Goal: Task Accomplishment & Management: Use online tool/utility

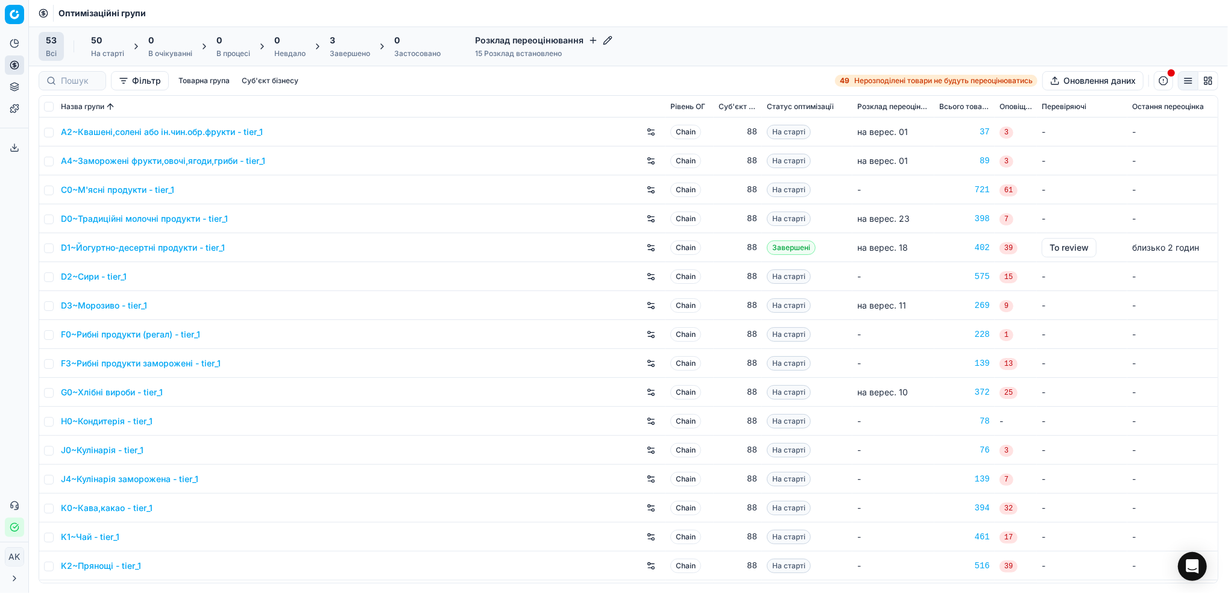
click at [349, 46] on div "3" at bounding box center [350, 40] width 40 height 12
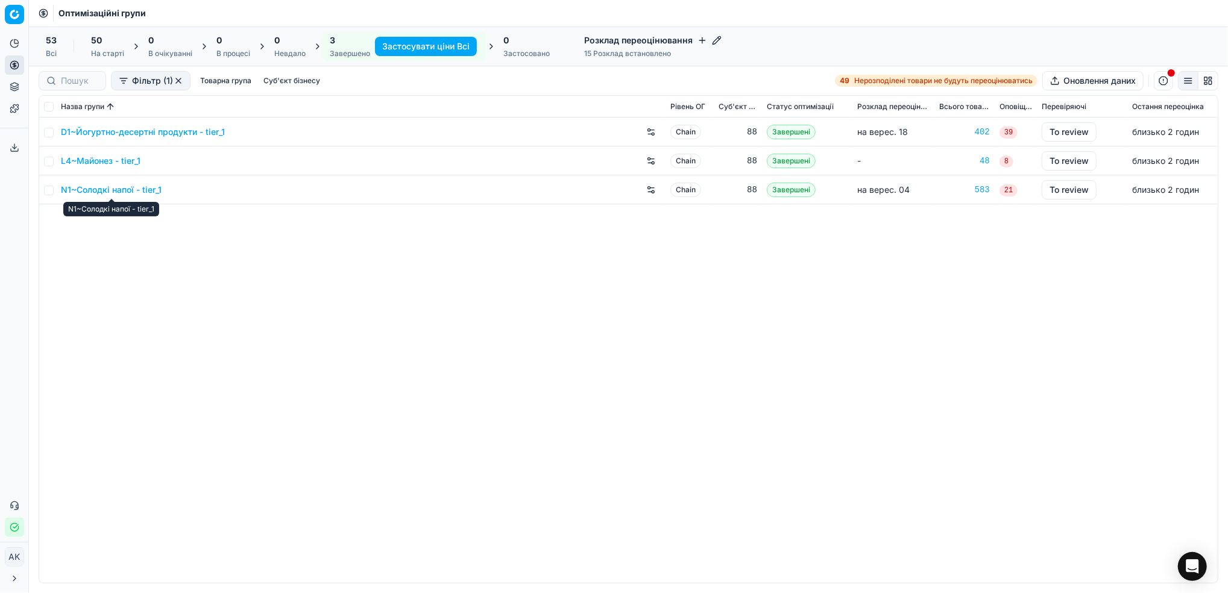
click at [92, 192] on link "N1~Солодкі напої - tier_1" at bounding box center [111, 190] width 101 height 12
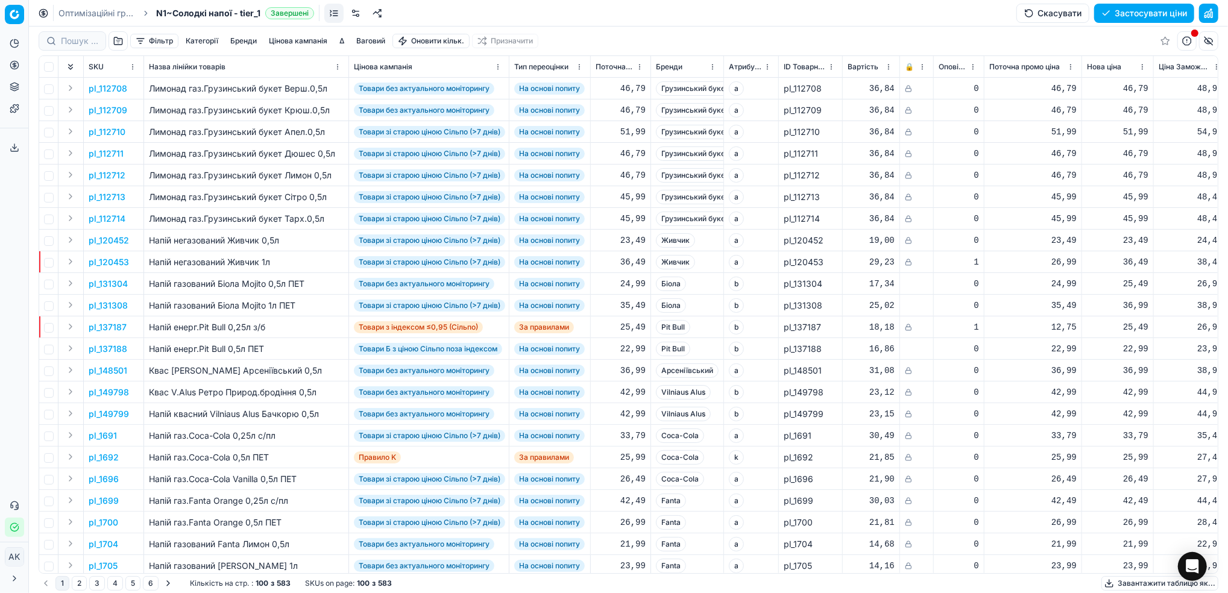
click at [1207, 14] on button "button" at bounding box center [1208, 13] width 19 height 19
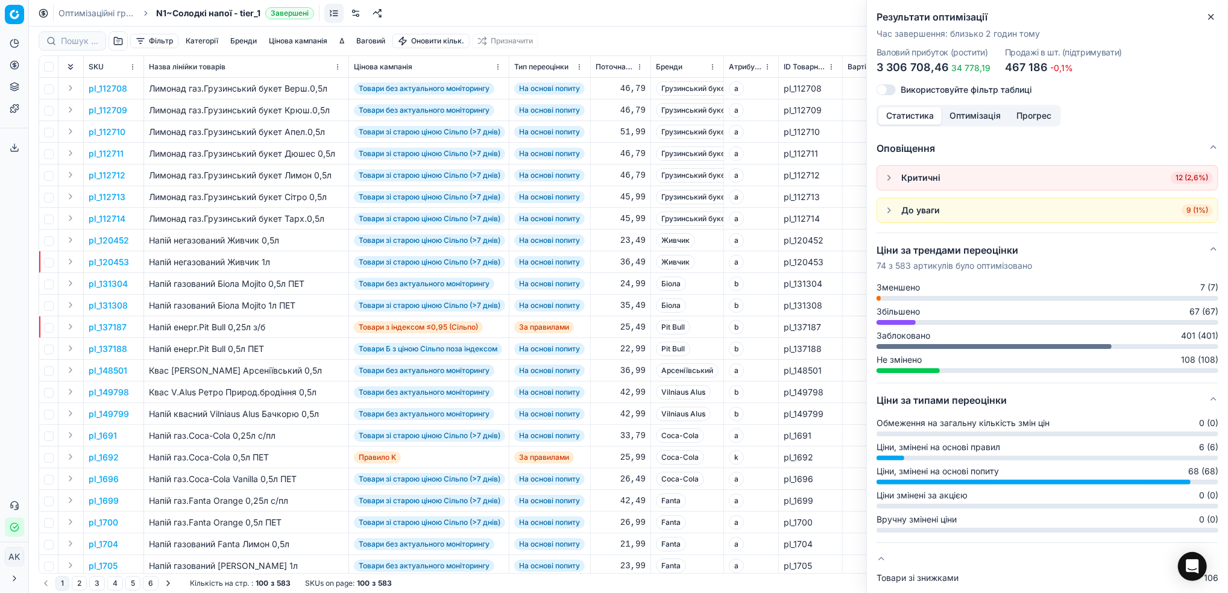
click at [1213, 17] on icon "button" at bounding box center [1211, 17] width 10 height 10
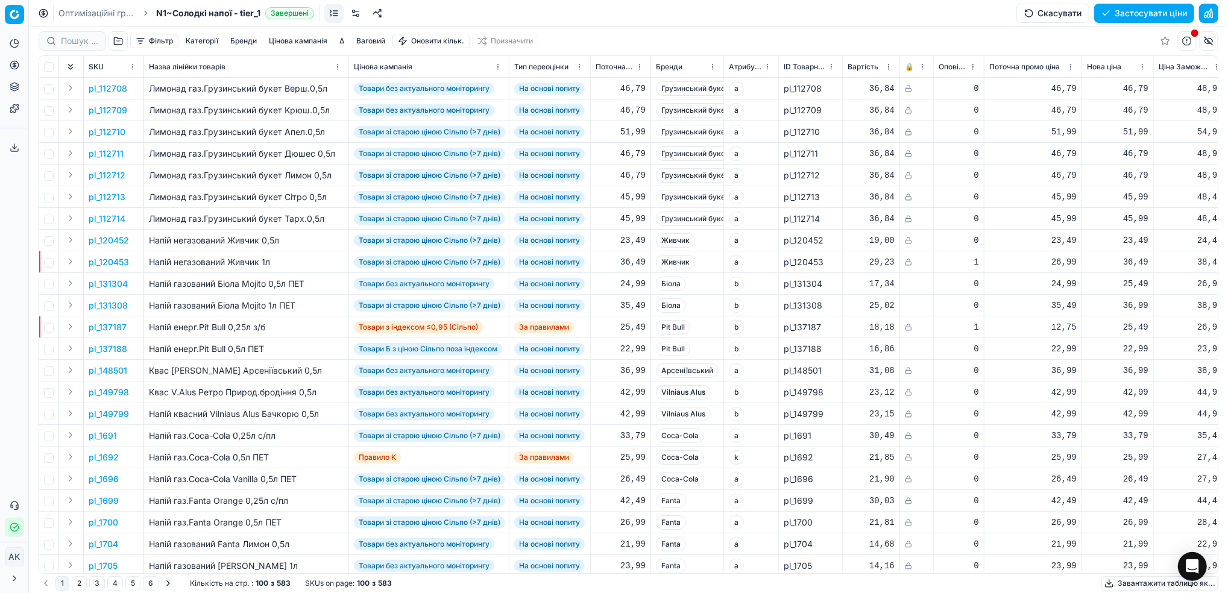
click at [159, 36] on button "Фільтр" at bounding box center [154, 41] width 48 height 14
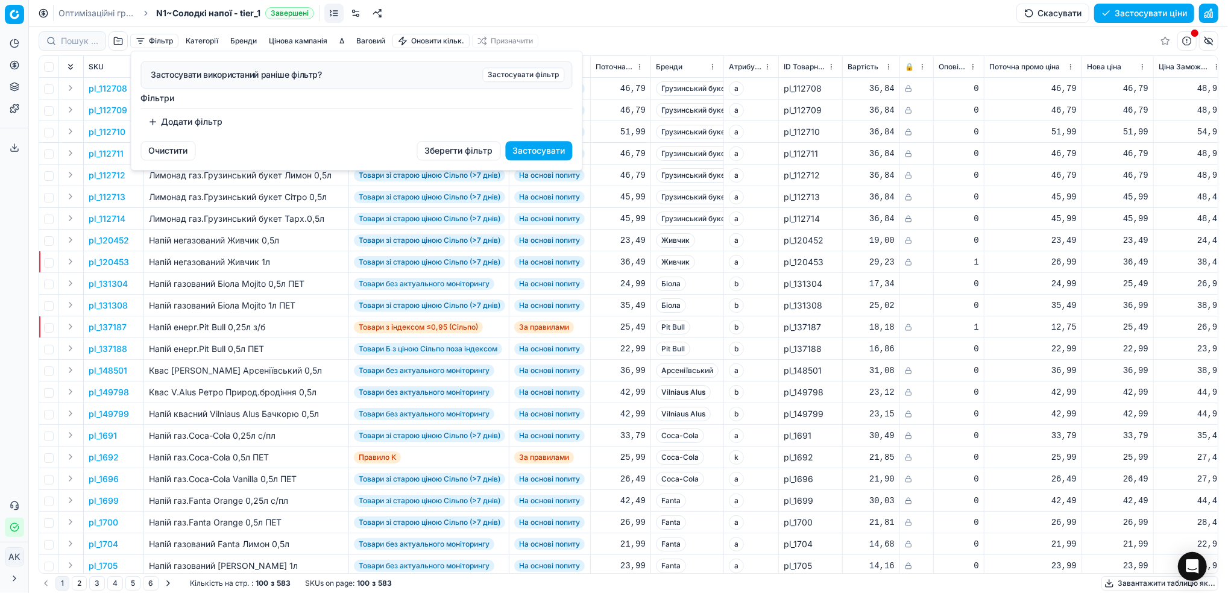
click at [176, 121] on button "Додати фільтр" at bounding box center [185, 121] width 89 height 19
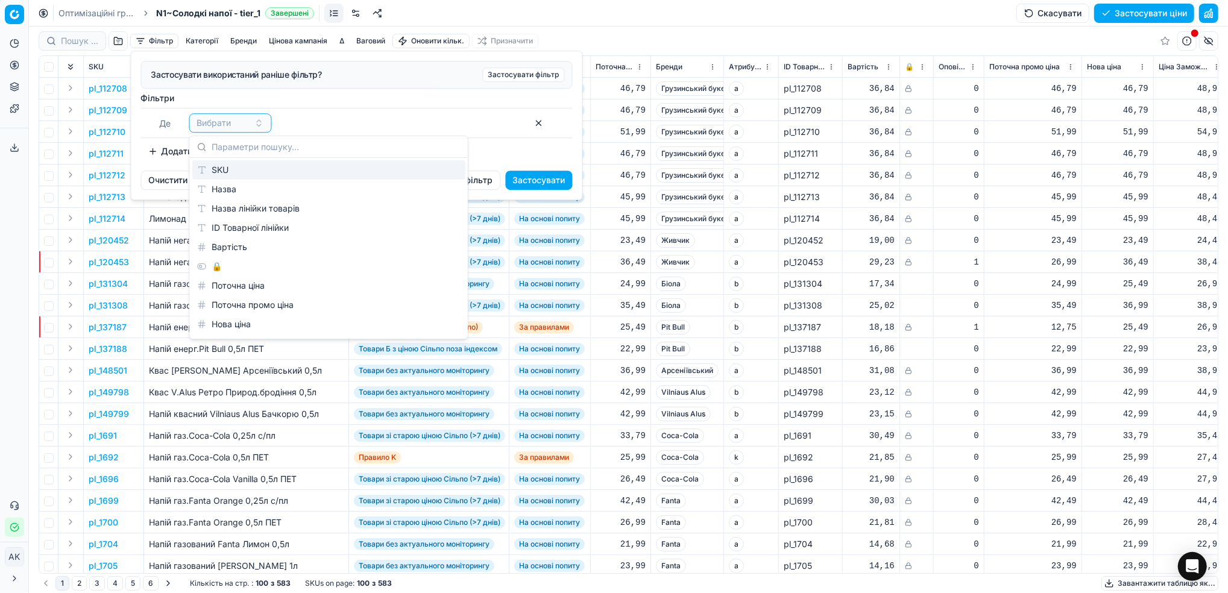
click at [214, 175] on div "SKU" at bounding box center [328, 169] width 273 height 19
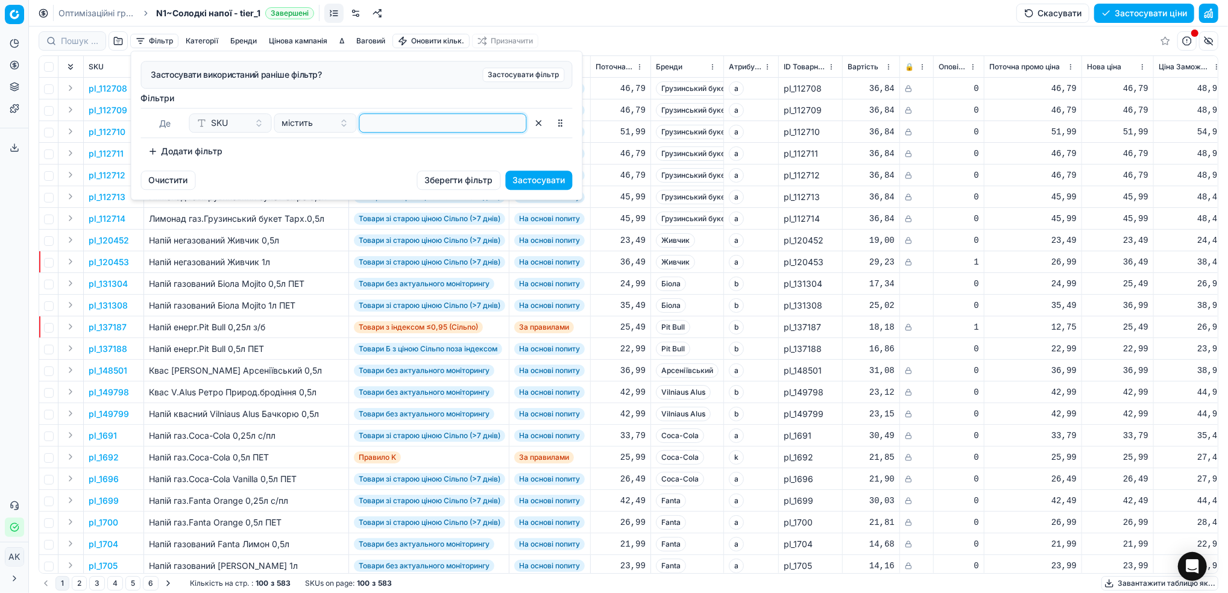
click at [434, 126] on input at bounding box center [443, 123] width 157 height 18
click at [556, 173] on button "Застосувати" at bounding box center [539, 180] width 67 height 19
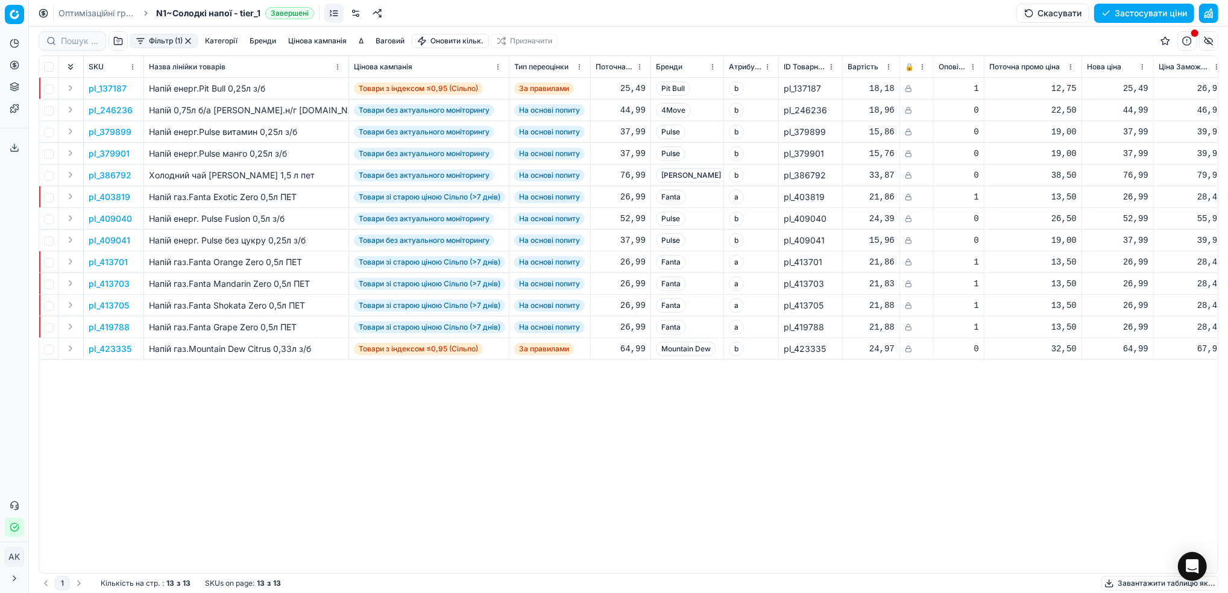
click at [186, 39] on button "button" at bounding box center [188, 41] width 10 height 10
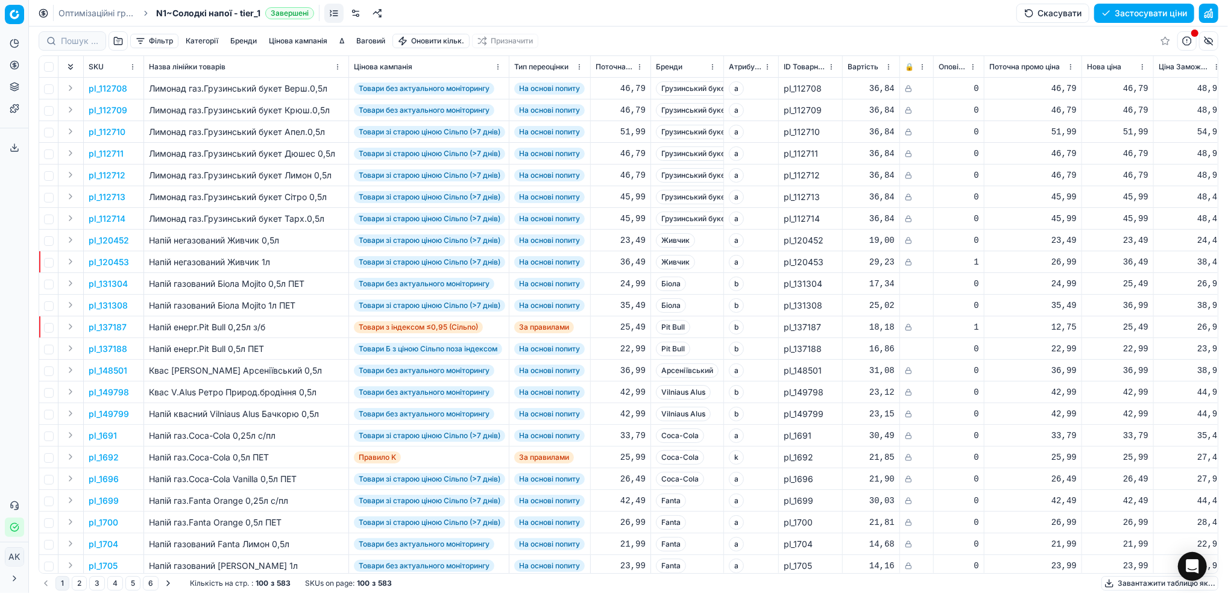
click at [142, 43] on button "Фільтр" at bounding box center [154, 41] width 48 height 14
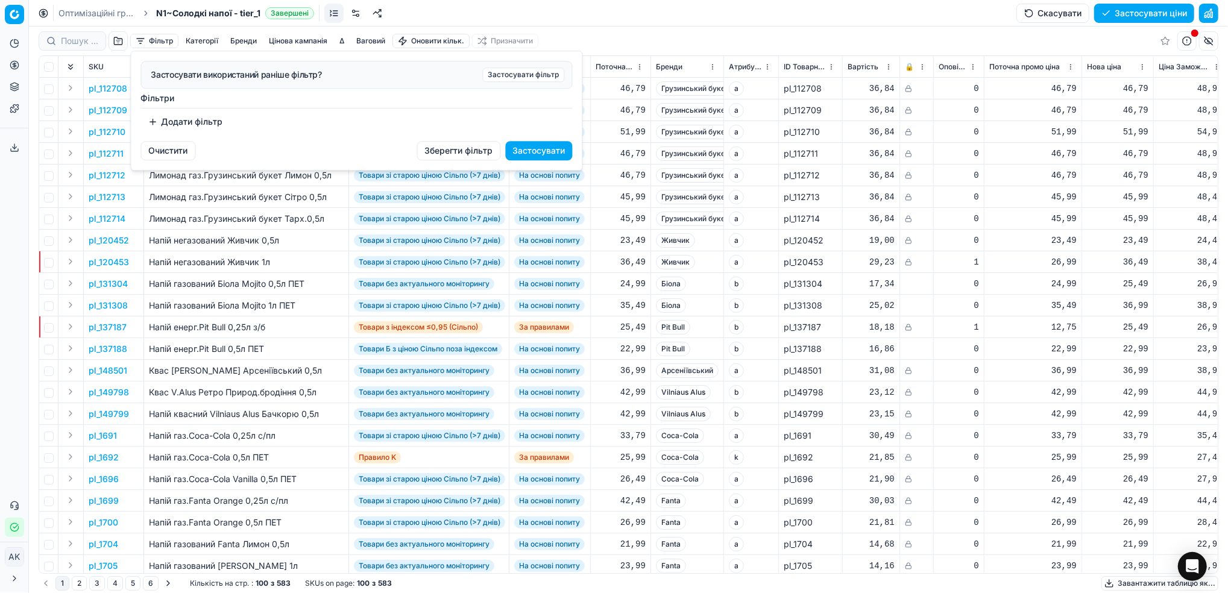
click at [195, 126] on button "Додати фільтр" at bounding box center [185, 121] width 89 height 19
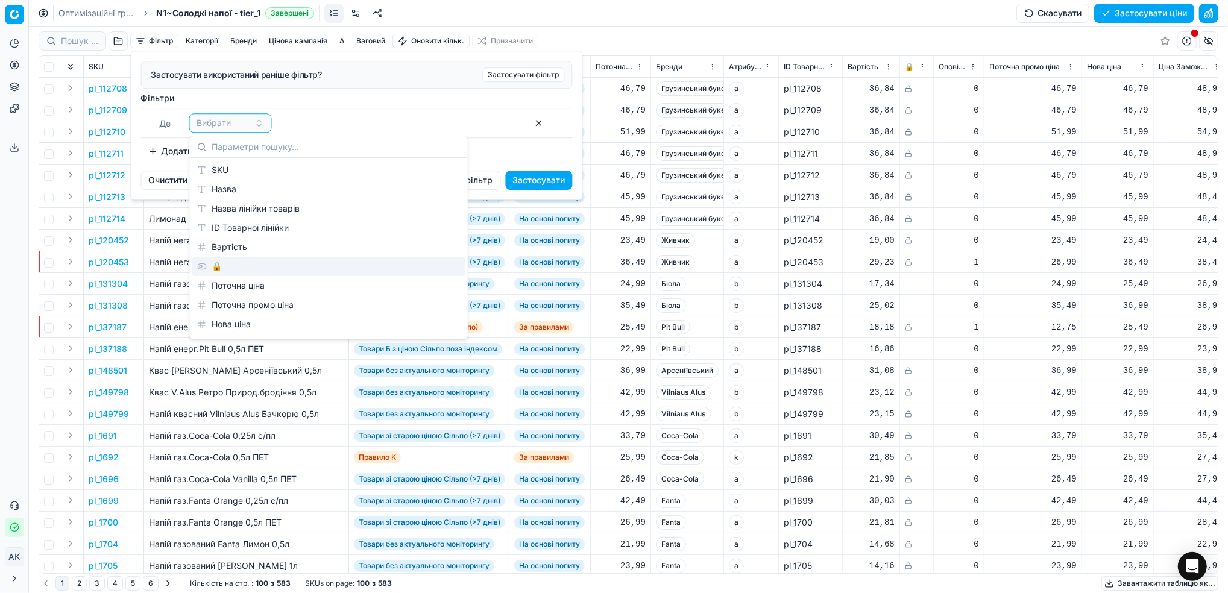
click at [216, 273] on div "🔒" at bounding box center [328, 266] width 273 height 19
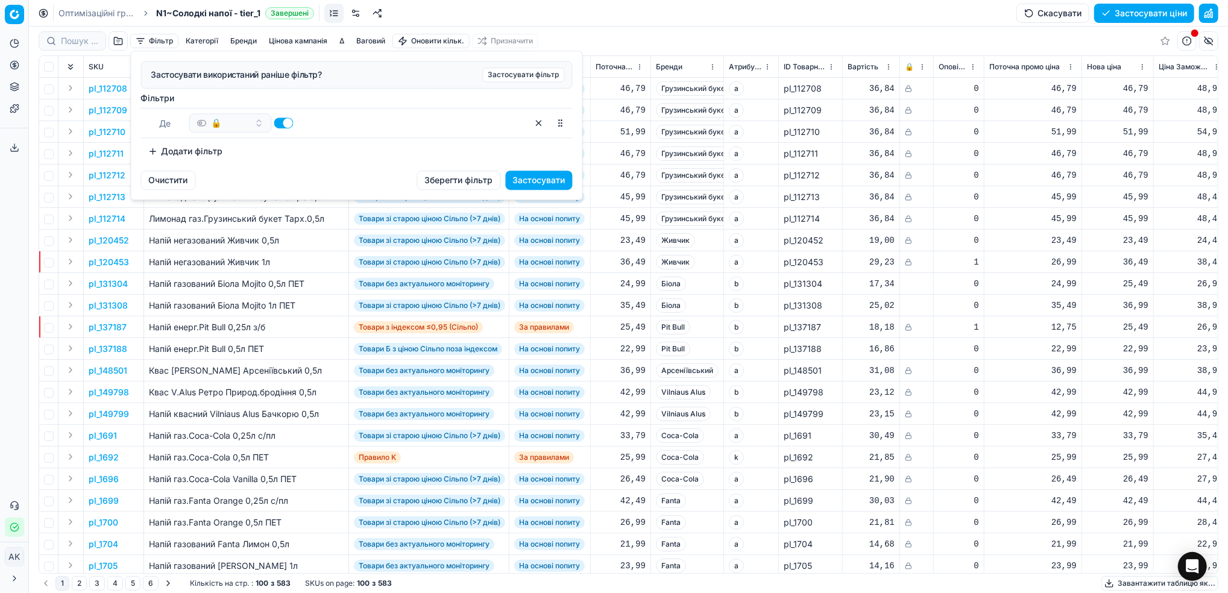
click at [286, 125] on button "button" at bounding box center [283, 123] width 19 height 11
checkbox input "false"
click at [543, 188] on button "Застосувати" at bounding box center [539, 180] width 67 height 19
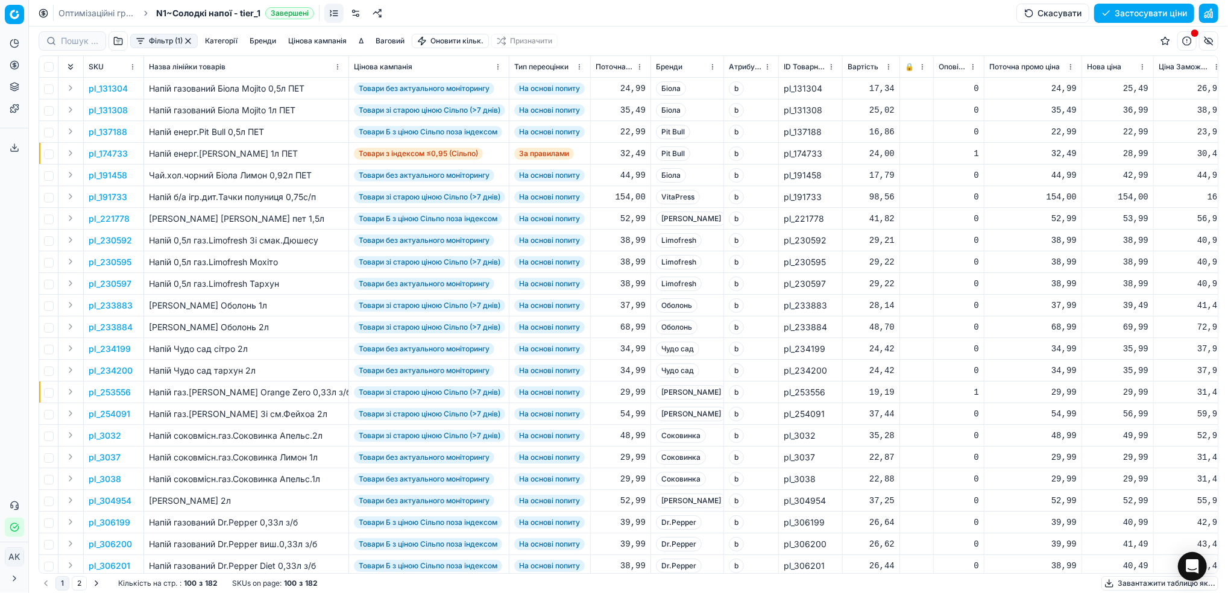
click at [300, 45] on button "Цінова кампанія" at bounding box center [317, 41] width 68 height 14
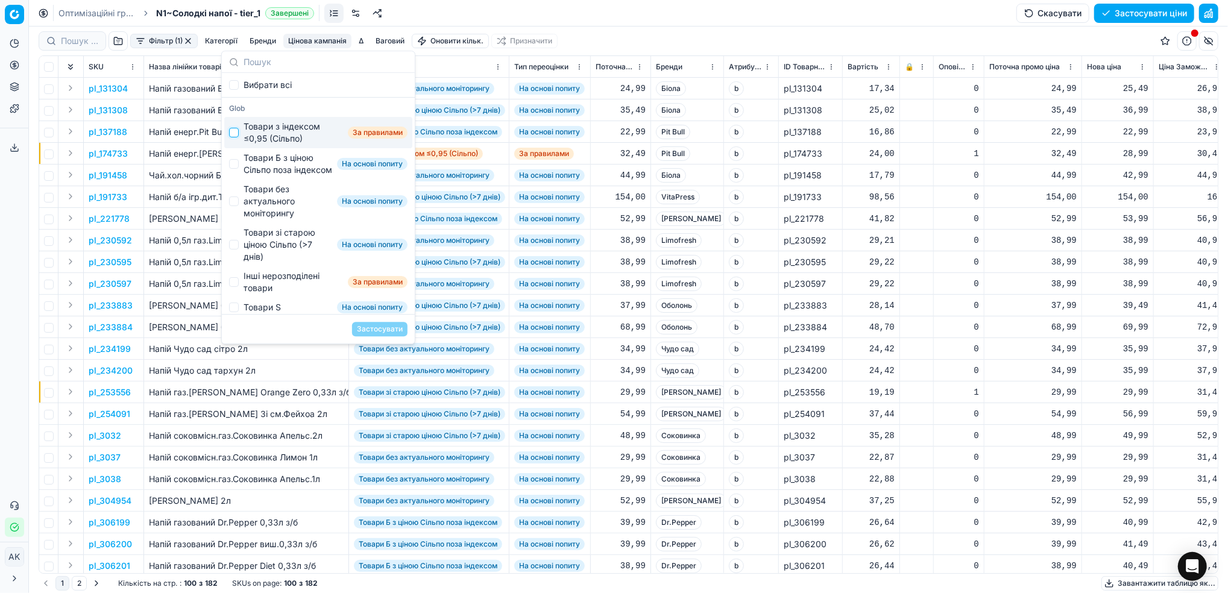
click at [233, 136] on input "Suggestions" at bounding box center [234, 133] width 10 height 10
checkbox input "true"
click at [235, 166] on input "Suggestions" at bounding box center [234, 164] width 10 height 10
checkbox input "true"
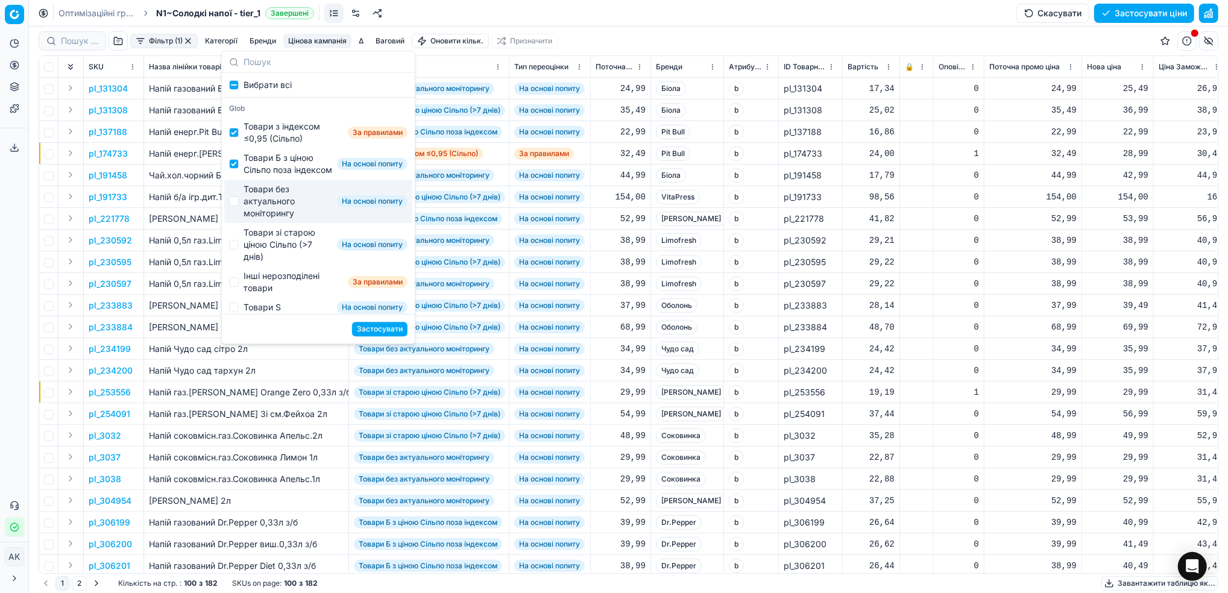
click at [236, 206] on div "Товари без актуального моніторингу На основі попиту" at bounding box center [318, 201] width 188 height 43
checkbox input "true"
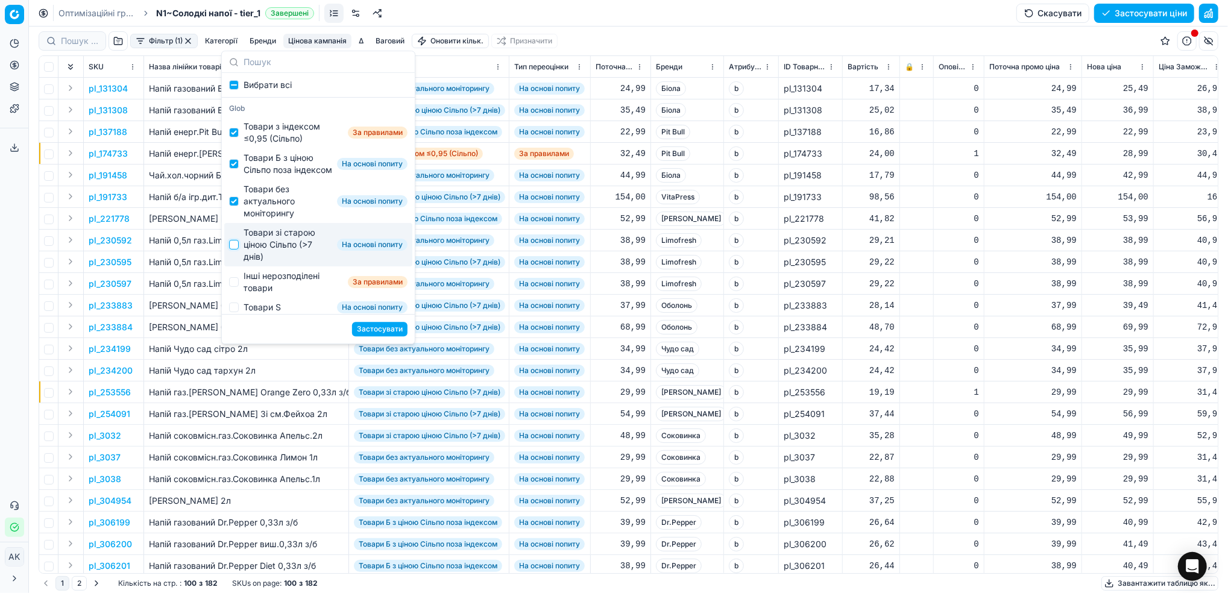
click at [236, 250] on input "Suggestions" at bounding box center [234, 245] width 10 height 10
checkbox input "true"
click at [383, 327] on button "Застосувати" at bounding box center [379, 329] width 55 height 14
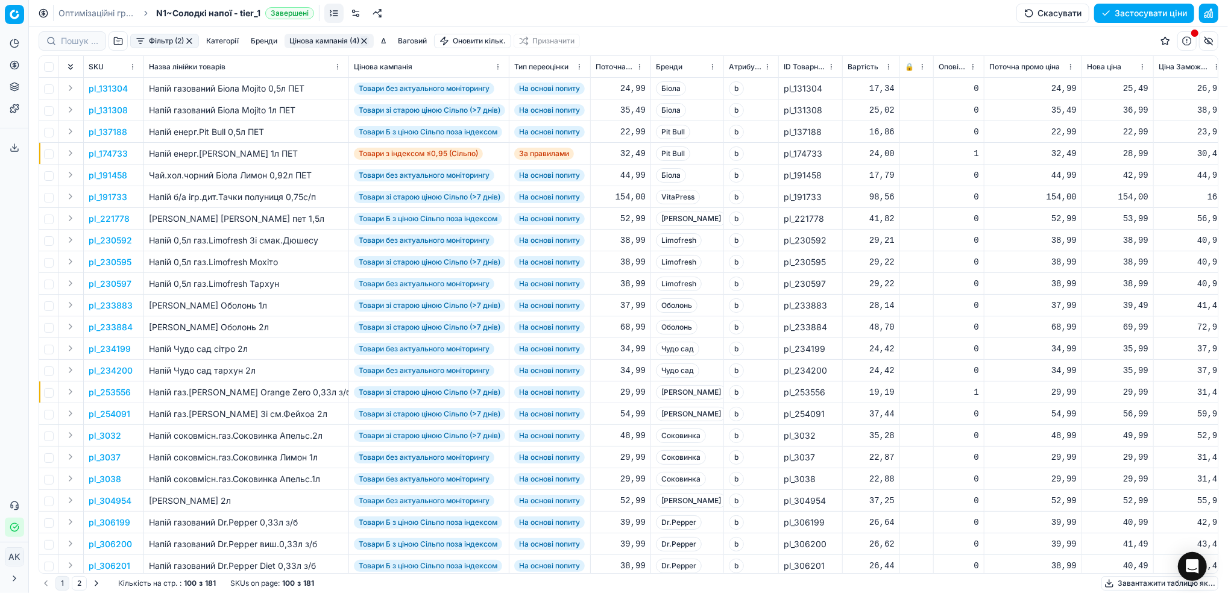
click at [711, 68] on html "Pricing platform Аналітика Цінова оптимізація Асортимент продукції Шаблони Серв…" at bounding box center [614, 296] width 1228 height 593
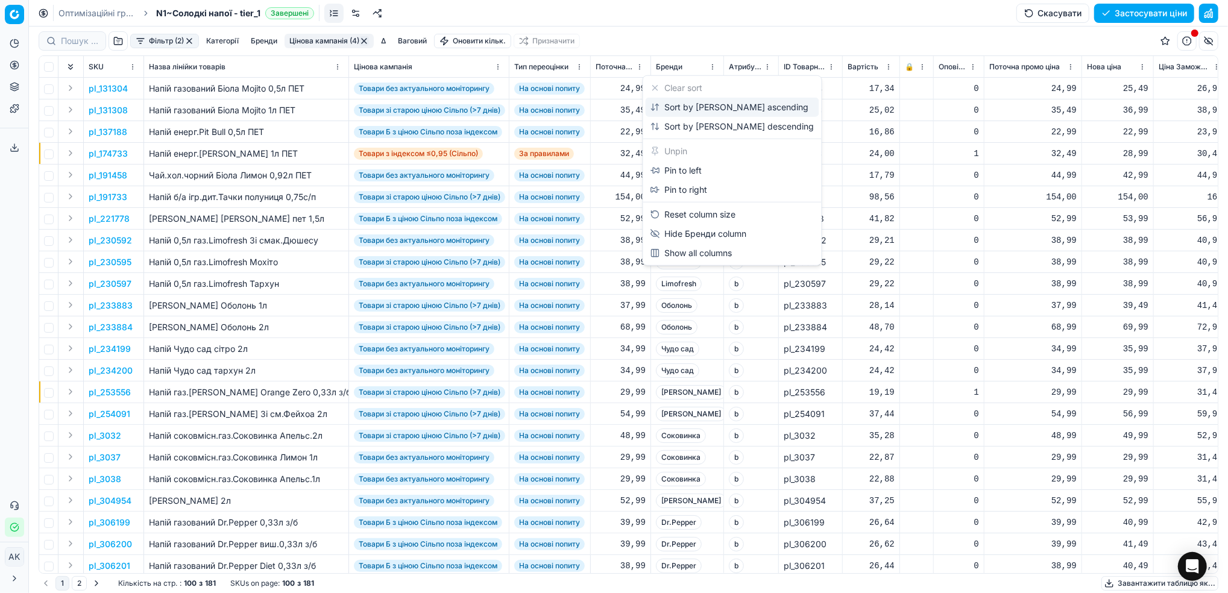
click at [700, 105] on div "Sort by Бренди ascending" at bounding box center [729, 107] width 159 height 12
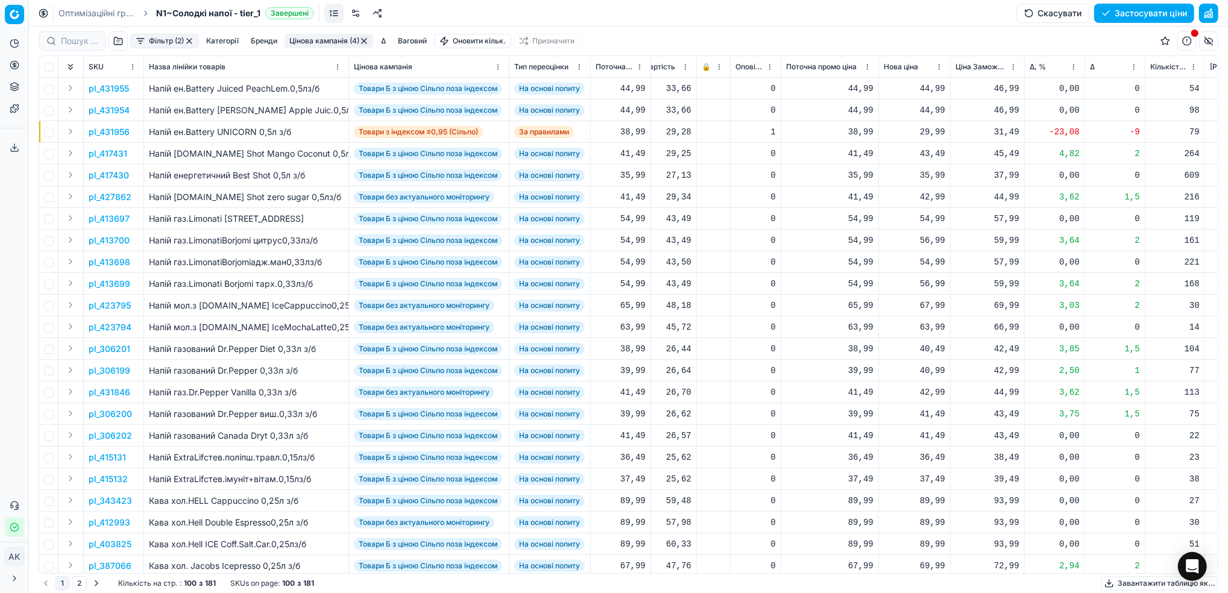
scroll to position [0, 371]
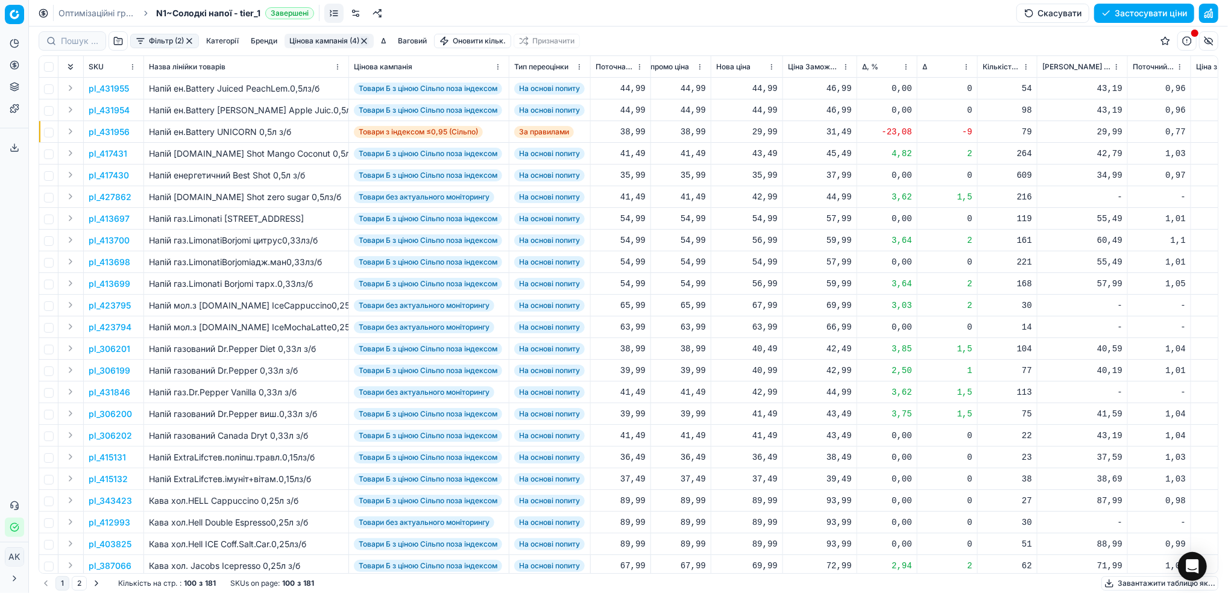
click at [904, 67] on html "Pricing platform Аналітика Цінова оптимізація Асортимент продукції Шаблони Серв…" at bounding box center [614, 296] width 1228 height 593
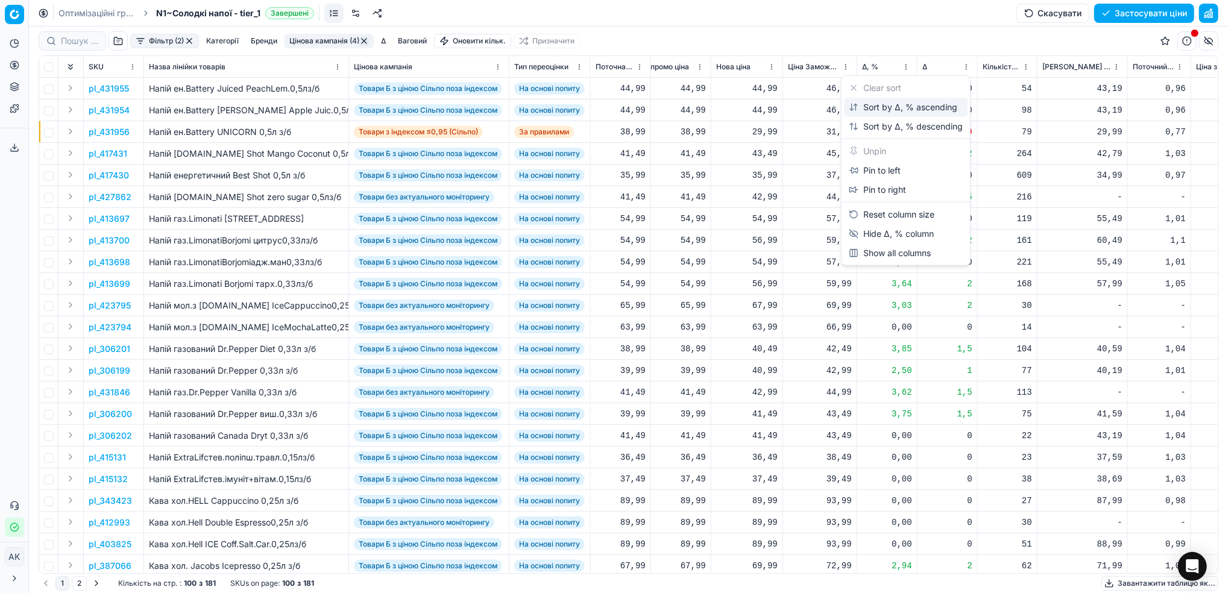
click at [895, 107] on div "Sort by Δ, % ascending" at bounding box center [903, 107] width 109 height 12
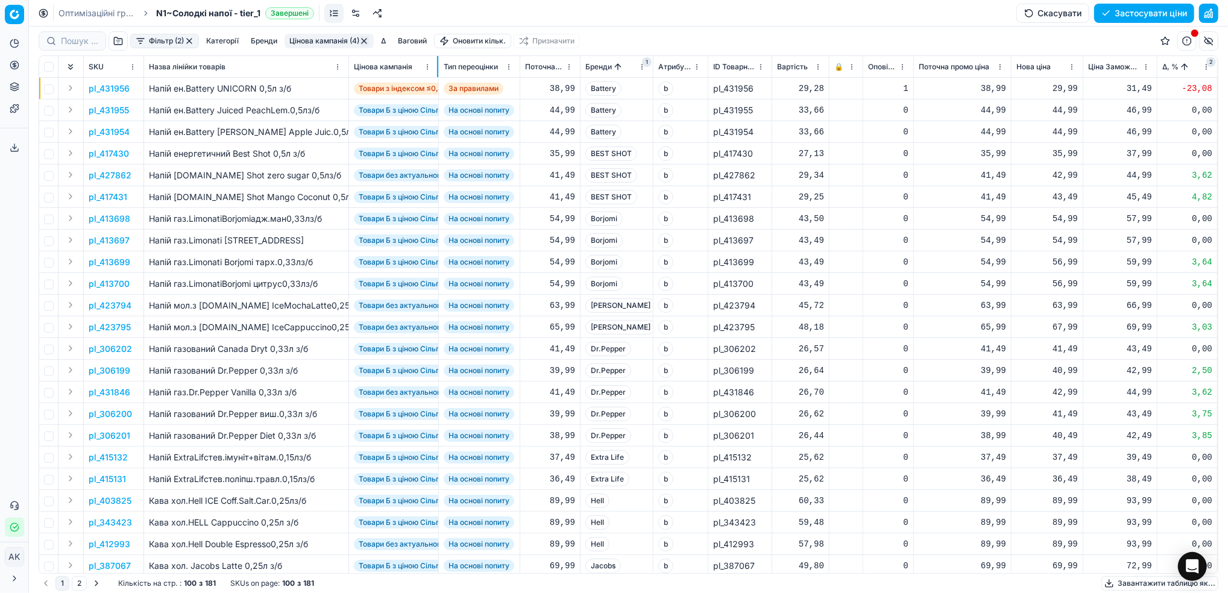
drag, startPoint x: 508, startPoint y: 65, endPoint x: 437, endPoint y: 68, distance: 70.6
click at [437, 68] on div at bounding box center [437, 66] width 1 height 21
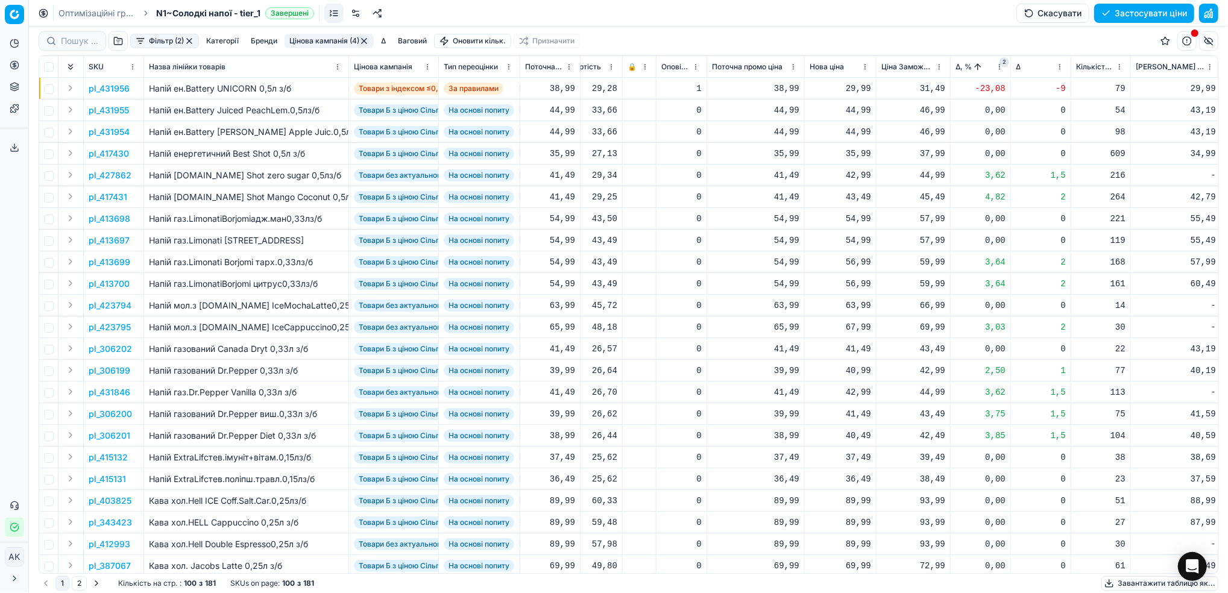
scroll to position [0, 237]
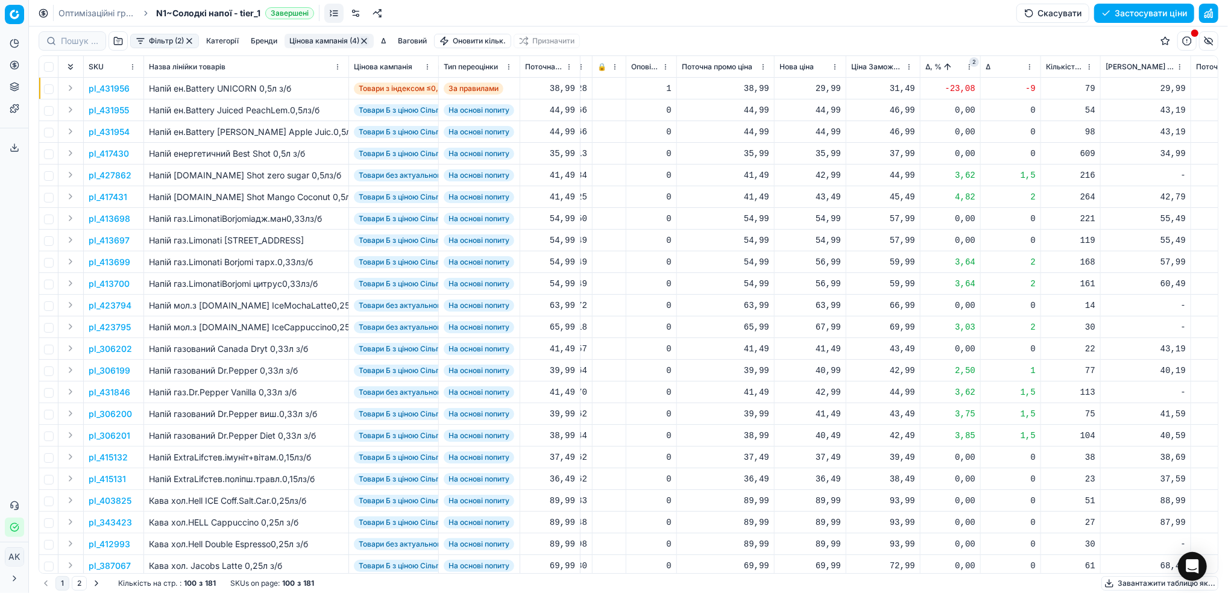
click at [112, 86] on p "pl_431956" at bounding box center [109, 89] width 41 height 12
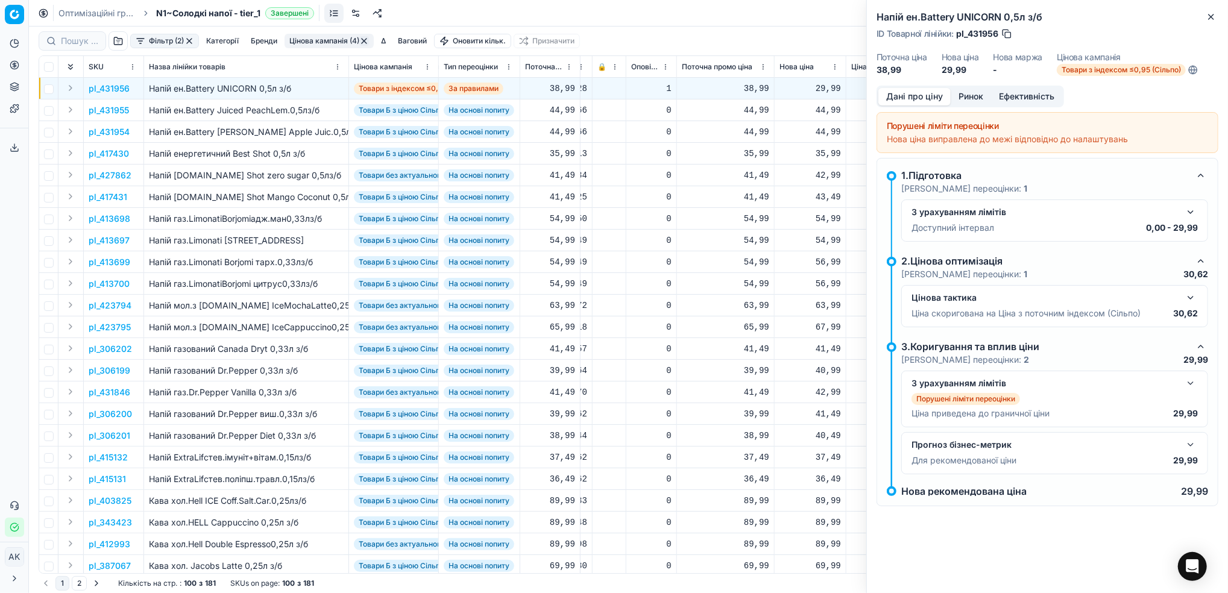
click at [975, 97] on button "Ринок" at bounding box center [971, 96] width 40 height 17
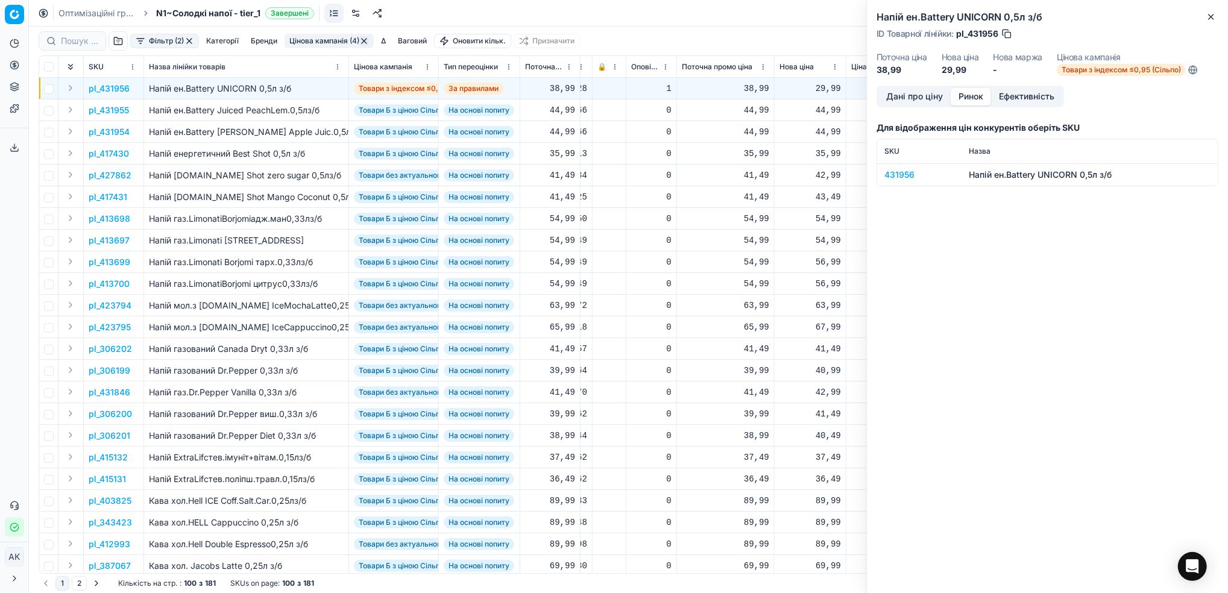
click at [895, 181] on td "431956" at bounding box center [919, 174] width 84 height 22
click at [896, 171] on div "431956" at bounding box center [919, 175] width 70 height 12
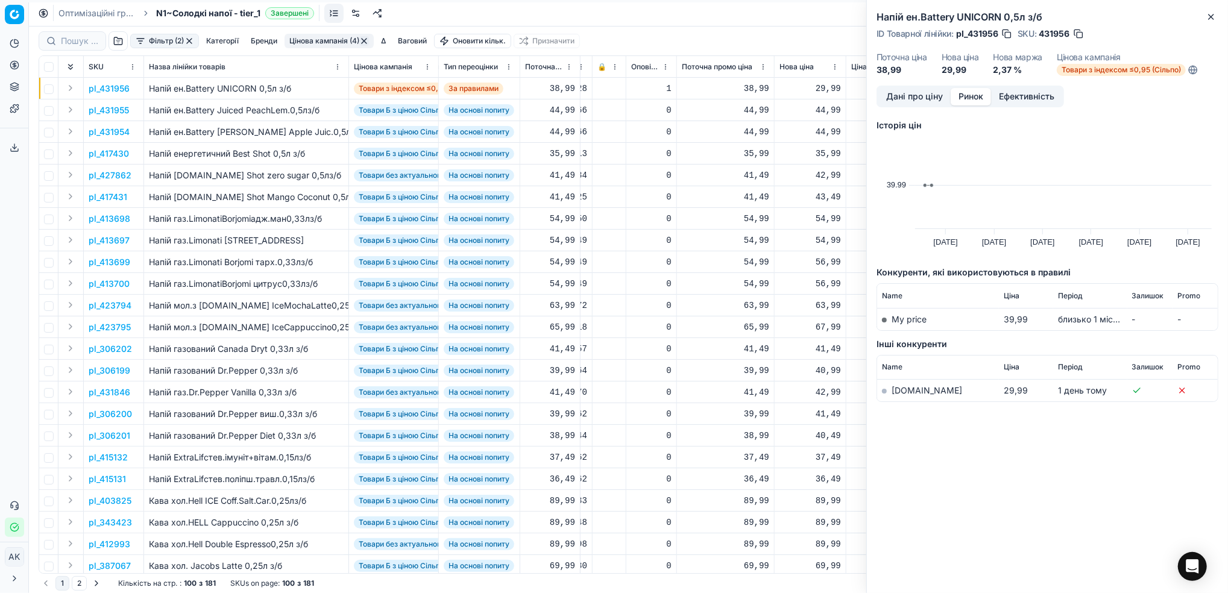
click at [904, 392] on link "[DOMAIN_NAME]" at bounding box center [927, 390] width 71 height 10
click at [1214, 18] on icon "button" at bounding box center [1211, 17] width 10 height 10
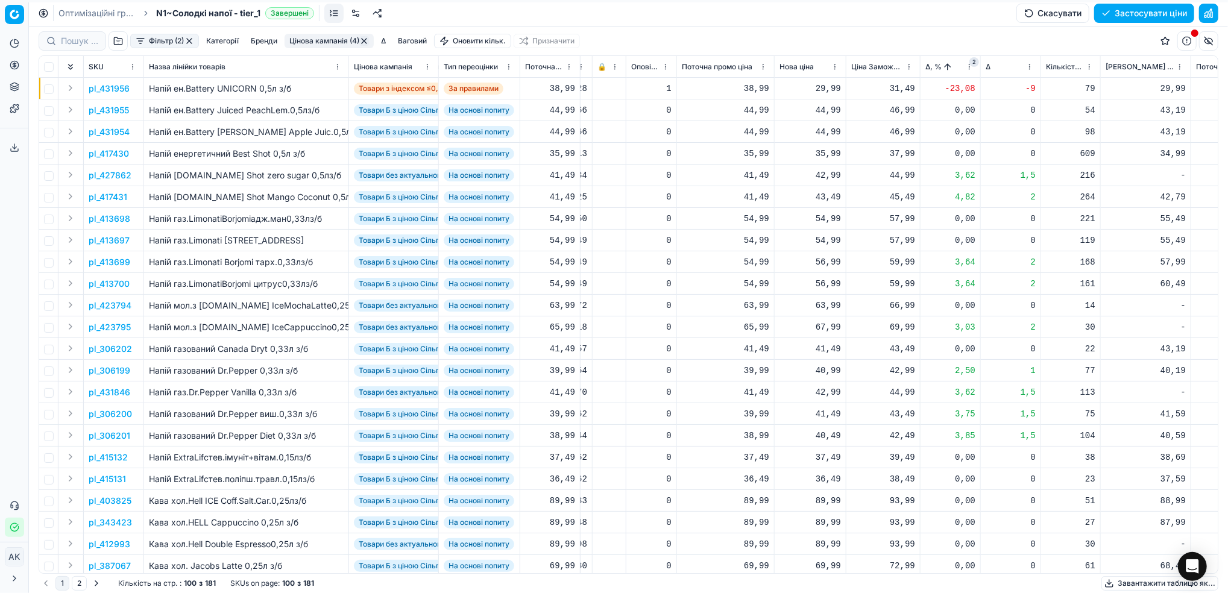
click at [821, 86] on div "29,99" at bounding box center [809, 89] width 61 height 12
drag, startPoint x: 826, startPoint y: 193, endPoint x: 813, endPoint y: 194, distance: 13.3
click at [813, 194] on input "29.99" at bounding box center [853, 195] width 87 height 19
type input "41.99"
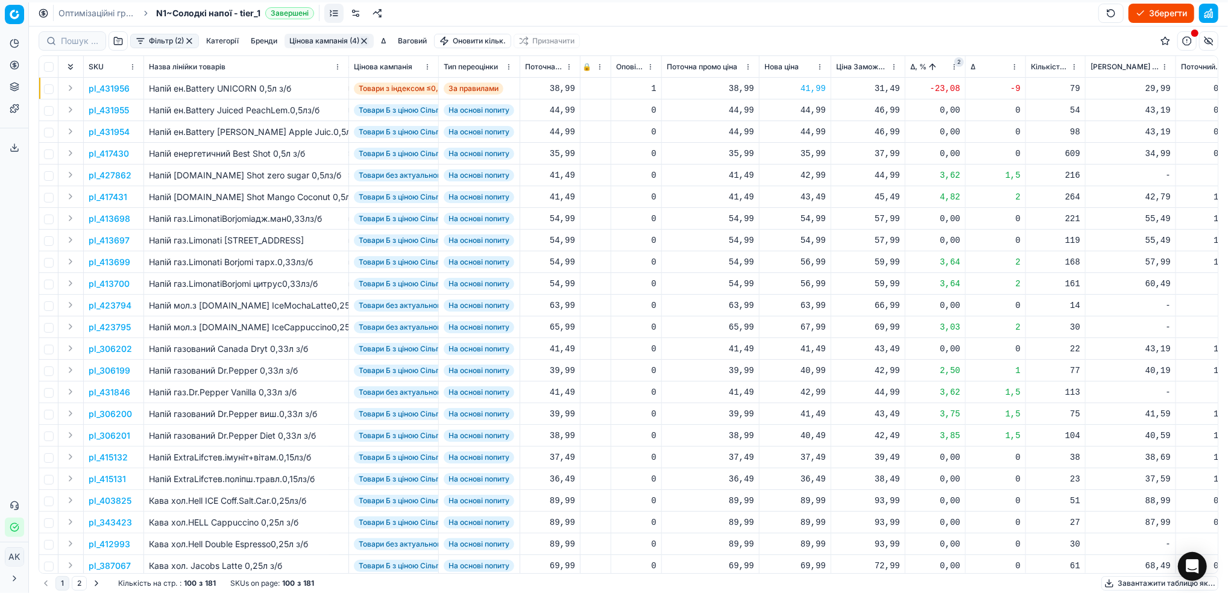
scroll to position [0, 267]
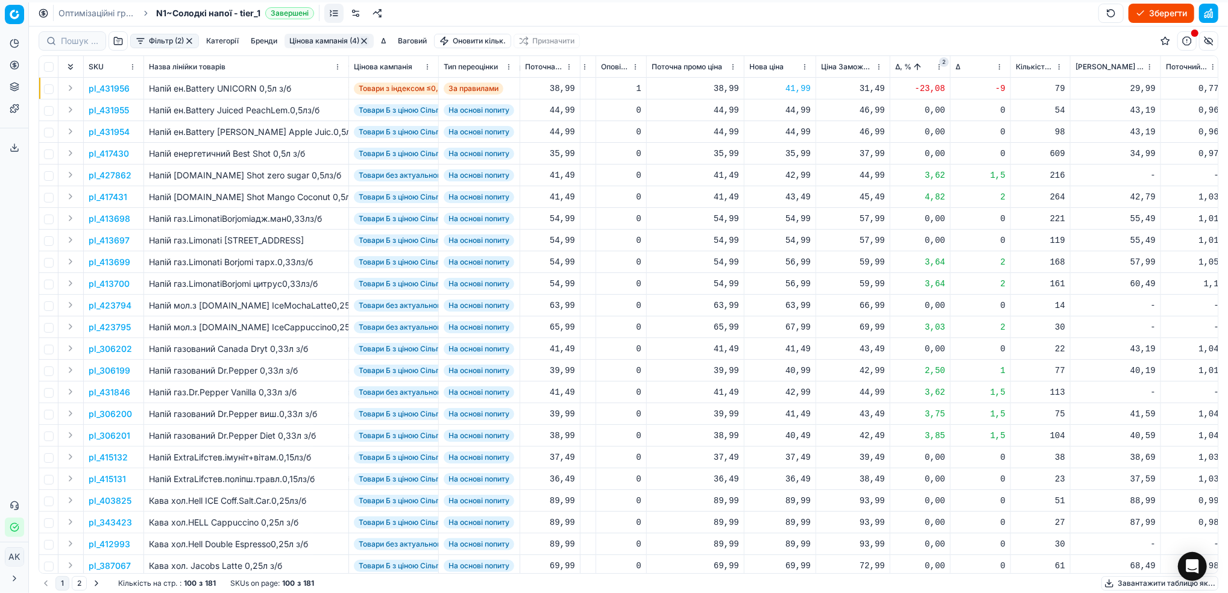
click at [112, 200] on p "pl_417431" at bounding box center [108, 197] width 39 height 12
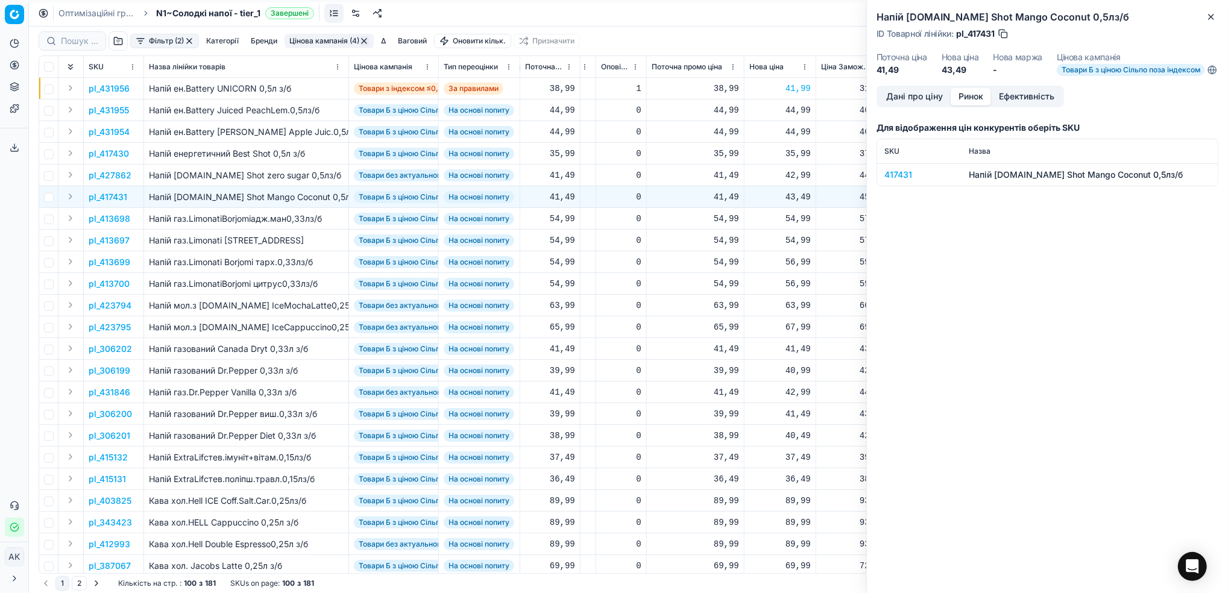
click at [965, 104] on button "Ринок" at bounding box center [971, 96] width 40 height 17
click at [888, 181] on div "417431" at bounding box center [919, 175] width 70 height 12
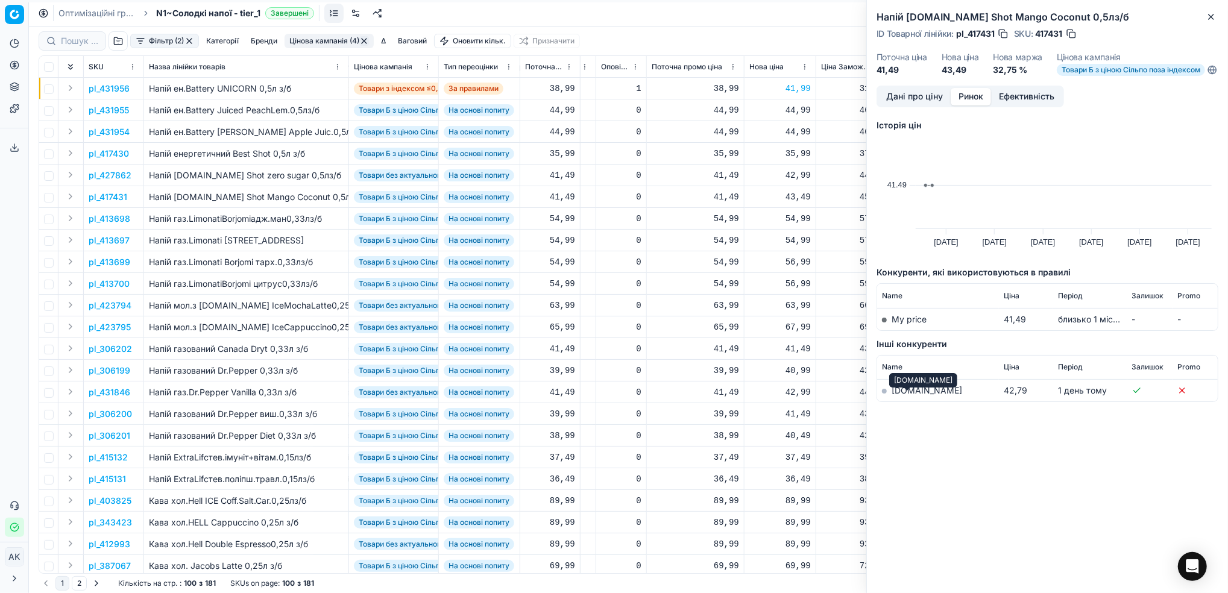
click at [907, 395] on link "[DOMAIN_NAME]" at bounding box center [927, 390] width 71 height 10
click at [1073, 37] on button "button" at bounding box center [1071, 34] width 12 height 12
click at [929, 105] on button "Дані про ціну" at bounding box center [914, 96] width 72 height 17
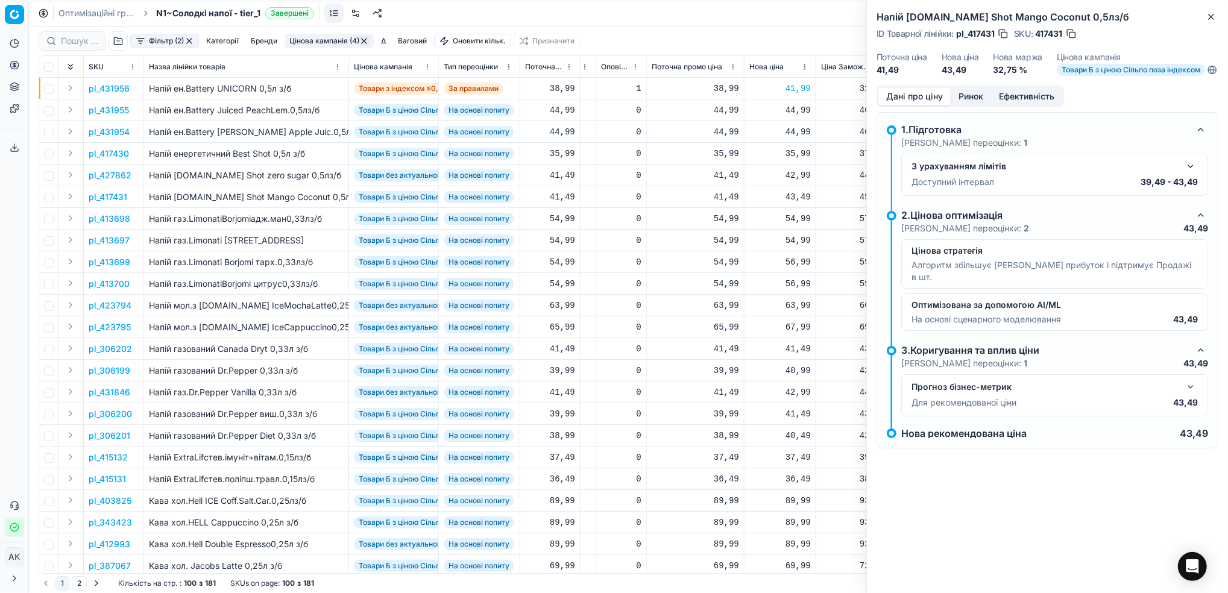
click at [972, 105] on button "Ринок" at bounding box center [971, 96] width 40 height 17
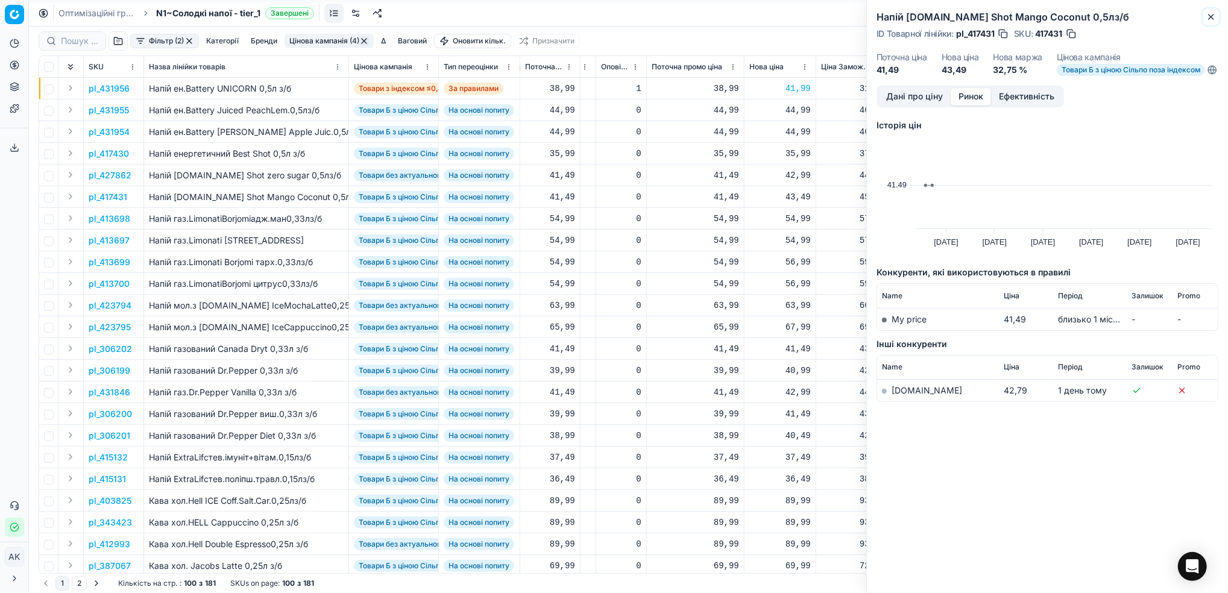
click at [1209, 18] on icon "button" at bounding box center [1211, 16] width 5 height 5
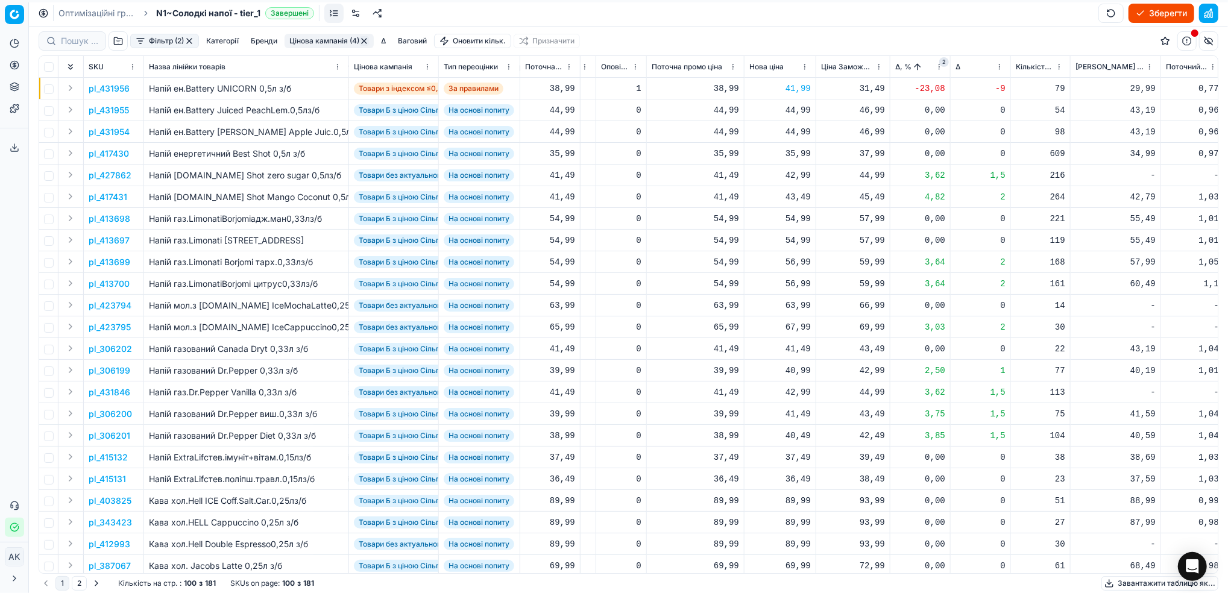
click at [114, 197] on p "pl_417431" at bounding box center [108, 197] width 39 height 12
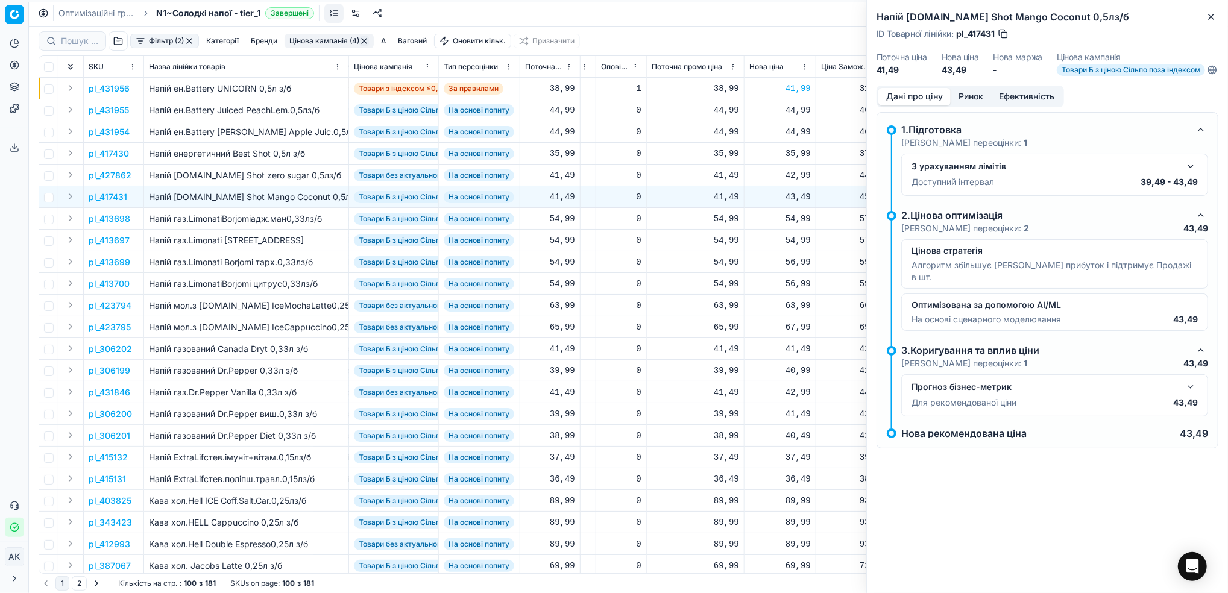
click at [1193, 172] on button "button" at bounding box center [1190, 166] width 14 height 14
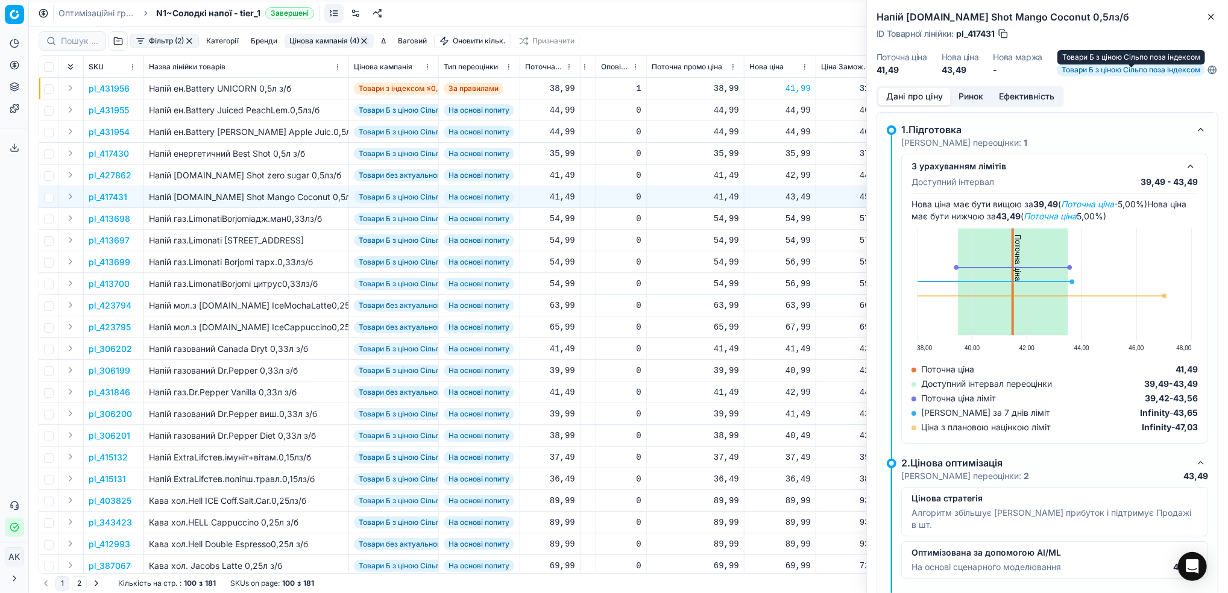
click at [1164, 75] on span "Товари Б з ціною Сільпо поза індексом" at bounding box center [1131, 70] width 148 height 12
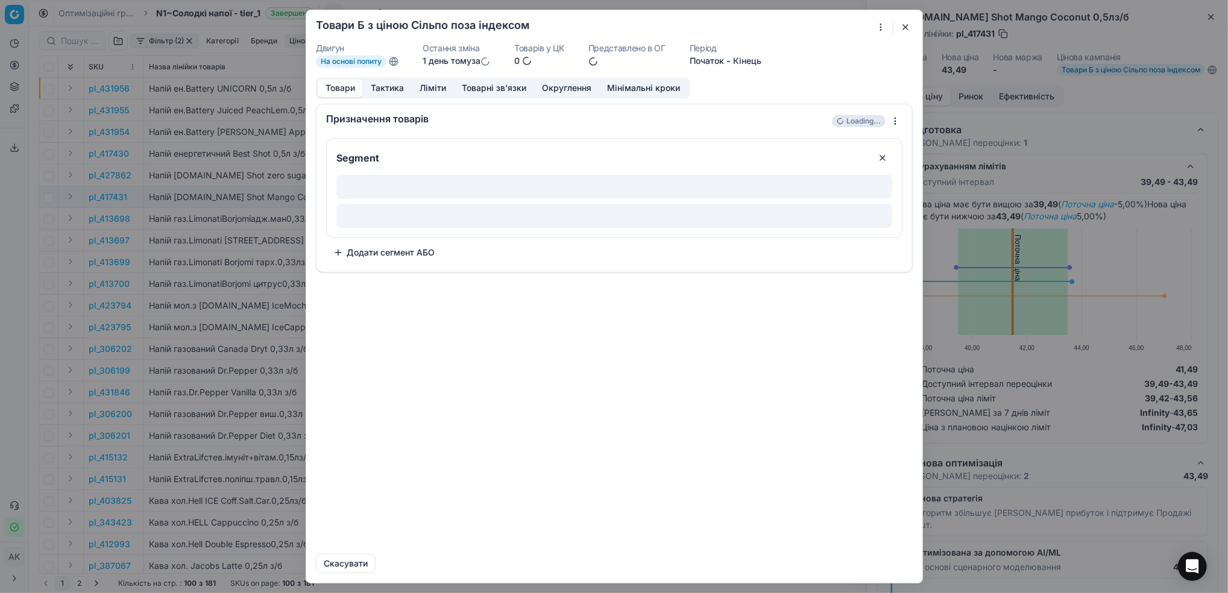
click at [428, 84] on button "Ліміти" at bounding box center [433, 88] width 42 height 17
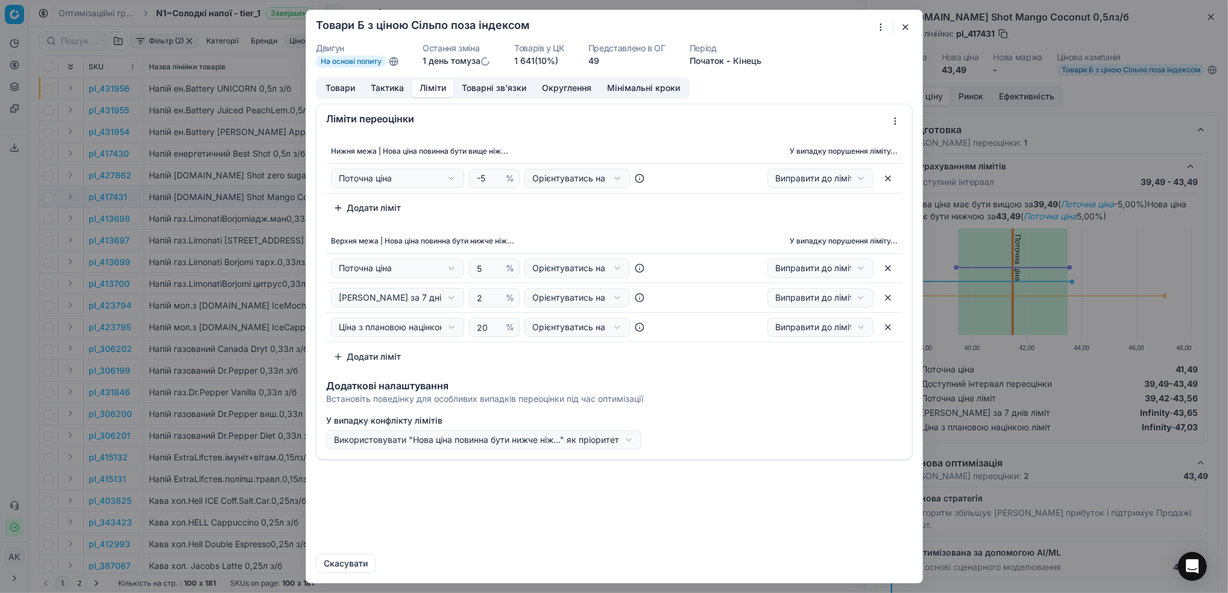
click at [905, 30] on button "button" at bounding box center [905, 27] width 14 height 14
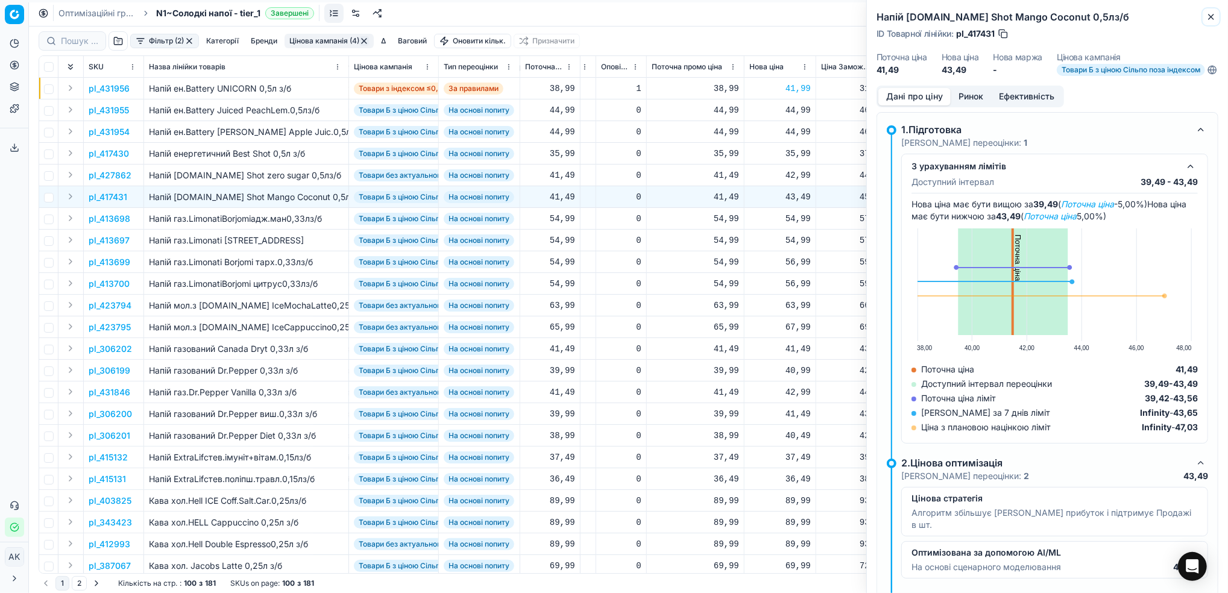
click at [1214, 16] on icon "button" at bounding box center [1211, 17] width 10 height 10
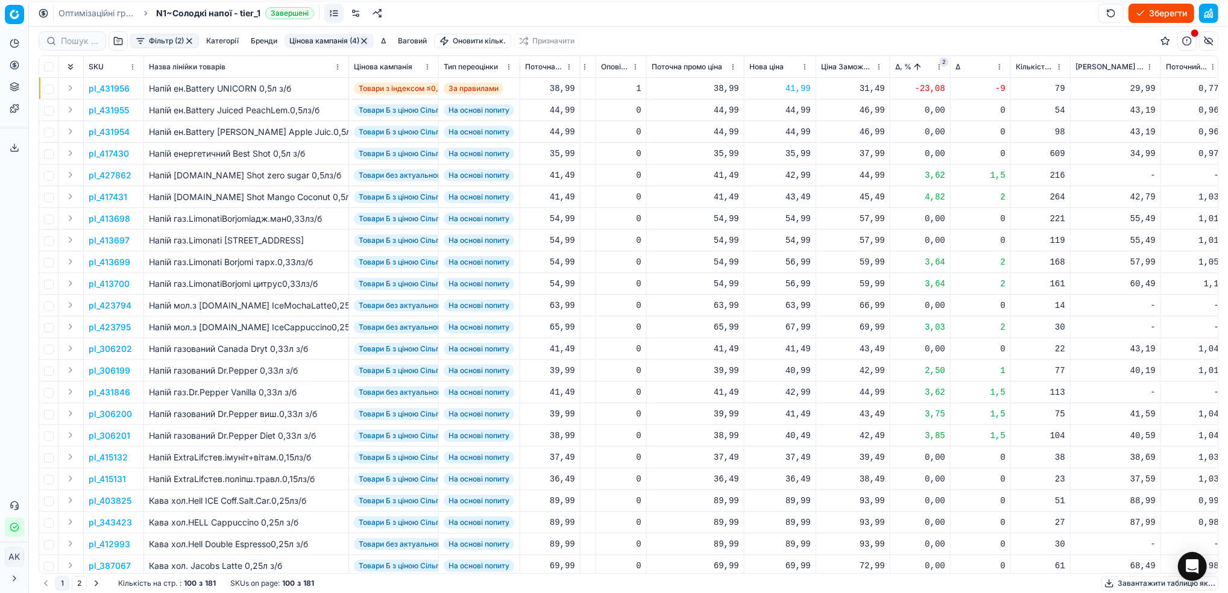
click at [796, 201] on div "43,49" at bounding box center [779, 197] width 61 height 12
click at [796, 307] on input "43.49" at bounding box center [822, 303] width 87 height 19
click at [801, 306] on input "42.49" at bounding box center [822, 303] width 87 height 19
type input "42.99"
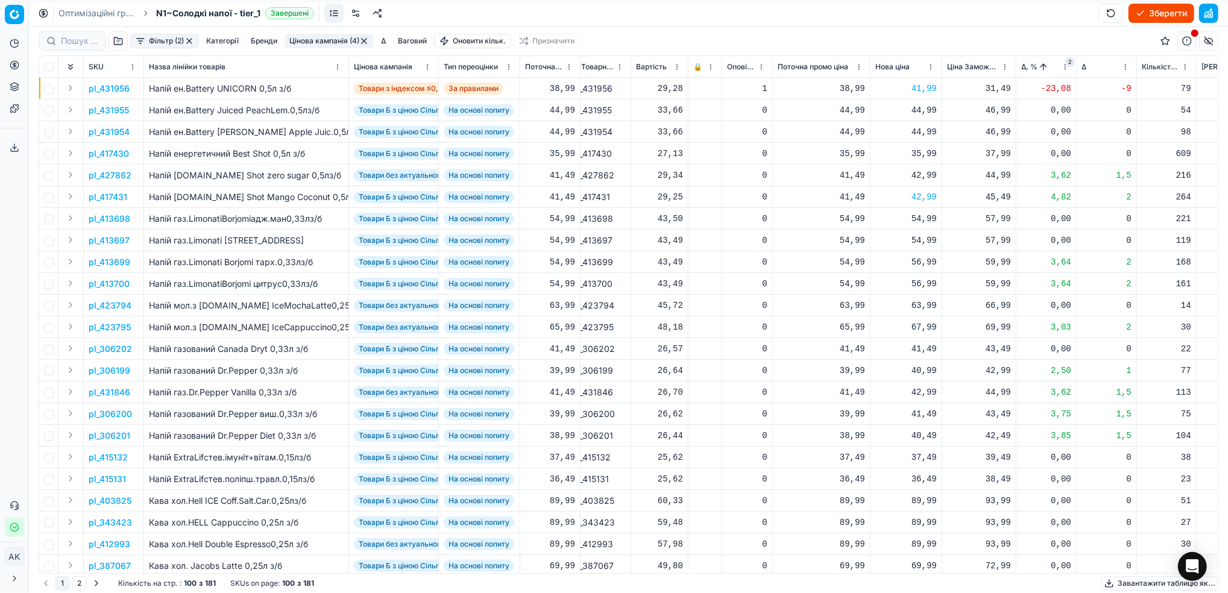
scroll to position [0, 146]
click at [121, 262] on p "pl_413699" at bounding box center [110, 262] width 42 height 12
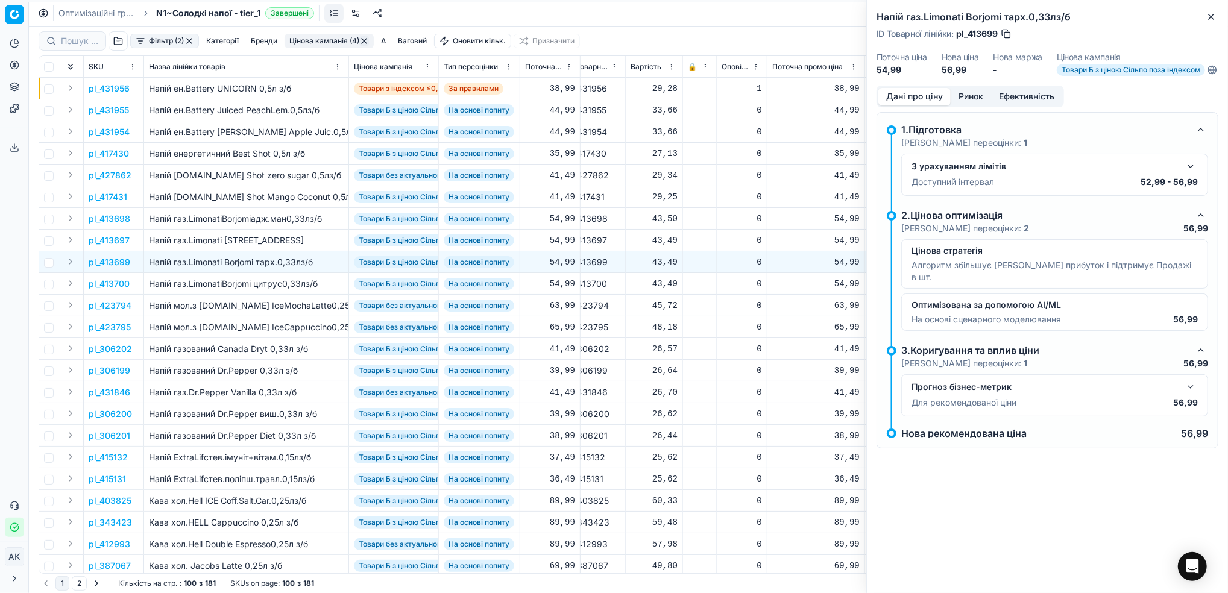
click at [966, 102] on button "Ринок" at bounding box center [971, 96] width 40 height 17
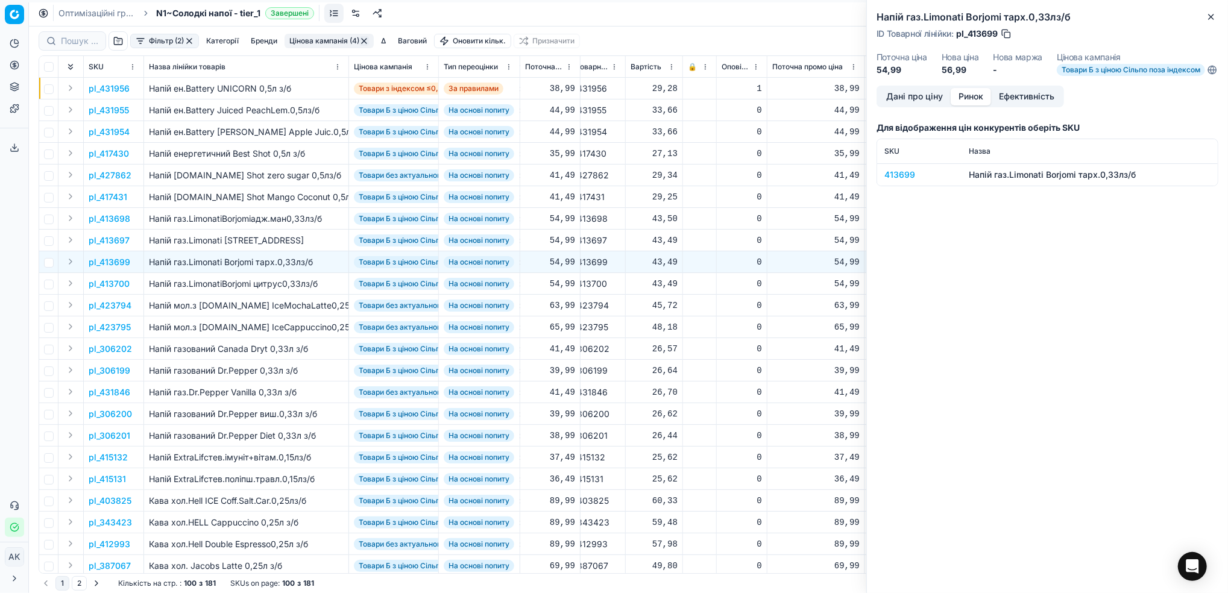
click at [892, 181] on div "413699" at bounding box center [919, 175] width 70 height 12
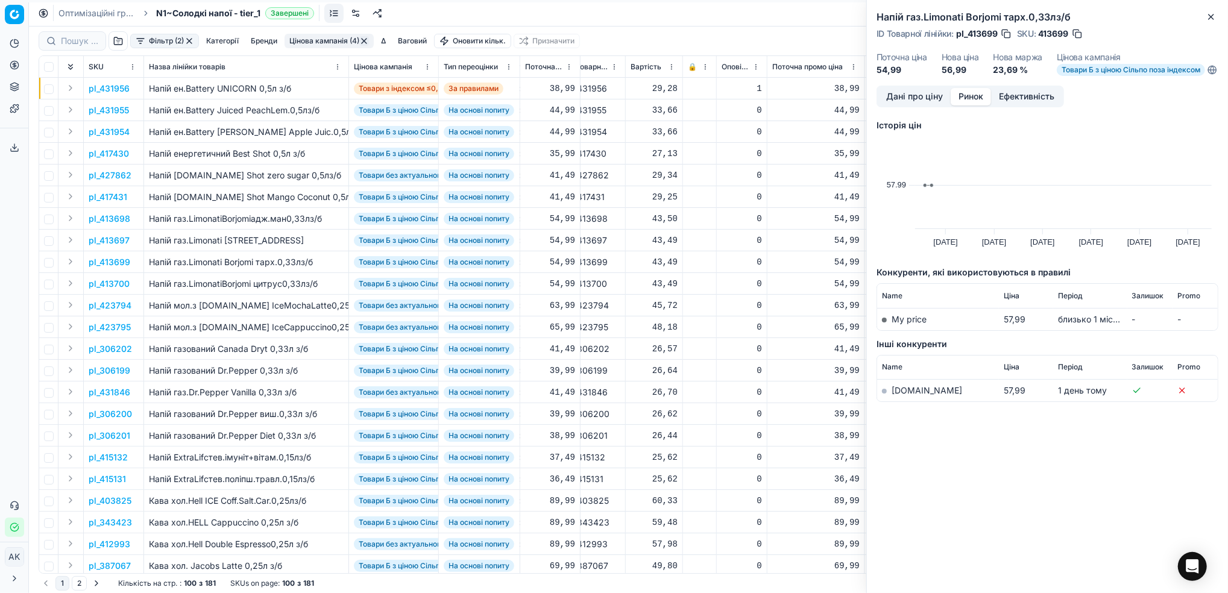
click at [902, 395] on link "[DOMAIN_NAME]" at bounding box center [927, 390] width 71 height 10
click at [1214, 15] on icon "button" at bounding box center [1211, 17] width 10 height 10
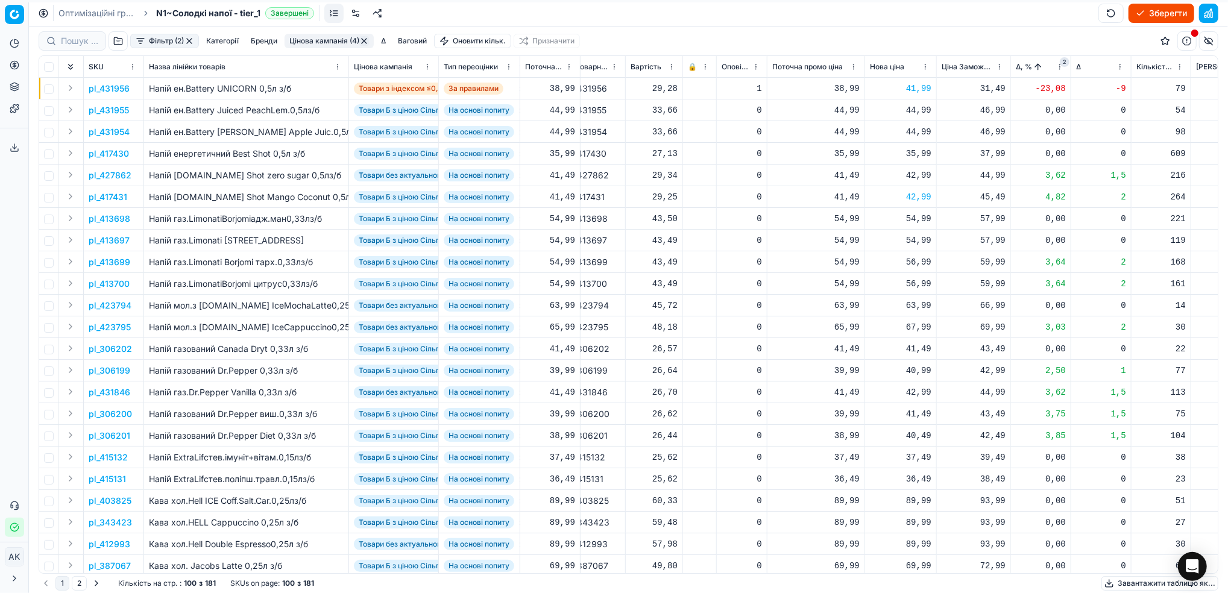
click at [122, 288] on p "pl_413700" at bounding box center [109, 284] width 41 height 12
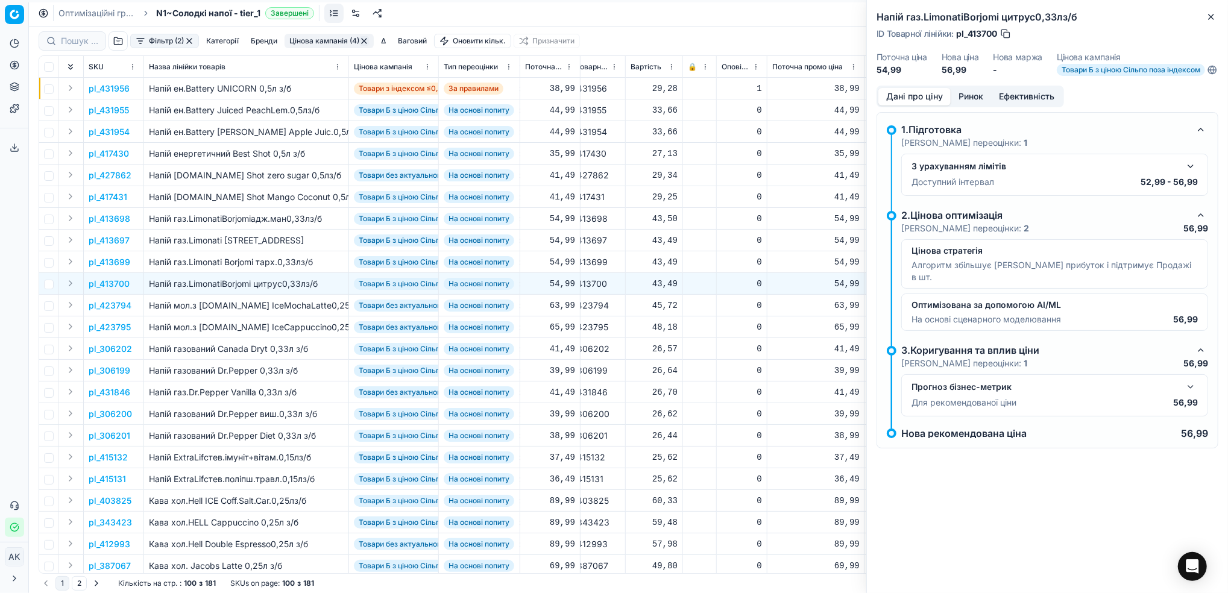
click at [971, 104] on button "Ринок" at bounding box center [971, 96] width 40 height 17
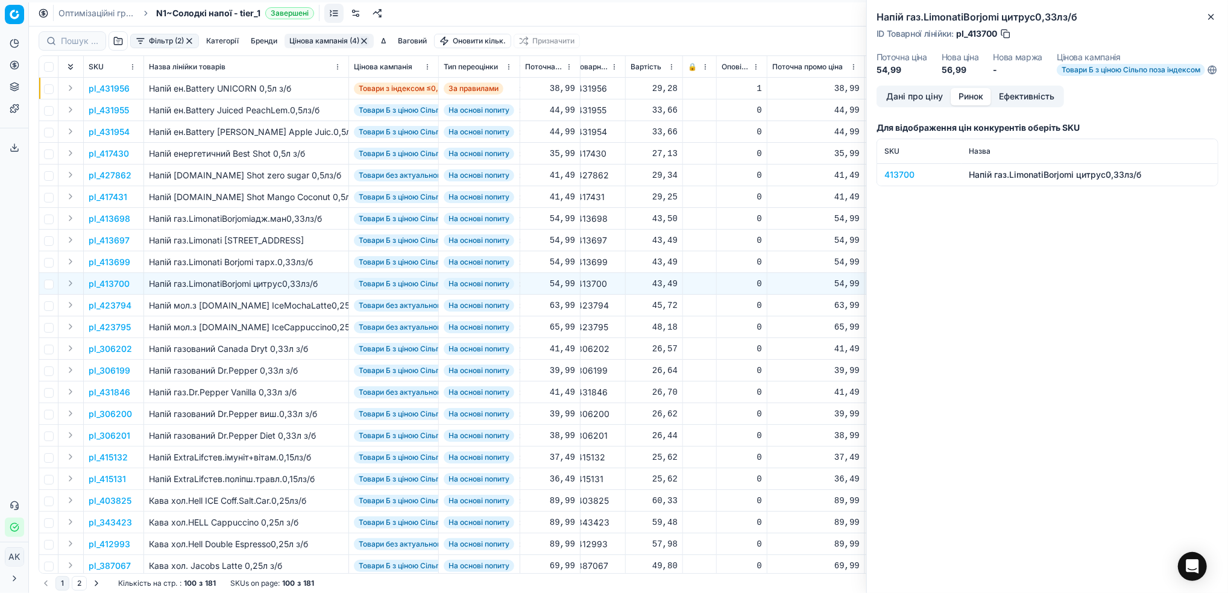
click at [891, 181] on div "413700" at bounding box center [919, 175] width 70 height 12
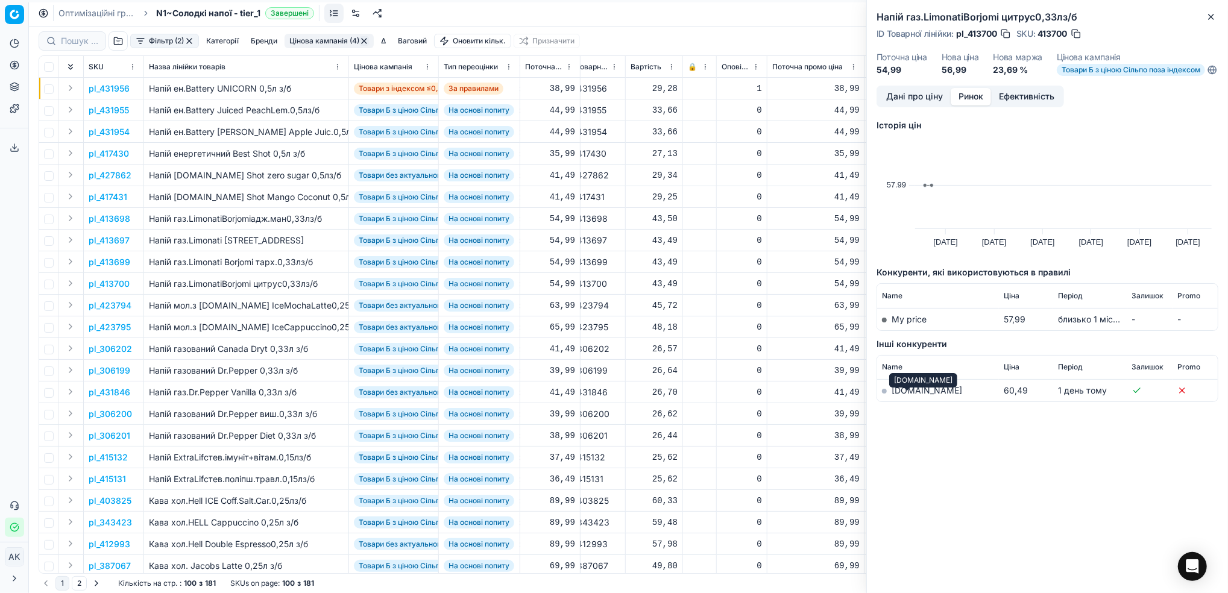
click at [898, 395] on link "[DOMAIN_NAME]" at bounding box center [927, 390] width 71 height 10
click at [1210, 19] on icon "button" at bounding box center [1211, 17] width 10 height 10
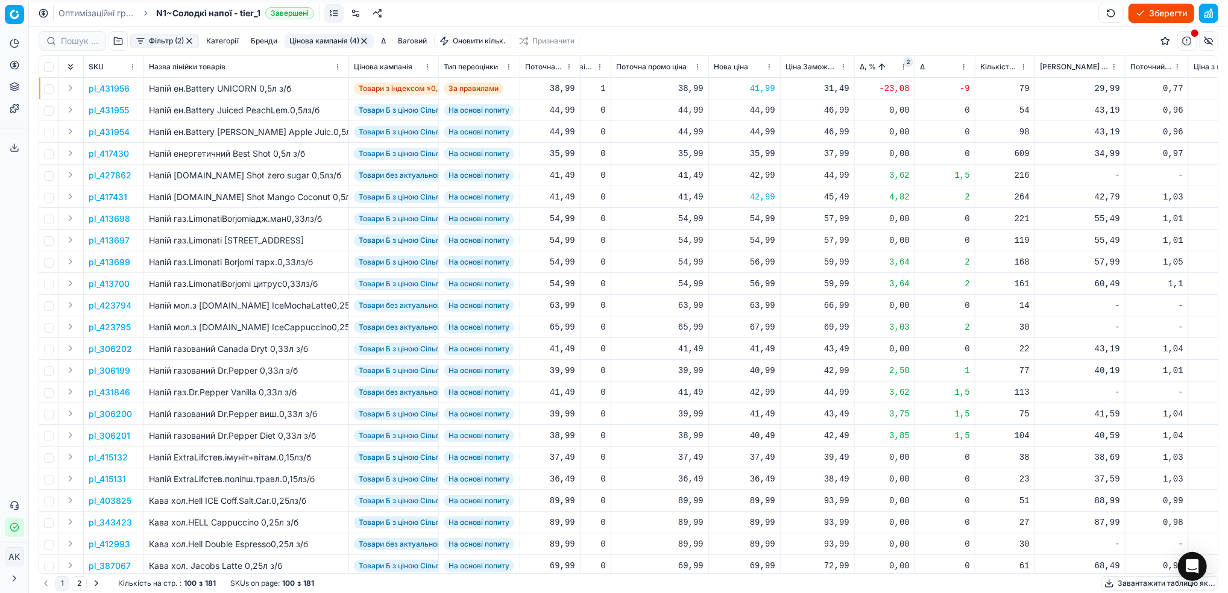
scroll to position [0, 328]
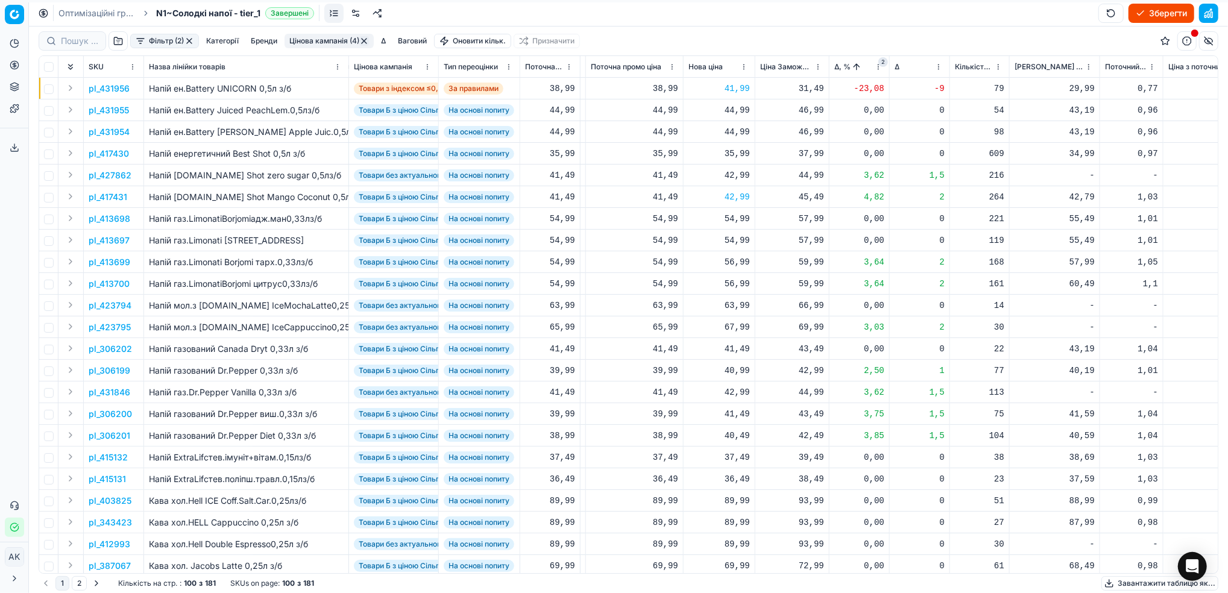
click at [732, 218] on div "54,99" at bounding box center [718, 219] width 61 height 12
click at [733, 325] on input "54.99" at bounding box center [762, 324] width 87 height 19
type input "59.99"
click at [733, 242] on div "54,99" at bounding box center [718, 241] width 61 height 12
click at [734, 346] on input "54.99" at bounding box center [762, 346] width 87 height 19
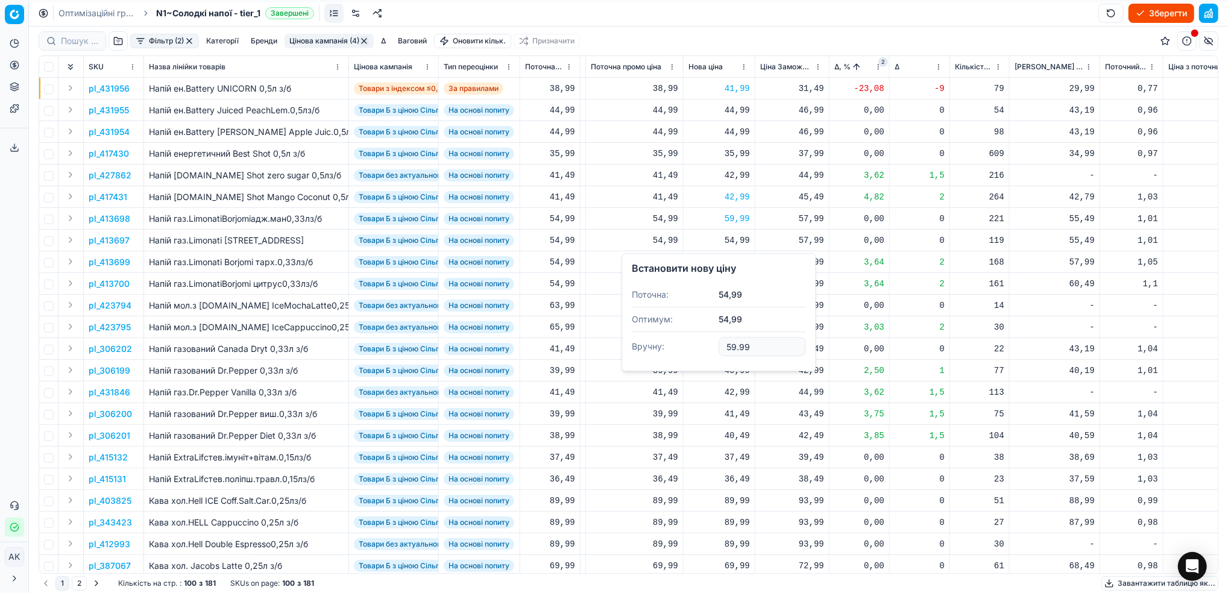
type input "59.99"
click at [733, 264] on div "56,99" at bounding box center [718, 262] width 61 height 12
click at [734, 370] on input "56.99" at bounding box center [762, 368] width 87 height 19
type input "59.99"
click at [735, 285] on div "56,99" at bounding box center [718, 284] width 61 height 12
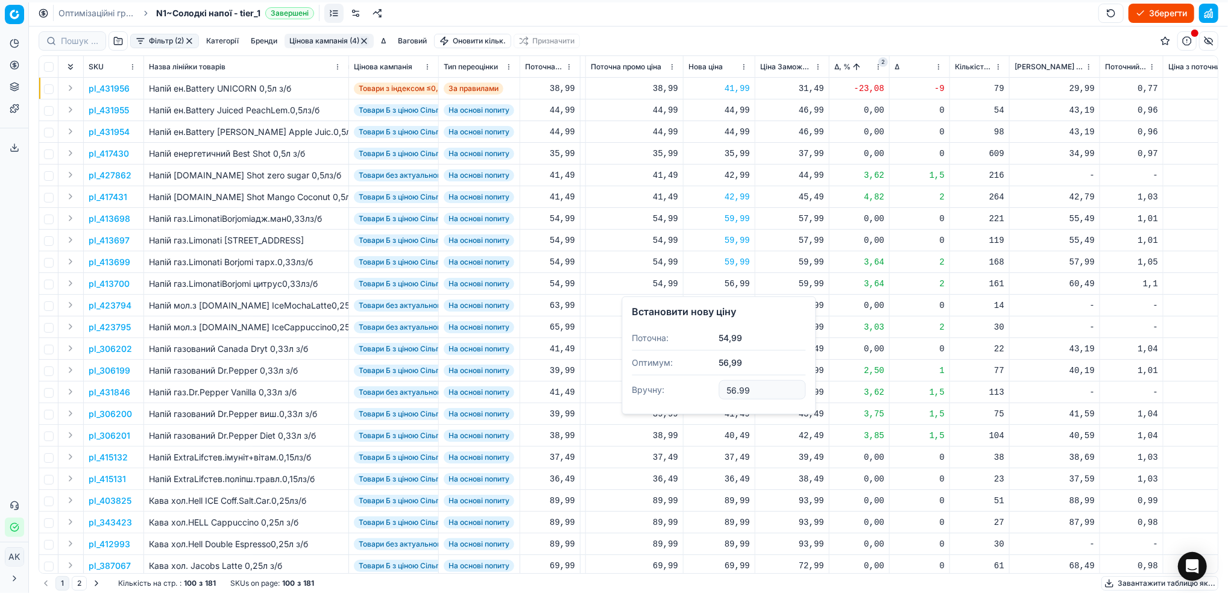
click at [734, 388] on input "56.99" at bounding box center [762, 389] width 87 height 19
type input "59.99"
click at [110, 218] on p "pl_413698" at bounding box center [110, 219] width 42 height 12
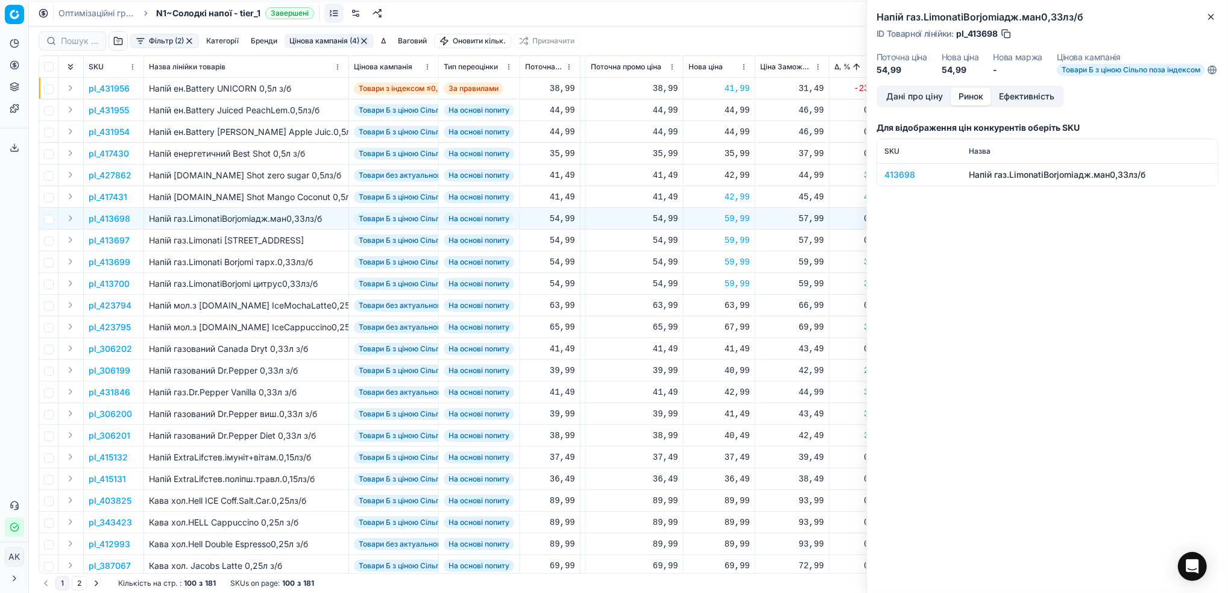
click at [969, 105] on button "Ринок" at bounding box center [971, 96] width 40 height 17
click at [907, 180] on div "413698" at bounding box center [919, 175] width 70 height 12
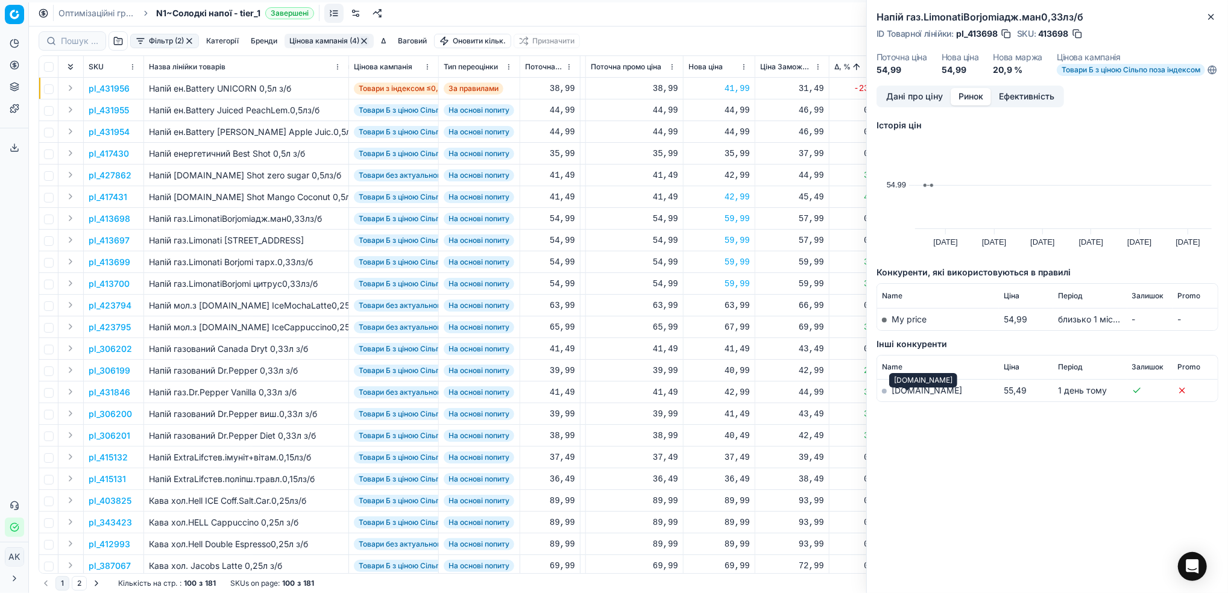
click at [904, 395] on link "[DOMAIN_NAME]" at bounding box center [927, 390] width 71 height 10
click at [1212, 13] on icon "button" at bounding box center [1211, 17] width 10 height 10
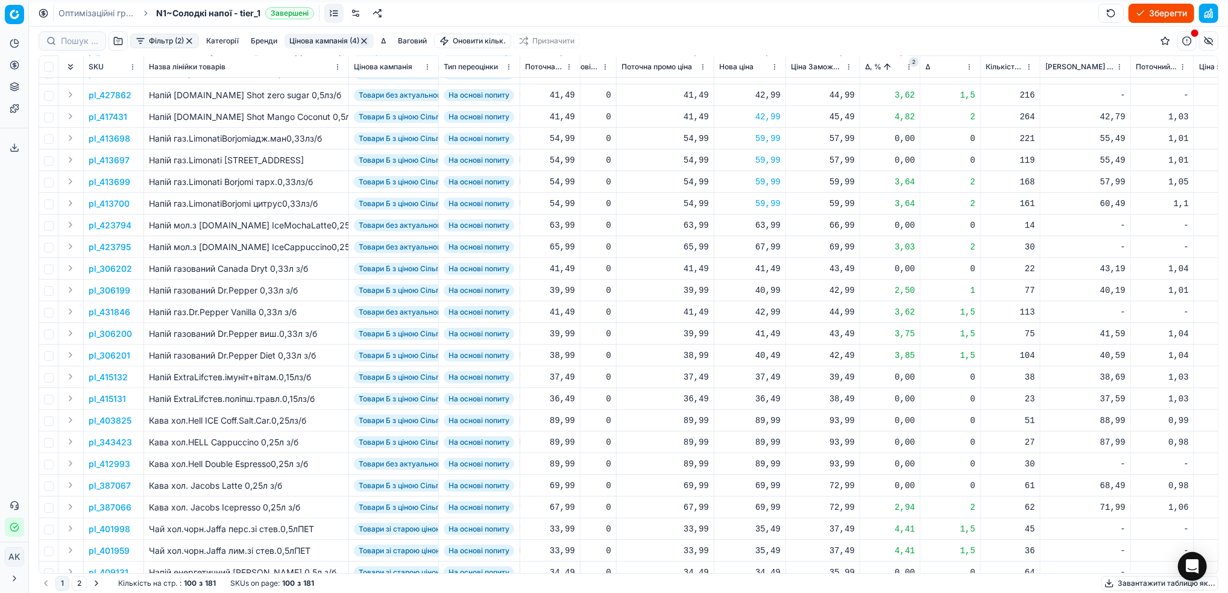
scroll to position [80, 277]
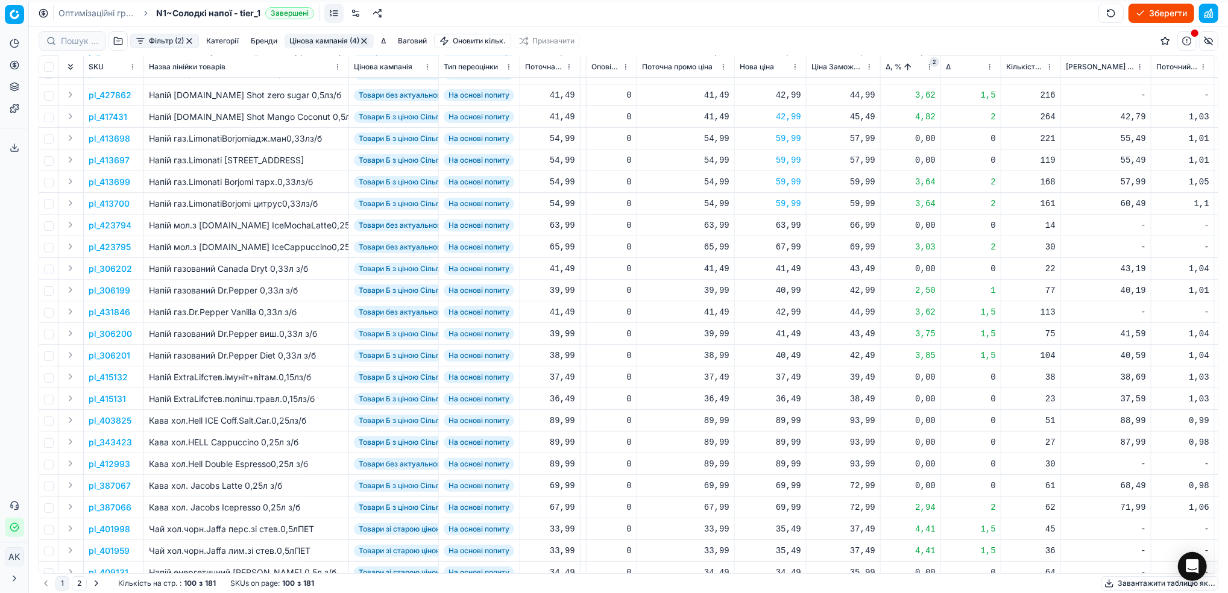
click at [118, 289] on p "pl_306199" at bounding box center [110, 291] width 42 height 12
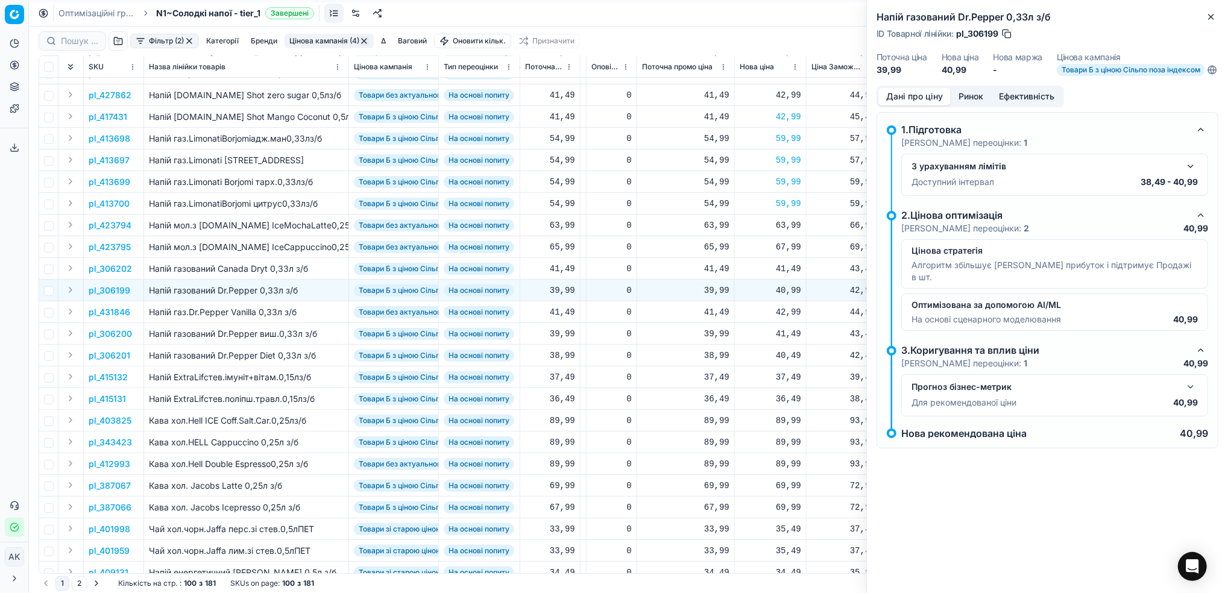
click at [969, 102] on button "Ринок" at bounding box center [971, 96] width 40 height 17
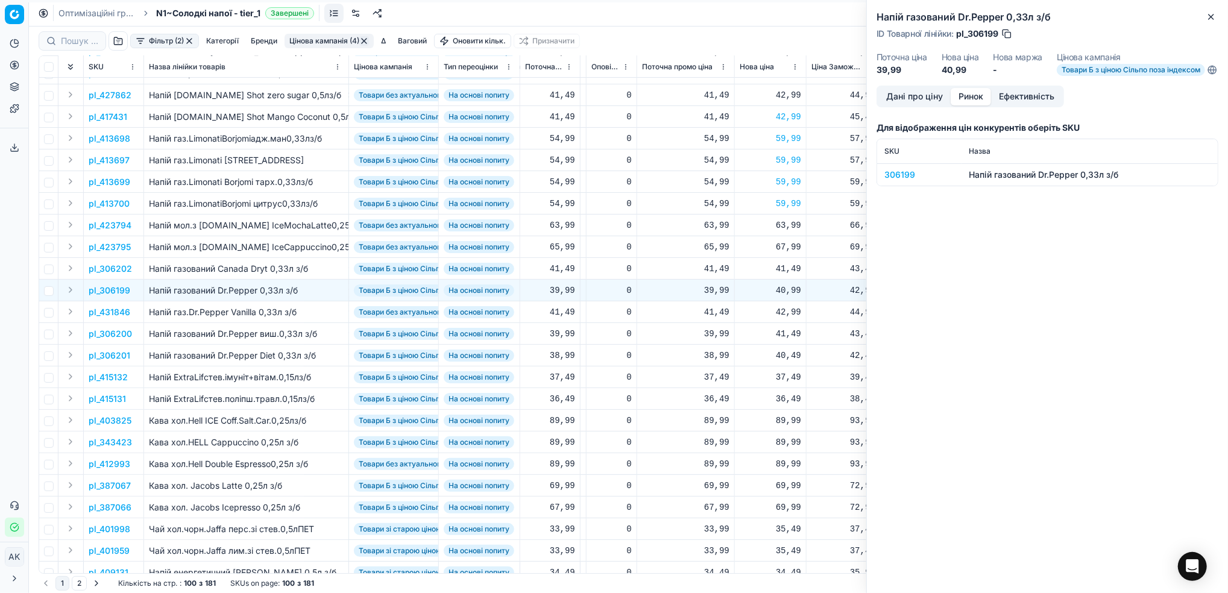
click at [898, 181] on div "306199" at bounding box center [919, 175] width 70 height 12
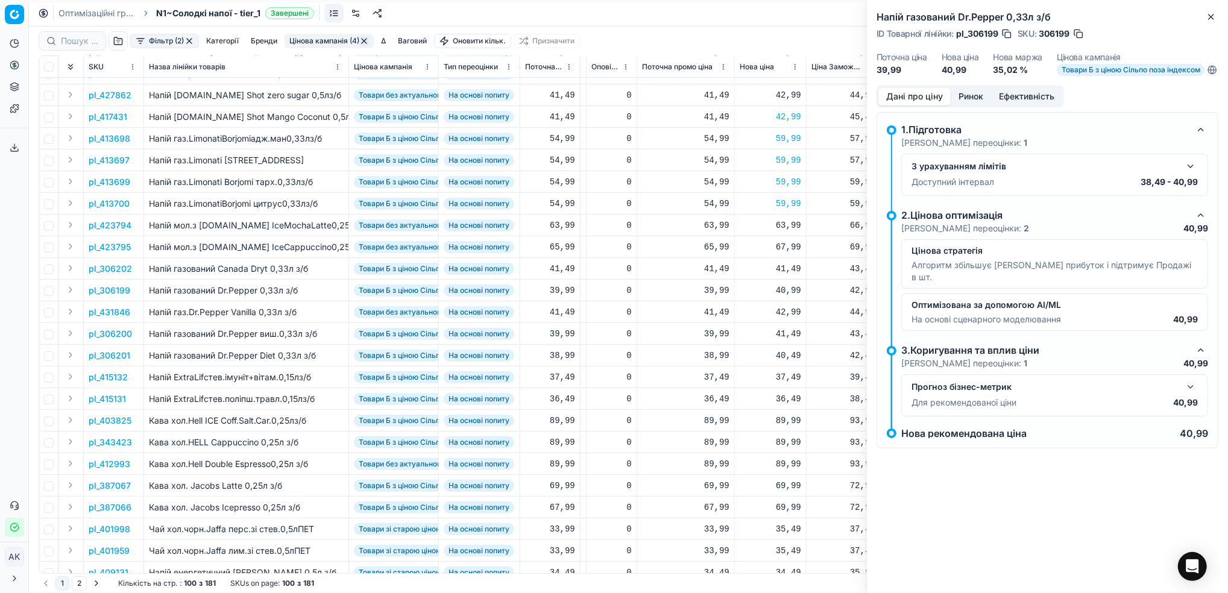
click at [928, 105] on button "Дані про ціну" at bounding box center [914, 96] width 72 height 17
click at [1192, 174] on button "button" at bounding box center [1190, 166] width 14 height 14
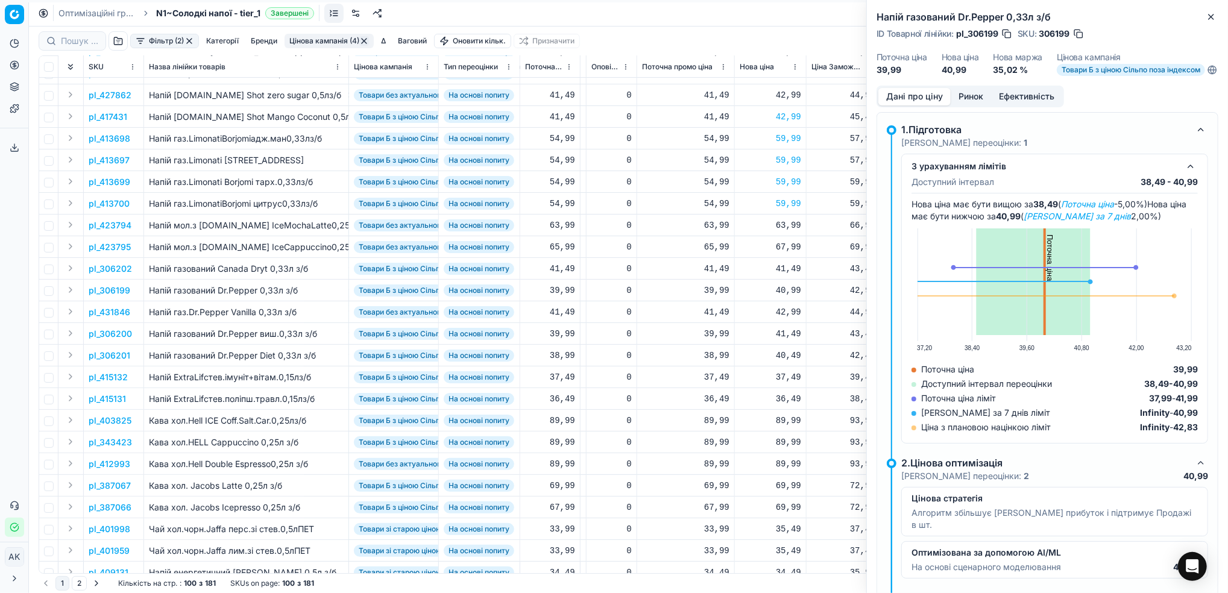
click at [975, 105] on button "Ринок" at bounding box center [971, 96] width 40 height 17
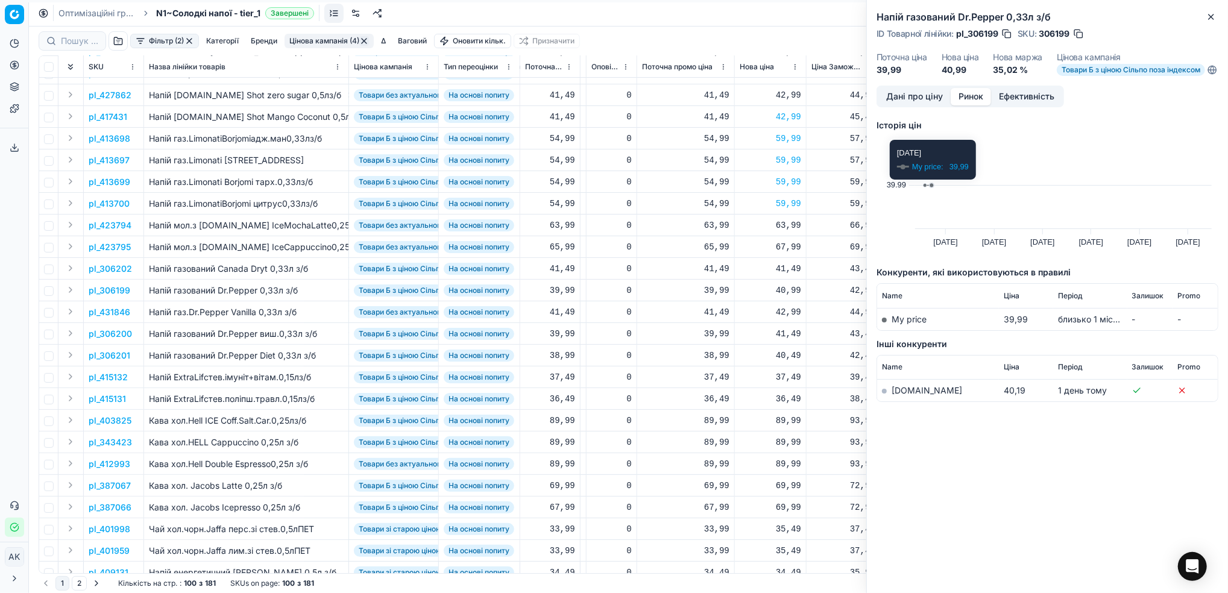
click at [918, 105] on button "Дані про ціну" at bounding box center [914, 96] width 72 height 17
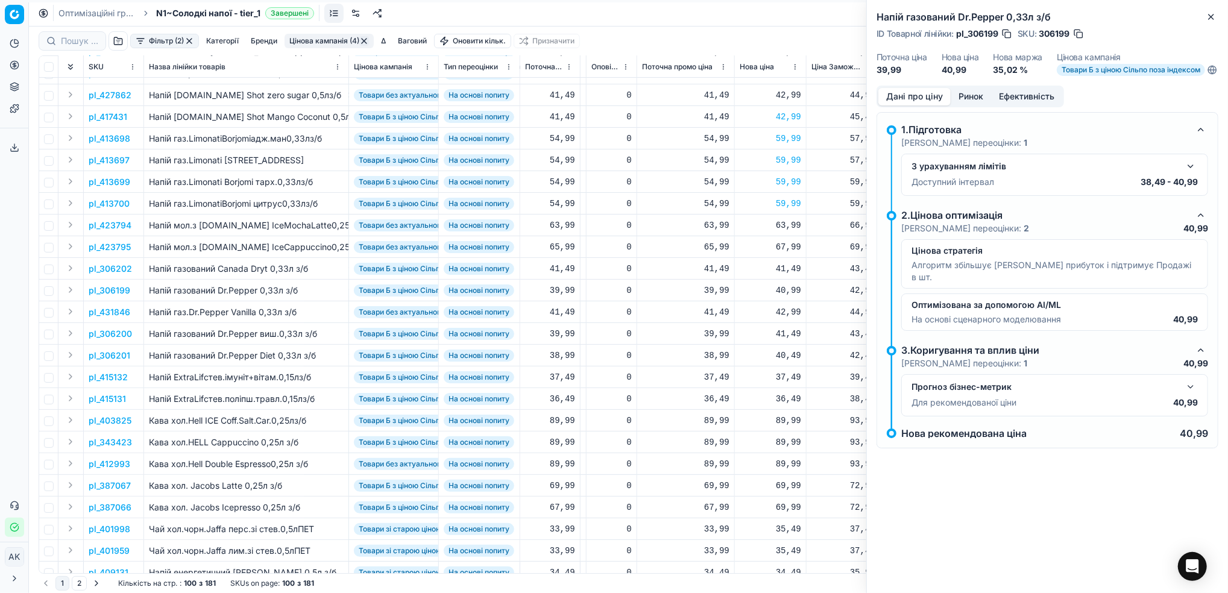
click at [1188, 389] on button "button" at bounding box center [1190, 387] width 14 height 14
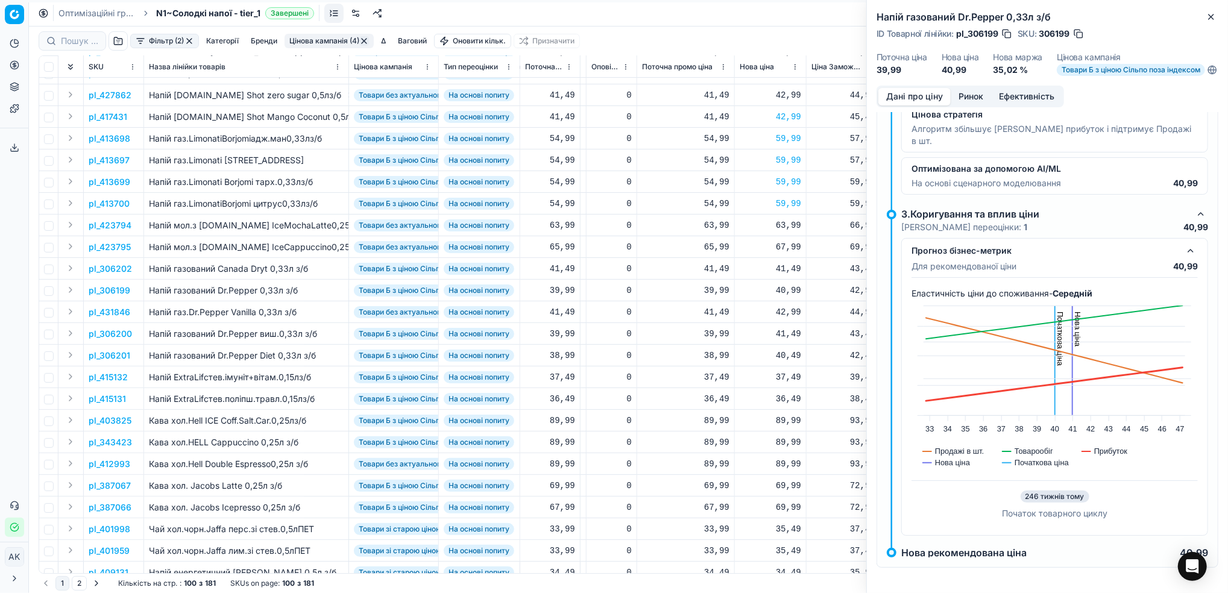
scroll to position [0, 0]
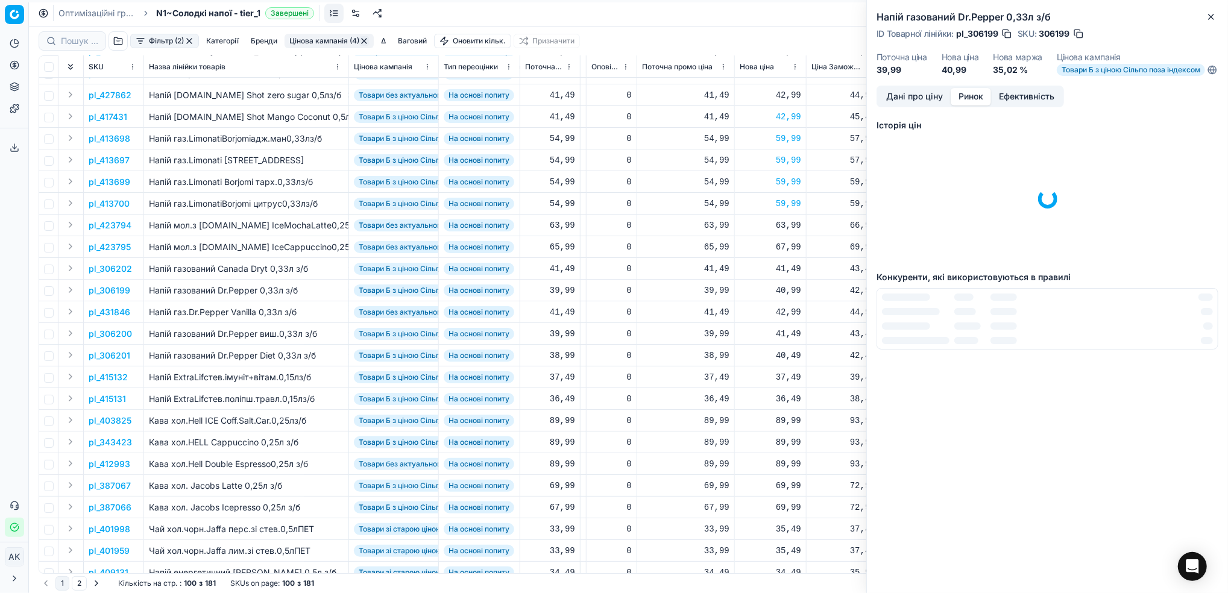
click at [972, 105] on button "Ринок" at bounding box center [971, 96] width 40 height 17
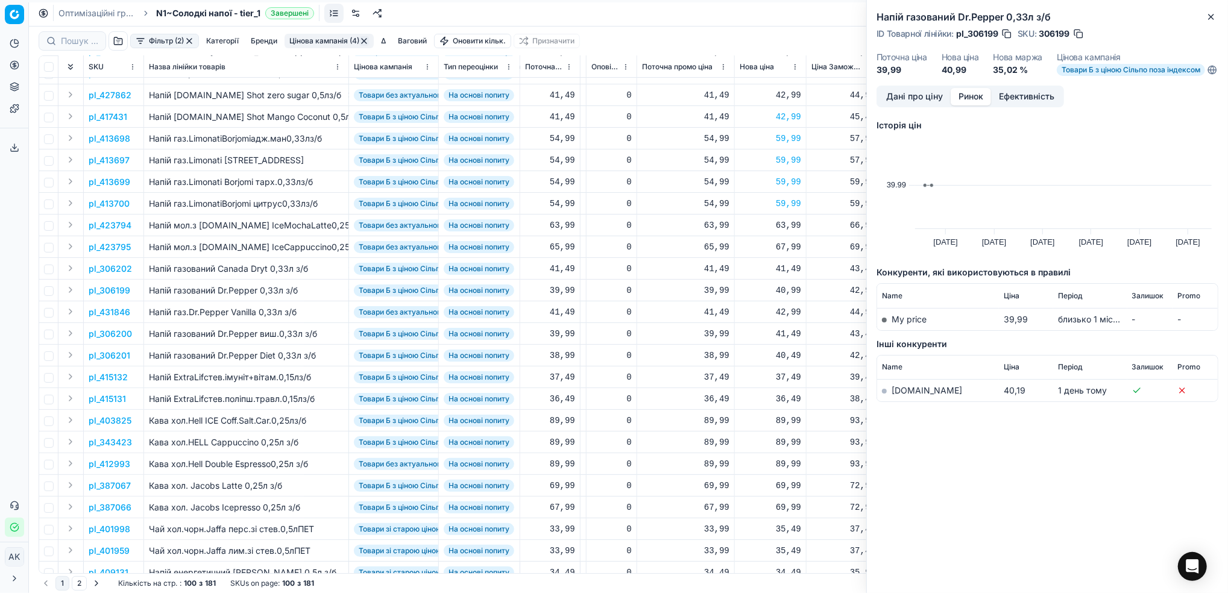
click at [905, 395] on link "[DOMAIN_NAME]" at bounding box center [927, 390] width 71 height 10
click at [1214, 18] on icon "button" at bounding box center [1211, 17] width 10 height 10
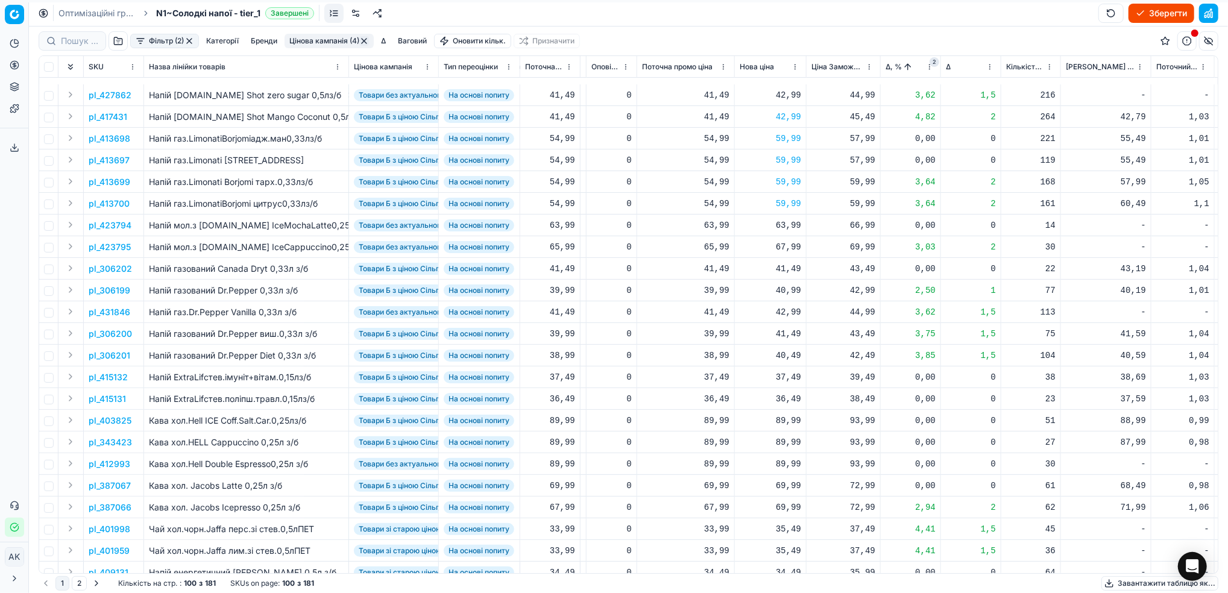
scroll to position [160, 277]
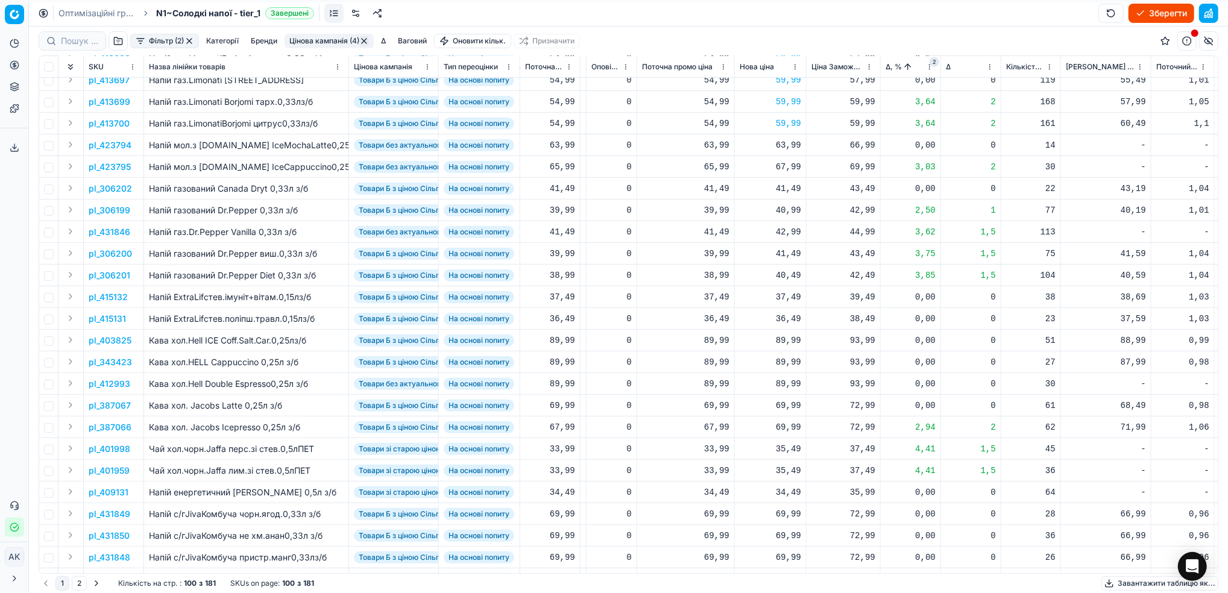
click at [102, 212] on p "pl_306199" at bounding box center [110, 210] width 42 height 12
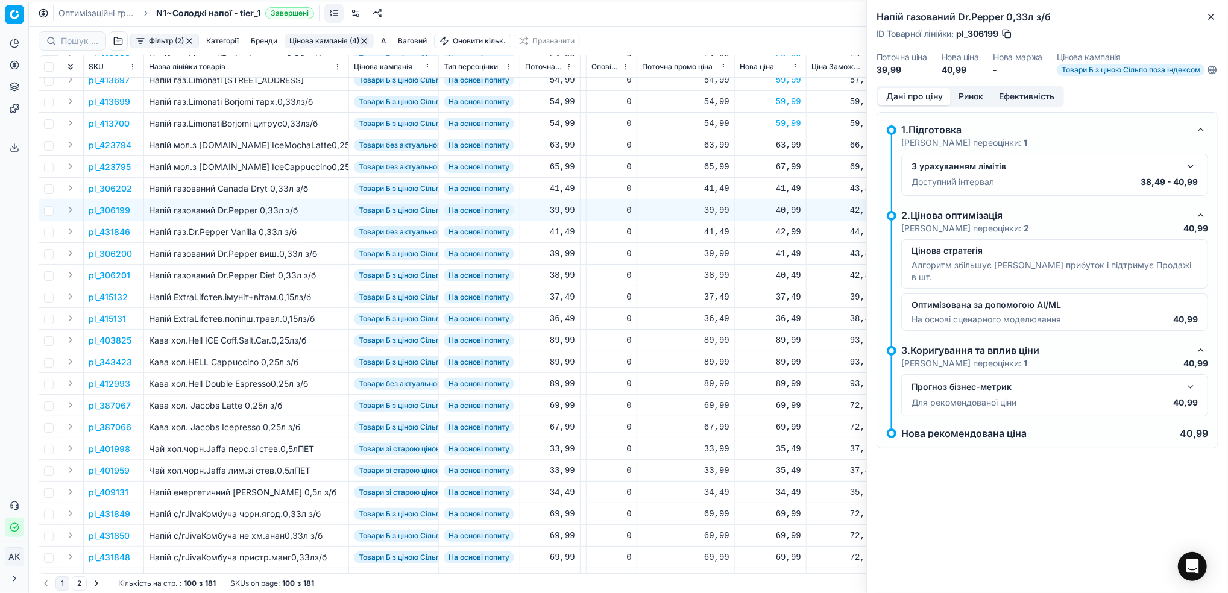
click at [963, 104] on button "Ринок" at bounding box center [971, 96] width 40 height 17
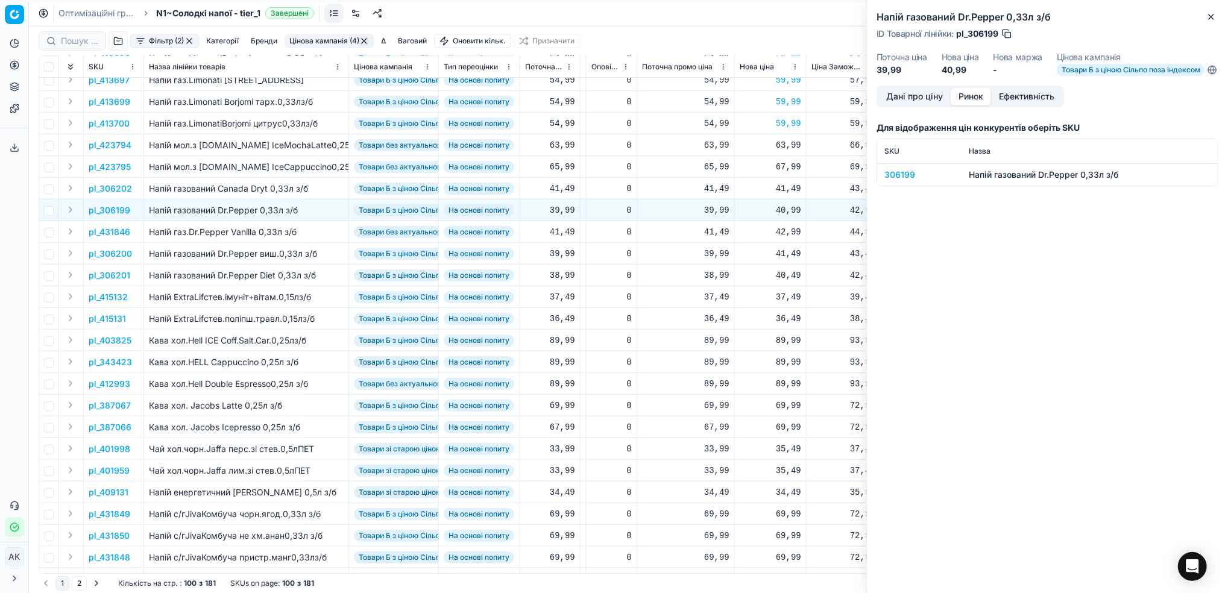
click at [889, 181] on div "306199" at bounding box center [919, 175] width 70 height 12
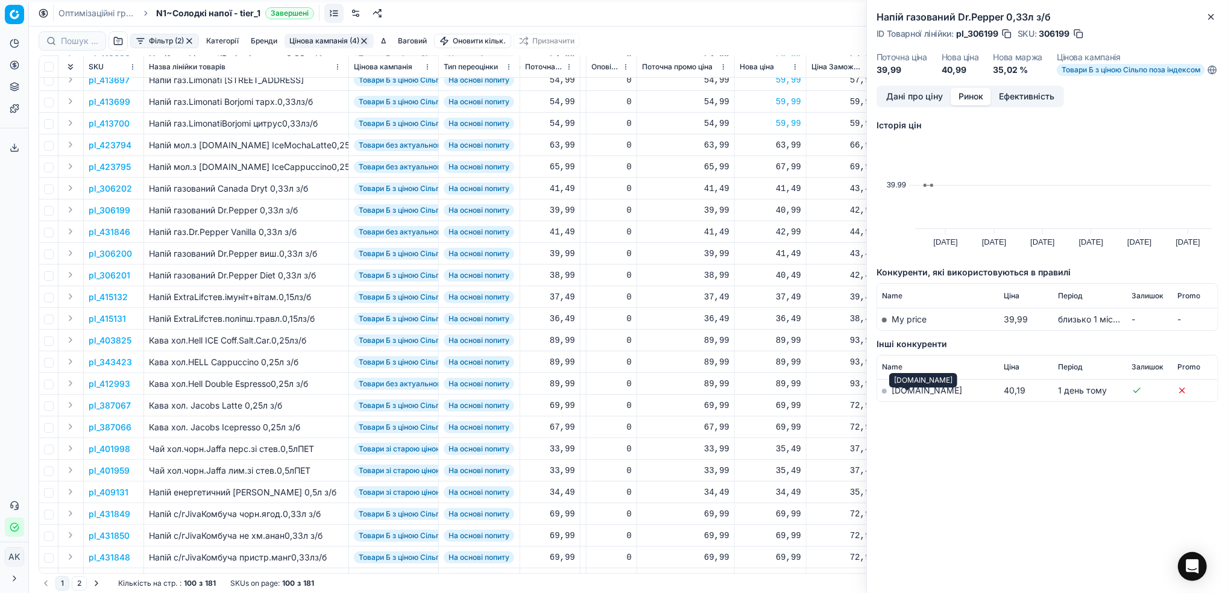
click at [908, 395] on link "[DOMAIN_NAME]" at bounding box center [927, 390] width 71 height 10
click at [1206, 16] on icon "button" at bounding box center [1211, 17] width 10 height 10
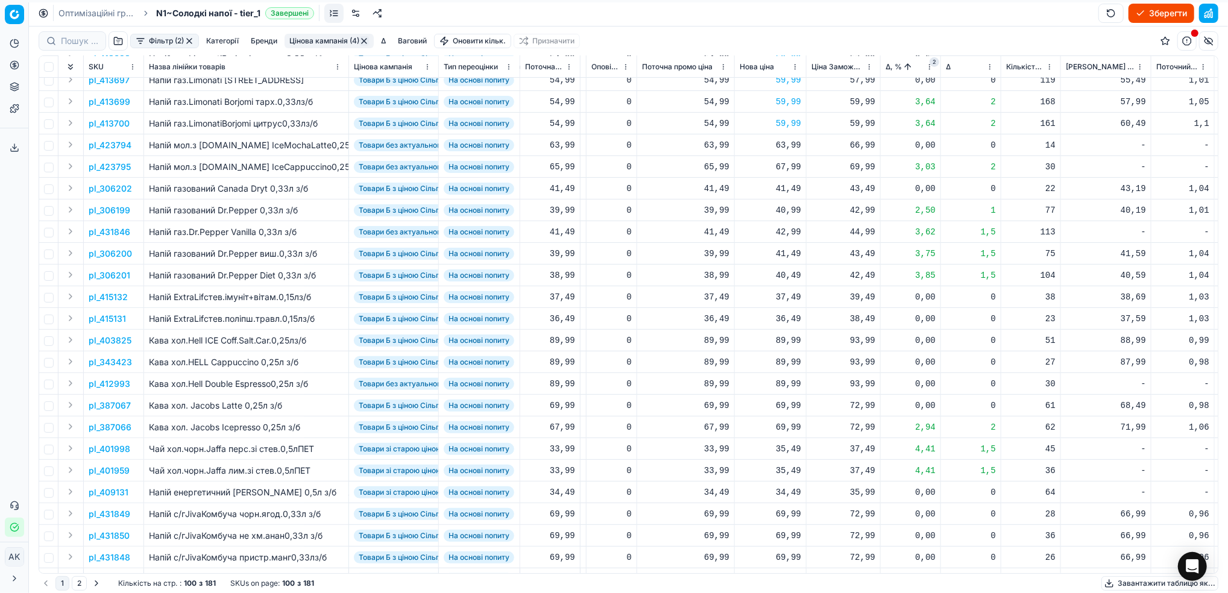
scroll to position [80, 277]
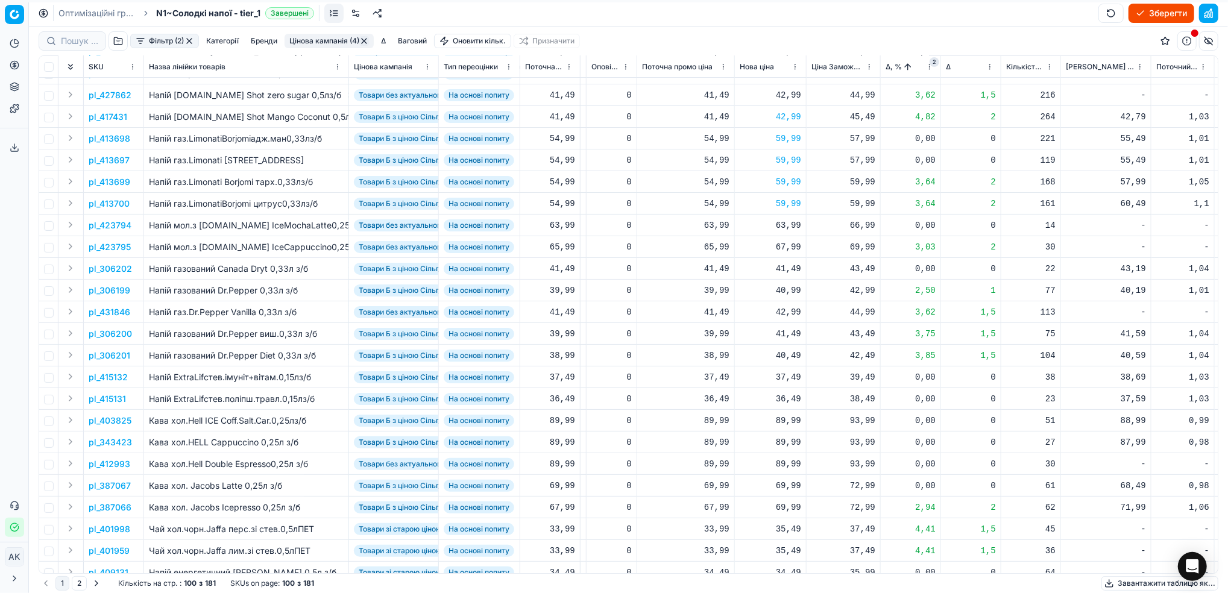
click at [113, 268] on p "pl_306202" at bounding box center [110, 269] width 43 height 12
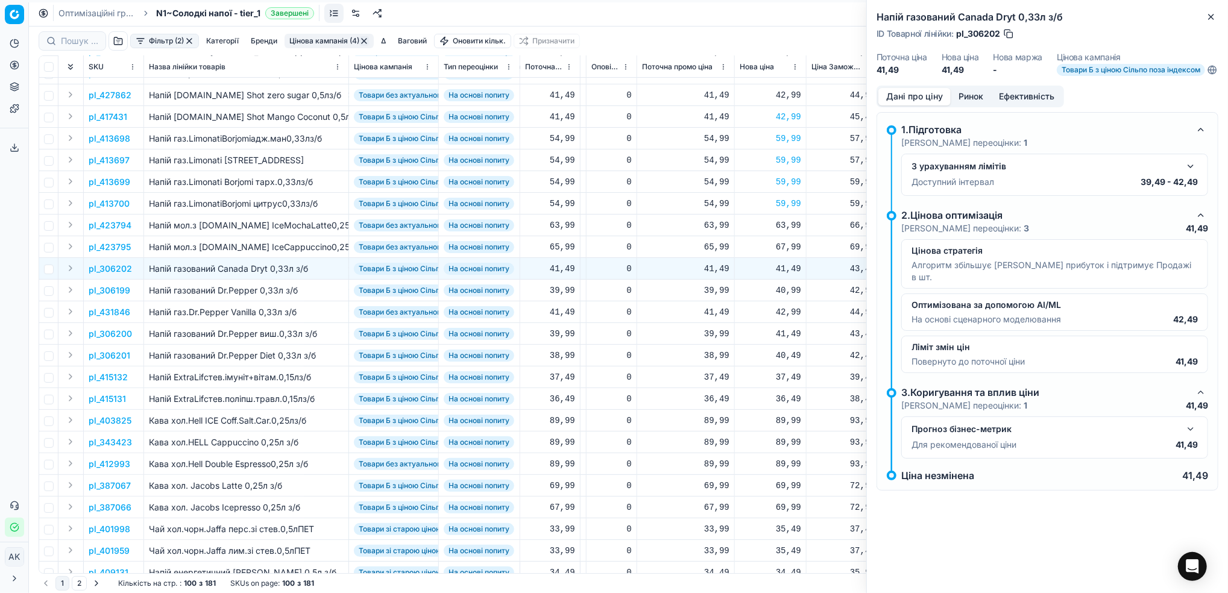
click at [966, 105] on button "Ринок" at bounding box center [971, 96] width 40 height 17
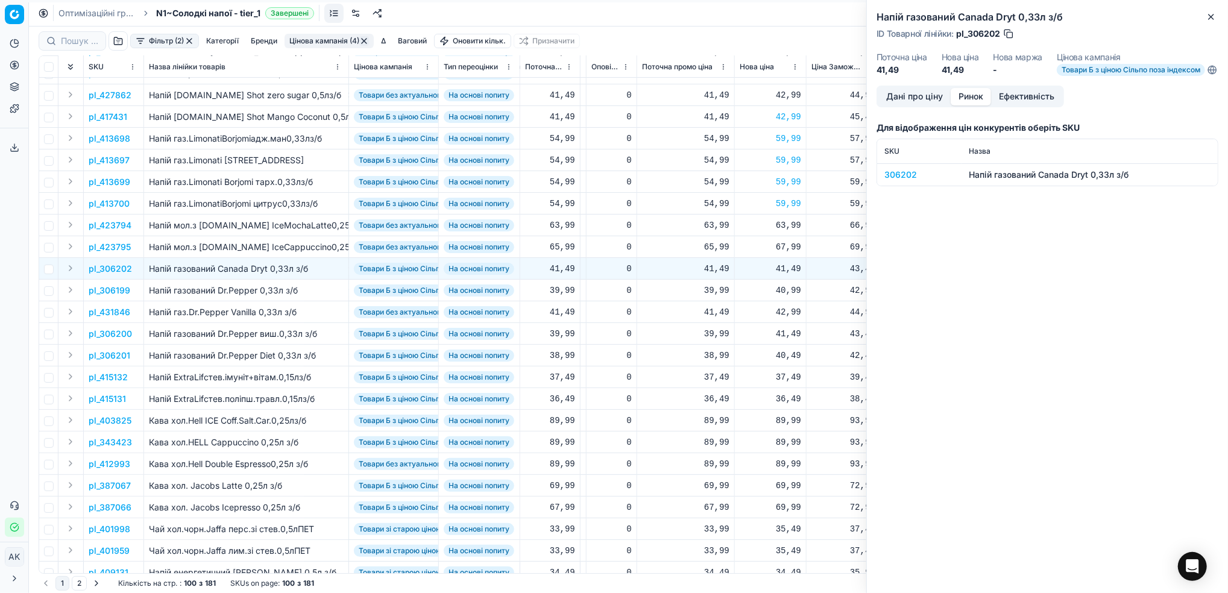
click at [892, 181] on div "306202" at bounding box center [919, 175] width 70 height 12
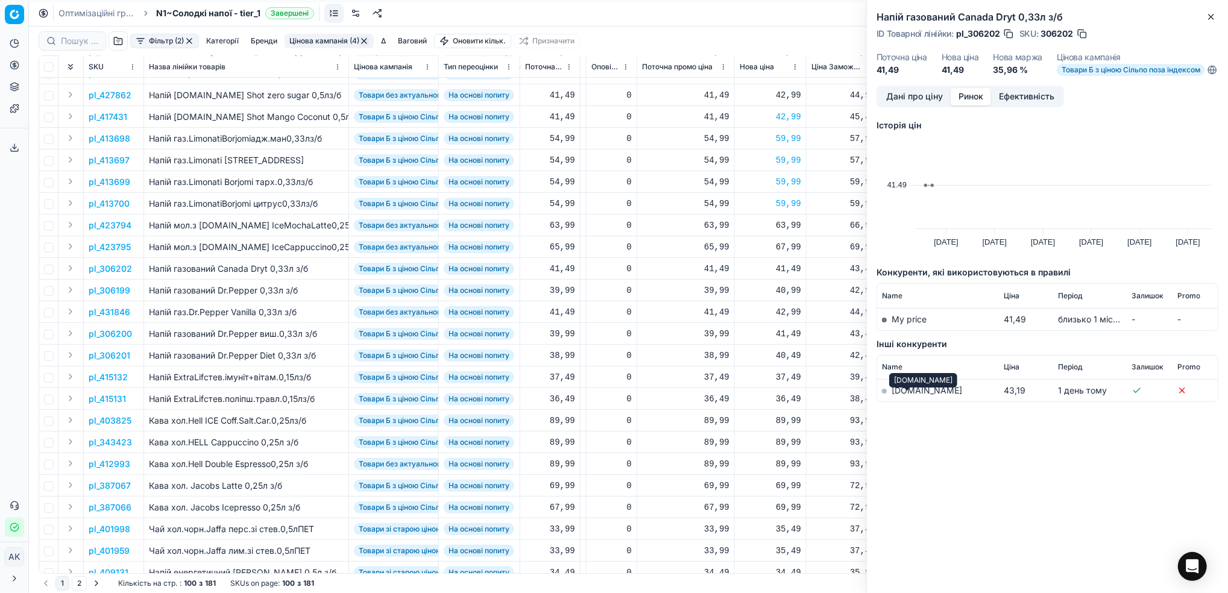
click at [905, 395] on link "[DOMAIN_NAME]" at bounding box center [927, 390] width 71 height 10
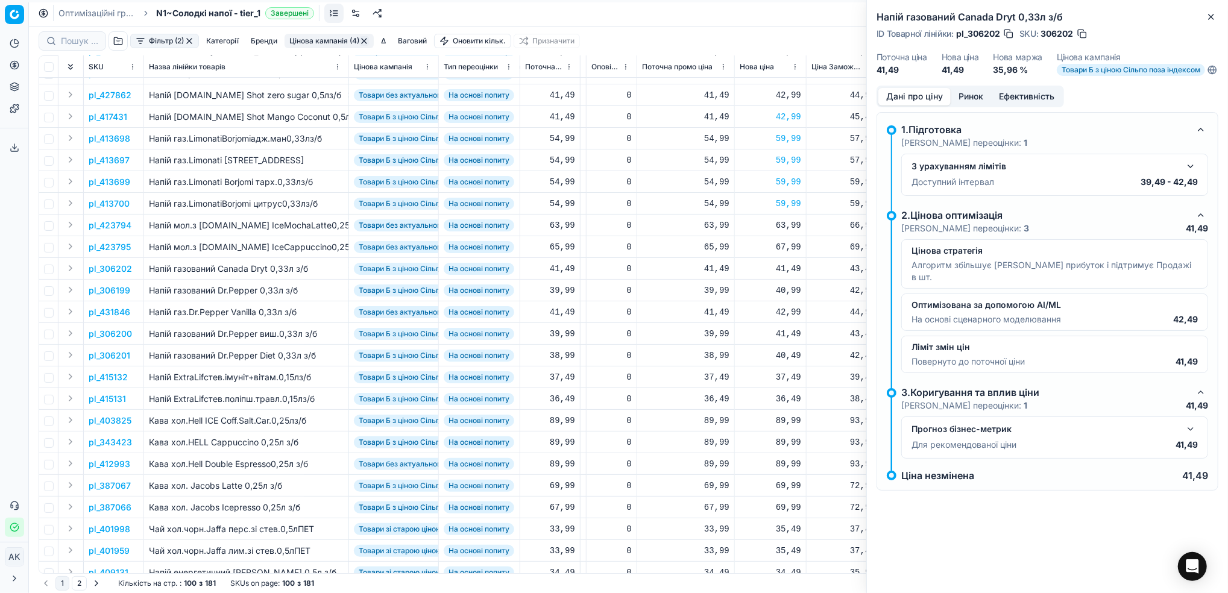
click at [905, 105] on button "Дані про ціну" at bounding box center [914, 96] width 72 height 17
click at [1187, 184] on p "39,49 - 42,49" at bounding box center [1169, 182] width 57 height 12
click at [1185, 174] on button "button" at bounding box center [1190, 166] width 14 height 14
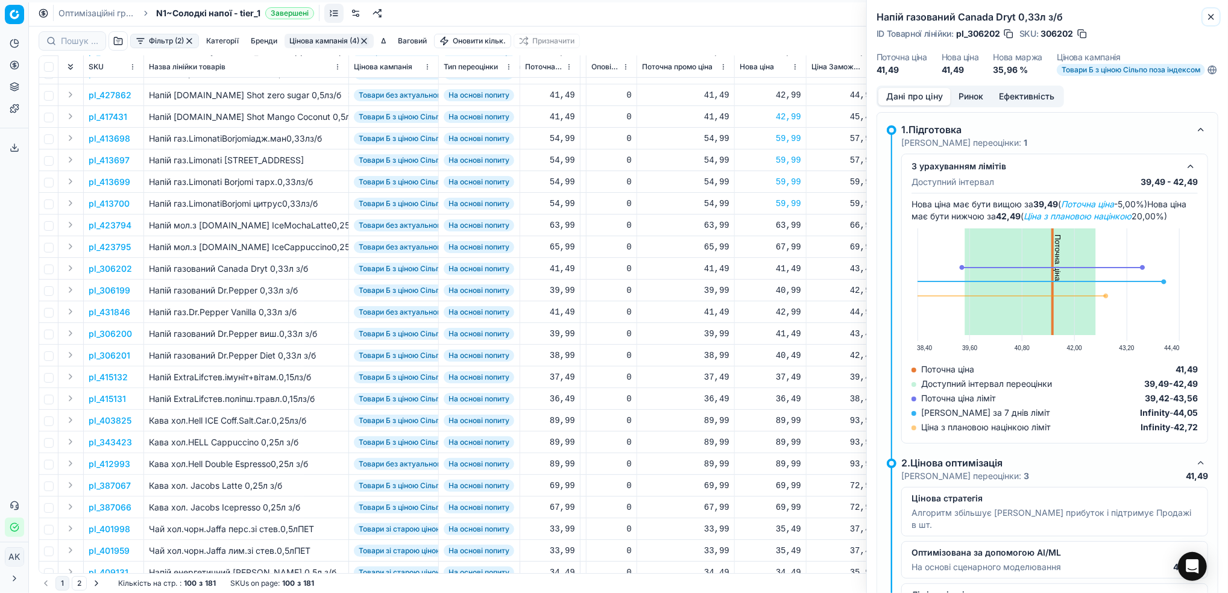
click at [1210, 17] on icon "button" at bounding box center [1211, 16] width 5 height 5
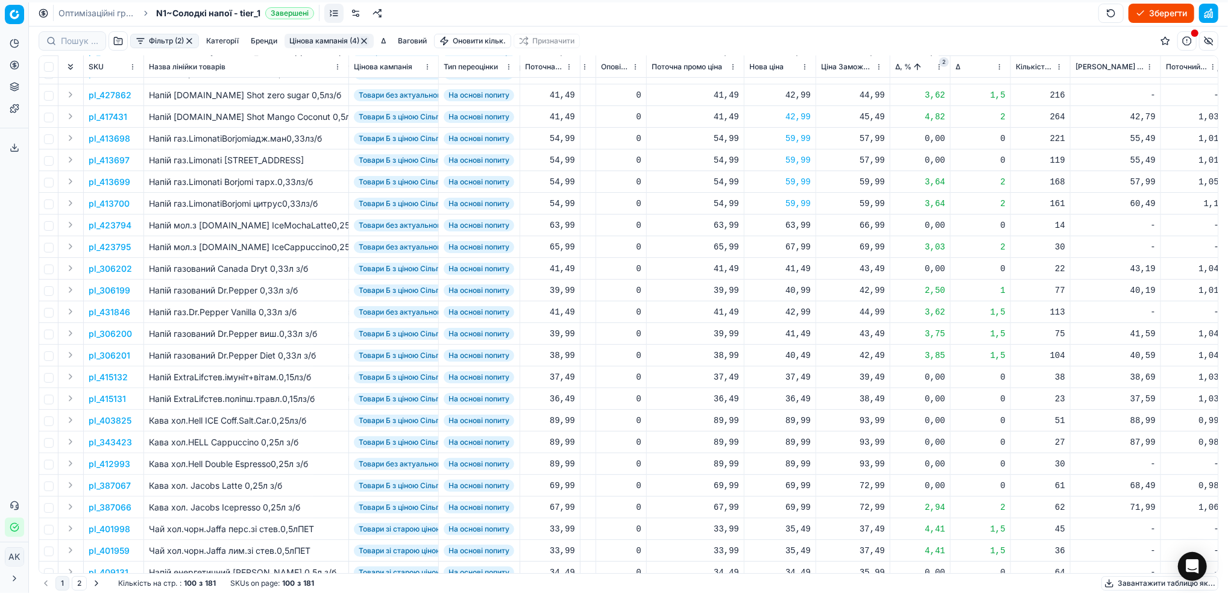
scroll to position [80, 353]
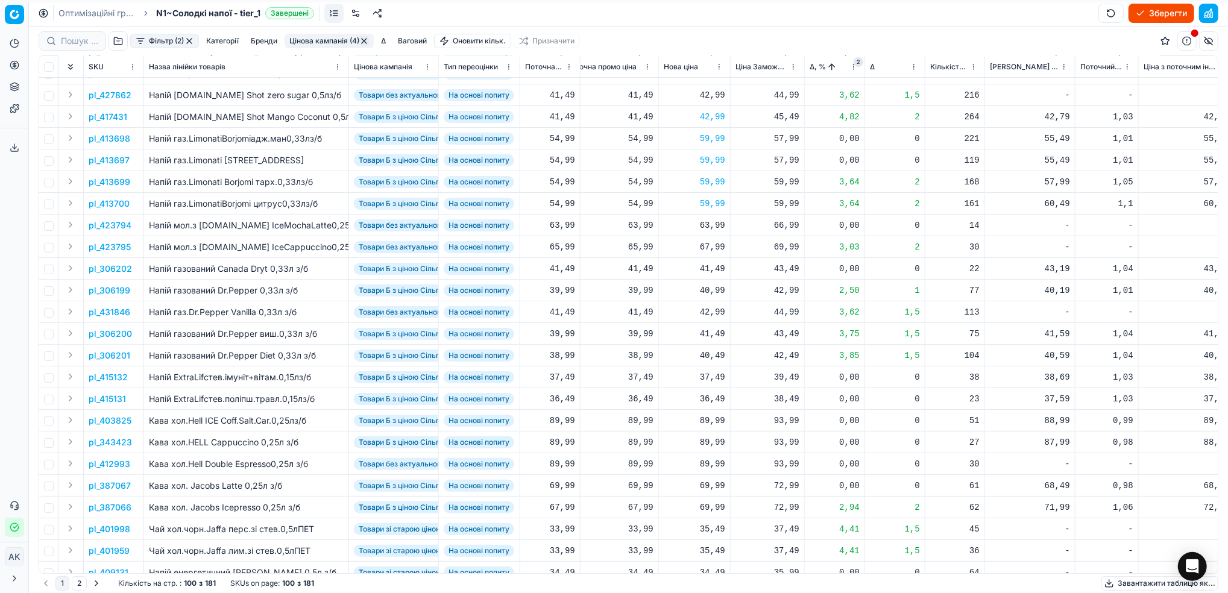
click at [111, 357] on p "pl_306201" at bounding box center [110, 356] width 42 height 12
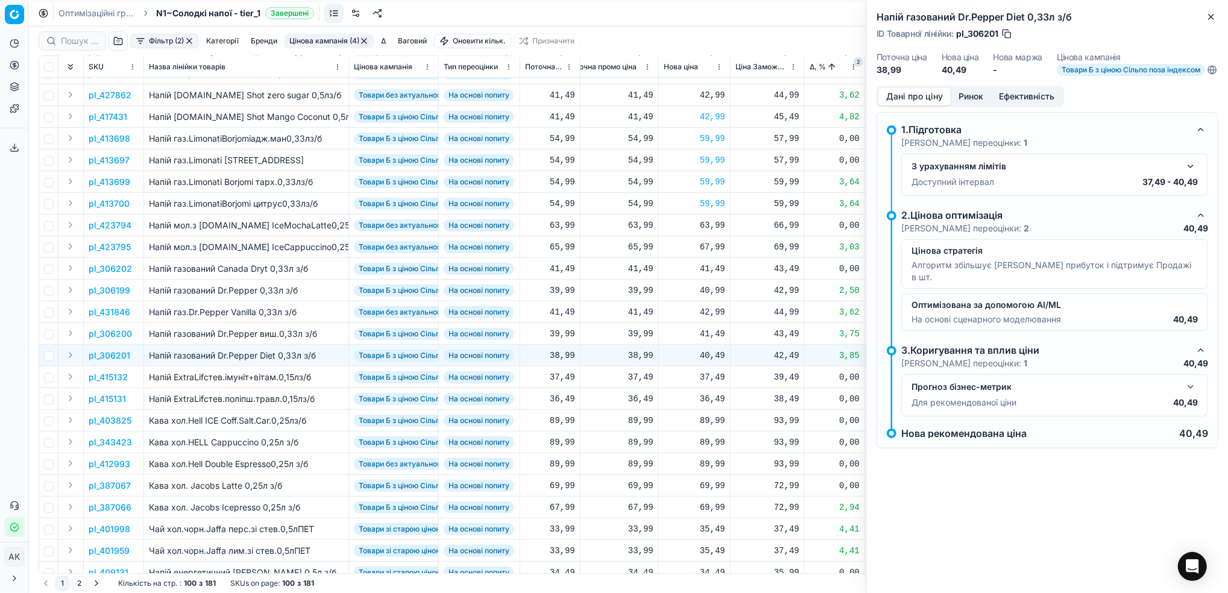
click at [975, 105] on button "Ринок" at bounding box center [971, 96] width 40 height 17
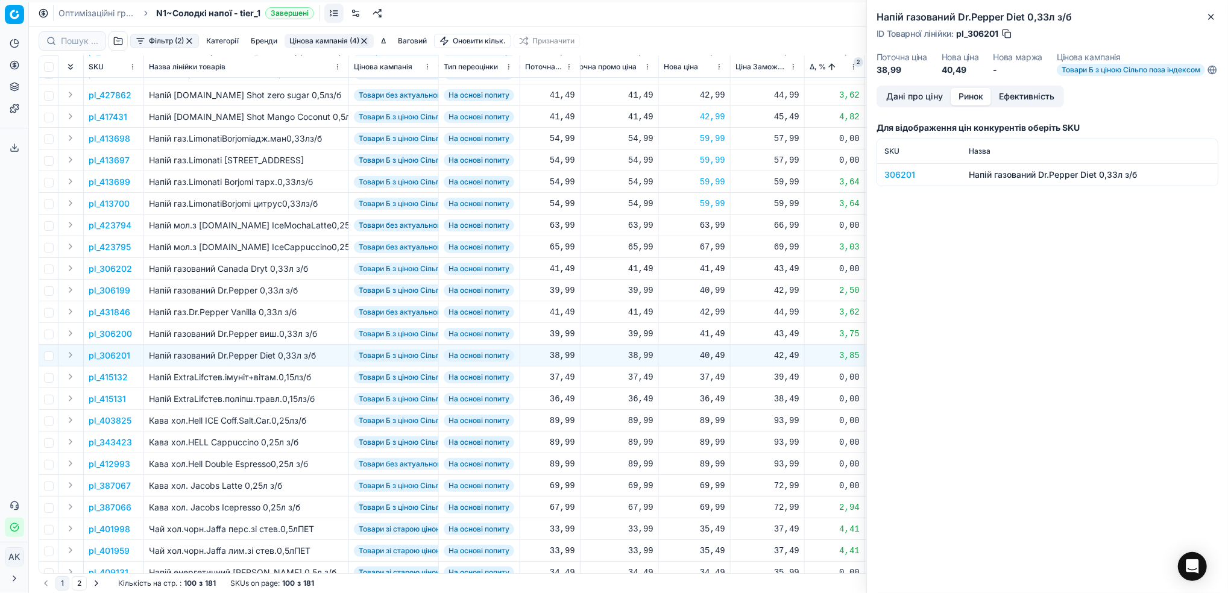
click at [890, 181] on div "306201" at bounding box center [919, 175] width 70 height 12
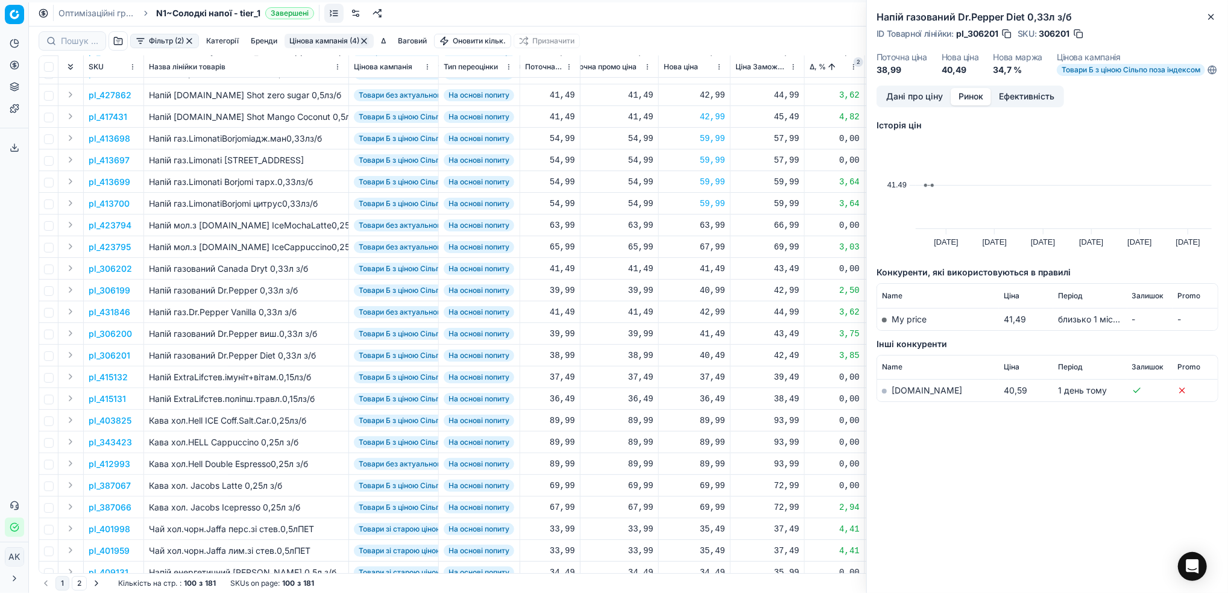
click at [901, 395] on link "[DOMAIN_NAME]" at bounding box center [927, 390] width 71 height 10
click at [1214, 13] on icon "button" at bounding box center [1211, 17] width 10 height 10
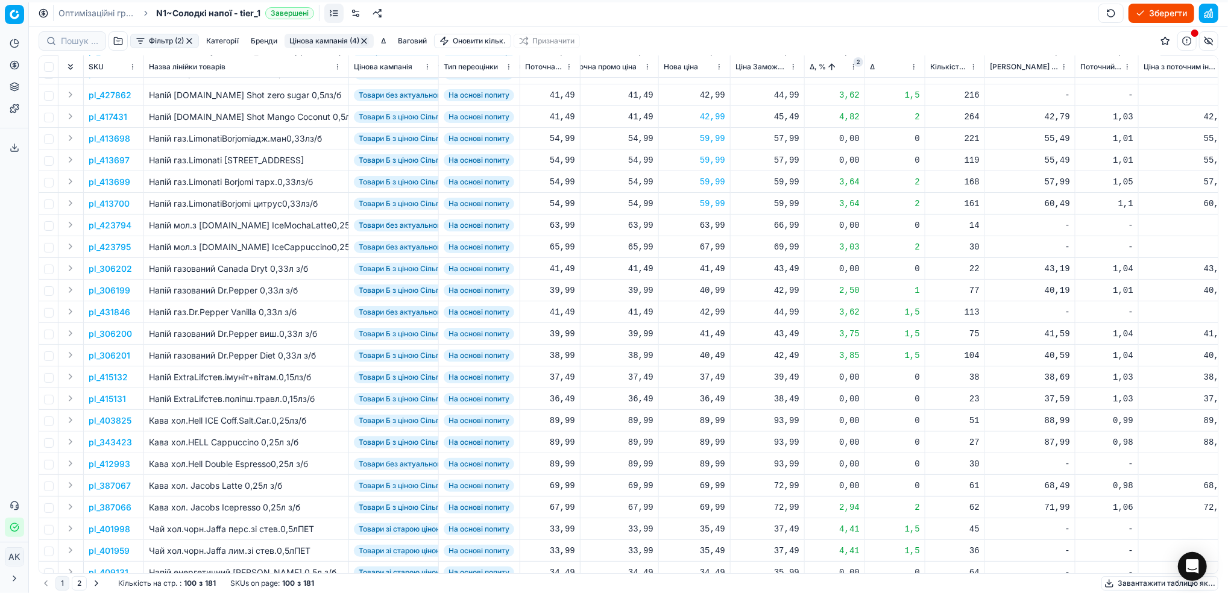
click at [110, 307] on p "pl_431846" at bounding box center [110, 312] width 42 height 12
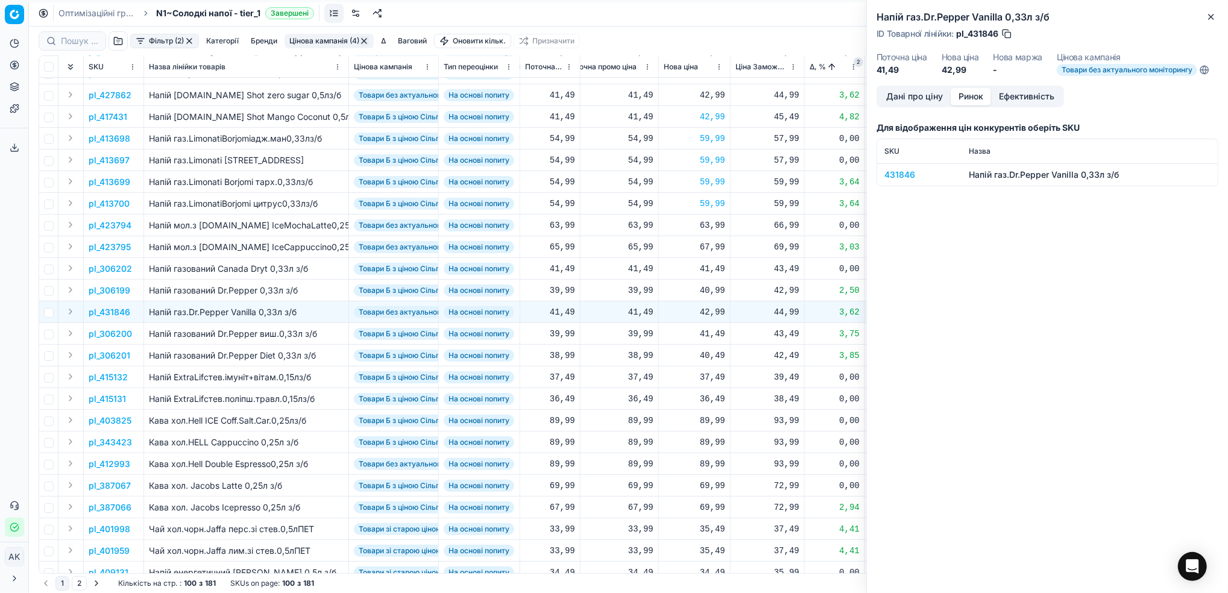
click at [971, 99] on button "Ринок" at bounding box center [971, 96] width 40 height 17
click at [898, 171] on div "431846" at bounding box center [919, 175] width 70 height 12
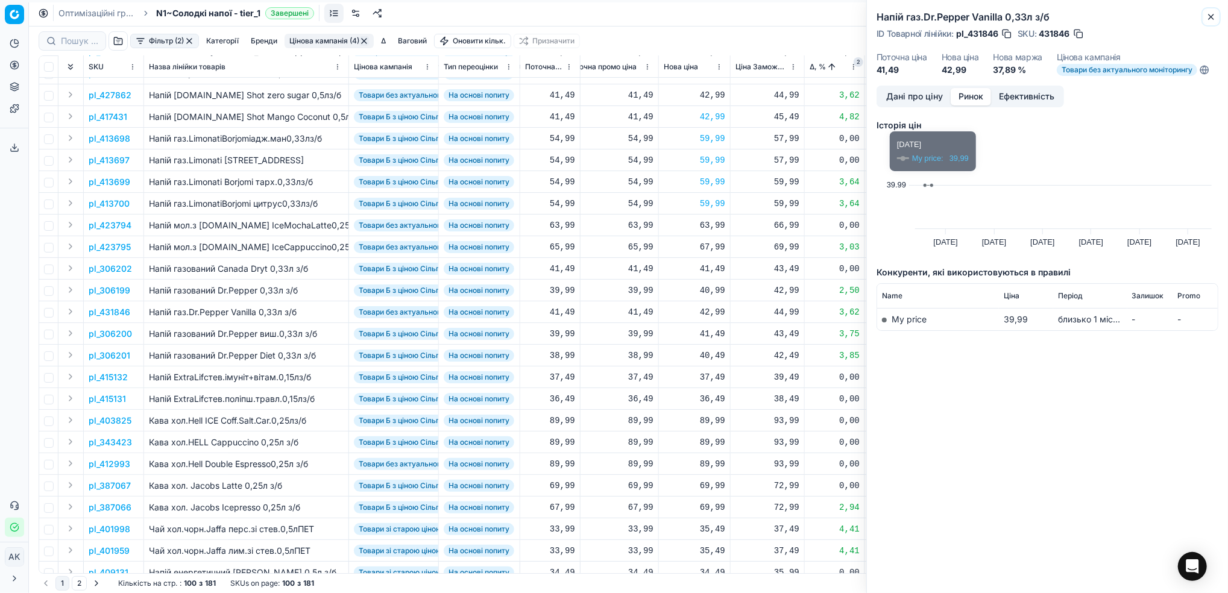
click at [1210, 19] on icon "button" at bounding box center [1211, 17] width 10 height 10
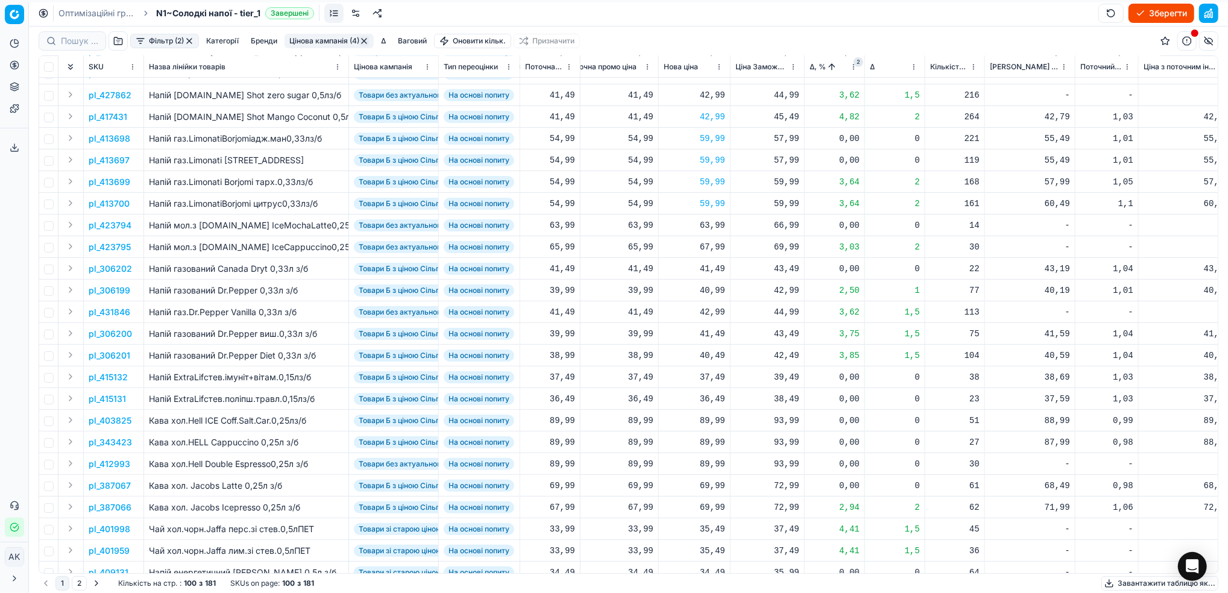
click at [115, 353] on p "pl_306201" at bounding box center [110, 356] width 42 height 12
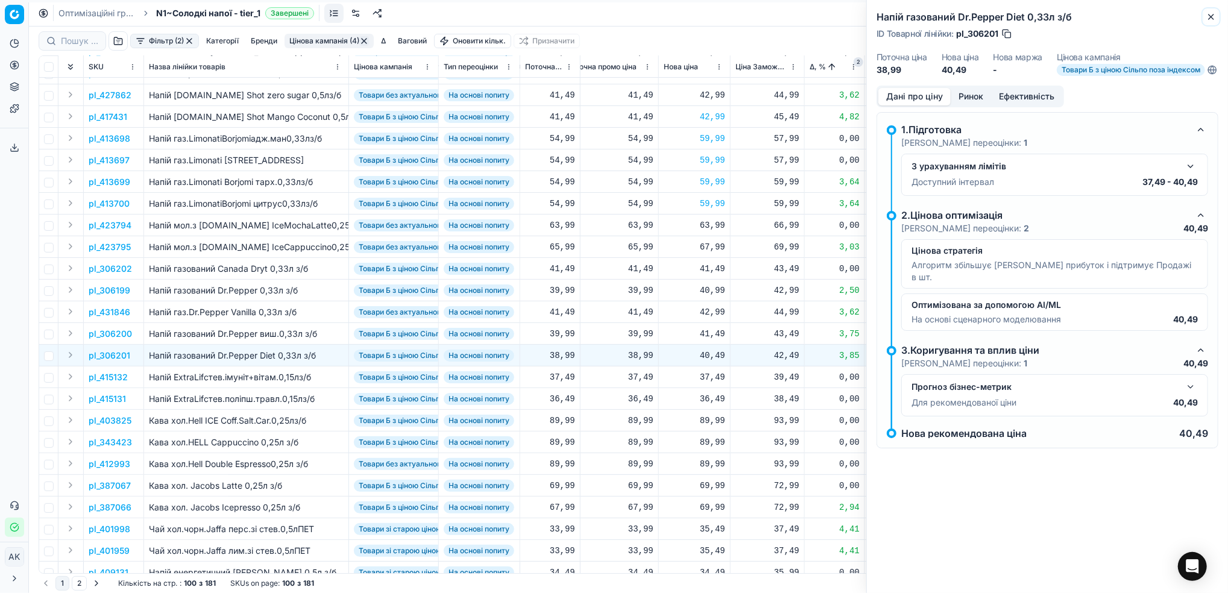
click at [1208, 20] on icon "button" at bounding box center [1211, 17] width 10 height 10
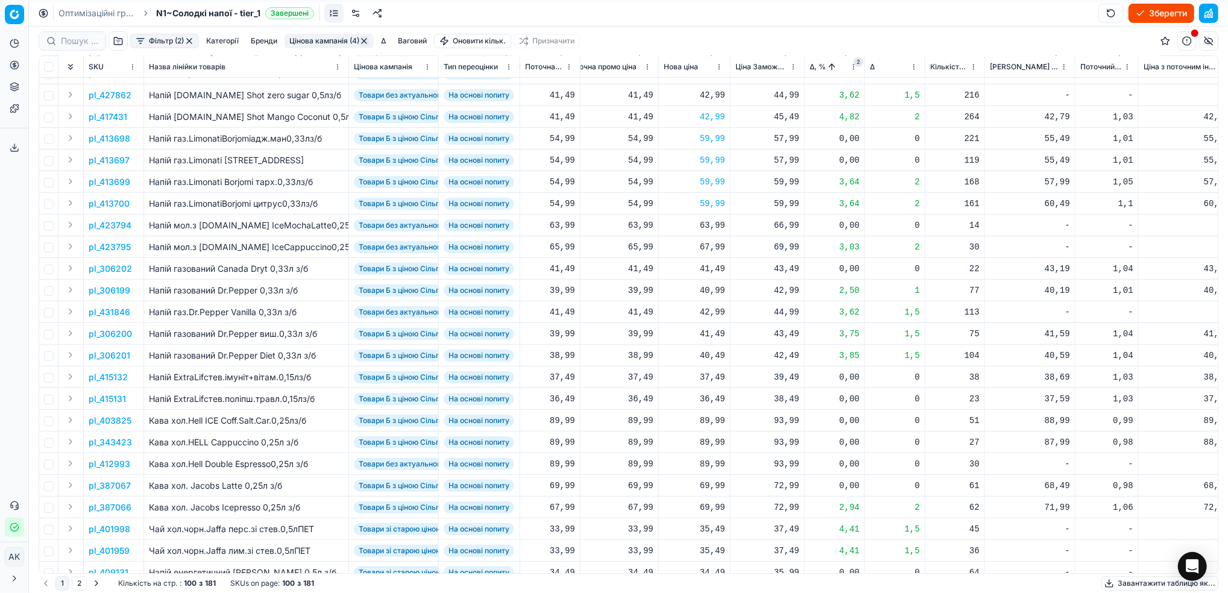
click at [119, 334] on p "pl_306200" at bounding box center [110, 334] width 43 height 12
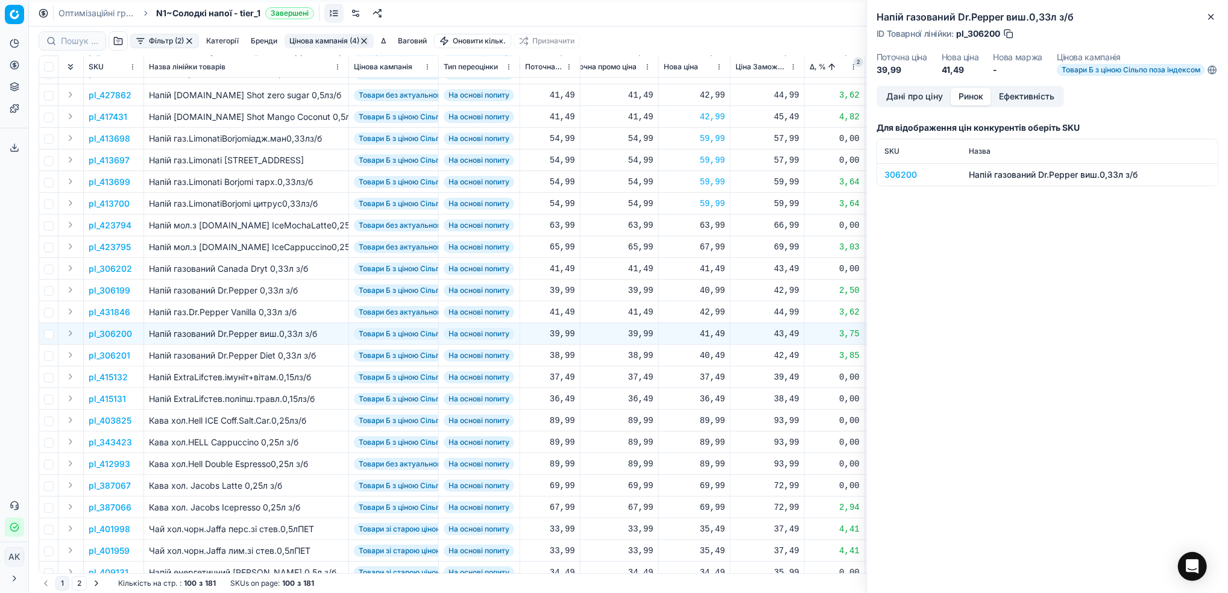
click at [971, 105] on button "Ринок" at bounding box center [971, 96] width 40 height 17
click at [897, 181] on div "306200" at bounding box center [919, 175] width 70 height 12
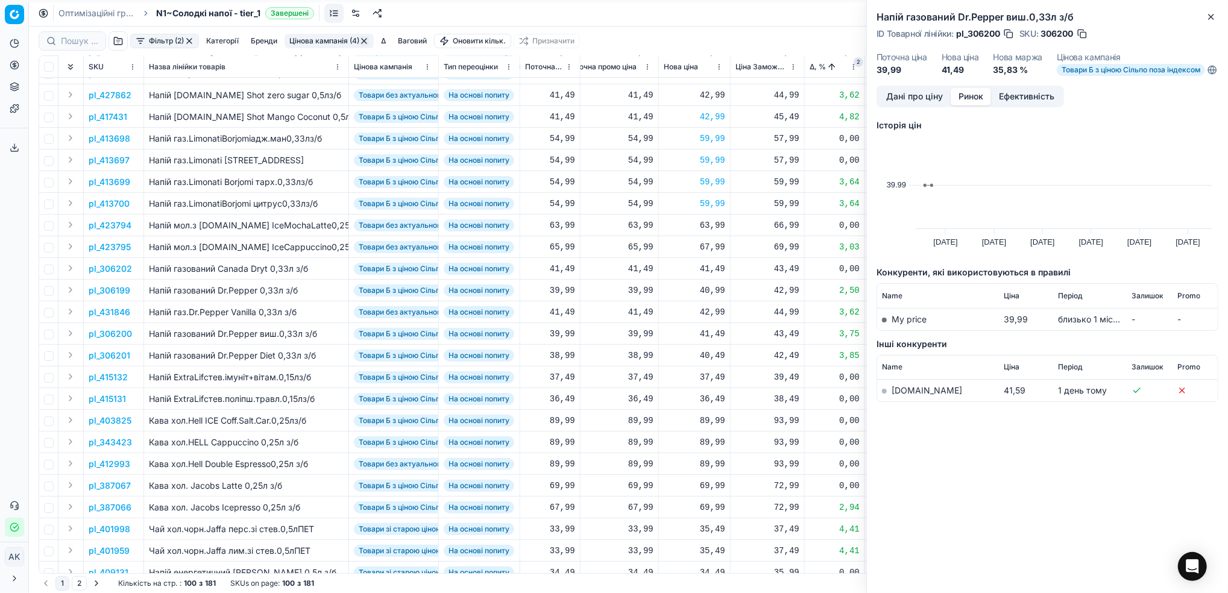
click at [905, 402] on td "[DOMAIN_NAME]" at bounding box center [938, 391] width 122 height 22
click at [908, 395] on link "[DOMAIN_NAME]" at bounding box center [927, 390] width 71 height 10
click at [1209, 16] on icon "button" at bounding box center [1211, 17] width 10 height 10
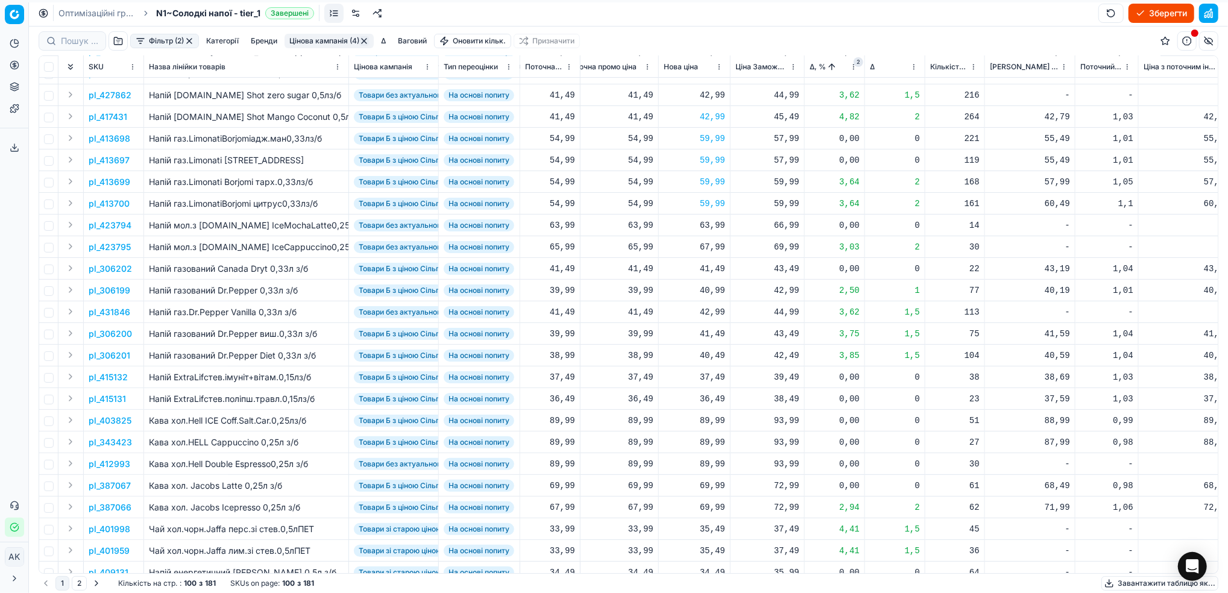
click at [109, 354] on p "pl_306201" at bounding box center [110, 356] width 42 height 12
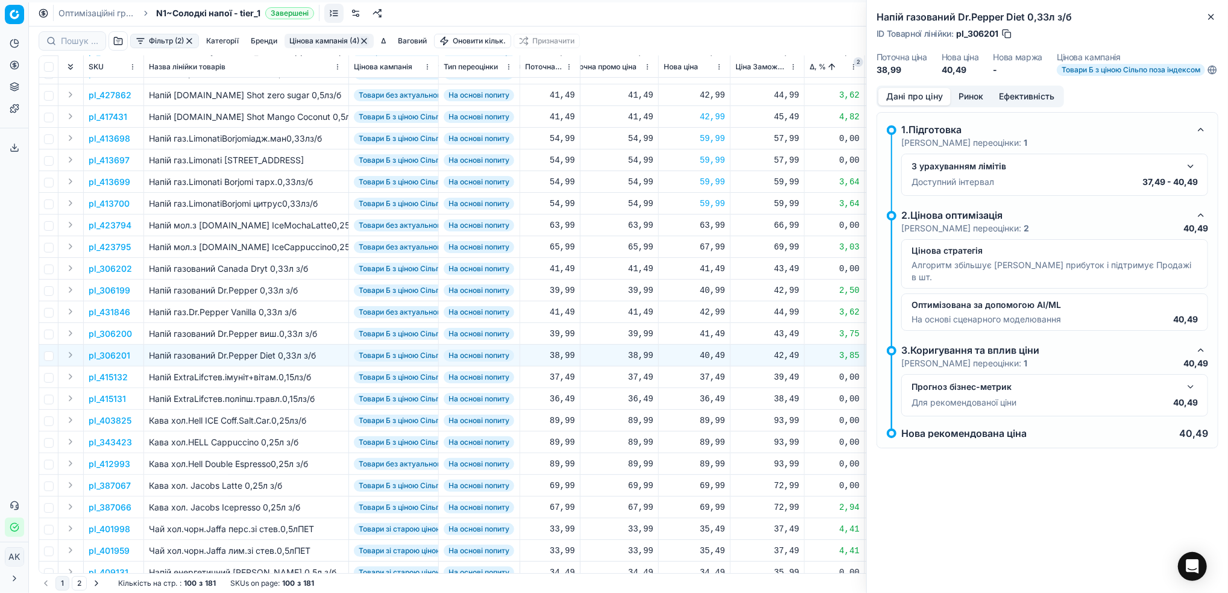
click at [1192, 174] on button "button" at bounding box center [1190, 166] width 14 height 14
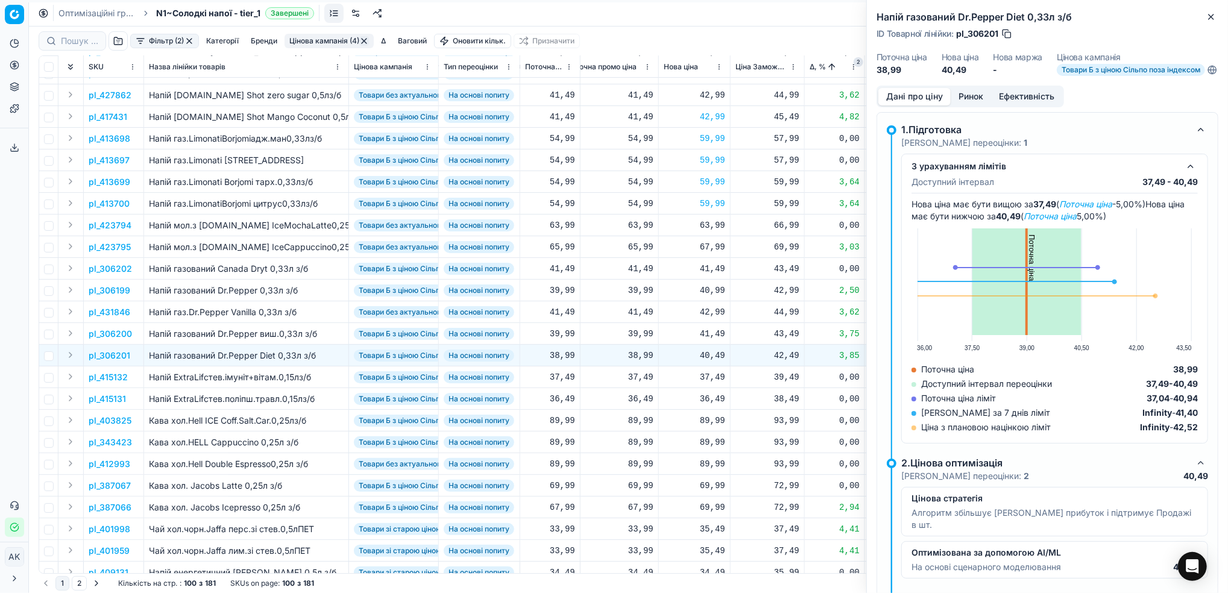
click at [1192, 174] on button "button" at bounding box center [1190, 166] width 14 height 14
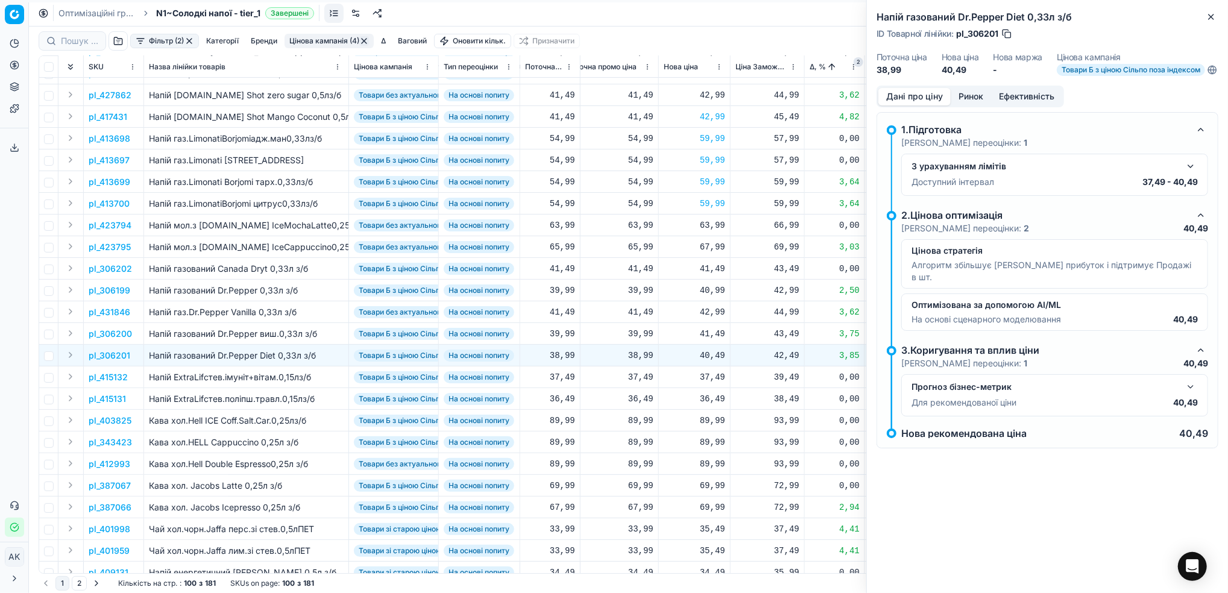
click at [966, 99] on button "Ринок" at bounding box center [971, 96] width 40 height 17
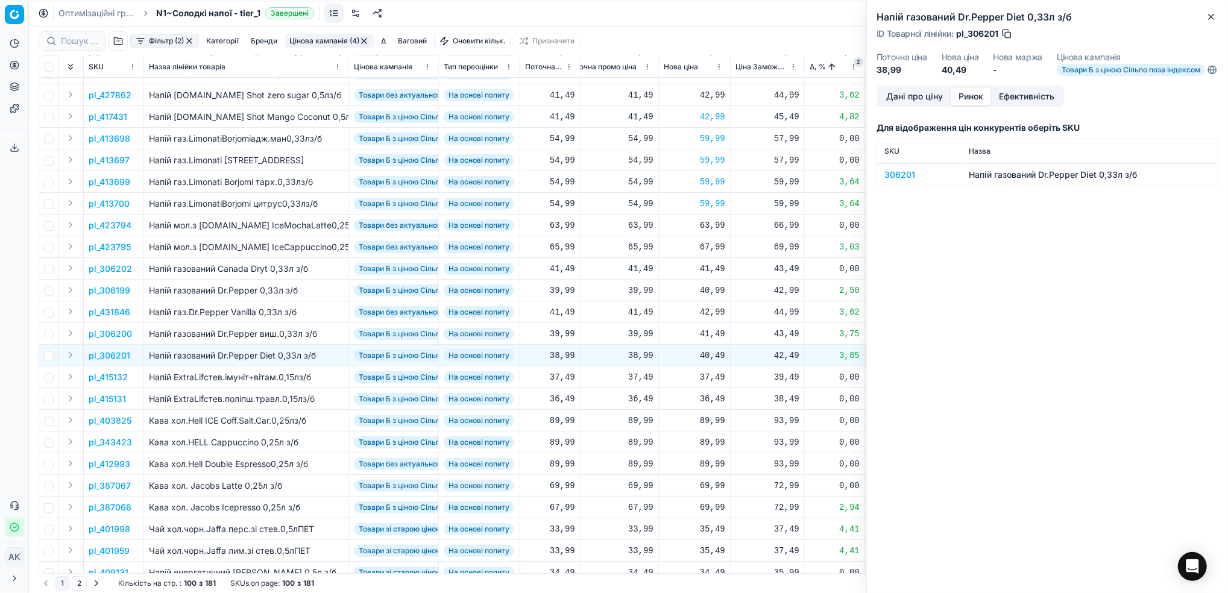
click at [890, 175] on td "306201" at bounding box center [919, 174] width 84 height 22
click at [895, 181] on div "306201" at bounding box center [919, 175] width 70 height 12
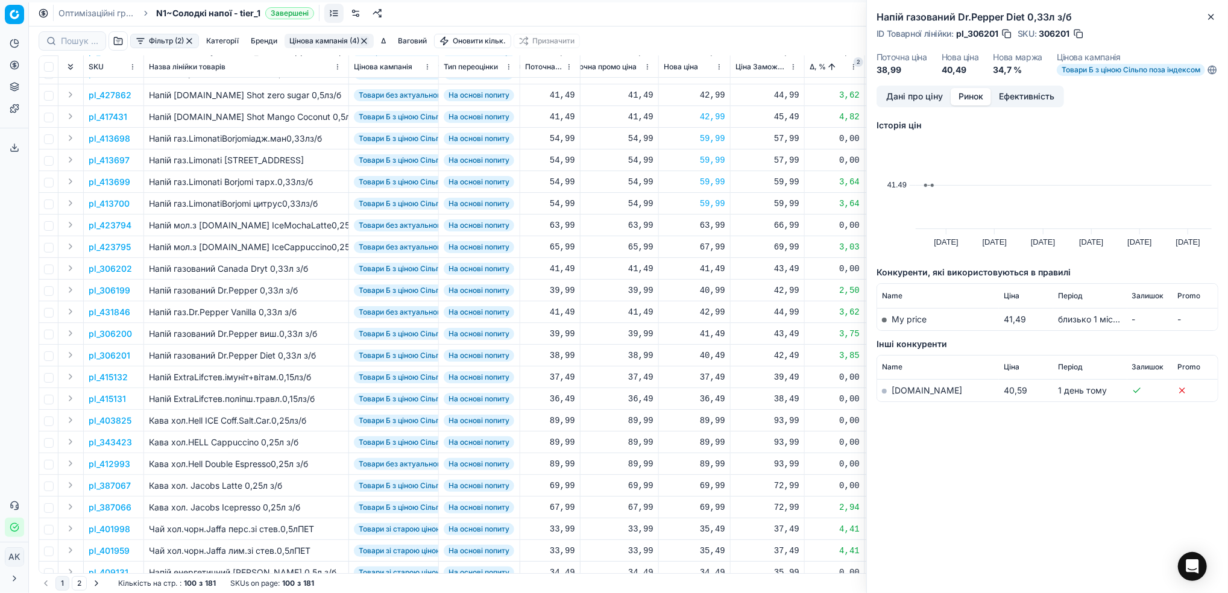
click at [897, 395] on link "[DOMAIN_NAME]" at bounding box center [927, 390] width 71 height 10
click at [896, 105] on button "Дані про ціну" at bounding box center [914, 96] width 72 height 17
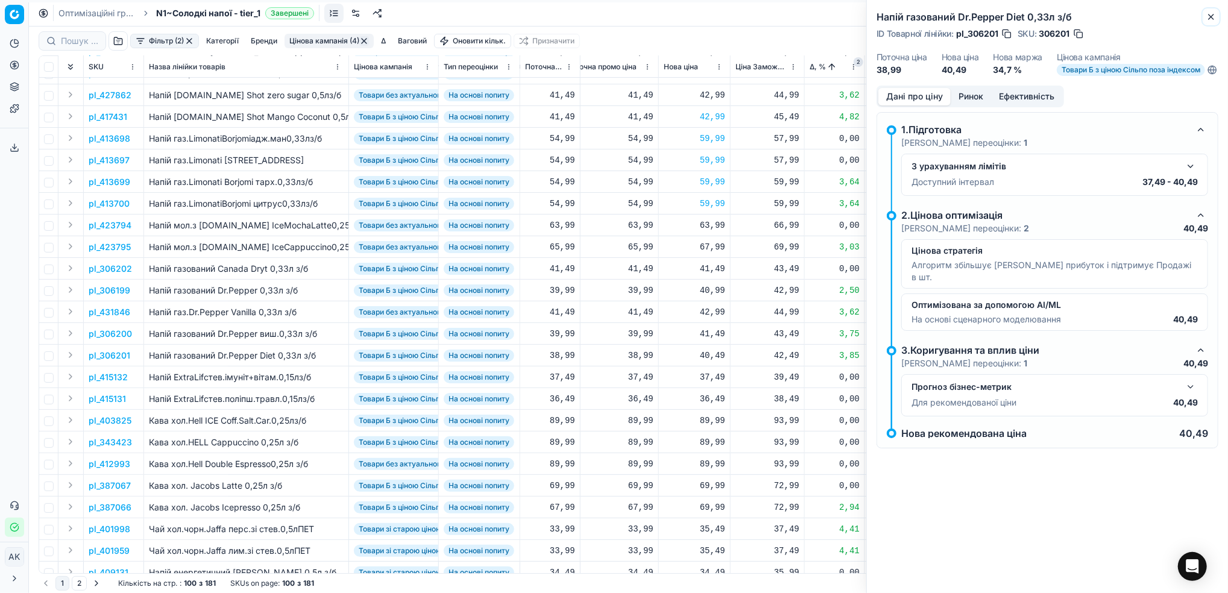
click at [1212, 13] on icon "button" at bounding box center [1211, 17] width 10 height 10
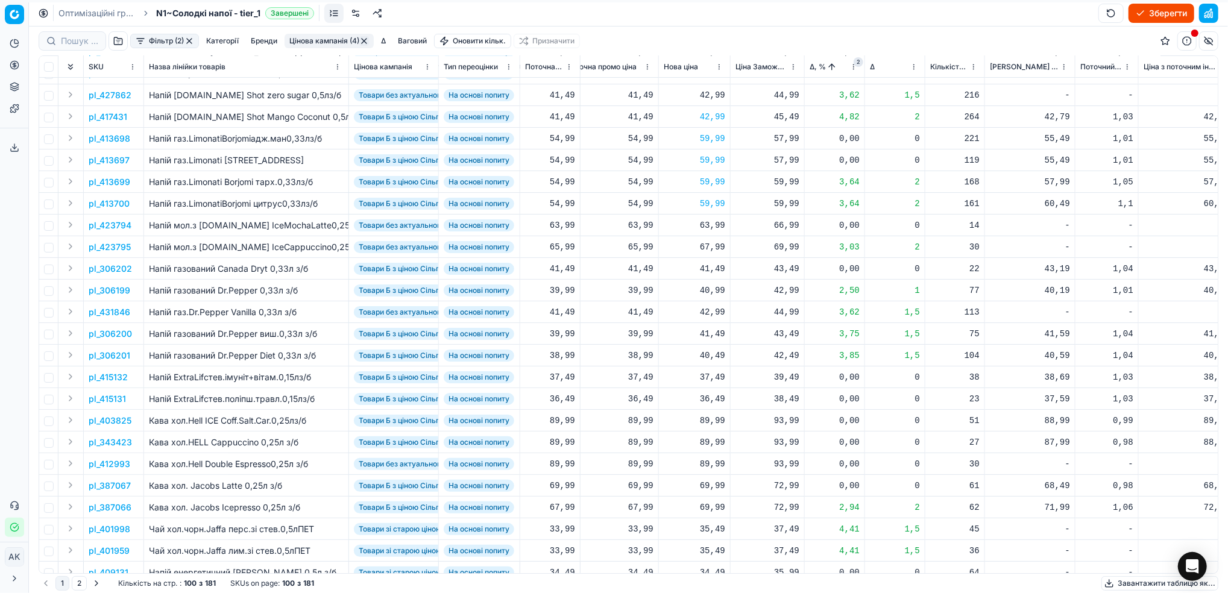
click at [707, 333] on div "41,49" at bounding box center [694, 334] width 61 height 12
drag, startPoint x: 709, startPoint y: 439, endPoint x: 697, endPoint y: 442, distance: 12.4
click at [697, 442] on input "41.49" at bounding box center [737, 439] width 87 height 19
click at [716, 444] on input "39.49" at bounding box center [737, 439] width 87 height 19
type input "39.99"
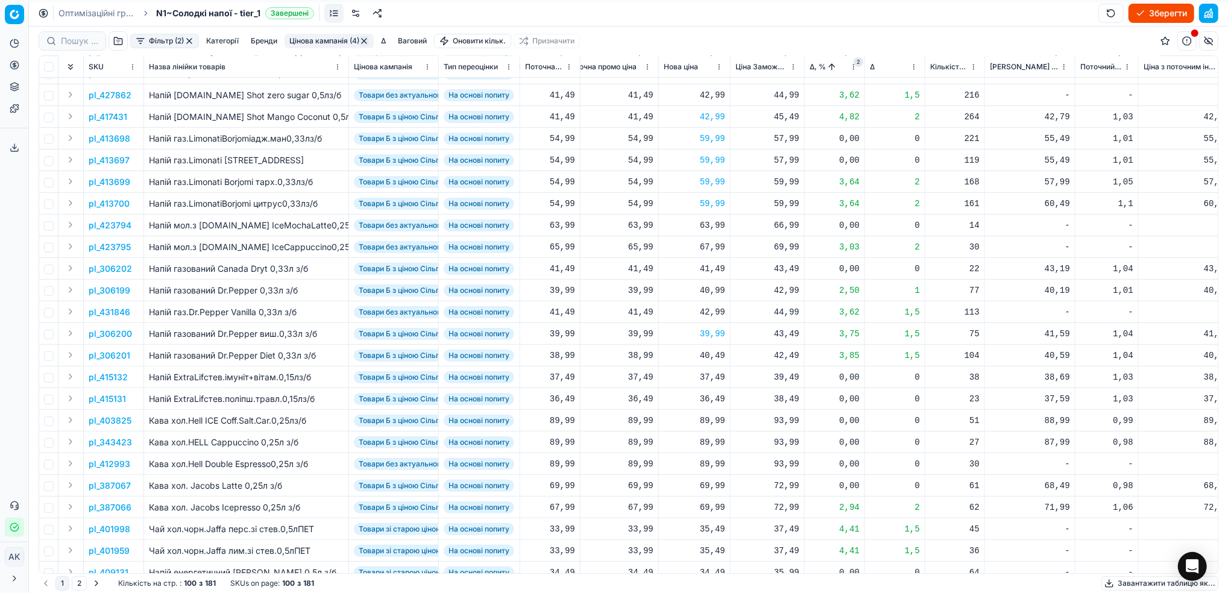
click at [707, 350] on div "40,49" at bounding box center [694, 356] width 61 height 12
drag, startPoint x: 711, startPoint y: 461, endPoint x: 697, endPoint y: 461, distance: 13.9
click at [697, 461] on input "40.49" at bounding box center [737, 461] width 87 height 19
click at [715, 464] on input "39.49" at bounding box center [737, 461] width 87 height 19
type input "39.99"
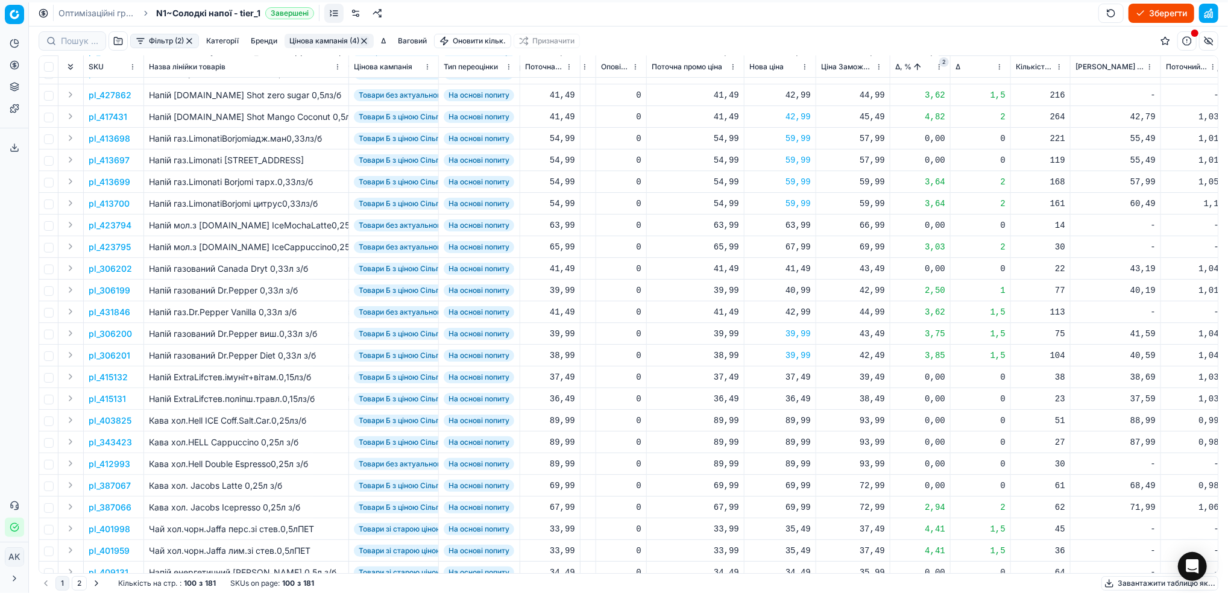
scroll to position [80, 303]
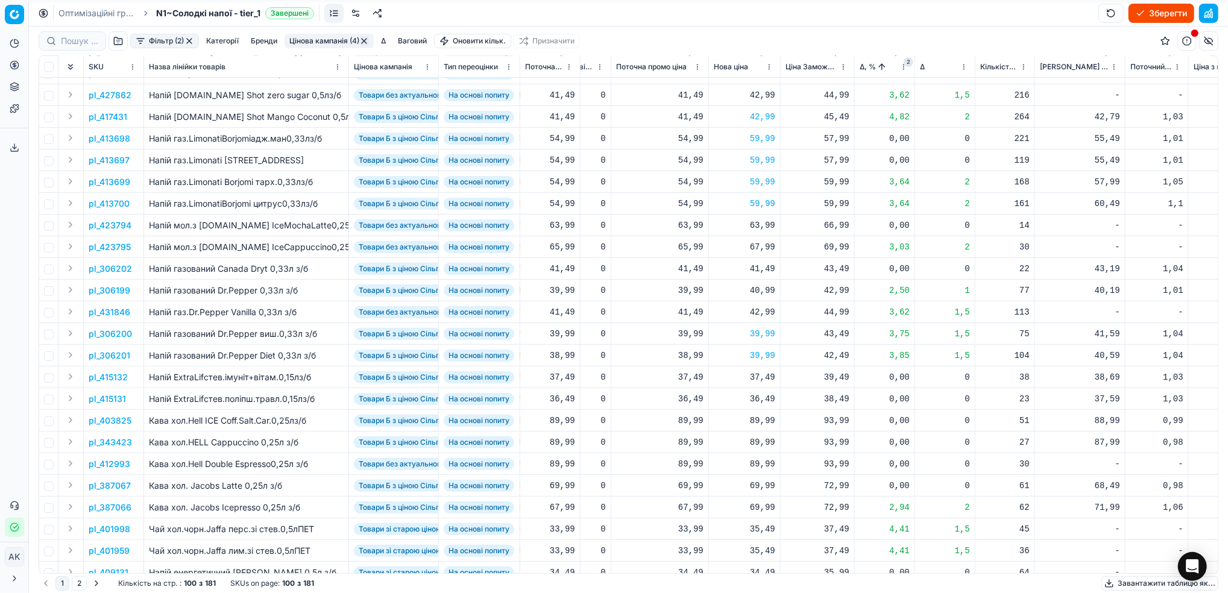
click at [758, 268] on div "41,49" at bounding box center [744, 269] width 61 height 12
drag, startPoint x: 761, startPoint y: 376, endPoint x: 749, endPoint y: 374, distance: 11.5
click at [749, 374] on input "41.49" at bounding box center [787, 374] width 87 height 19
click at [766, 376] on input "39.49" at bounding box center [787, 374] width 87 height 19
type input "39.99"
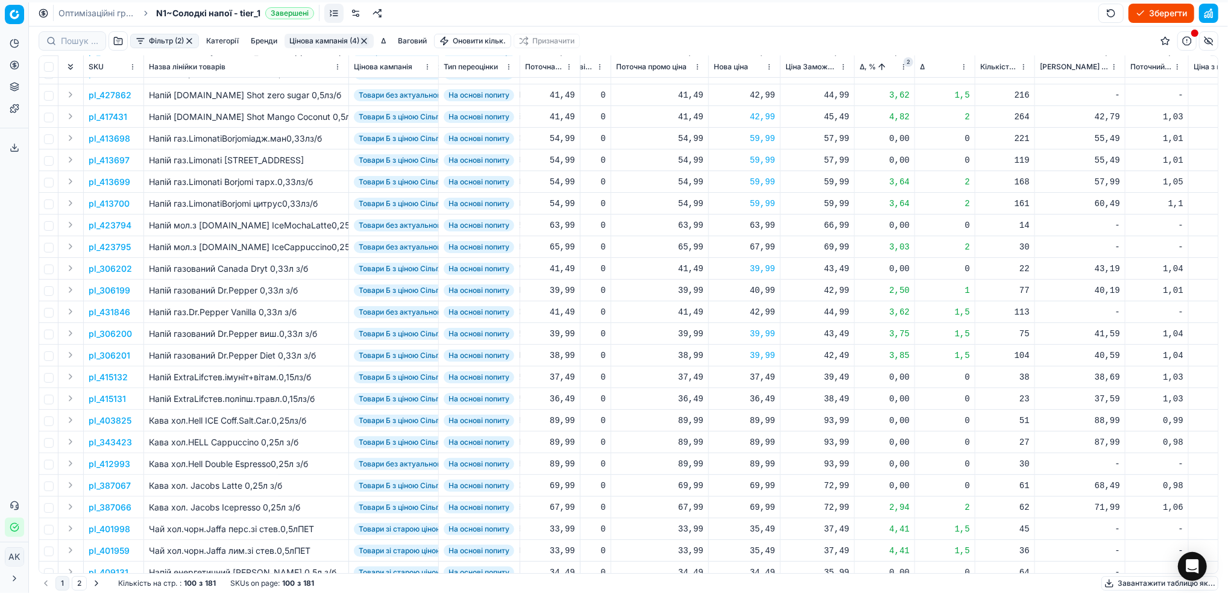
click at [765, 288] on div "40,99" at bounding box center [744, 291] width 61 height 12
drag, startPoint x: 760, startPoint y: 396, endPoint x: 748, endPoint y: 396, distance: 12.7
click at [748, 396] on input "40.99" at bounding box center [787, 395] width 87 height 19
type input "39.99"
click at [116, 311] on p "pl_431846" at bounding box center [110, 312] width 42 height 12
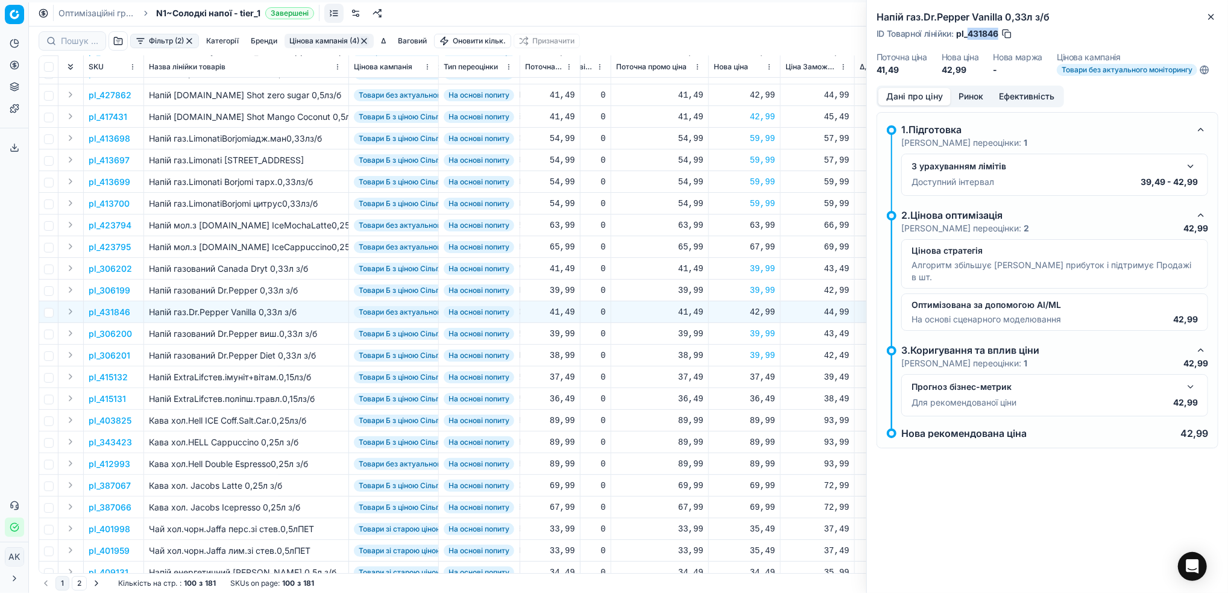
drag, startPoint x: 1000, startPoint y: 34, endPoint x: 969, endPoint y: 30, distance: 31.0
click at [969, 30] on div "ID Товарної лінійки : pl_431846" at bounding box center [945, 34] width 136 height 12
copy span "431846"
click at [1209, 20] on icon "button" at bounding box center [1211, 17] width 10 height 10
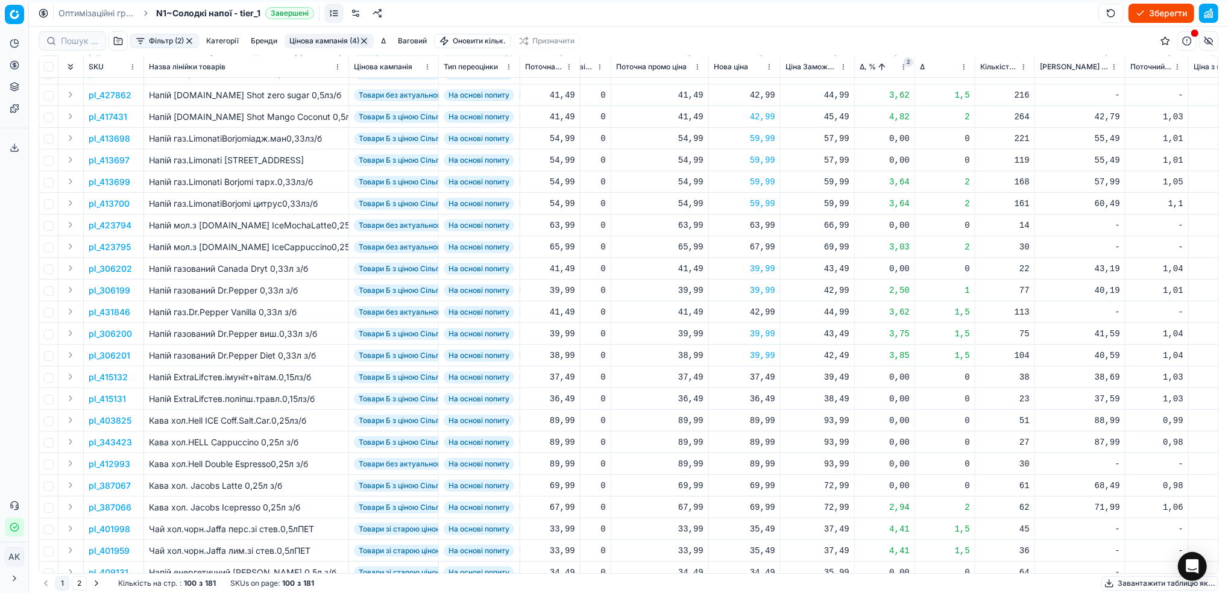
click at [755, 316] on div "42,99" at bounding box center [744, 312] width 61 height 12
click at [753, 418] on input "42.99" at bounding box center [787, 418] width 87 height 19
type input "39.99"
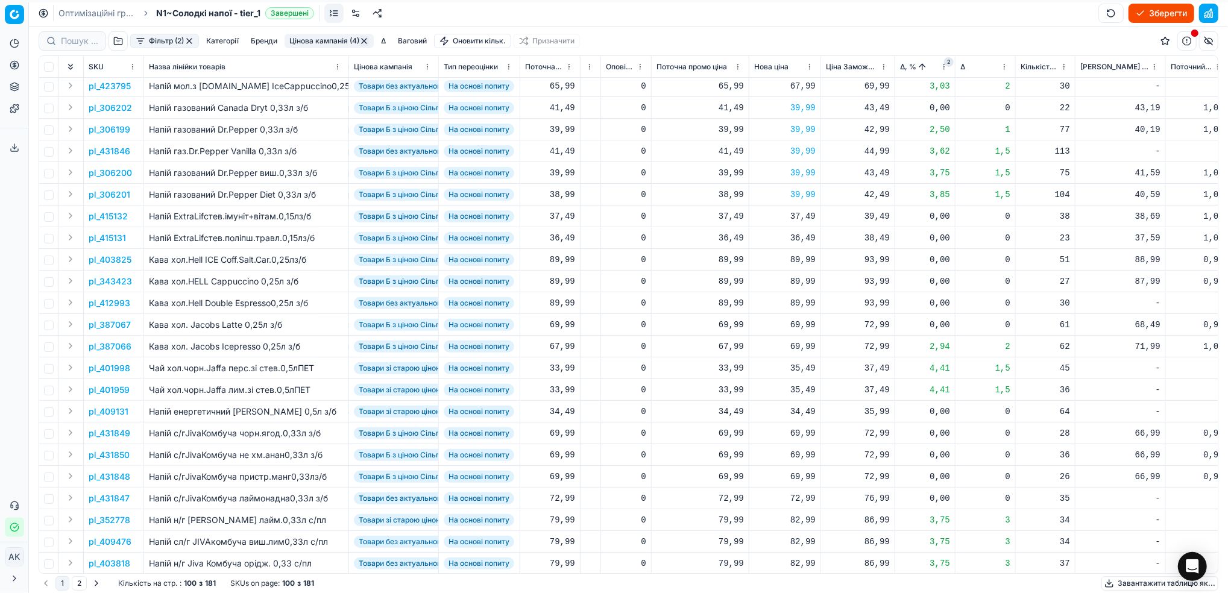
scroll to position [321, 262]
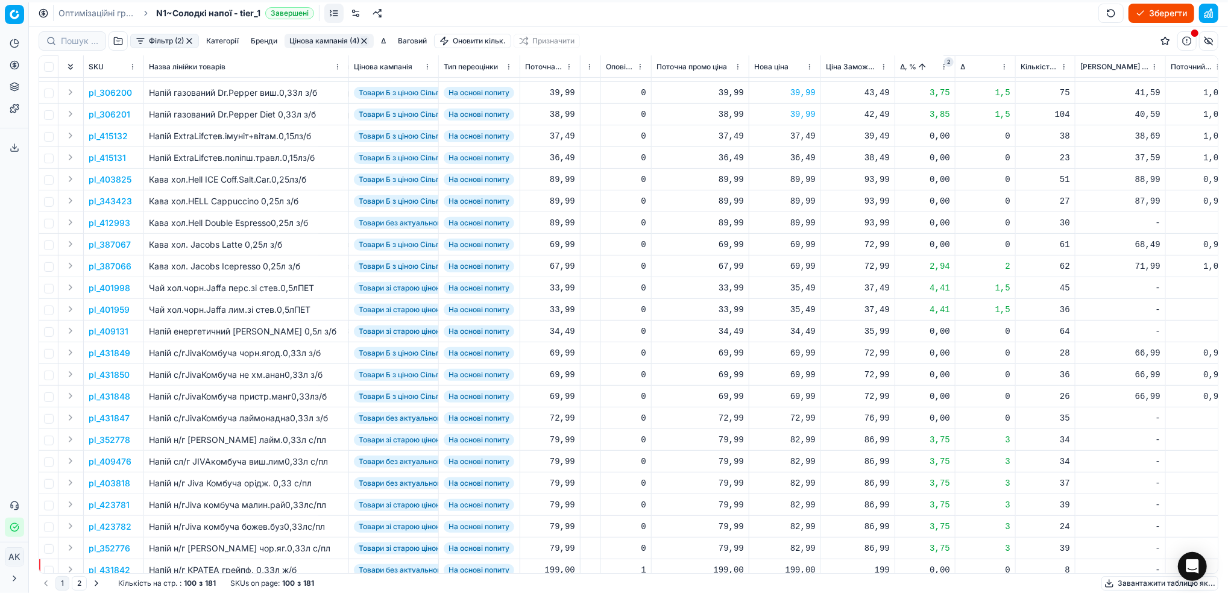
click at [103, 352] on p "pl_431849" at bounding box center [110, 353] width 42 height 12
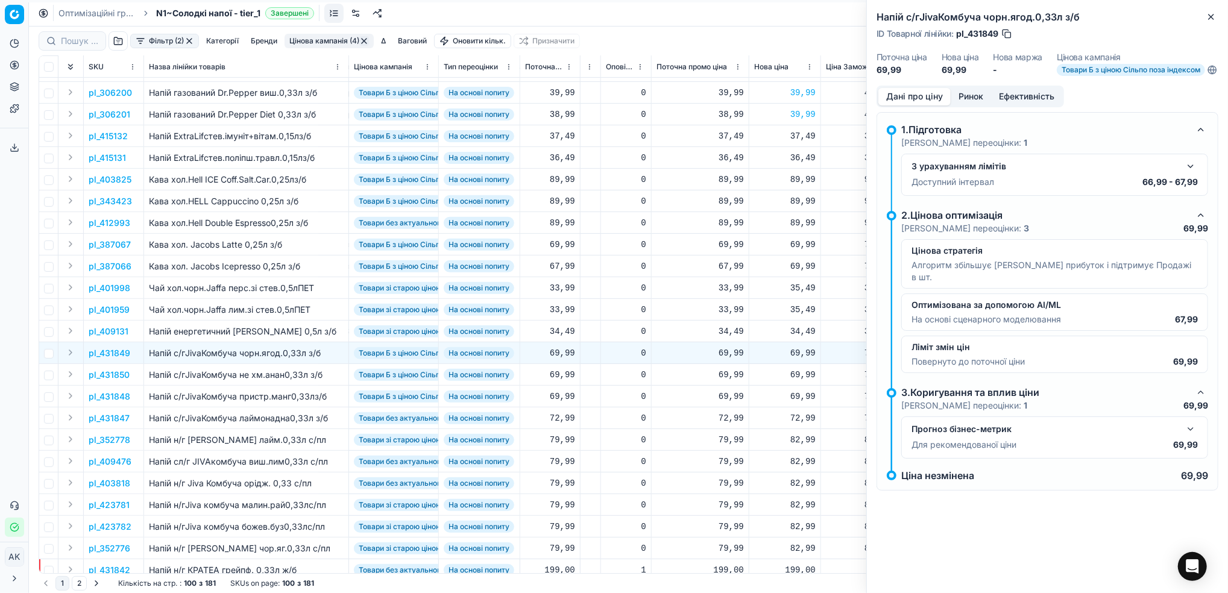
click at [972, 101] on button "Ринок" at bounding box center [971, 96] width 40 height 17
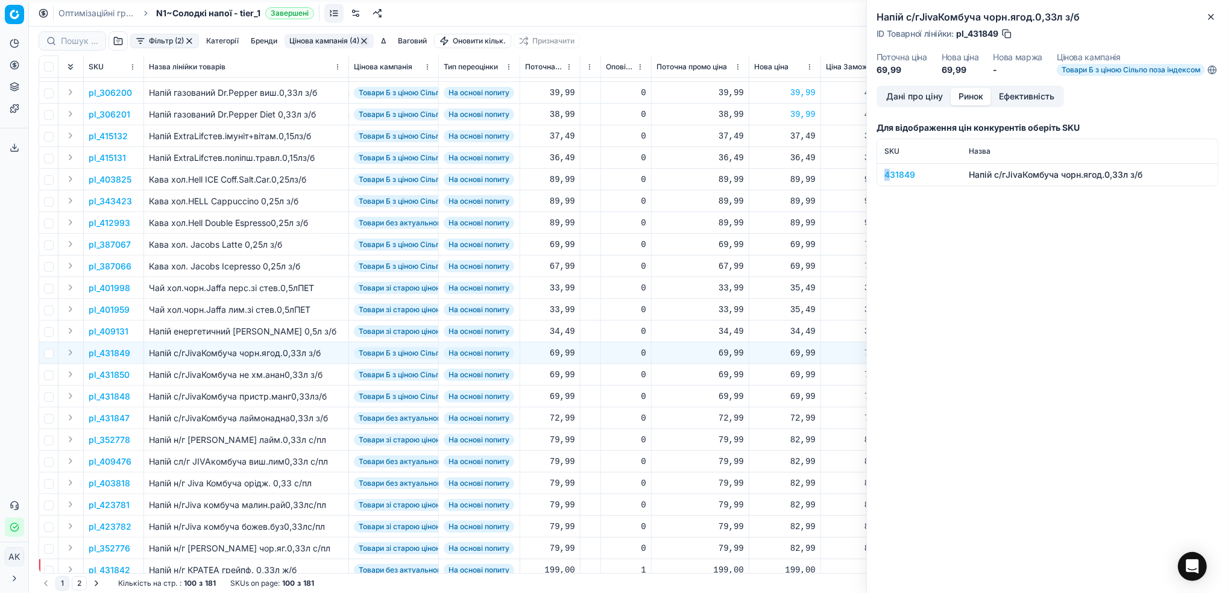
click at [888, 181] on div "431849" at bounding box center [919, 175] width 70 height 12
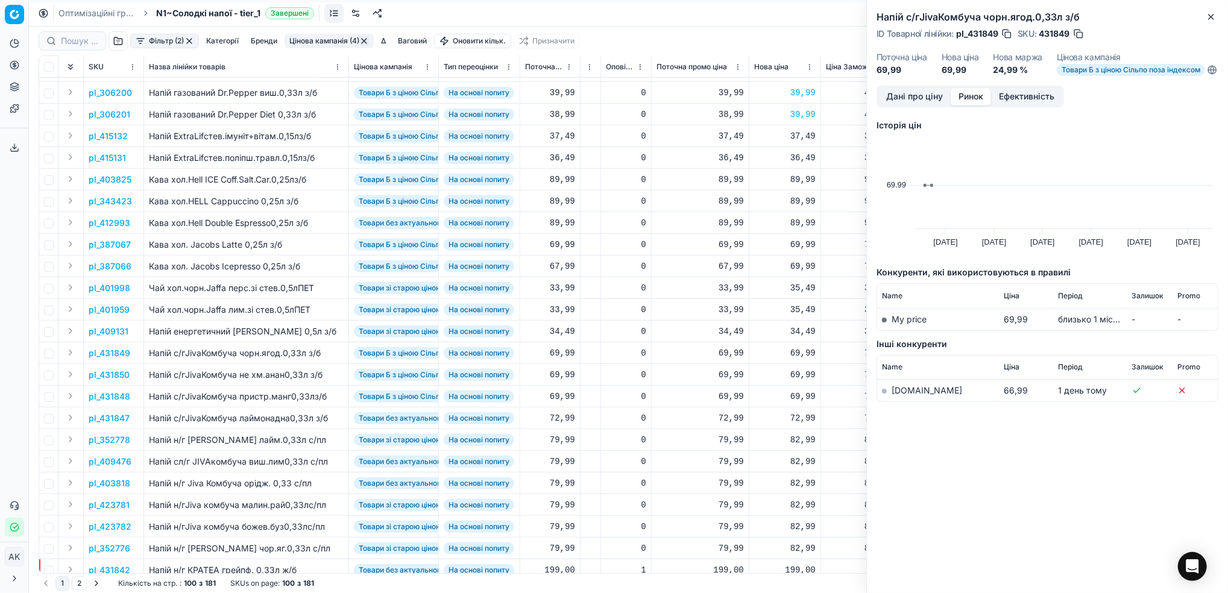
click at [907, 395] on link "[DOMAIN_NAME]" at bounding box center [927, 390] width 71 height 10
click at [1212, 19] on icon "button" at bounding box center [1211, 17] width 10 height 10
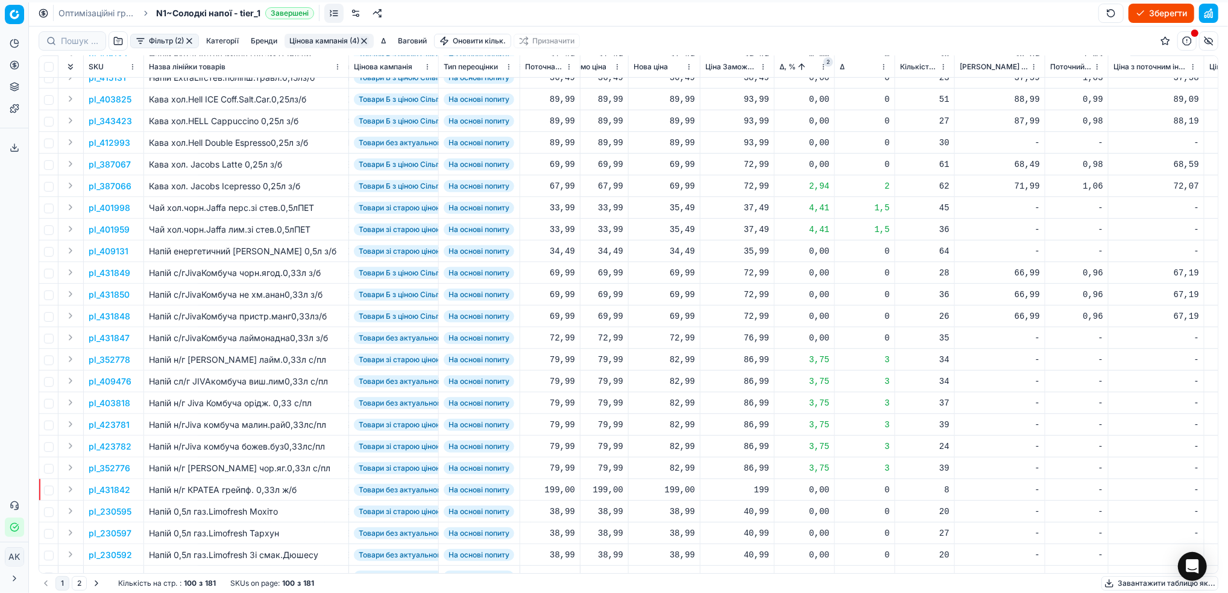
scroll to position [401, 368]
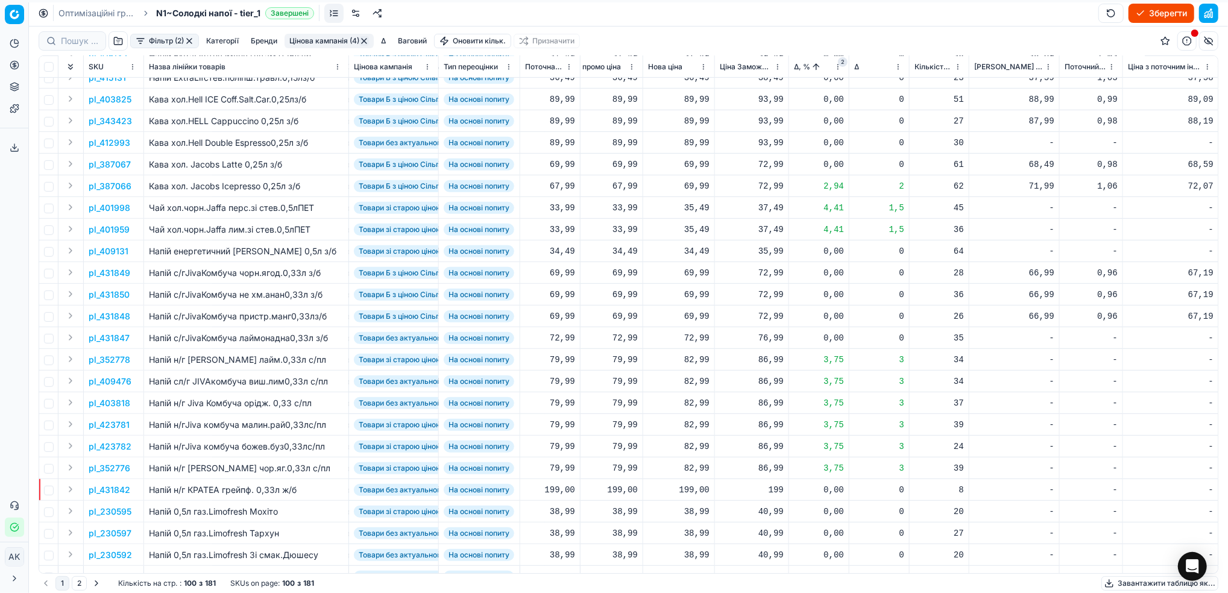
click at [690, 342] on div "72,99" at bounding box center [678, 338] width 61 height 12
drag, startPoint x: 696, startPoint y: 444, endPoint x: 675, endPoint y: 447, distance: 20.8
click at [675, 447] on dl "Поточна: 72,99 Оптимум: 72,99 Вручну: 72.99" at bounding box center [678, 419] width 174 height 78
type input "69.99"
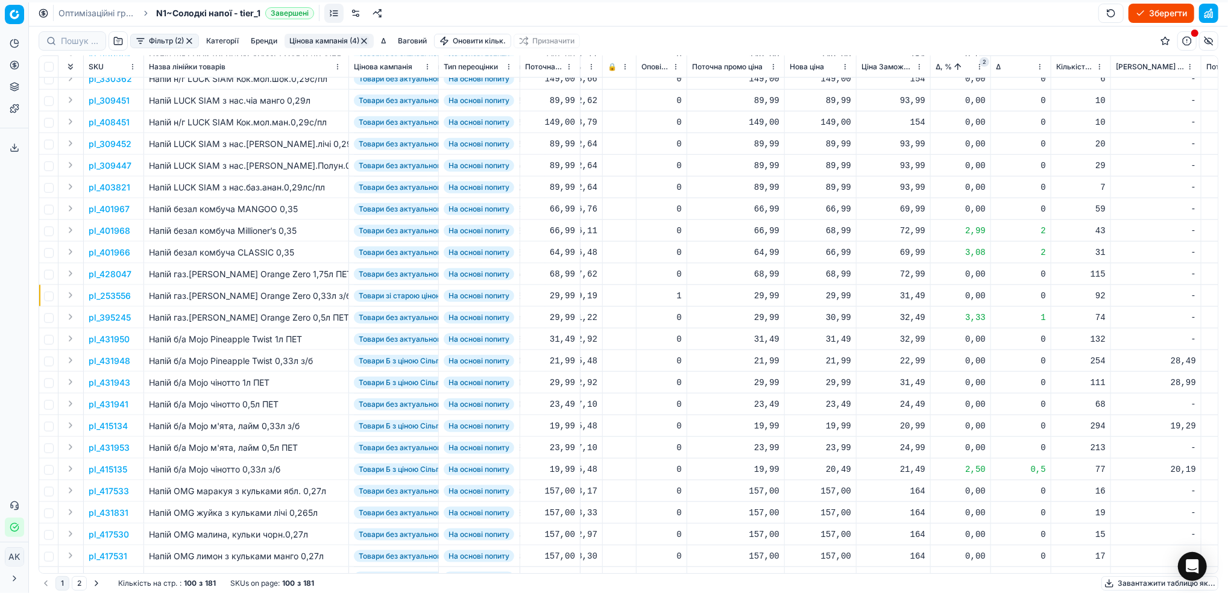
scroll to position [965, 272]
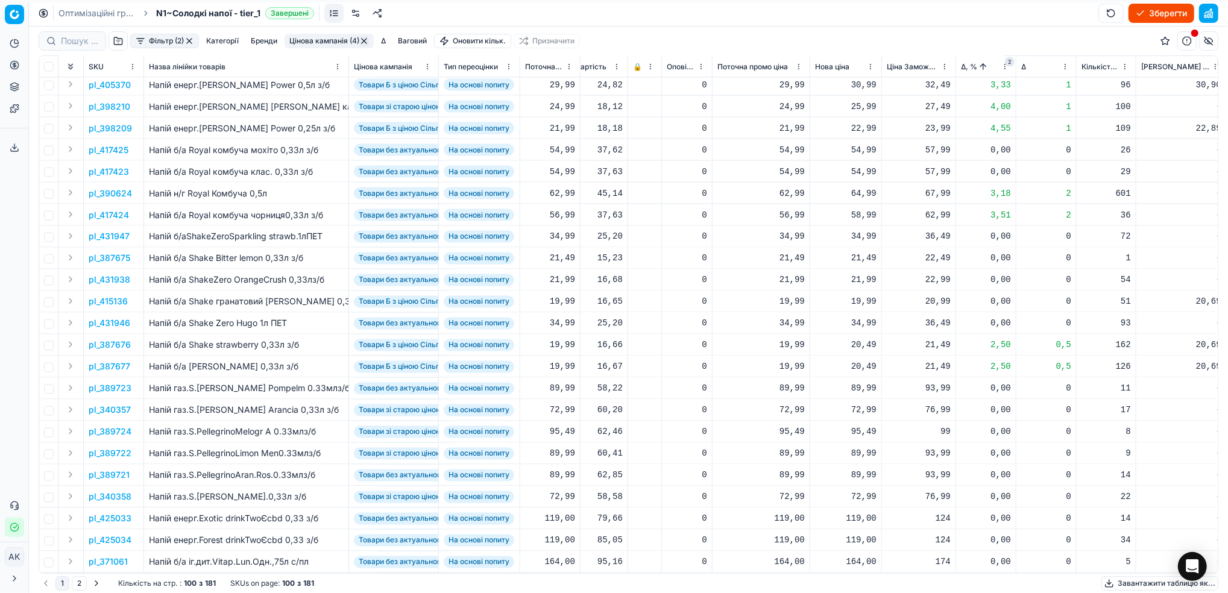
scroll to position [1686, 227]
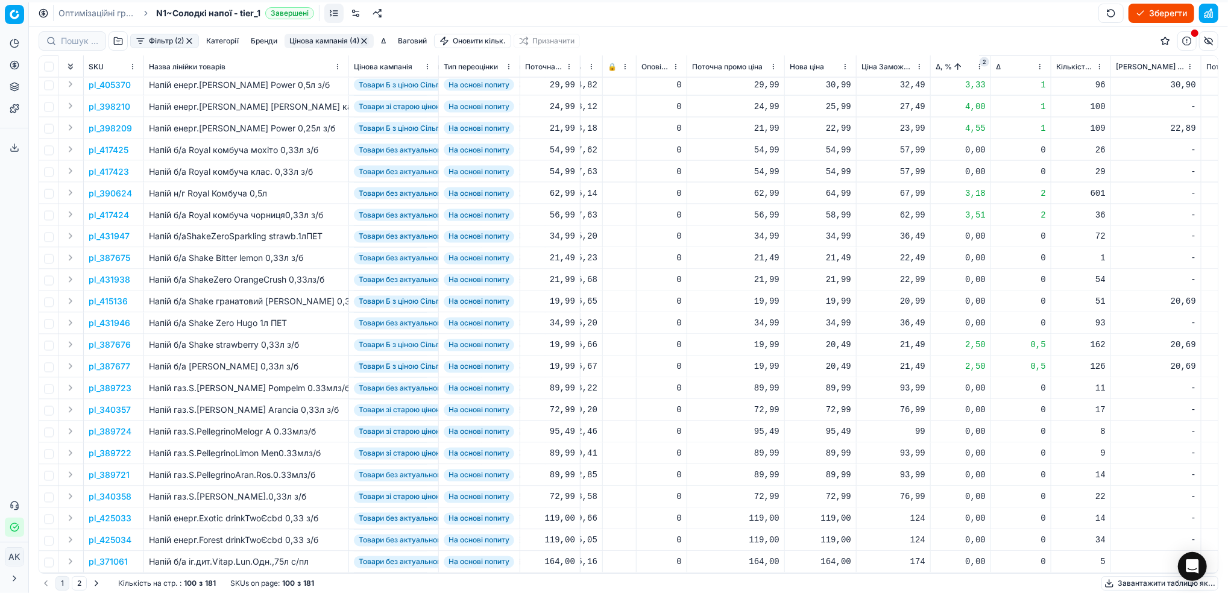
click at [78, 584] on button "2" at bounding box center [79, 583] width 15 height 14
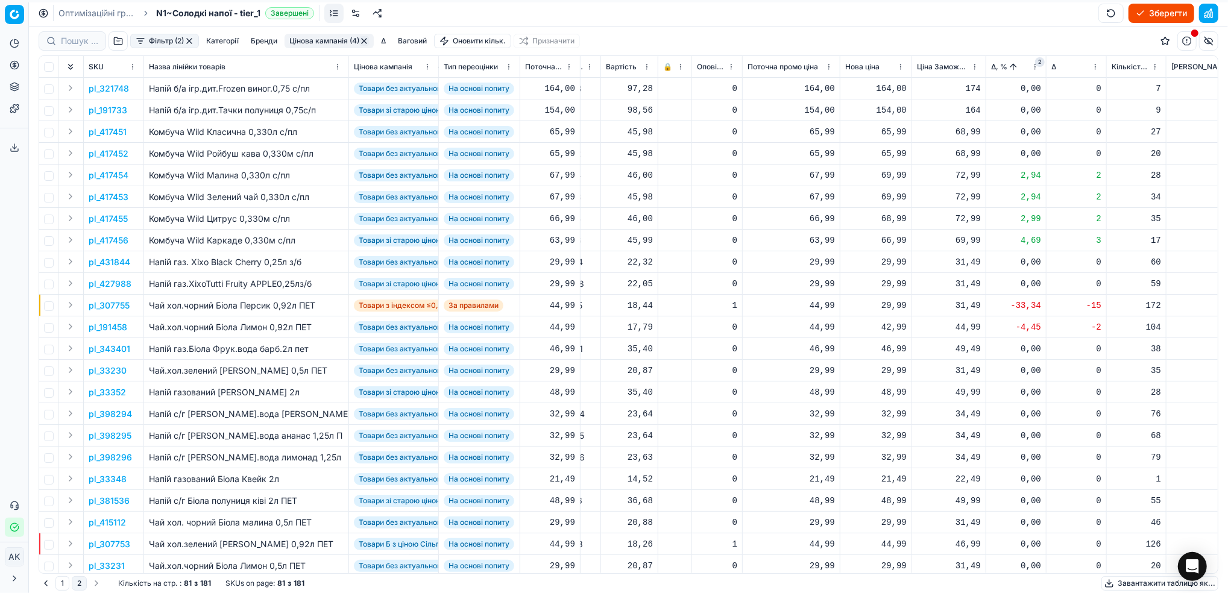
scroll to position [0, 177]
click at [807, 223] on div "66,99" at bounding box center [785, 219] width 87 height 12
click at [757, 221] on input "66.99" at bounding box center [785, 218] width 87 height 19
type input "67.99"
click at [884, 221] on div "68,99" at bounding box center [870, 219] width 61 height 12
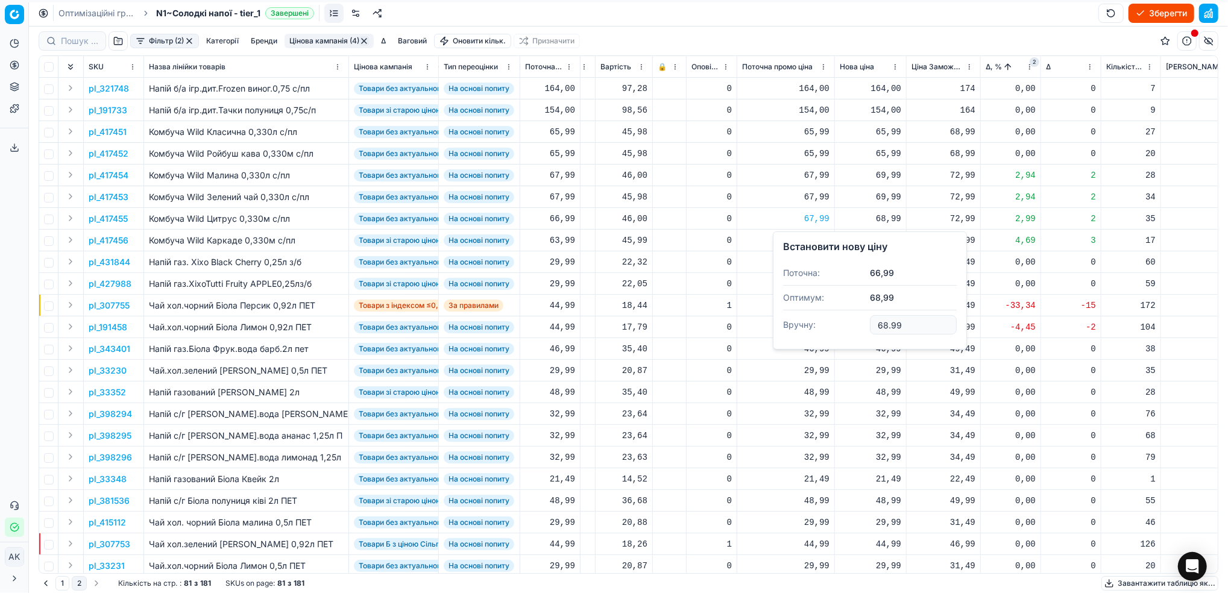
click at [808, 218] on div "67,99" at bounding box center [785, 219] width 87 height 12
click at [784, 259] on div "29,99" at bounding box center [785, 262] width 87 height 12
click at [801, 213] on div "66,99" at bounding box center [785, 219] width 87 height 12
drag, startPoint x: 864, startPoint y: 225, endPoint x: 903, endPoint y: 221, distance: 38.8
click at [865, 225] on div "68,99" at bounding box center [870, 218] width 61 height 21
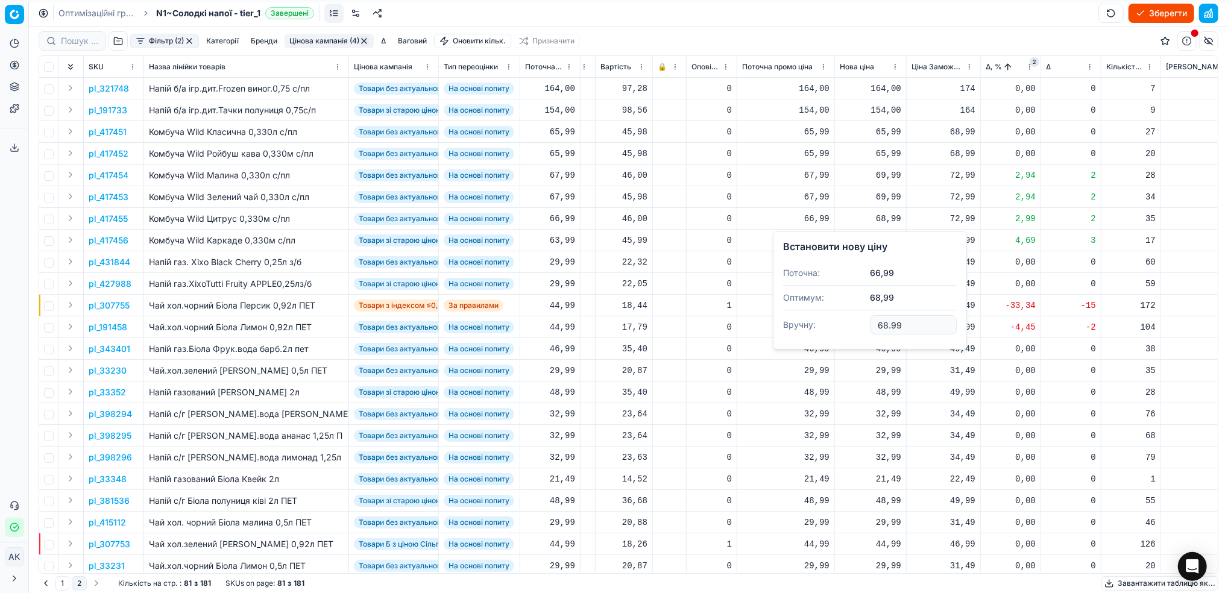
drag, startPoint x: 887, startPoint y: 326, endPoint x: 881, endPoint y: 328, distance: 7.1
click at [881, 328] on input "68.99" at bounding box center [913, 324] width 87 height 19
type input "69.99"
click at [886, 241] on div "66,99" at bounding box center [870, 241] width 61 height 12
click at [883, 346] on input "66.99" at bounding box center [913, 346] width 87 height 19
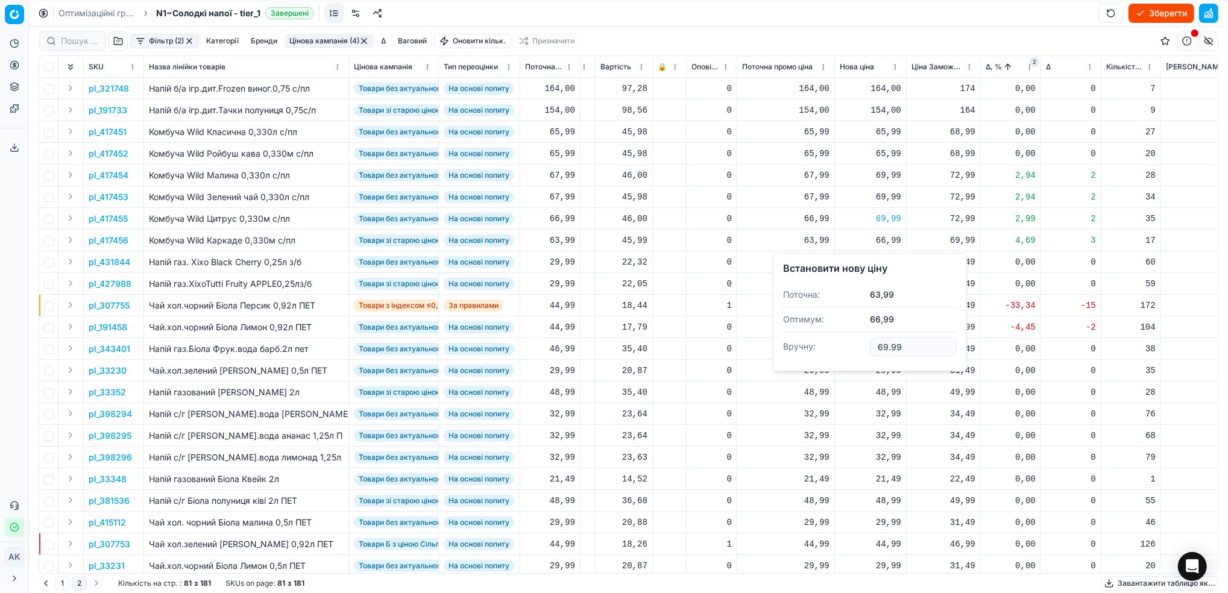
type input "69.99"
click at [881, 153] on div "65,99" at bounding box center [870, 154] width 61 height 12
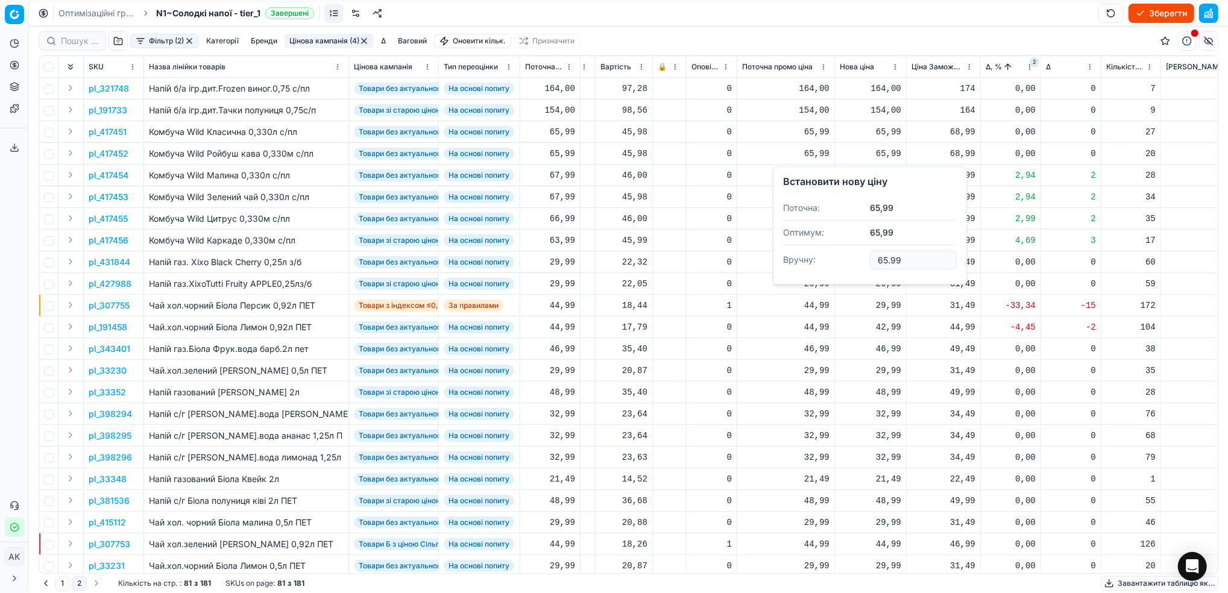
click at [883, 262] on input "65.99" at bounding box center [913, 259] width 87 height 19
type input "69.99"
click at [882, 131] on div "65,99" at bounding box center [870, 132] width 61 height 12
click at [885, 239] on input "65.99" at bounding box center [913, 237] width 87 height 19
type input "69.99"
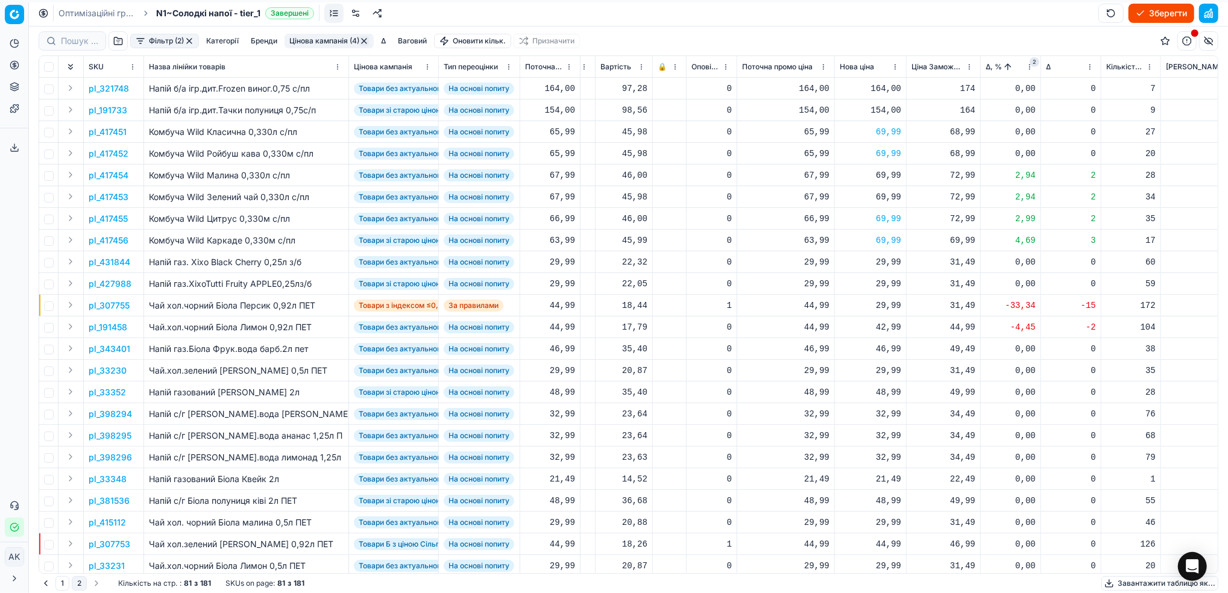
click at [110, 302] on p "pl_307755" at bounding box center [109, 306] width 41 height 12
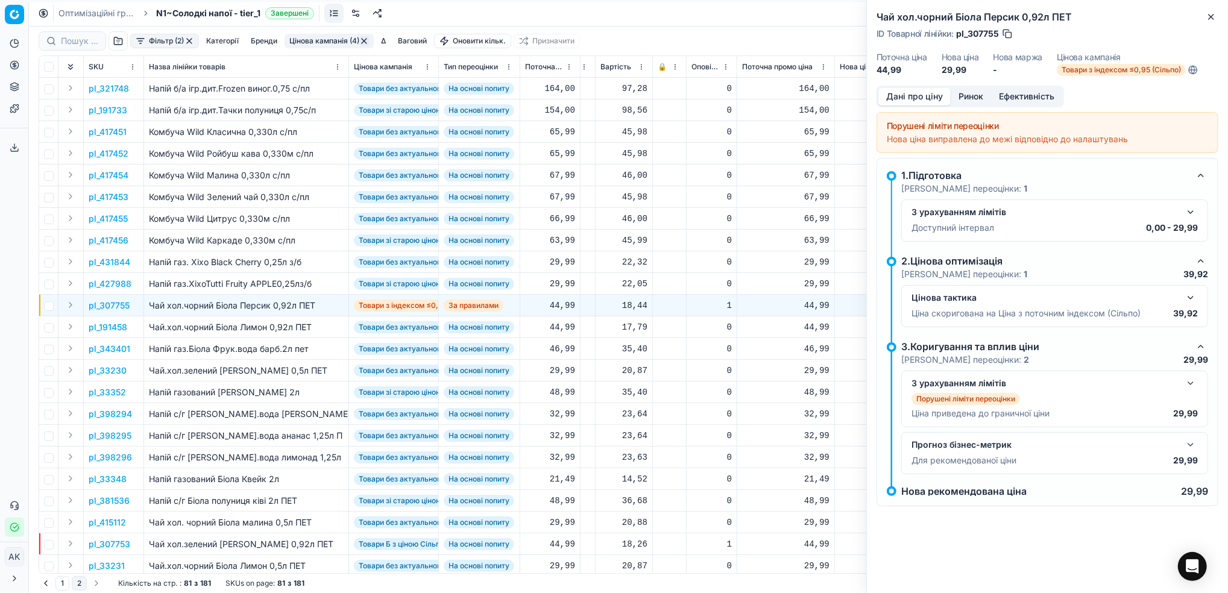
click at [963, 93] on button "Ринок" at bounding box center [971, 96] width 40 height 17
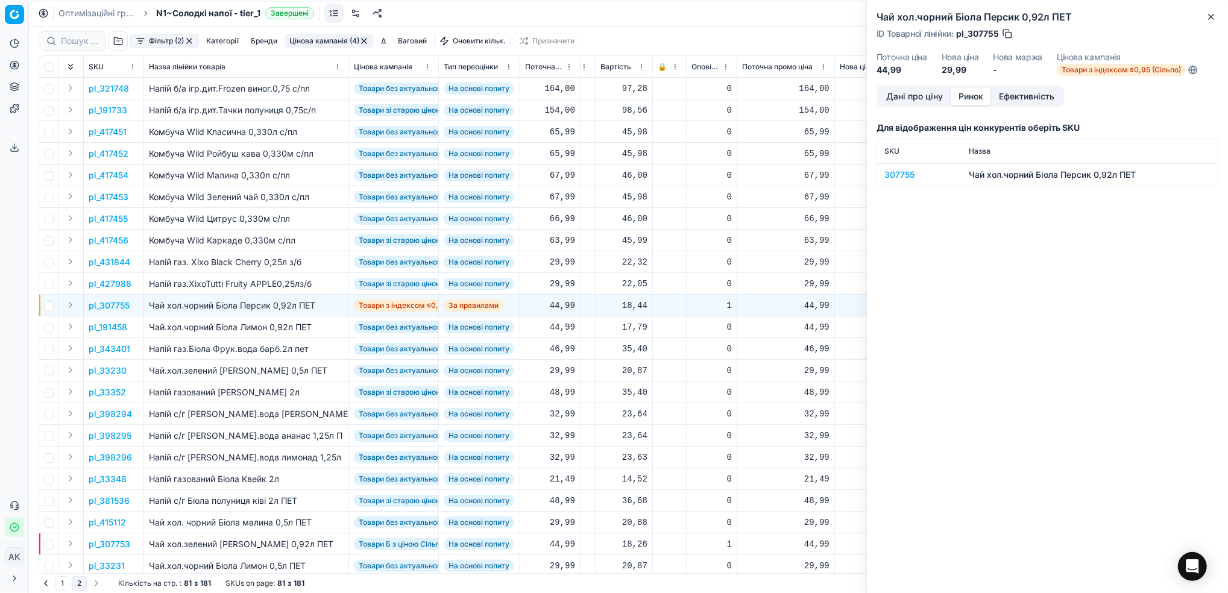
click at [895, 173] on div "307755" at bounding box center [919, 175] width 70 height 12
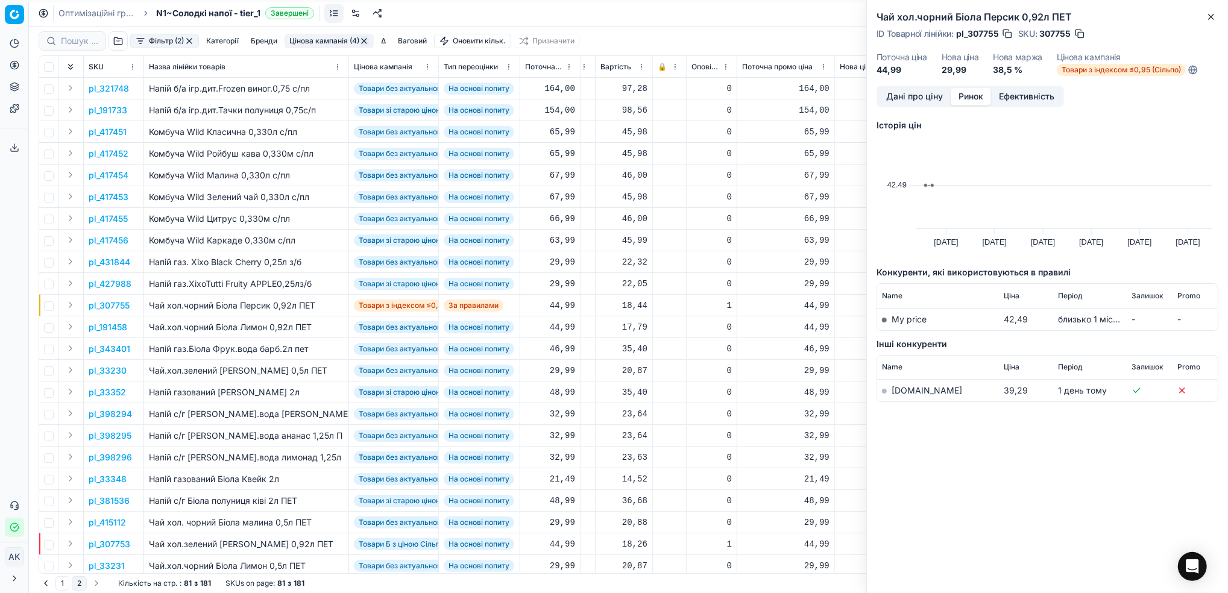
click at [904, 394] on link "[DOMAIN_NAME]" at bounding box center [927, 390] width 71 height 10
click at [907, 98] on button "Дані про ціну" at bounding box center [914, 96] width 72 height 17
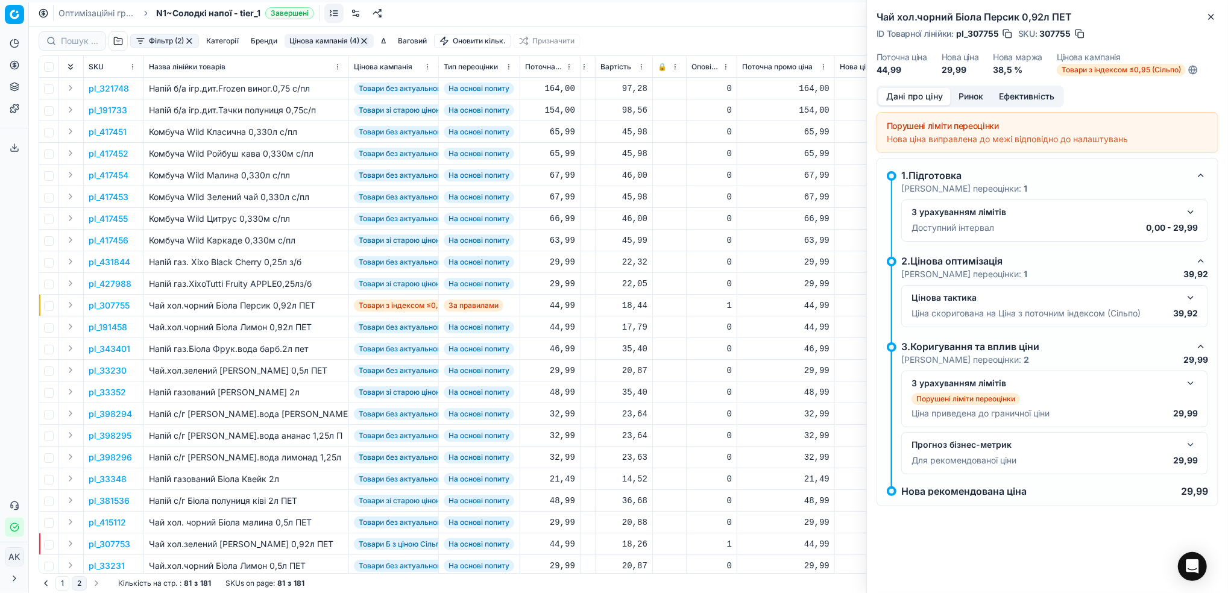
click at [1188, 215] on button "button" at bounding box center [1190, 212] width 14 height 14
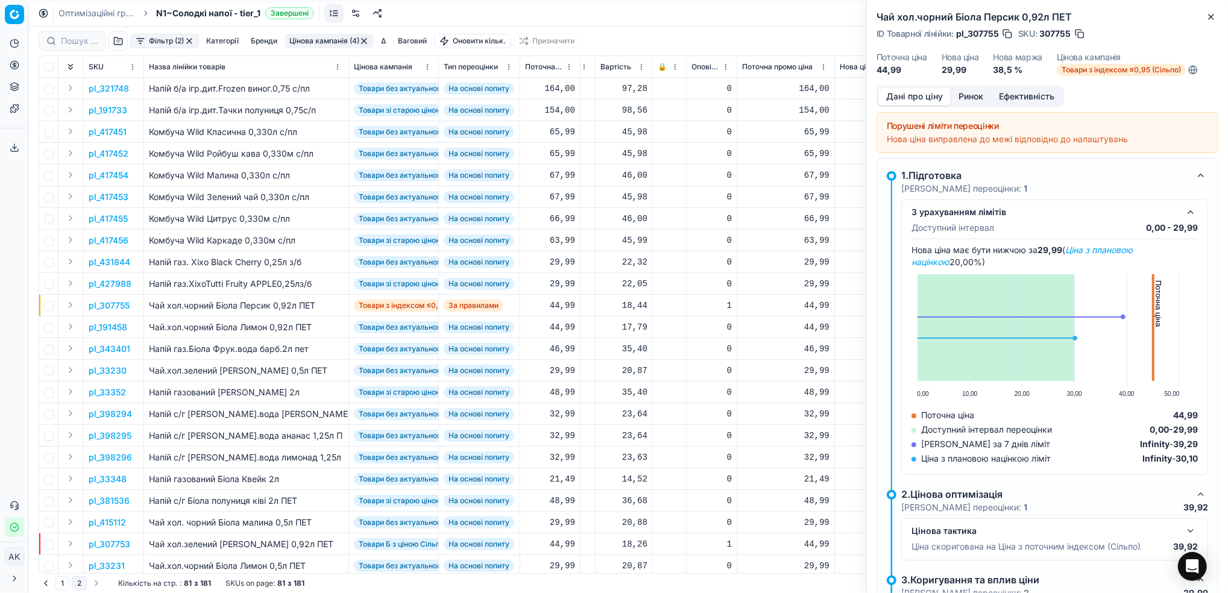
click at [1078, 34] on button "button" at bounding box center [1080, 34] width 12 height 12
click at [963, 96] on button "Ринок" at bounding box center [971, 96] width 40 height 17
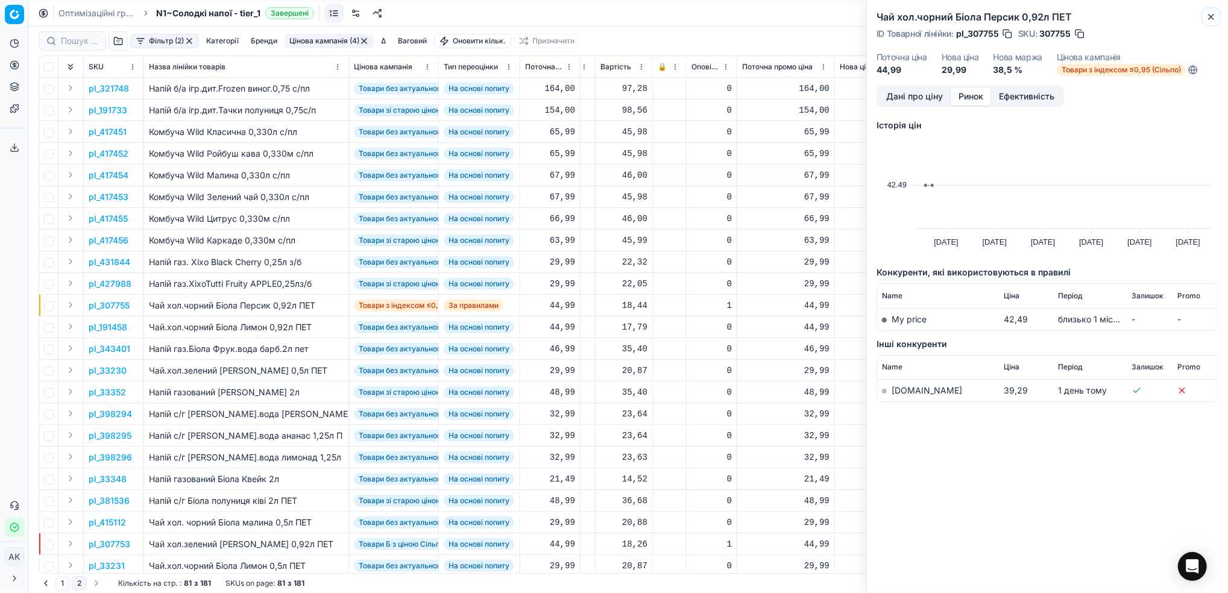
click at [1212, 20] on icon "button" at bounding box center [1211, 17] width 10 height 10
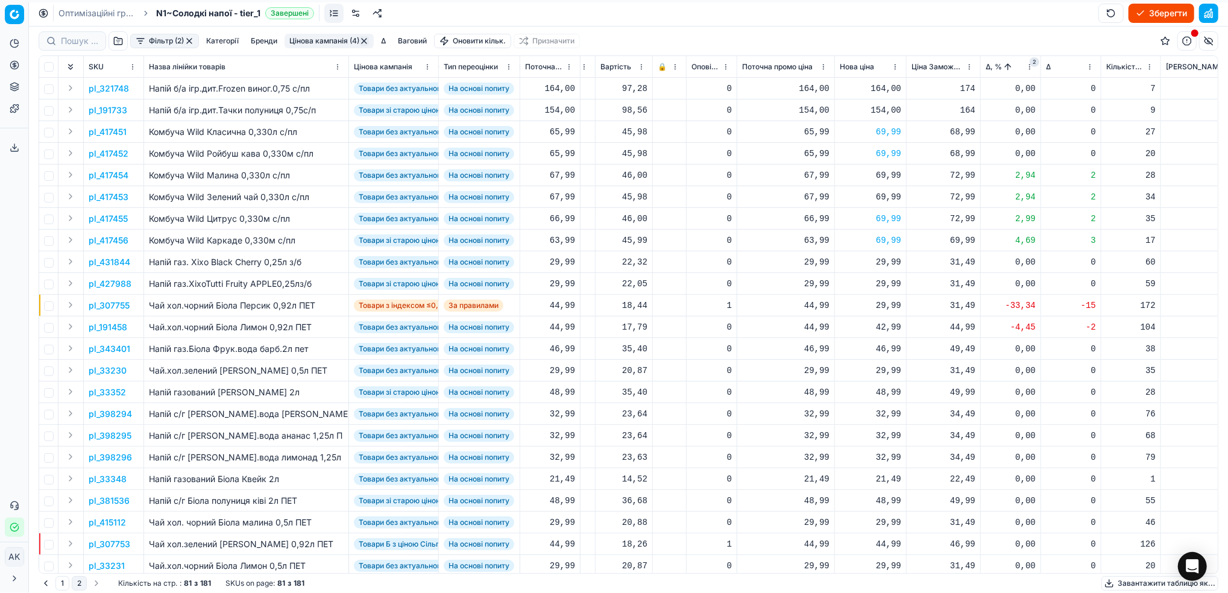
click at [889, 306] on div "29,99" at bounding box center [870, 306] width 61 height 12
click at [884, 415] on input "29.99" at bounding box center [913, 411] width 87 height 19
click at [880, 410] on input "29.99" at bounding box center [913, 411] width 87 height 19
type input "39.99"
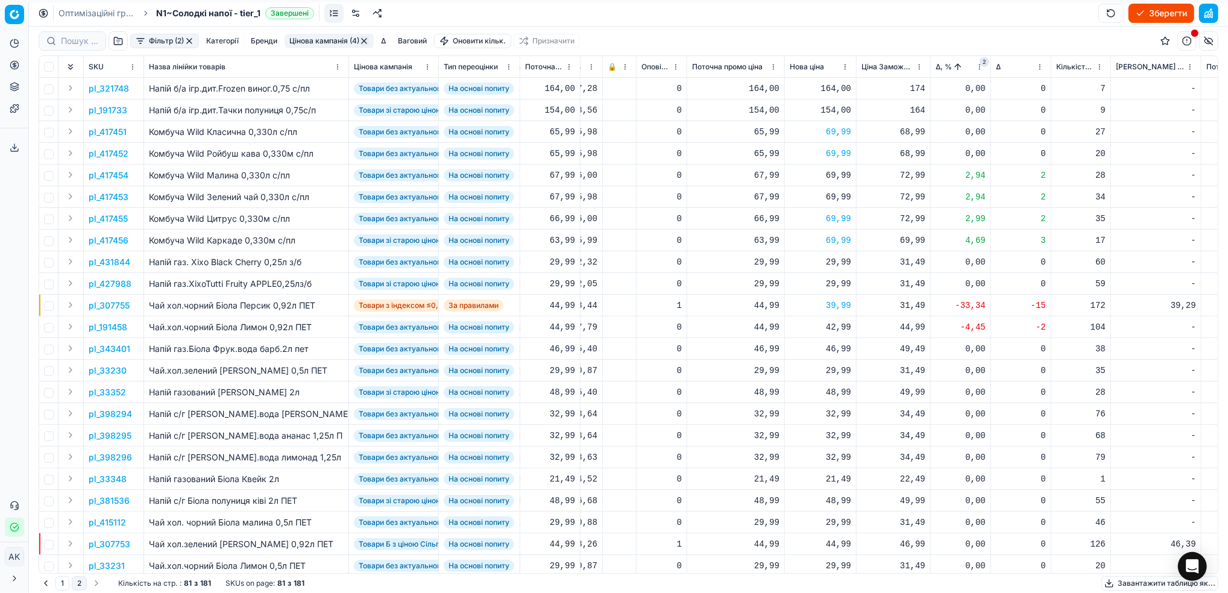
scroll to position [0, 232]
click at [830, 325] on div "42,99" at bounding box center [814, 327] width 61 height 12
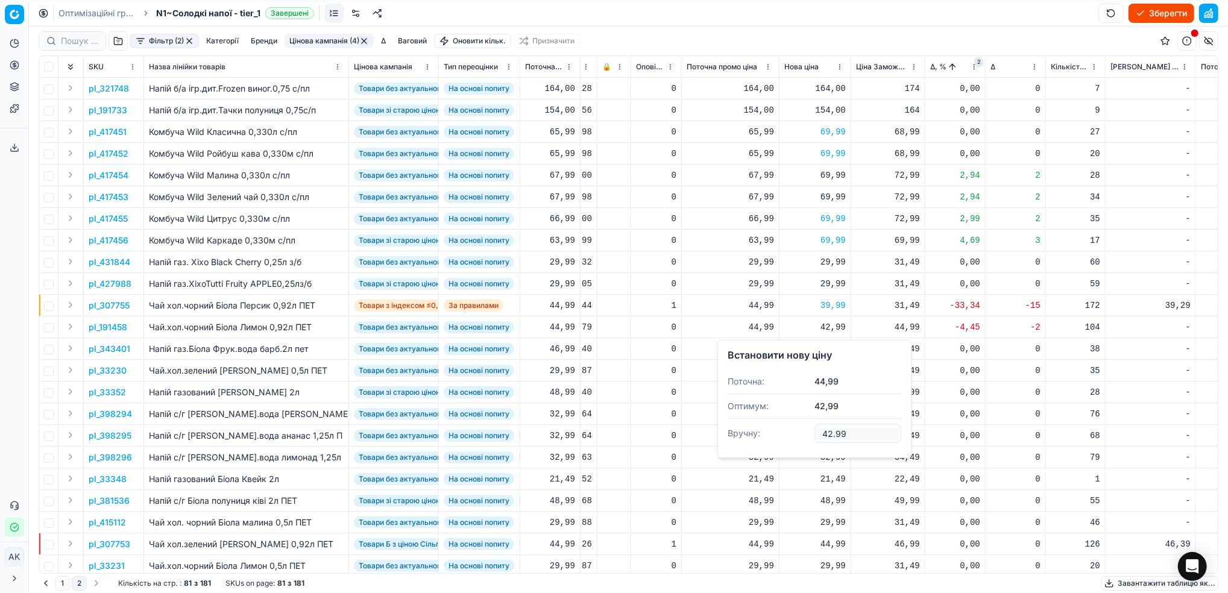
click at [826, 435] on input "42.99" at bounding box center [857, 433] width 87 height 19
drag, startPoint x: 834, startPoint y: 435, endPoint x: 824, endPoint y: 435, distance: 10.2
click at [824, 435] on input "42.99" at bounding box center [857, 433] width 87 height 19
type input "3999.00"
click at [819, 327] on div "3 999,00" at bounding box center [814, 327] width 61 height 12
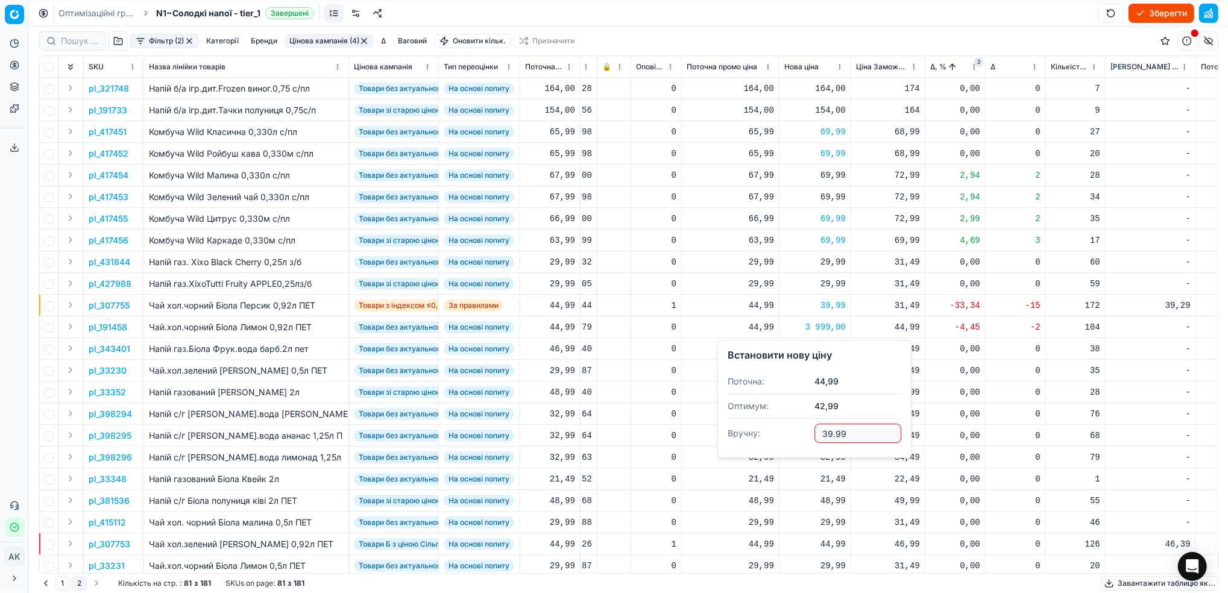
type input "39.99"
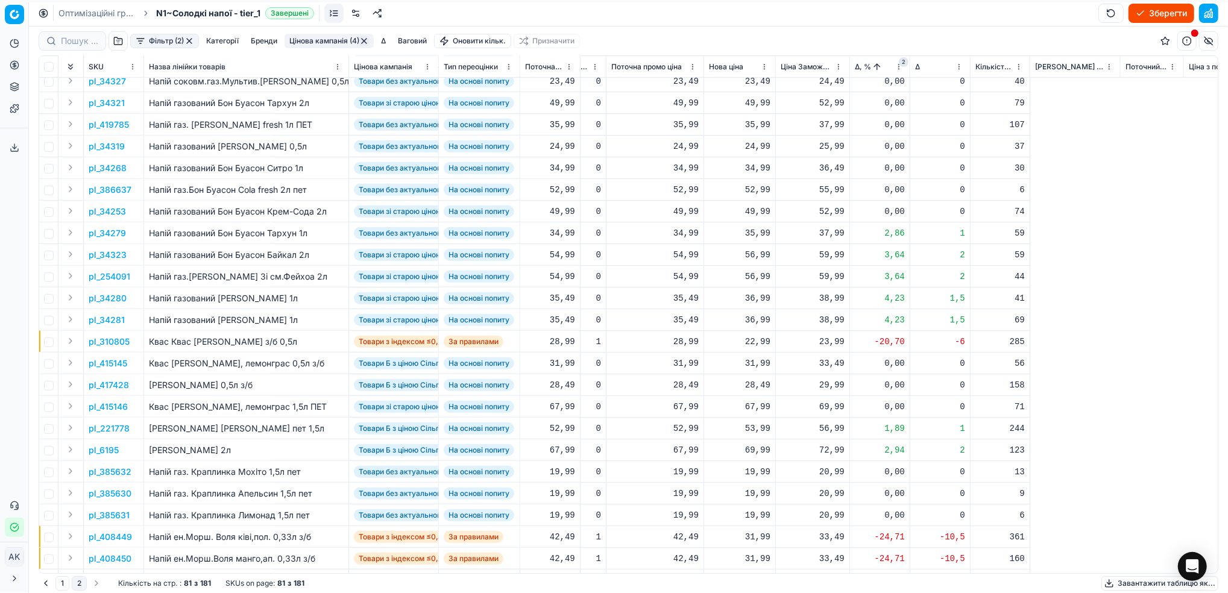
scroll to position [723, 20]
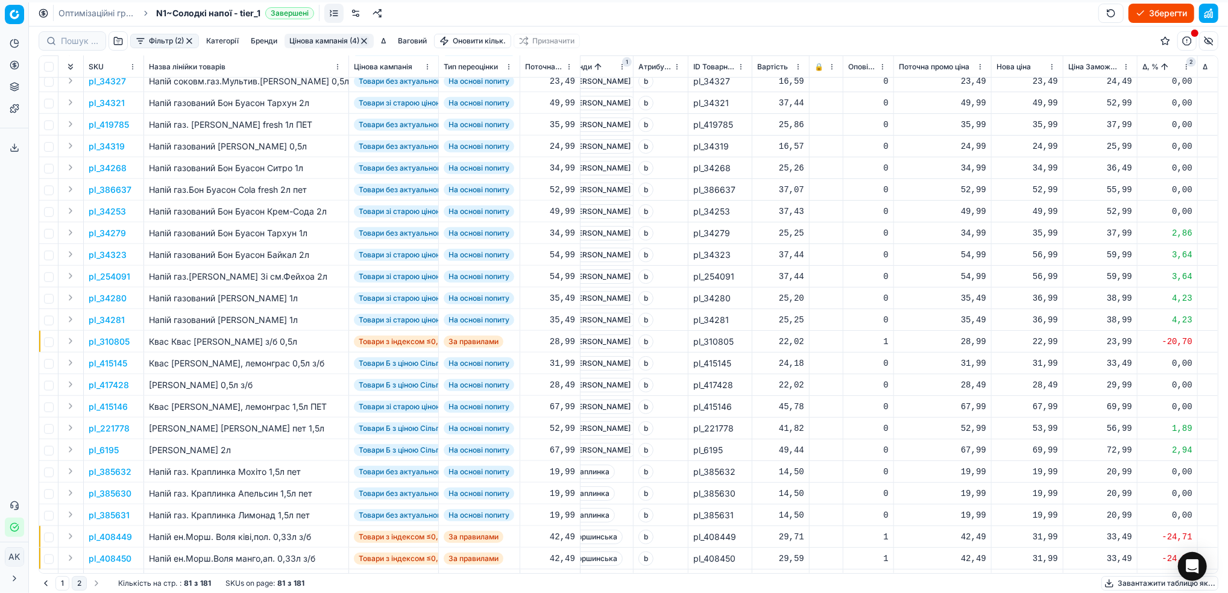
click at [102, 254] on p "pl_34323" at bounding box center [108, 255] width 38 height 12
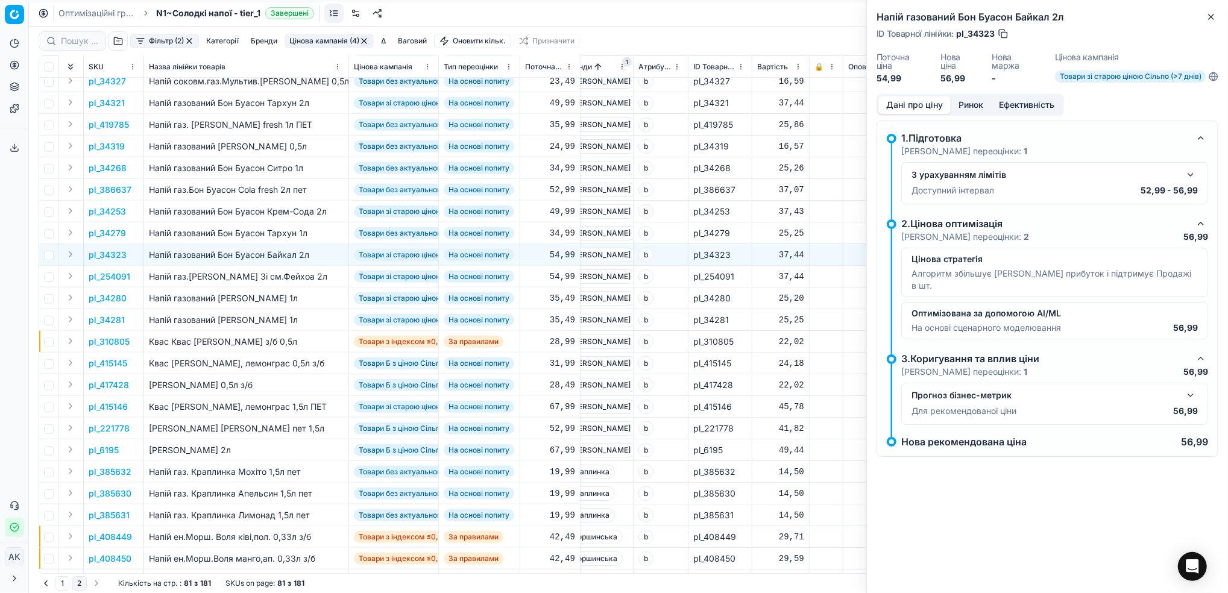
click at [971, 105] on button "Ринок" at bounding box center [971, 104] width 40 height 17
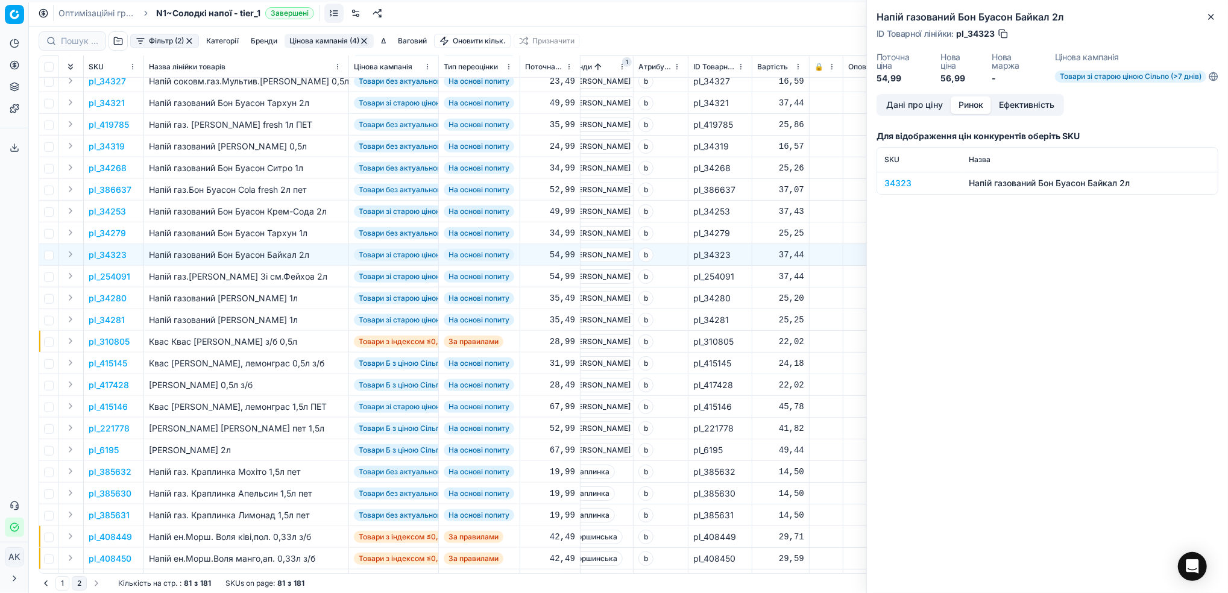
click at [898, 189] on div "34323" at bounding box center [919, 183] width 70 height 12
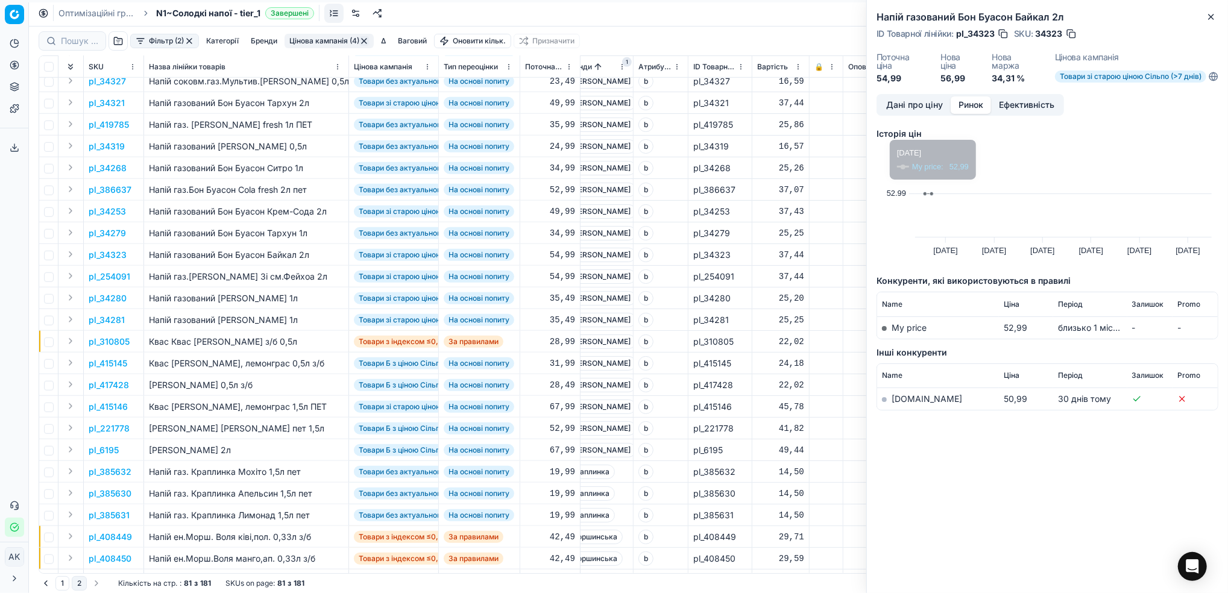
click at [908, 405] on td "[DOMAIN_NAME]" at bounding box center [938, 399] width 122 height 22
click at [905, 398] on link "[DOMAIN_NAME]" at bounding box center [927, 399] width 71 height 10
click at [1208, 13] on icon "button" at bounding box center [1211, 17] width 10 height 10
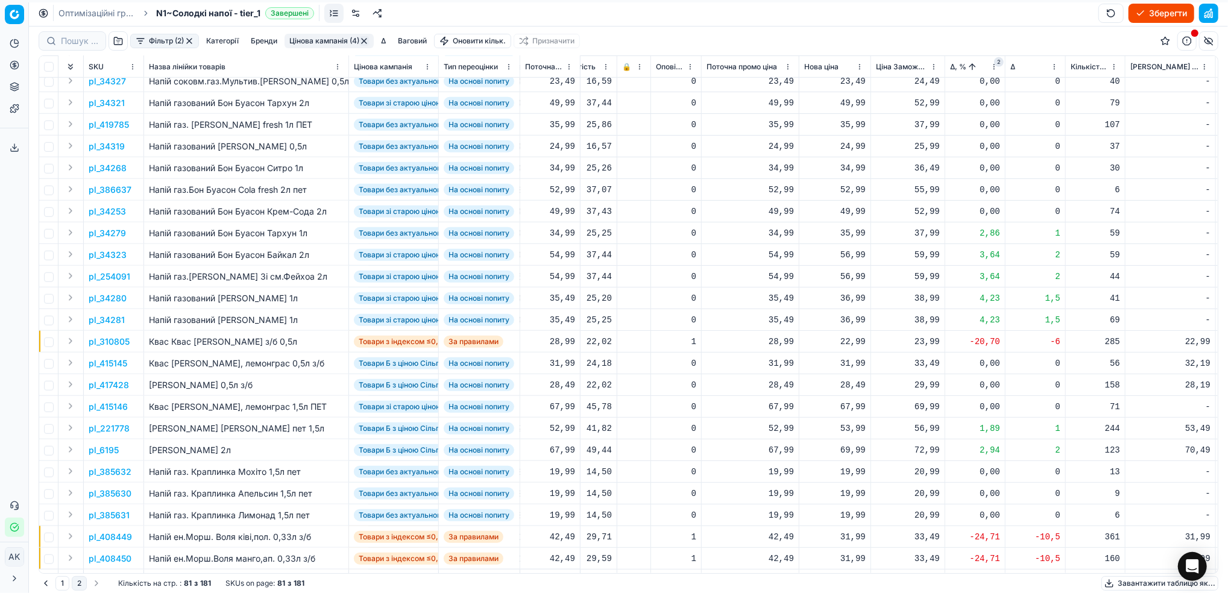
scroll to position [723, 252]
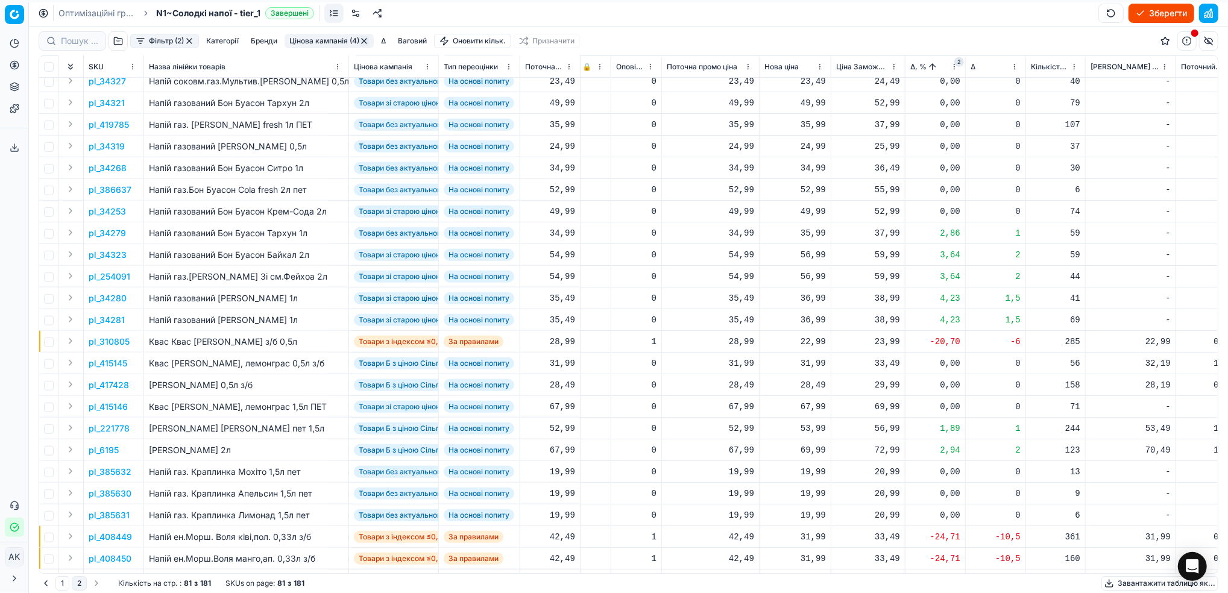
click at [807, 238] on div "35,99" at bounding box center [794, 233] width 61 height 12
click at [809, 341] on input "35.99" at bounding box center [838, 339] width 87 height 19
type input "36.99"
click at [100, 341] on p "pl_310805" at bounding box center [109, 342] width 41 height 12
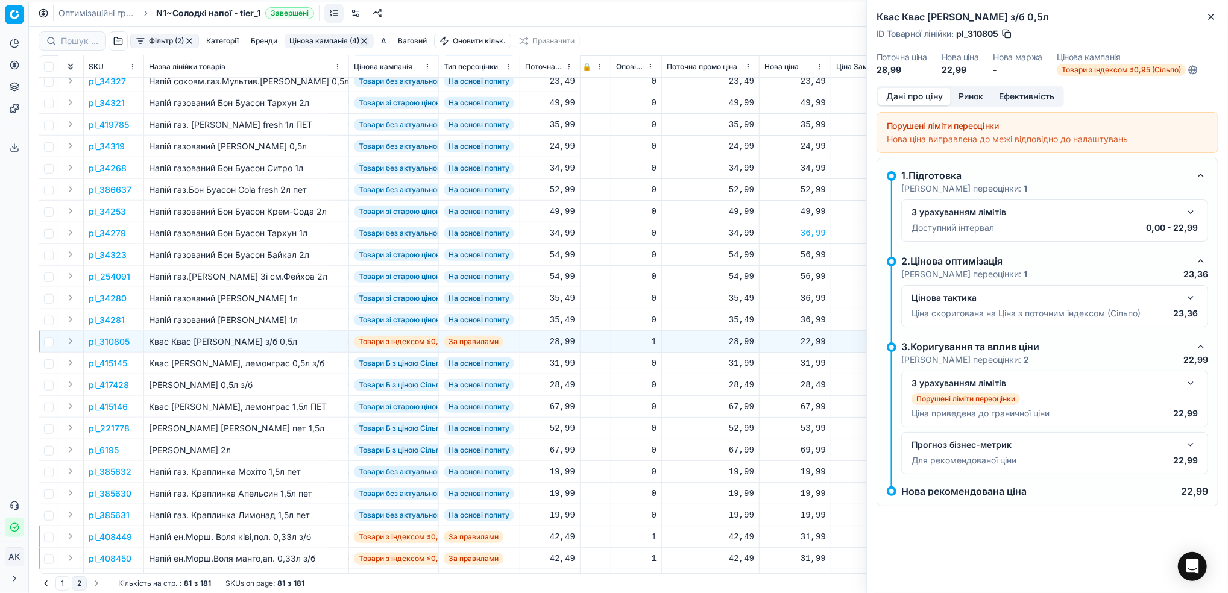
click at [969, 94] on button "Ринок" at bounding box center [971, 96] width 40 height 17
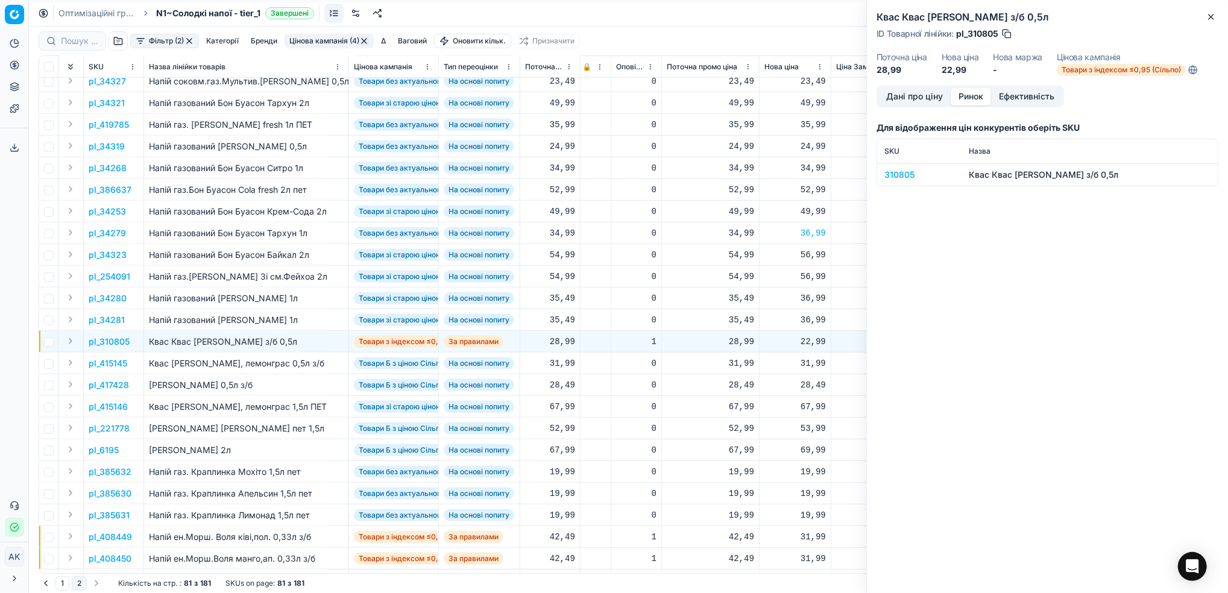
click at [895, 180] on div "310805" at bounding box center [919, 175] width 70 height 12
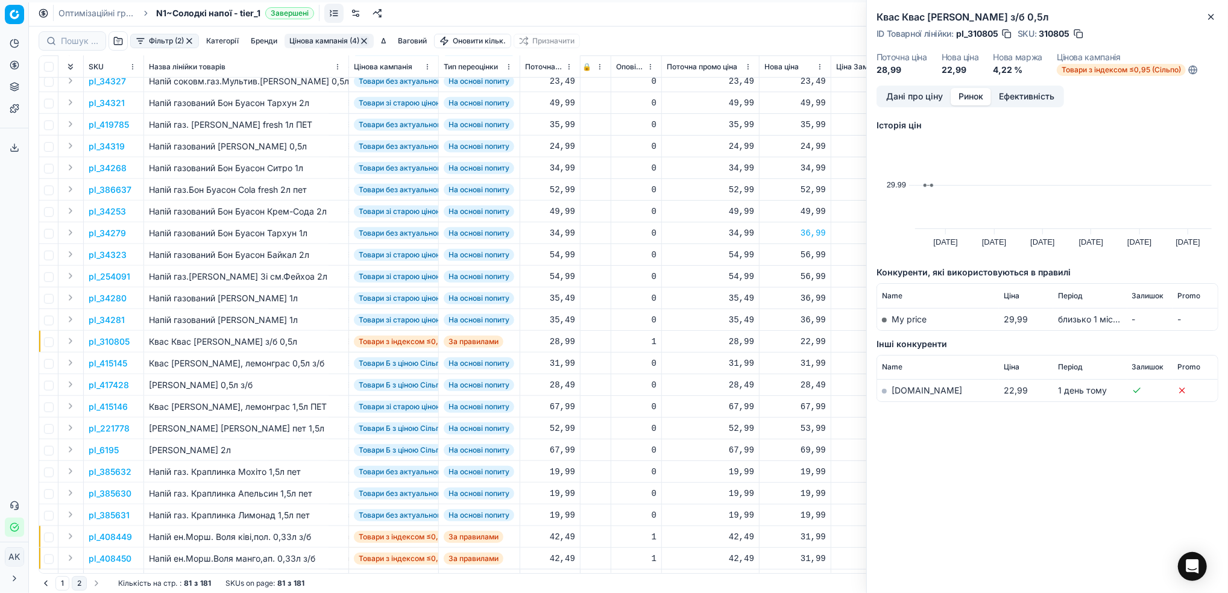
click at [895, 392] on link "[DOMAIN_NAME]" at bounding box center [927, 390] width 71 height 10
click at [901, 96] on button "Дані про ціну" at bounding box center [914, 96] width 72 height 17
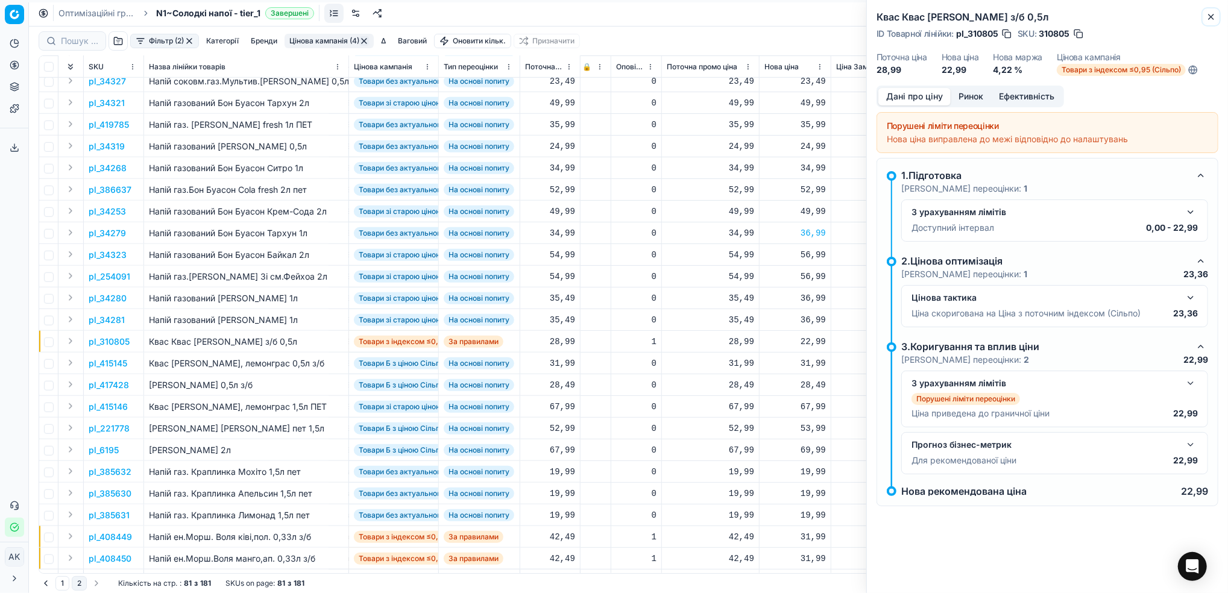
click at [1214, 13] on icon "button" at bounding box center [1211, 17] width 10 height 10
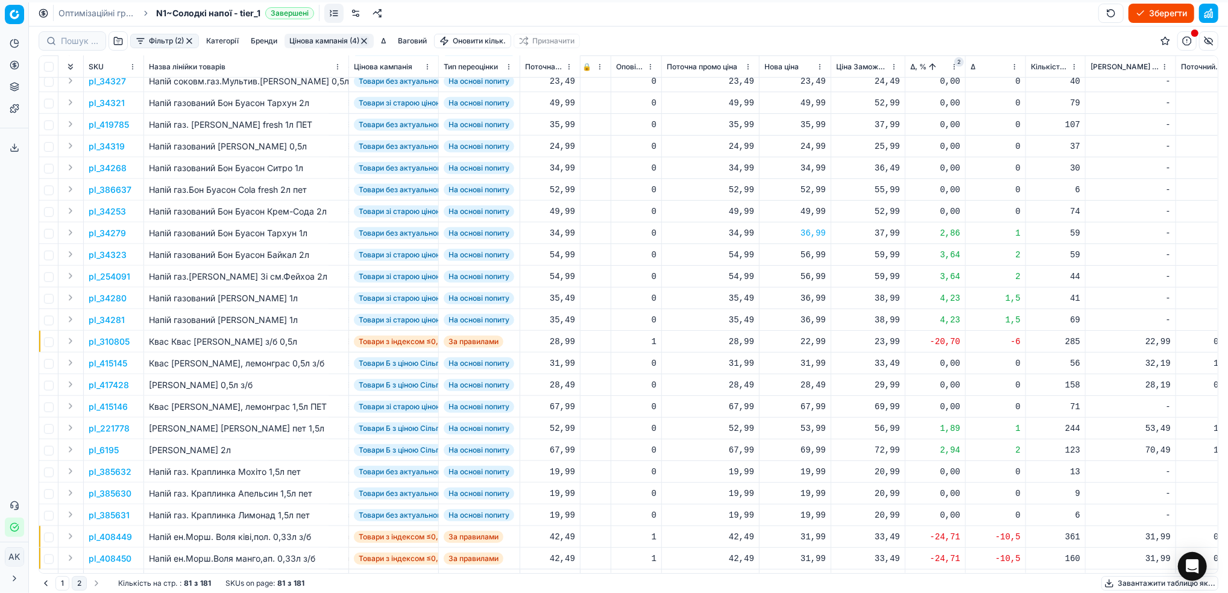
click at [810, 340] on div "22,99" at bounding box center [794, 342] width 61 height 12
click at [811, 449] on input "22.99" at bounding box center [838, 447] width 87 height 19
type input "27.99"
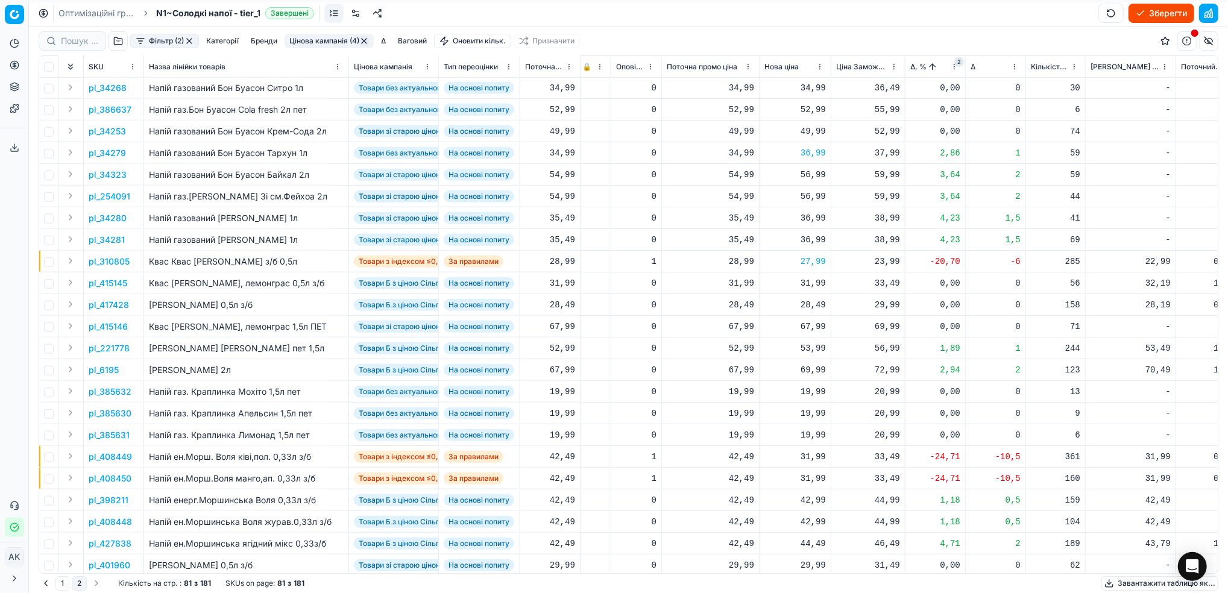
scroll to position [884, 252]
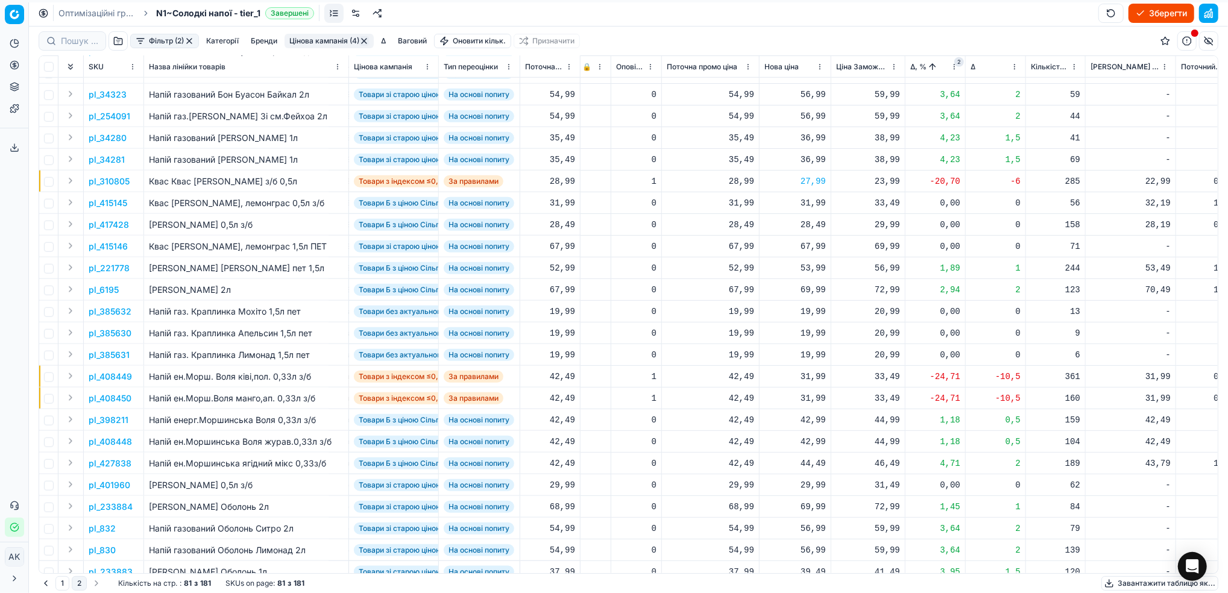
click at [109, 374] on p "pl_408449" at bounding box center [110, 377] width 43 height 12
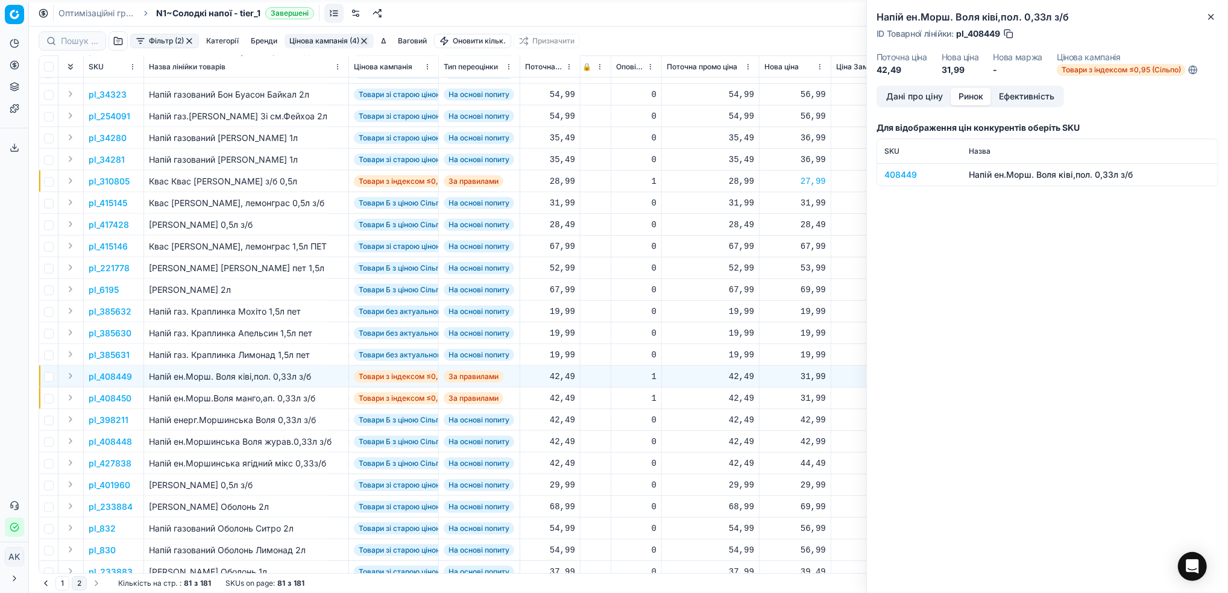
click at [969, 100] on button "Ринок" at bounding box center [971, 96] width 40 height 17
click at [898, 174] on div "408449" at bounding box center [919, 175] width 70 height 12
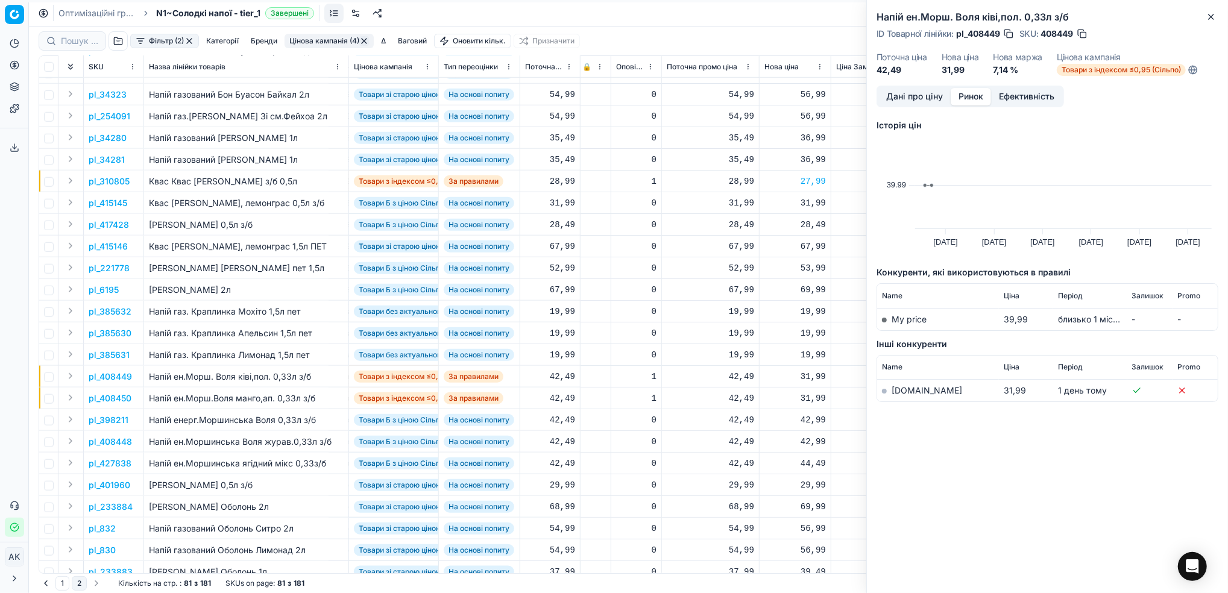
click at [902, 391] on link "[DOMAIN_NAME]" at bounding box center [927, 390] width 71 height 10
click at [1213, 17] on icon "button" at bounding box center [1211, 17] width 10 height 10
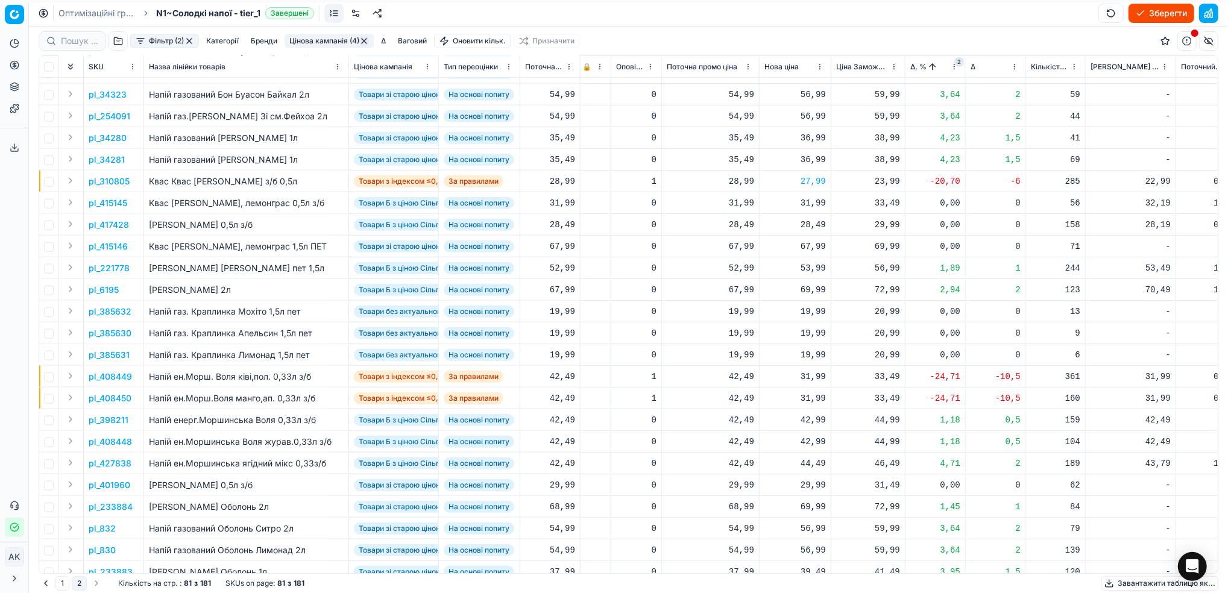
click at [108, 397] on p "pl_408450" at bounding box center [110, 398] width 43 height 12
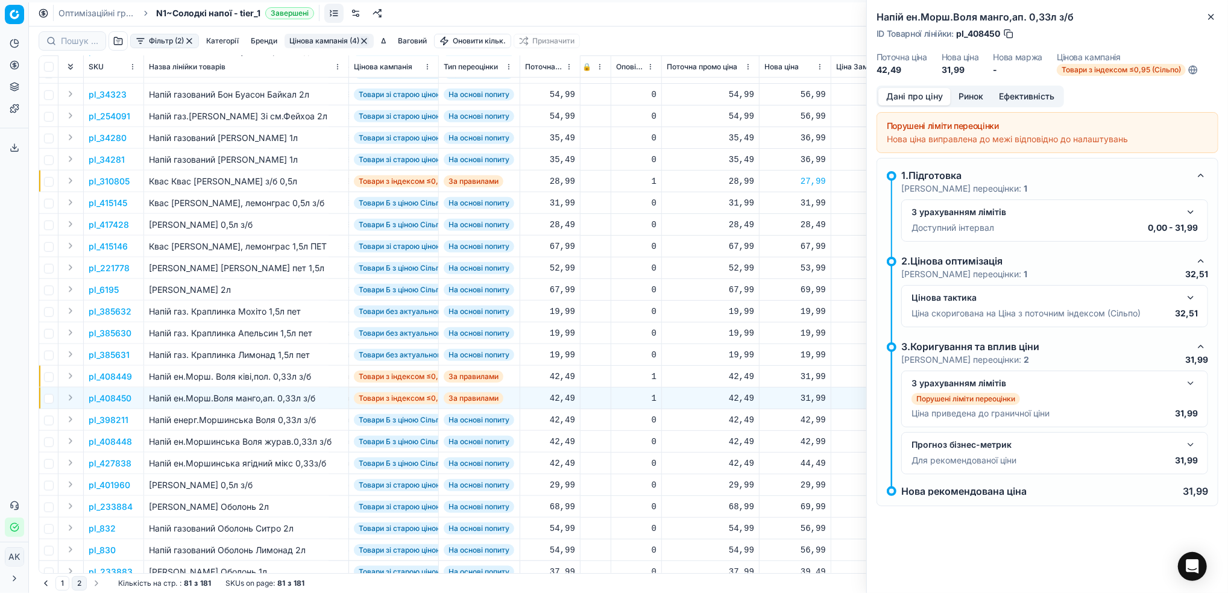
click at [975, 99] on button "Ринок" at bounding box center [971, 96] width 40 height 17
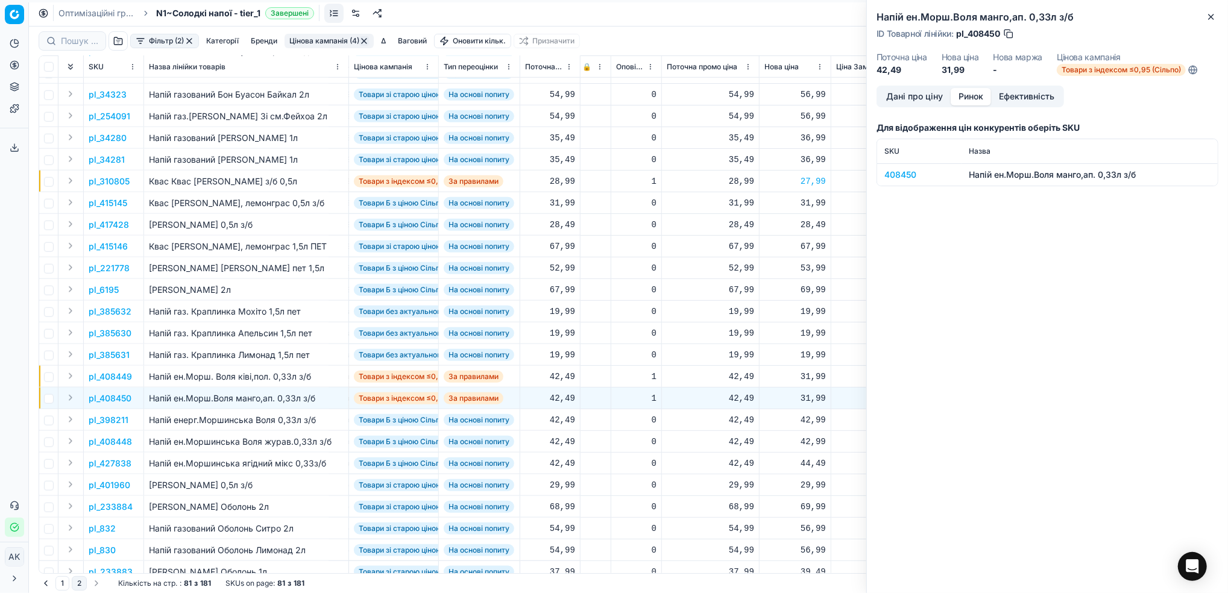
click at [889, 178] on div "408450" at bounding box center [919, 175] width 70 height 12
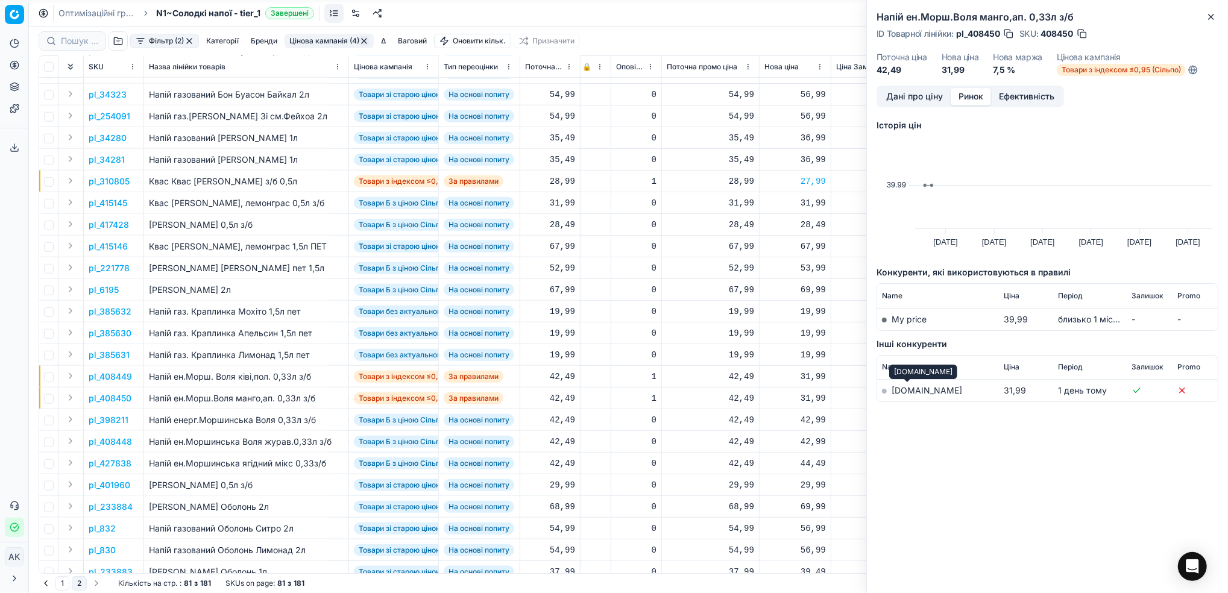
click at [904, 391] on link "[DOMAIN_NAME]" at bounding box center [927, 390] width 71 height 10
click at [1212, 16] on icon "button" at bounding box center [1211, 16] width 5 height 5
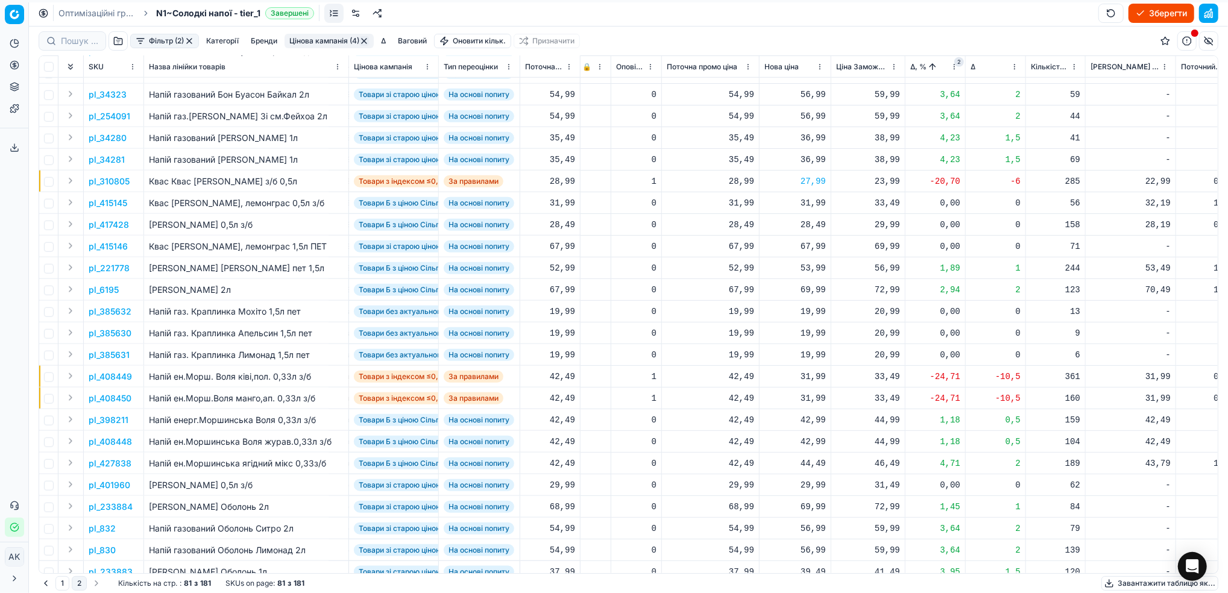
click at [808, 374] on div "31,99" at bounding box center [794, 377] width 61 height 12
drag, startPoint x: 811, startPoint y: 483, endPoint x: 799, endPoint y: 483, distance: 12.1
click at [799, 483] on input "31.99" at bounding box center [838, 482] width 87 height 19
type input "43.99"
click at [809, 401] on div "31,99" at bounding box center [794, 398] width 61 height 12
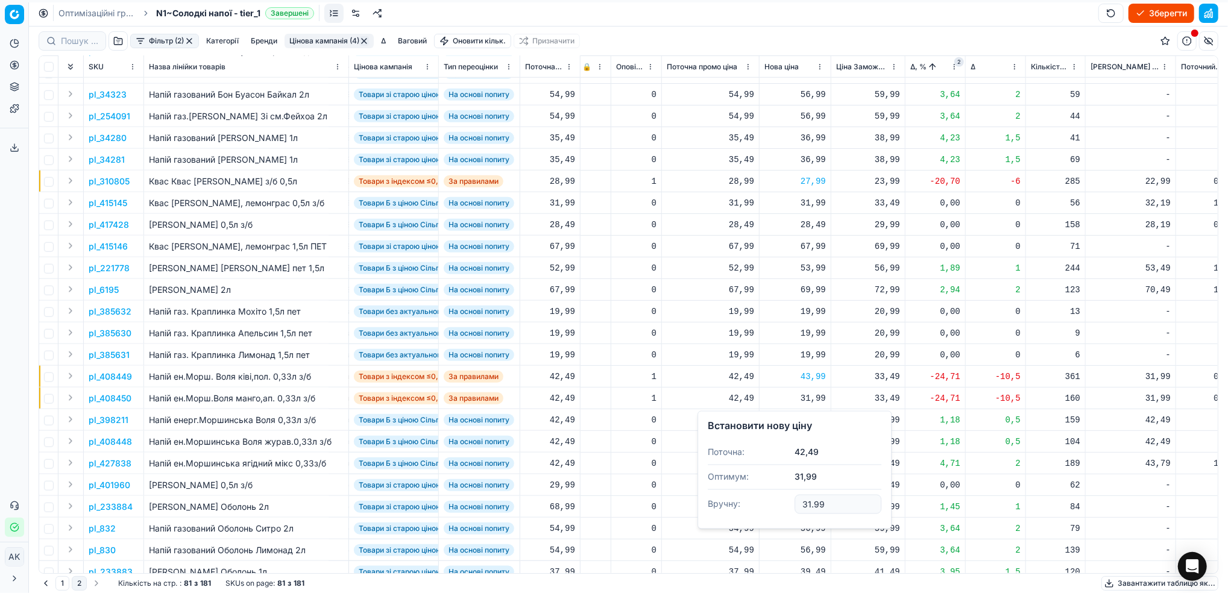
drag, startPoint x: 810, startPoint y: 505, endPoint x: 803, endPoint y: 504, distance: 7.3
click at [803, 504] on input "31.99" at bounding box center [838, 504] width 87 height 19
type input "43.99"
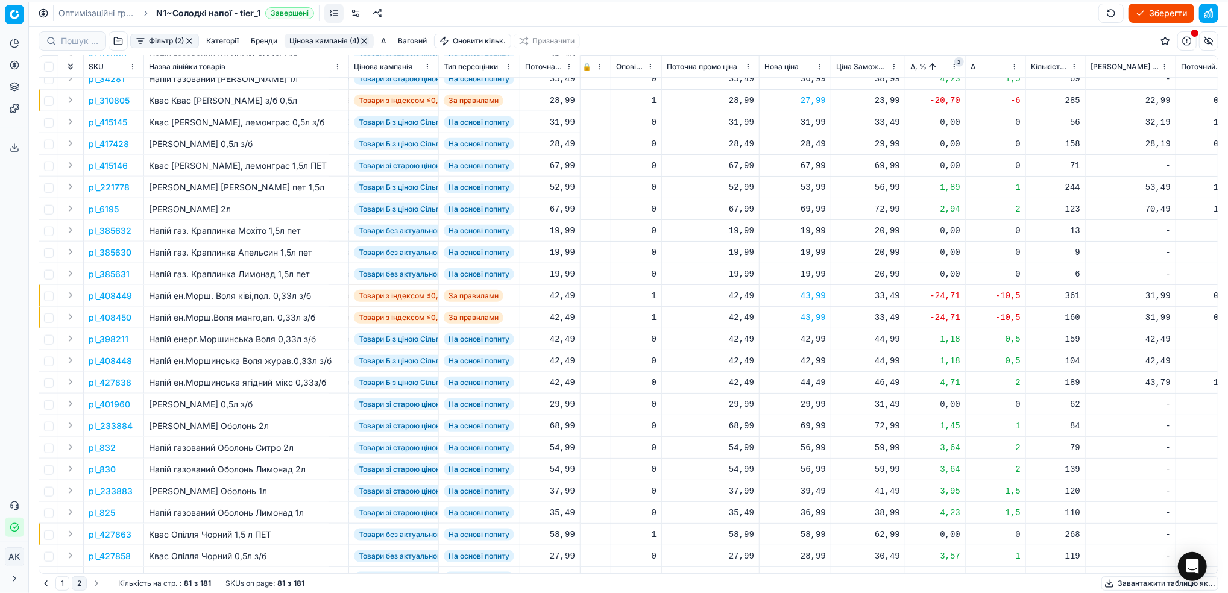
click at [110, 339] on p "pl_398211" at bounding box center [109, 339] width 40 height 12
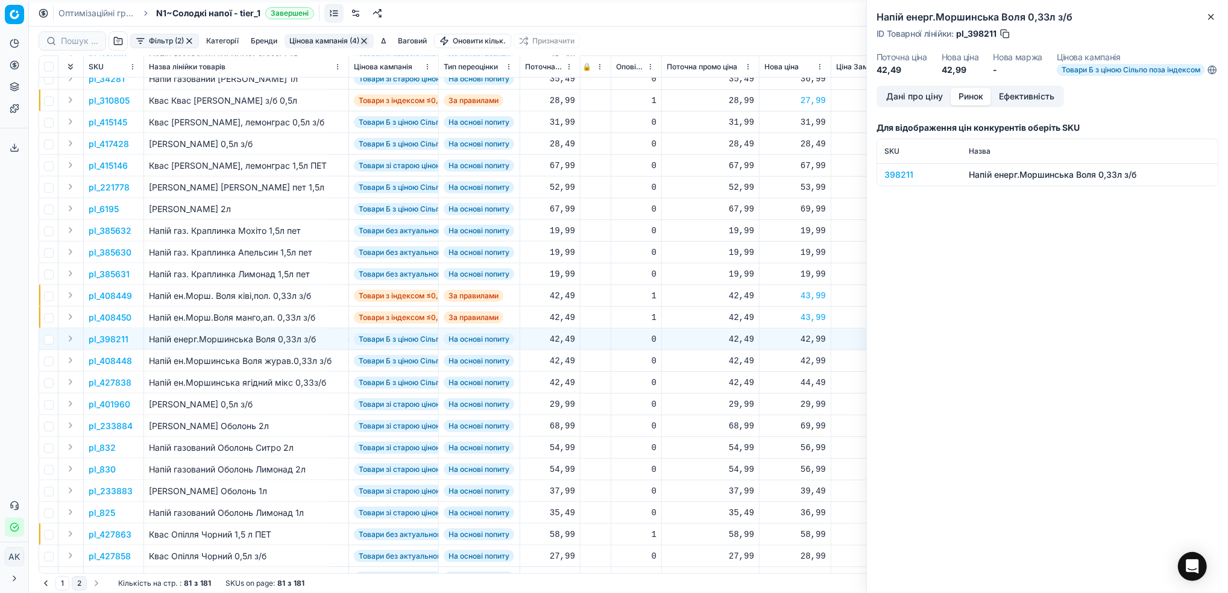
click at [966, 102] on button "Ринок" at bounding box center [971, 96] width 40 height 17
click at [891, 181] on div "398211" at bounding box center [919, 175] width 70 height 12
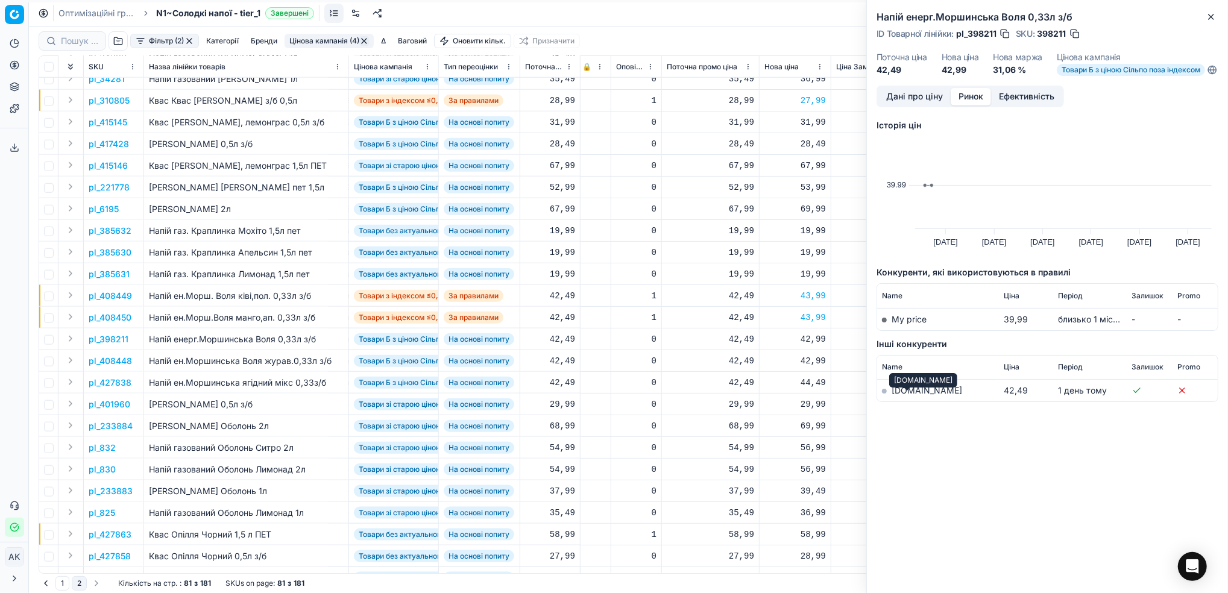
click at [907, 395] on link "[DOMAIN_NAME]" at bounding box center [927, 390] width 71 height 10
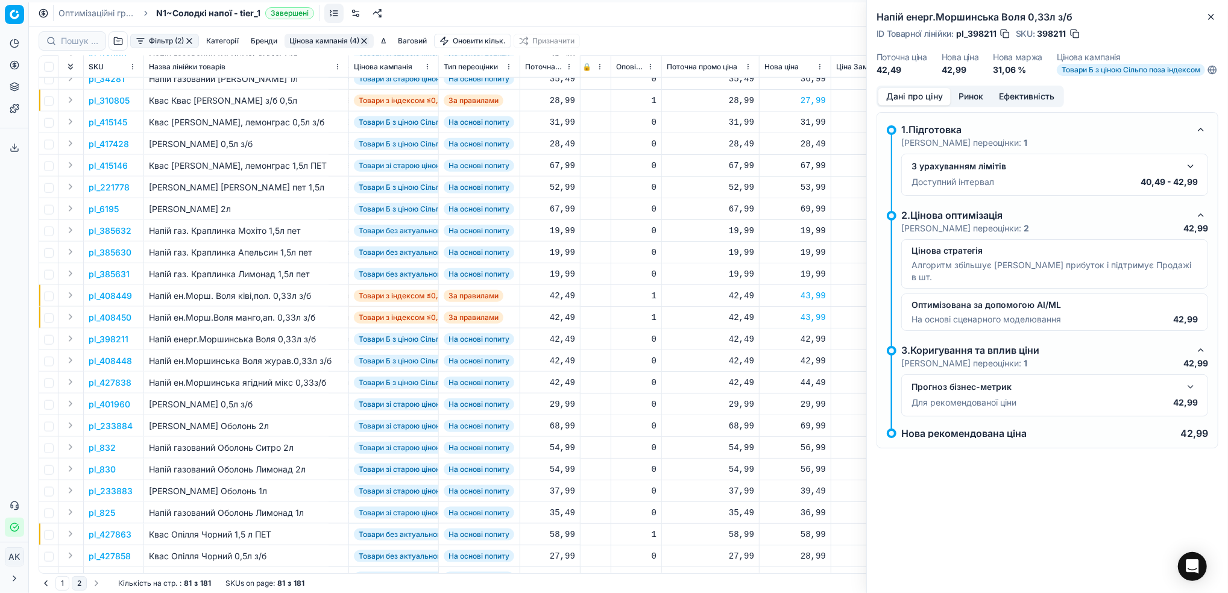
click at [898, 105] on button "Дані про ціну" at bounding box center [914, 96] width 72 height 17
click at [1212, 18] on icon "button" at bounding box center [1211, 17] width 10 height 10
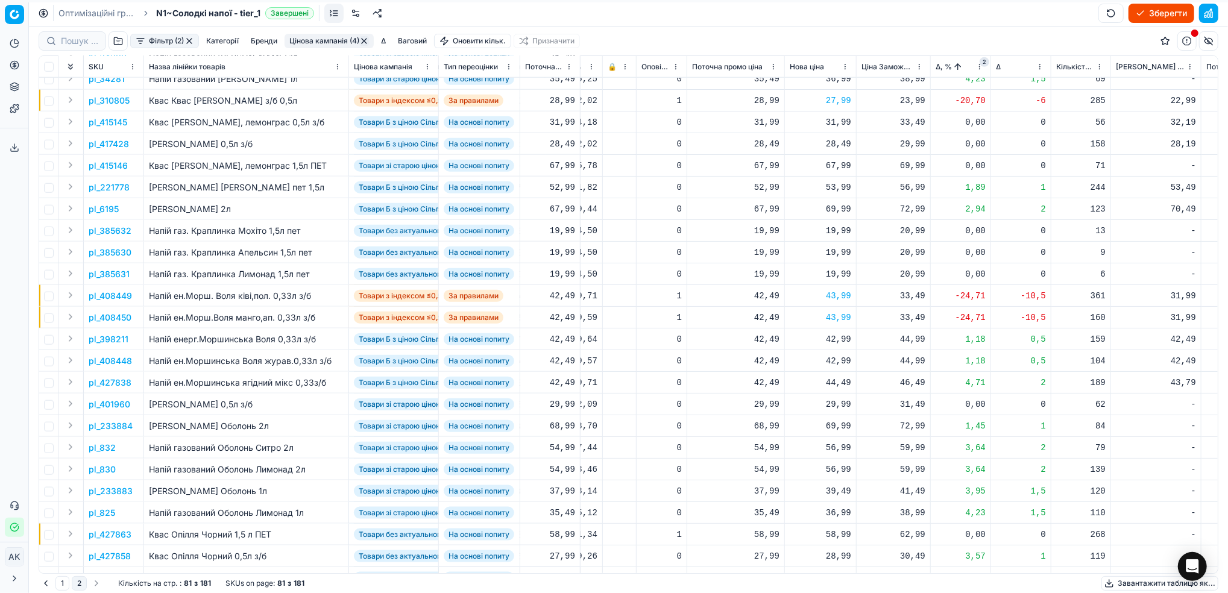
scroll to position [965, 242]
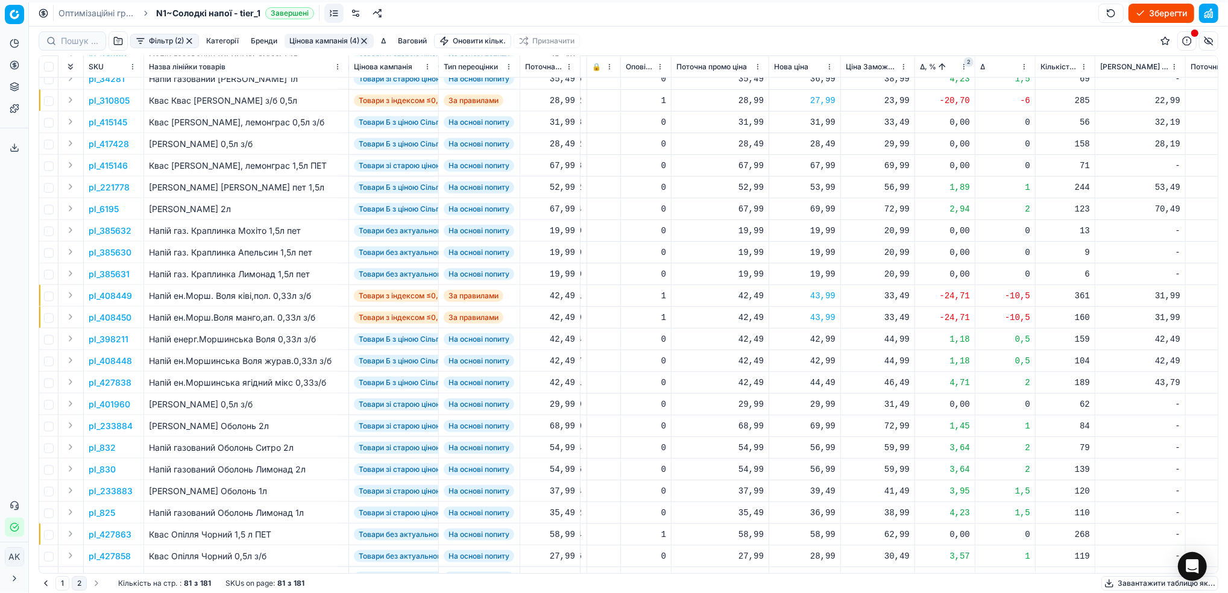
click at [820, 344] on div "42,99" at bounding box center [804, 339] width 61 height 12
click at [817, 445] on input "42.99" at bounding box center [847, 445] width 87 height 19
type input "43.99"
click at [817, 362] on div "42,99" at bounding box center [804, 361] width 61 height 12
click at [818, 470] on input "42.99" at bounding box center [847, 467] width 87 height 19
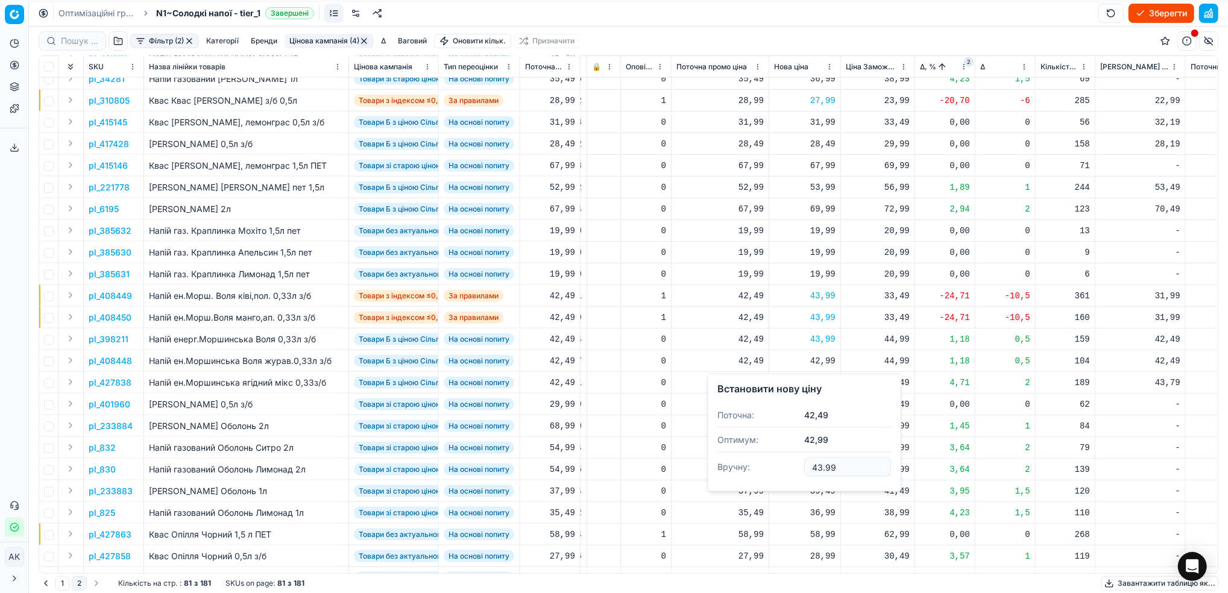
type input "43.99"
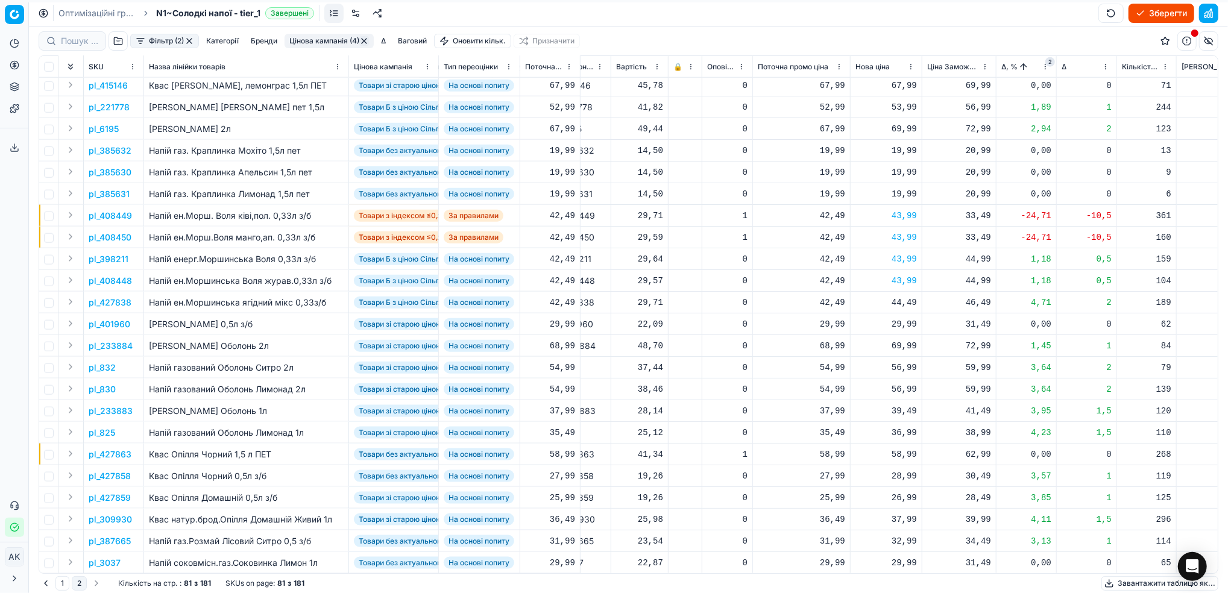
scroll to position [1045, 171]
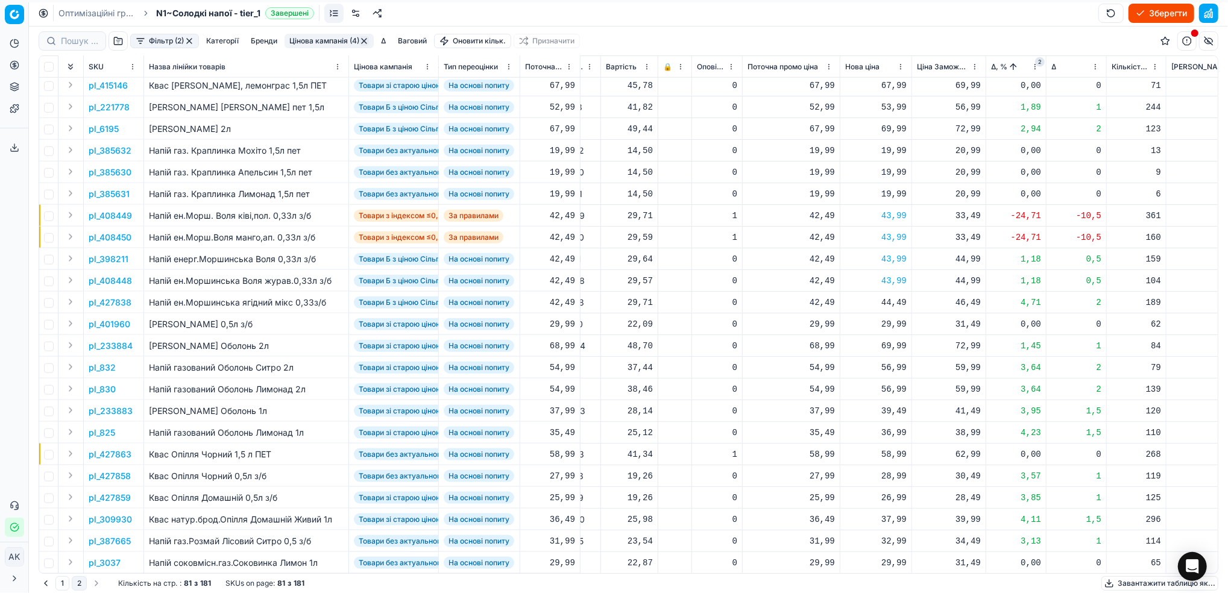
click at [890, 304] on div "44,49" at bounding box center [875, 303] width 61 height 12
click at [889, 408] on input "44.49" at bounding box center [918, 408] width 87 height 19
click at [898, 412] on input "43.49" at bounding box center [918, 408] width 87 height 19
type input "43.99"
click at [109, 299] on p "pl_427838" at bounding box center [110, 303] width 43 height 12
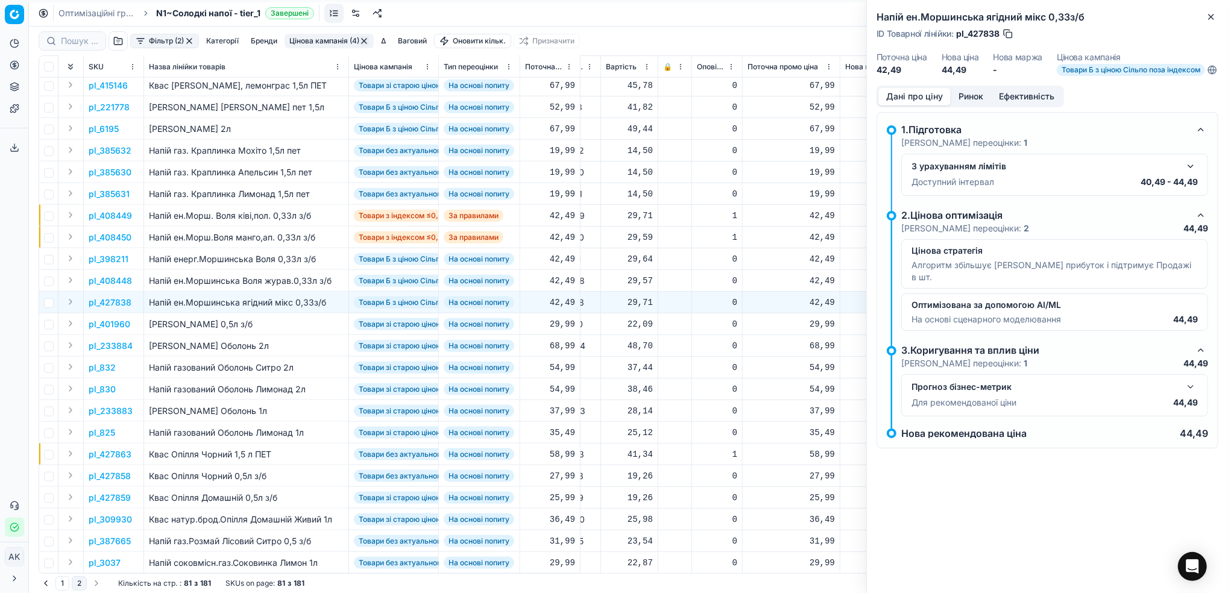
click at [969, 99] on button "Ринок" at bounding box center [971, 96] width 40 height 17
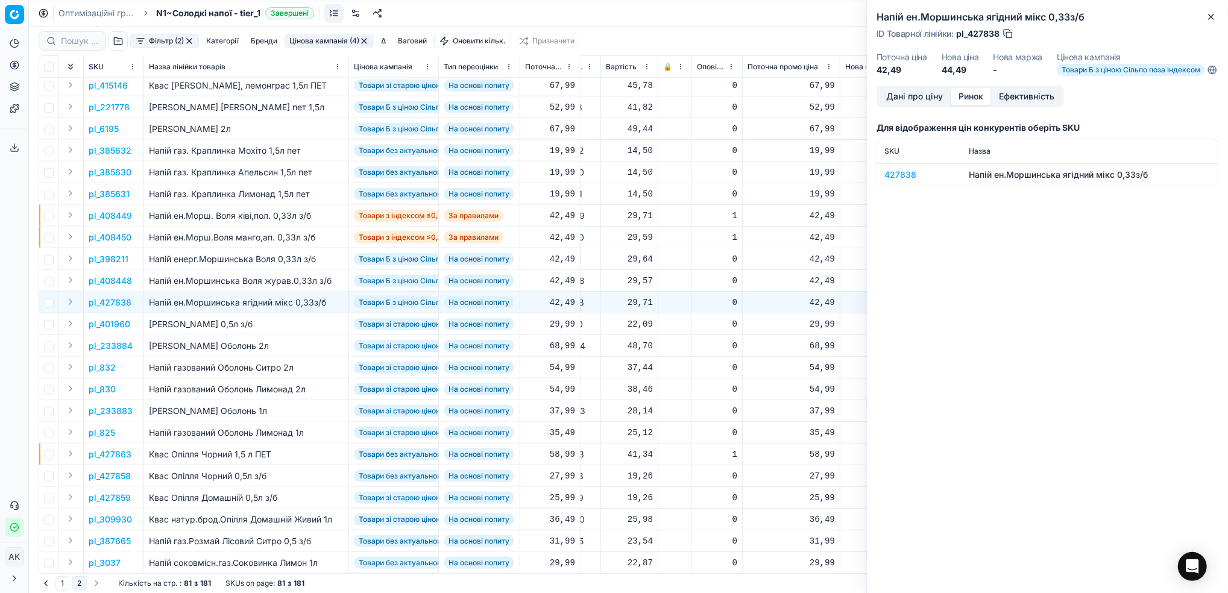
click at [895, 181] on div "427838" at bounding box center [919, 175] width 70 height 12
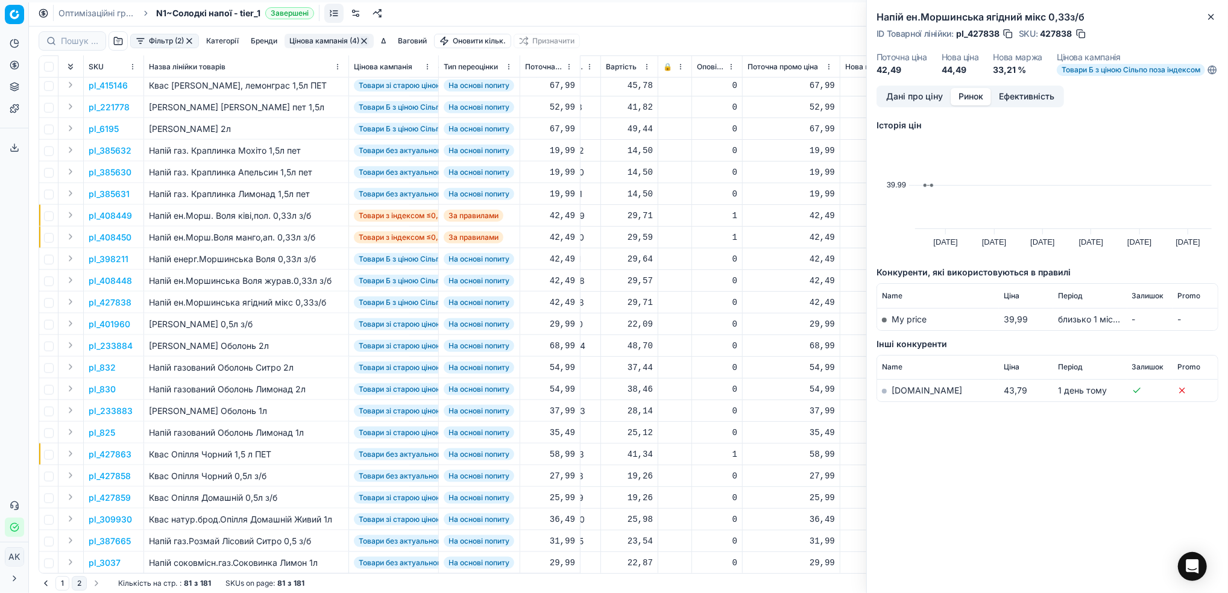
click at [905, 395] on link "[DOMAIN_NAME]" at bounding box center [927, 390] width 71 height 10
click at [1211, 18] on icon "button" at bounding box center [1211, 17] width 10 height 10
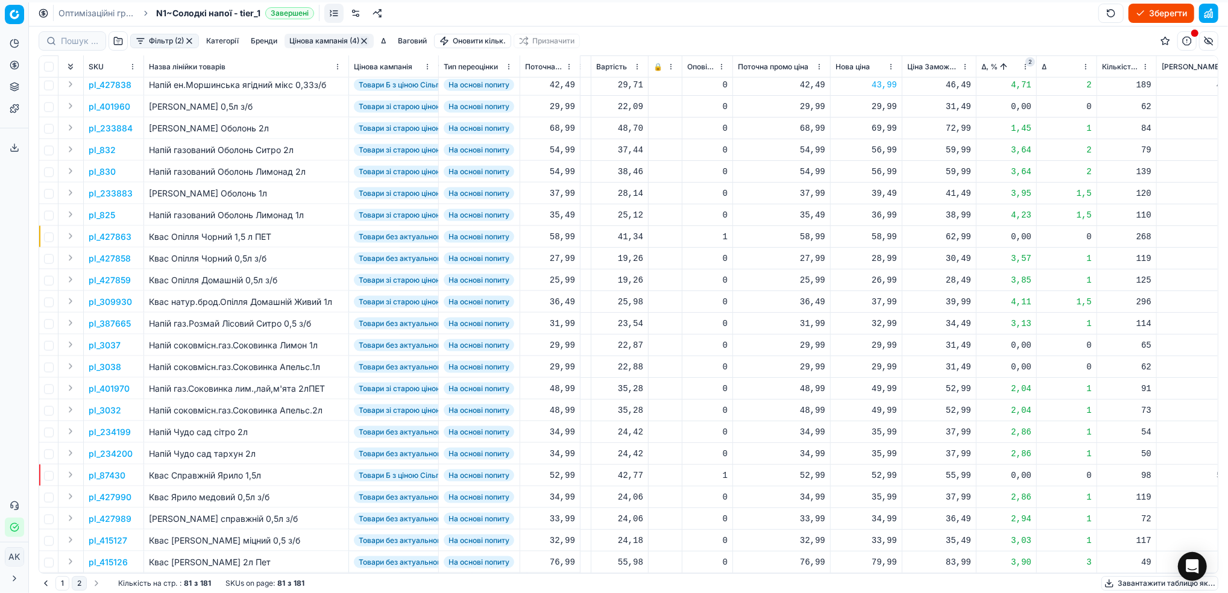
scroll to position [1274, 197]
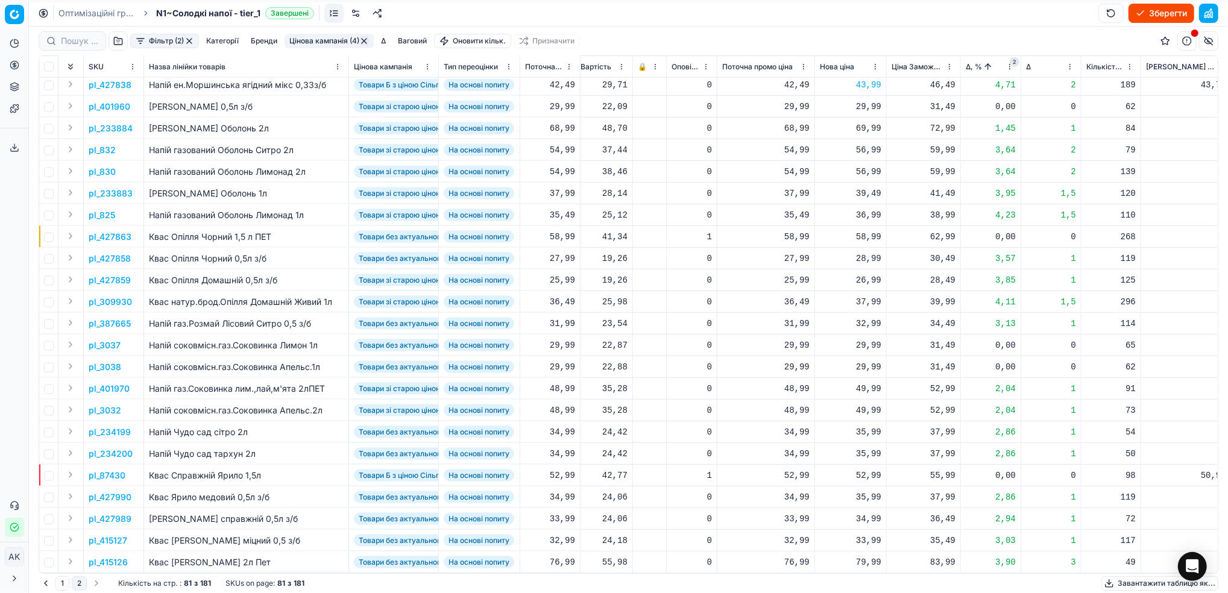
click at [940, 513] on div "36,49" at bounding box center [924, 519] width 64 height 12
click at [866, 513] on div "34,99" at bounding box center [850, 519] width 61 height 12
click at [864, 468] on input "34.99" at bounding box center [893, 468] width 87 height 19
type input "35.99"
drag, startPoint x: 199, startPoint y: 557, endPoint x: 174, endPoint y: 560, distance: 24.9
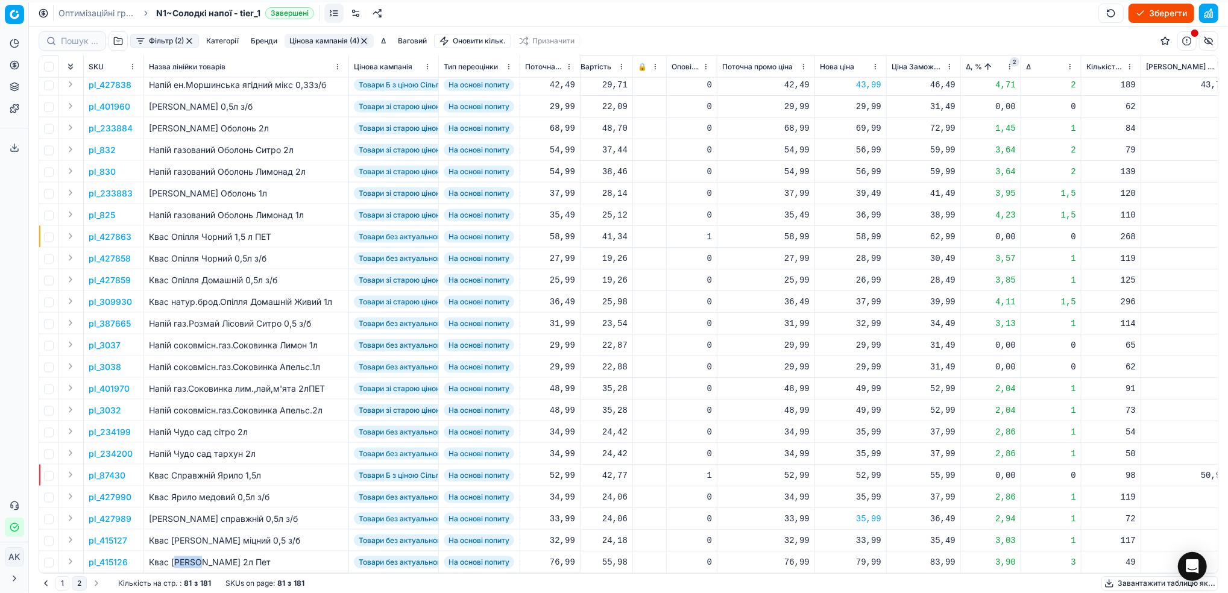
click at [174, 560] on td "Квас [PERSON_NAME] 2л Пет" at bounding box center [246, 563] width 205 height 22
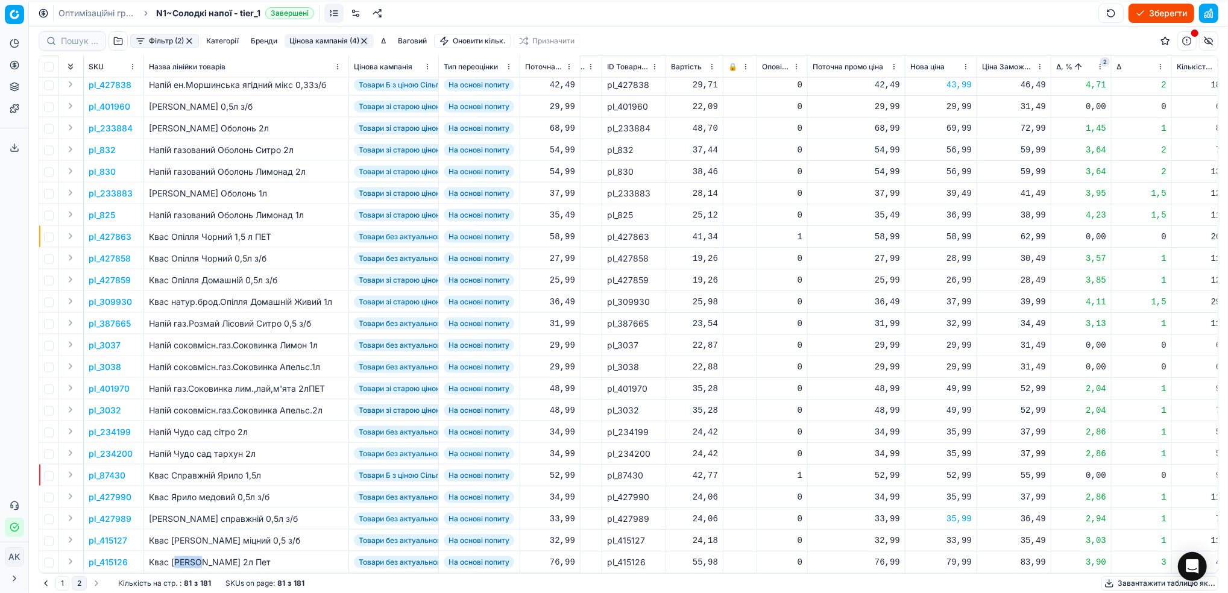
scroll to position [1274, 111]
click at [955, 535] on div "33,99" at bounding box center [935, 541] width 61 height 12
click at [949, 493] on input "33.99" at bounding box center [979, 489] width 87 height 19
type input "35.99"
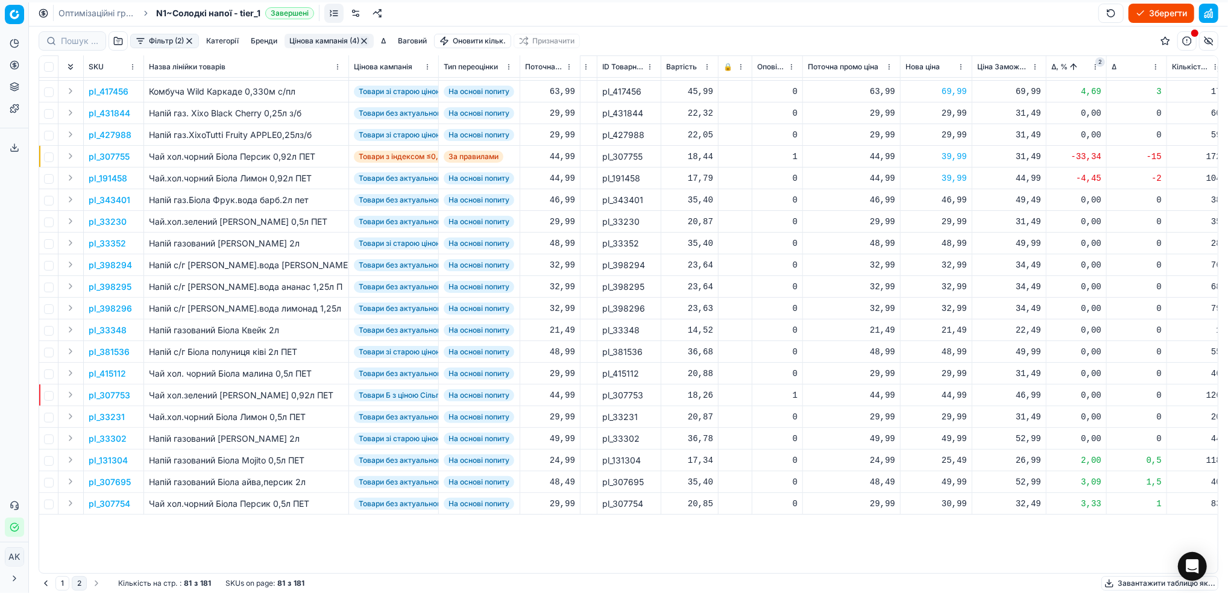
scroll to position [0, 111]
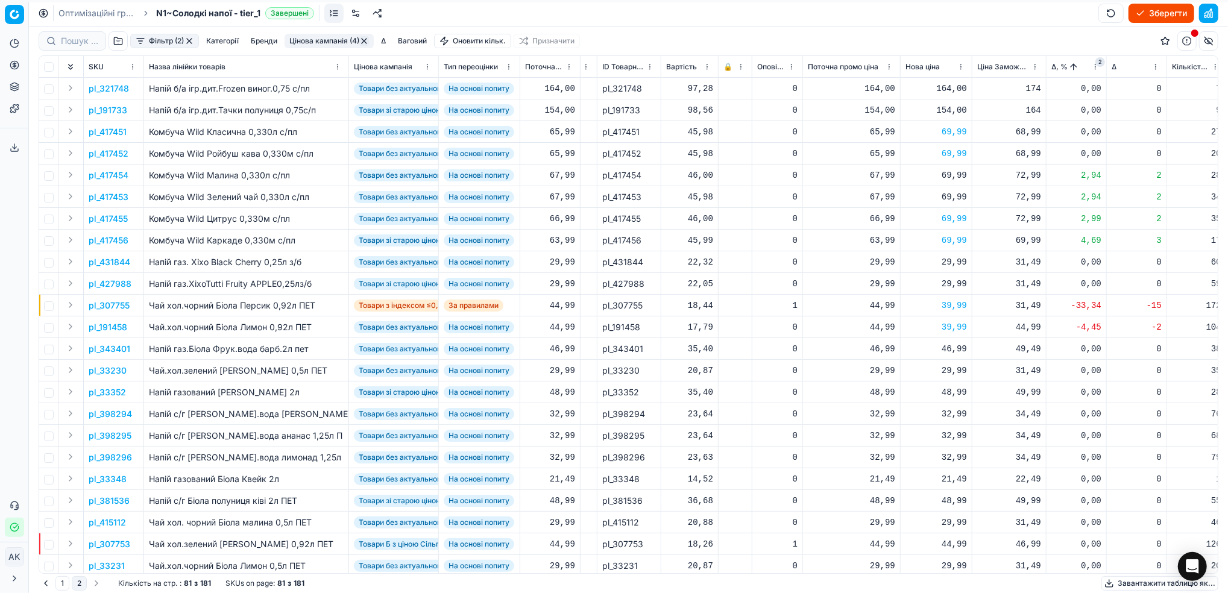
click at [1136, 17] on button "Зберегти" at bounding box center [1162, 13] width 66 height 19
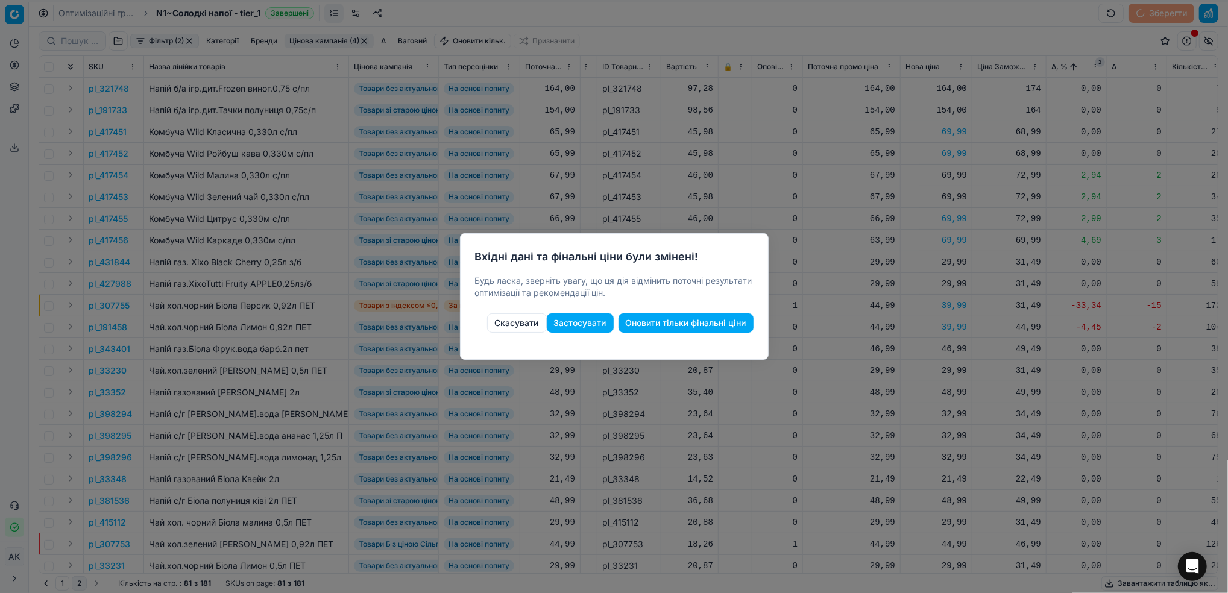
click at [670, 326] on button "Оновити тільки фінальні ціни" at bounding box center [686, 322] width 135 height 19
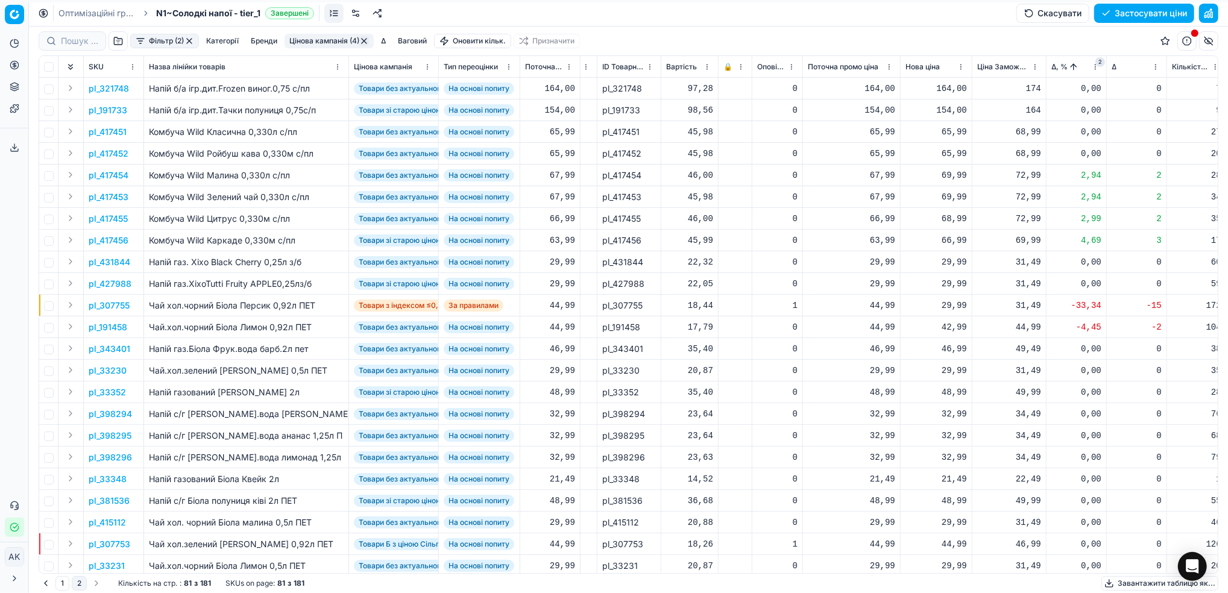
click at [104, 11] on link "Оптимізаційні групи" at bounding box center [96, 13] width 77 height 12
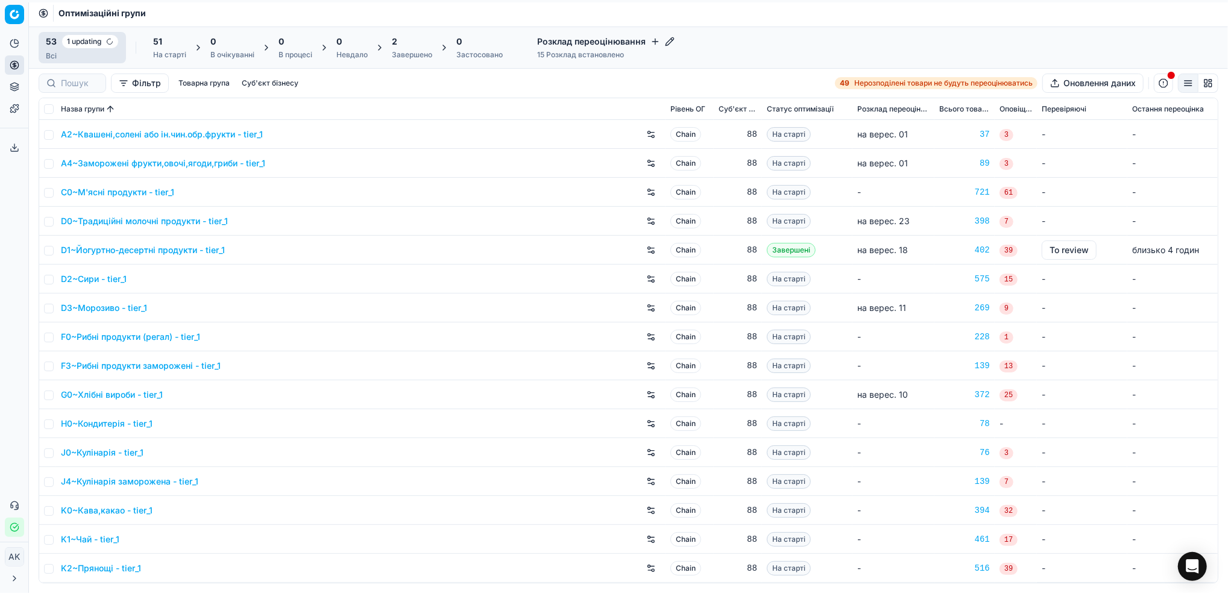
click at [404, 51] on div "Завершено" at bounding box center [412, 55] width 40 height 10
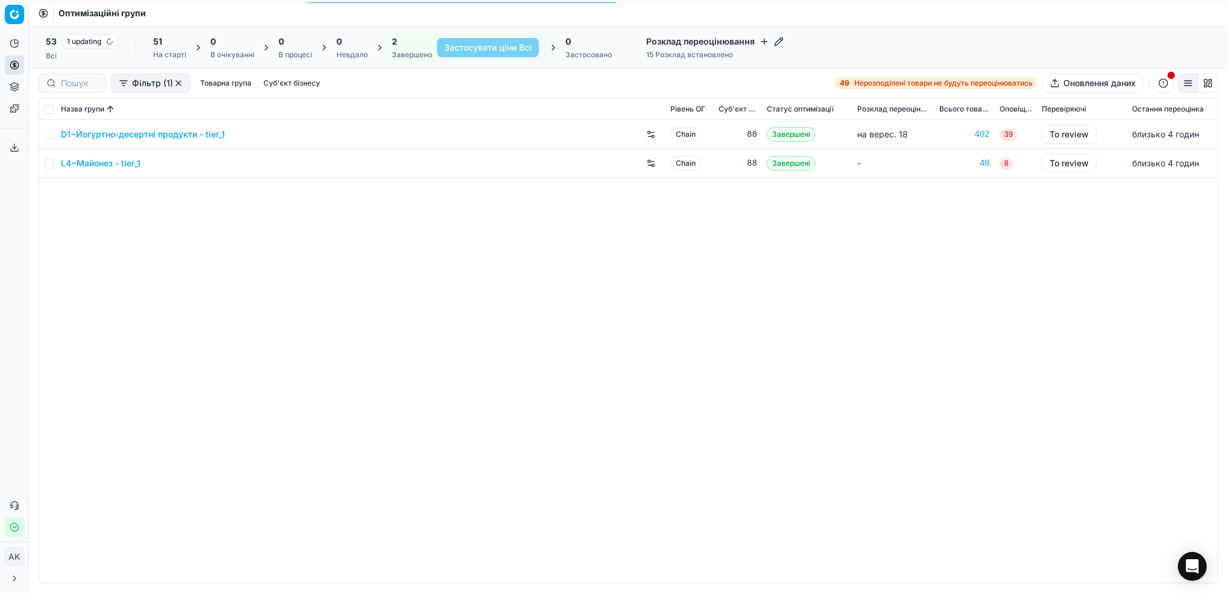
click at [98, 55] on div "Всі" at bounding box center [82, 56] width 73 height 10
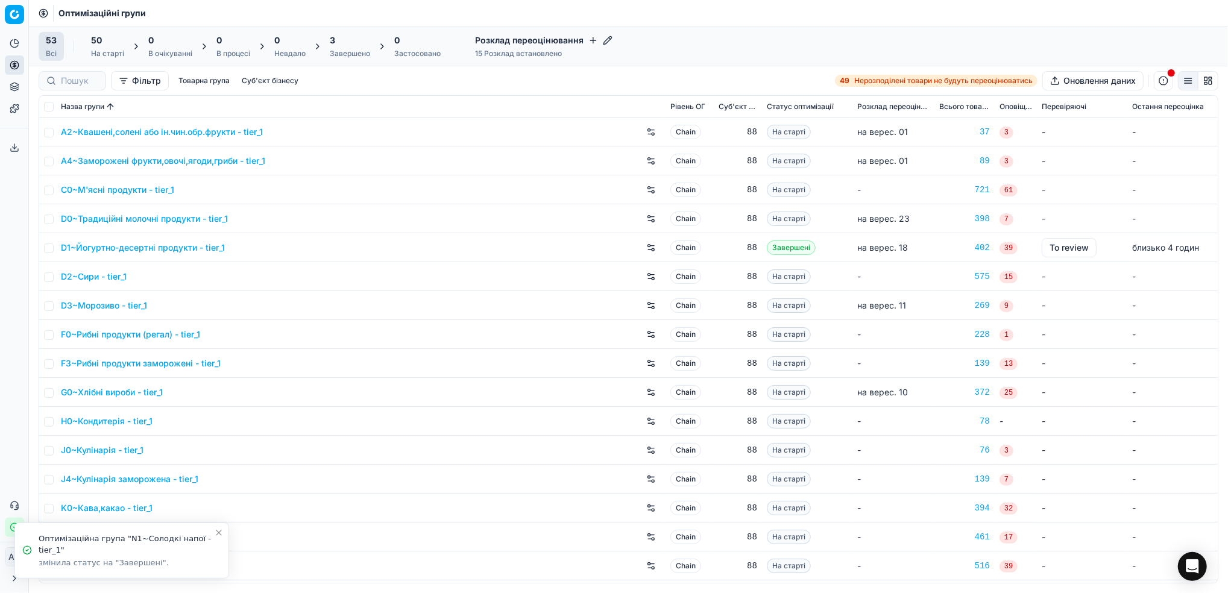
click at [351, 46] on div "3 Завершено" at bounding box center [350, 46] width 40 height 24
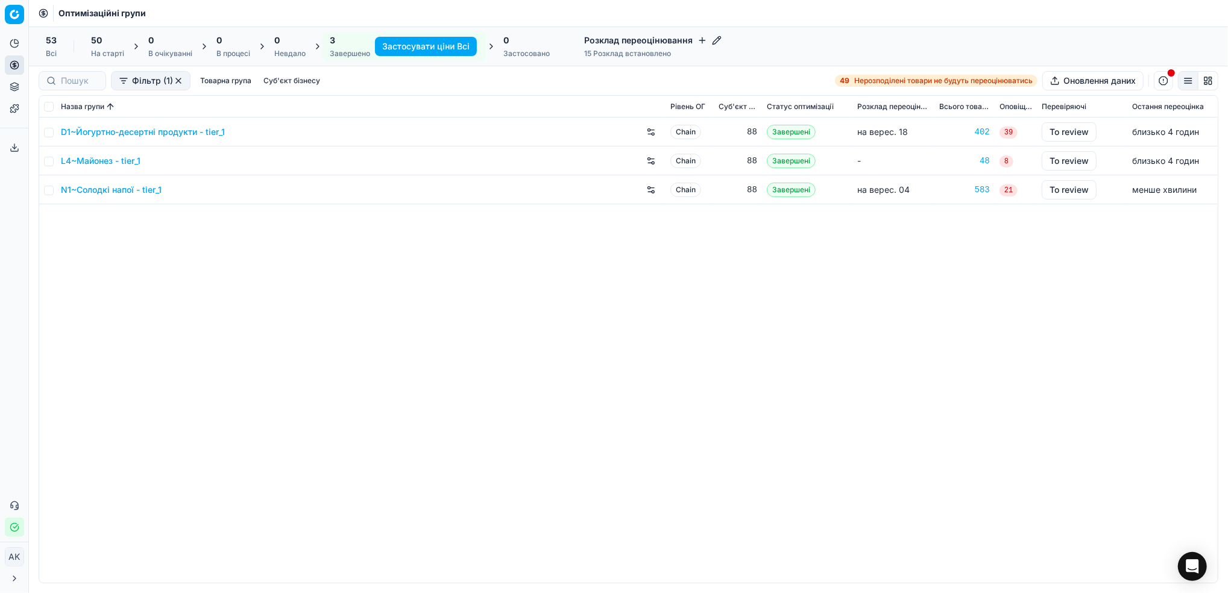
click at [102, 190] on link "N1~Солодкі напої - tier_1" at bounding box center [111, 190] width 101 height 12
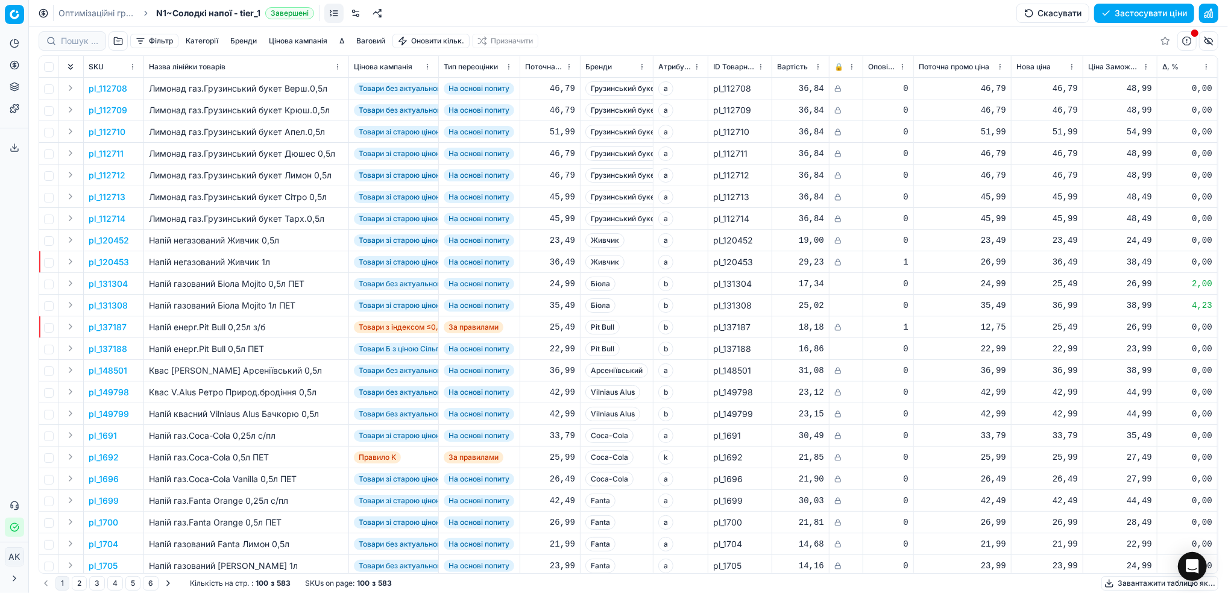
click at [165, 41] on button "Фільтр" at bounding box center [154, 41] width 48 height 14
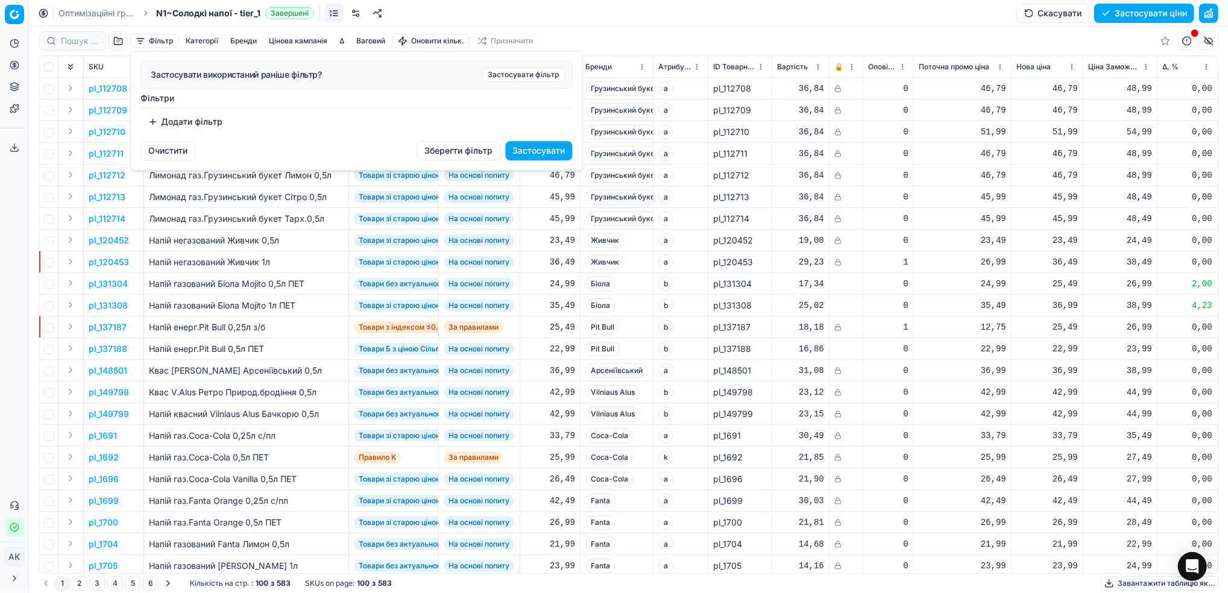
click at [183, 122] on button "Додати фільтр" at bounding box center [185, 121] width 89 height 19
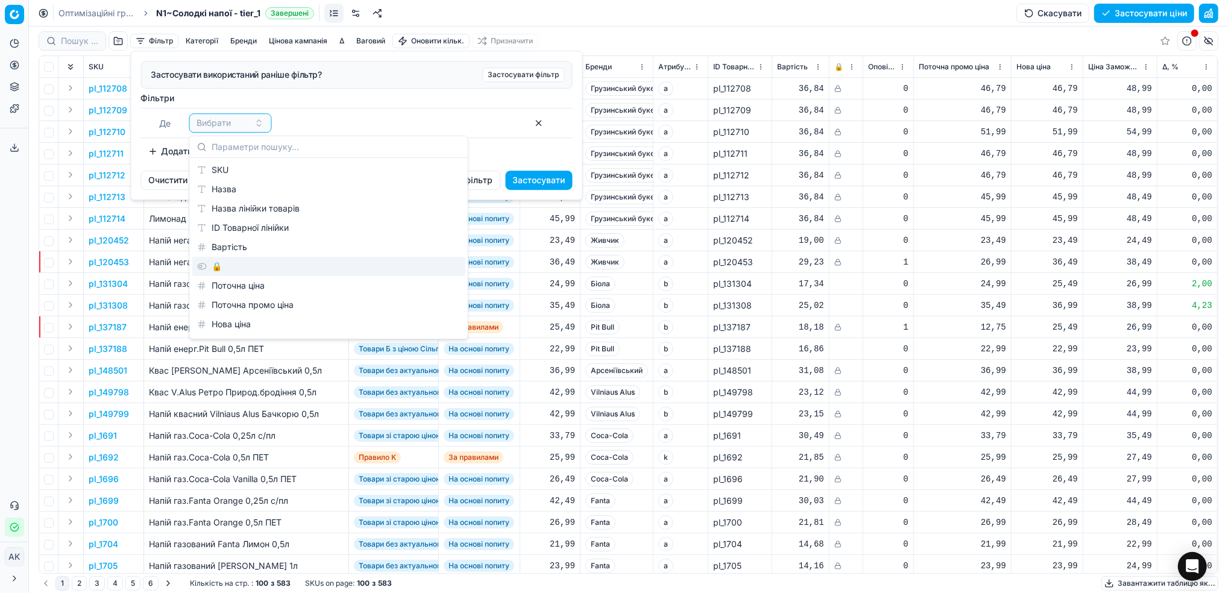
click at [209, 265] on div "🔒" at bounding box center [328, 266] width 273 height 19
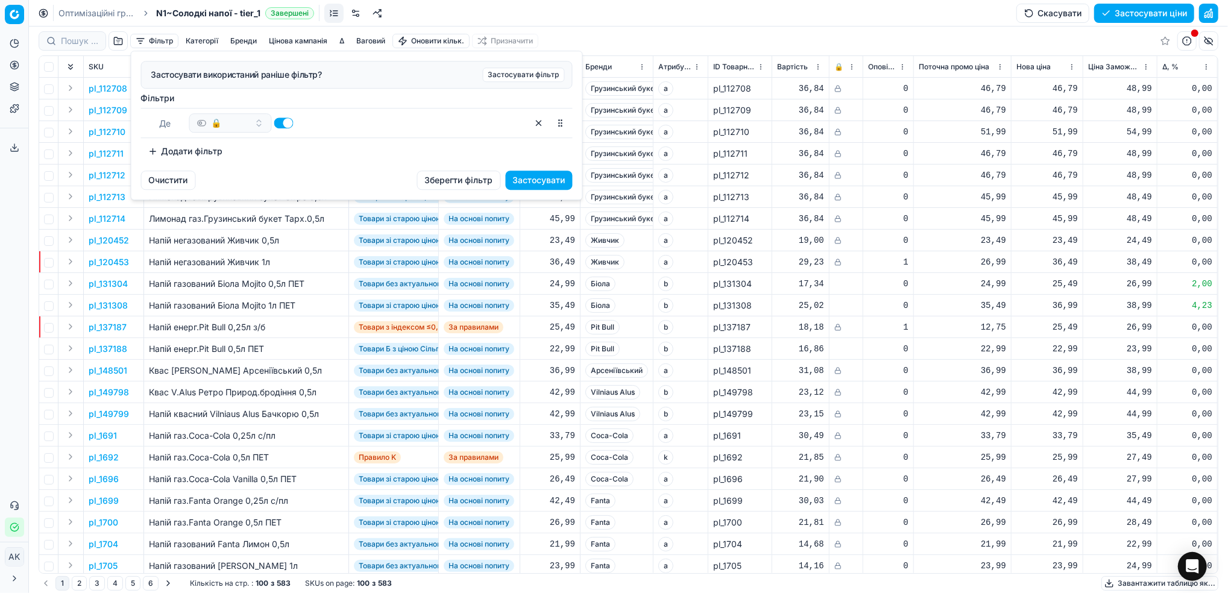
click at [277, 121] on button "button" at bounding box center [283, 123] width 19 height 11
checkbox input "false"
click at [541, 174] on button "Застосувати" at bounding box center [539, 180] width 67 height 19
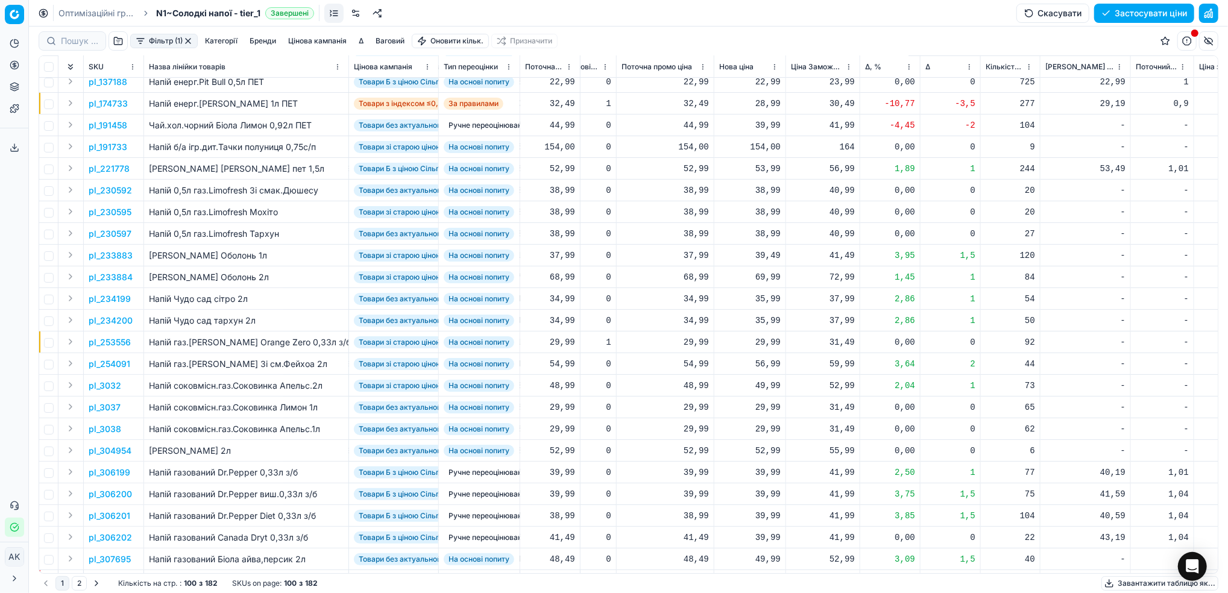
scroll to position [0, 297]
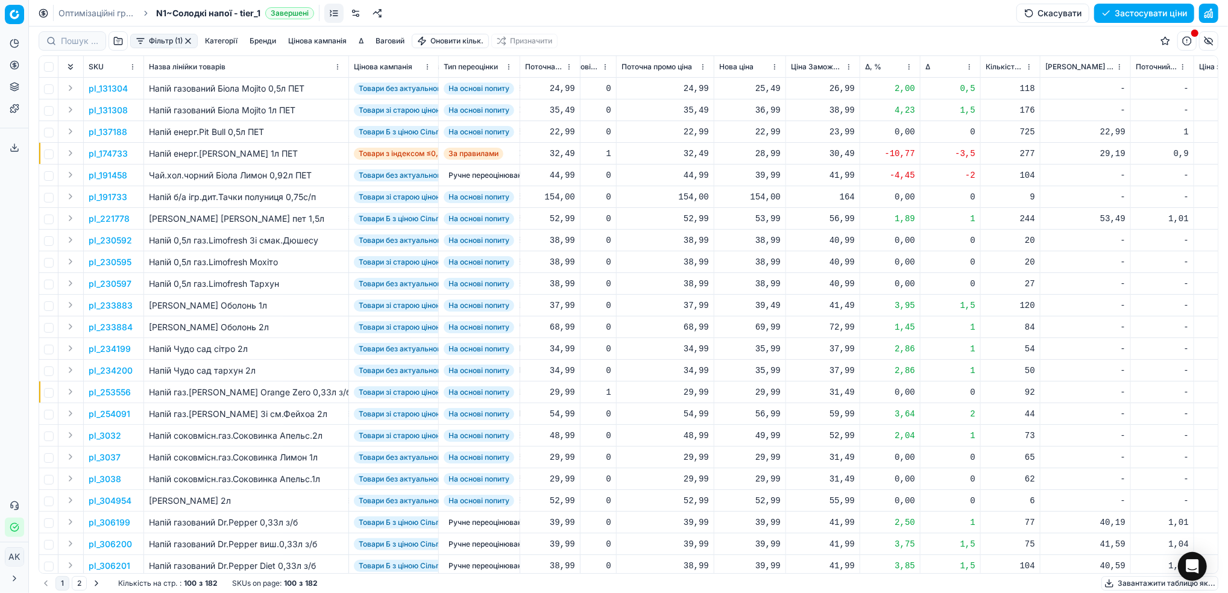
click at [322, 45] on button "Цінова кампанія" at bounding box center [317, 41] width 68 height 14
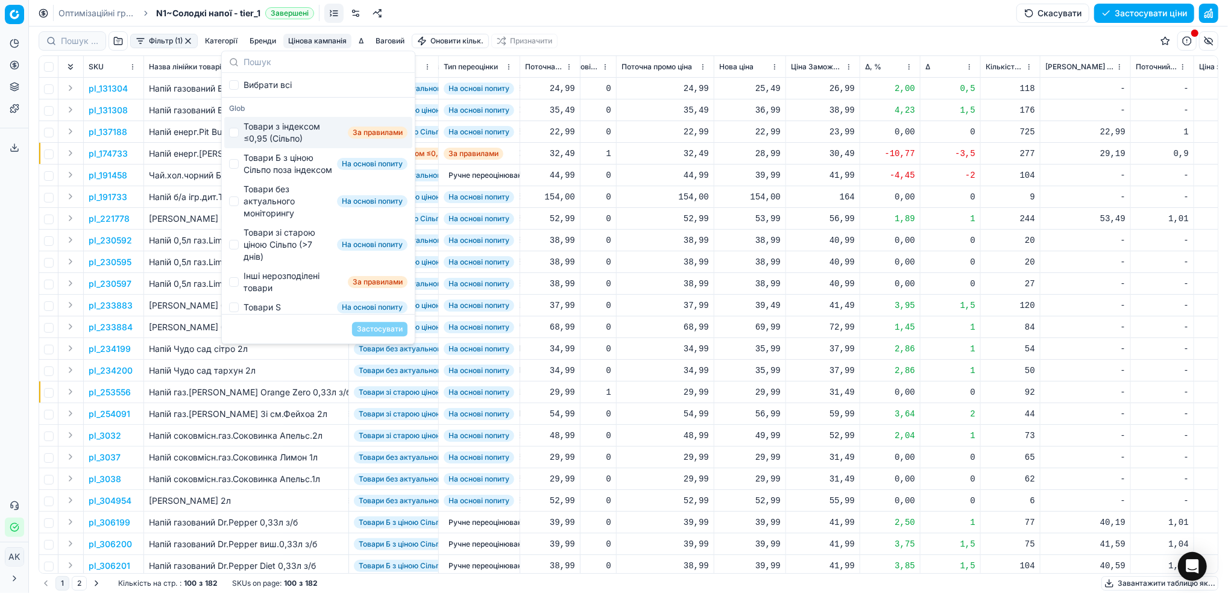
click at [244, 134] on div "Товари з індексом ≤0,95 (Сільпо)" at bounding box center [293, 133] width 99 height 24
checkbox input "true"
click at [387, 330] on button "Застосувати" at bounding box center [379, 329] width 55 height 14
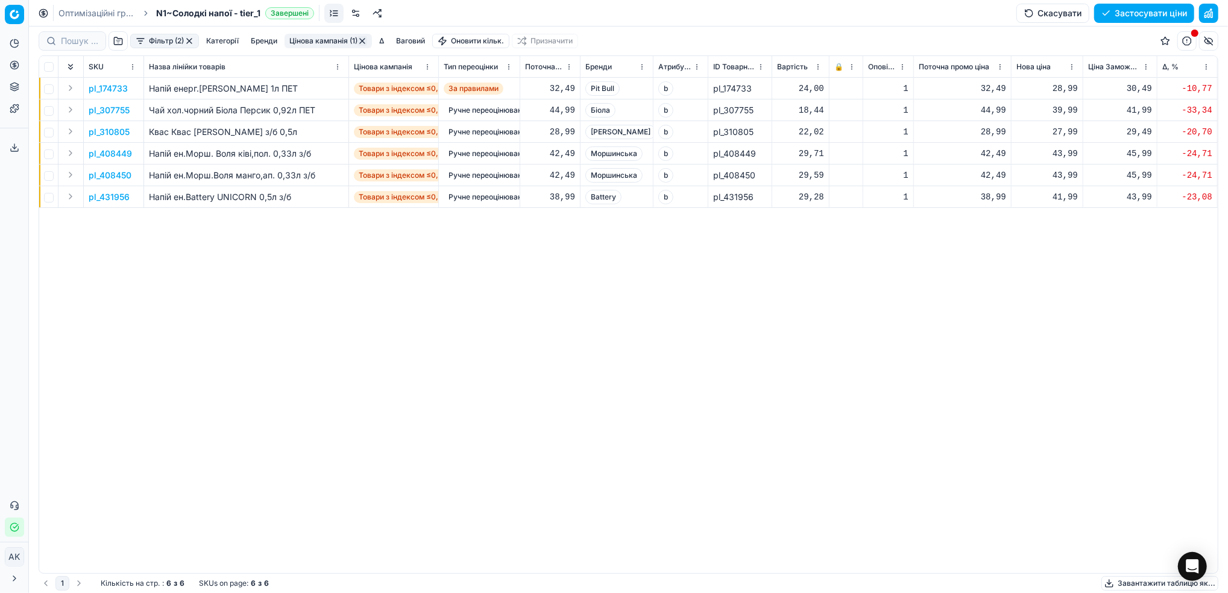
click at [107, 90] on p "pl_174733" at bounding box center [108, 89] width 39 height 12
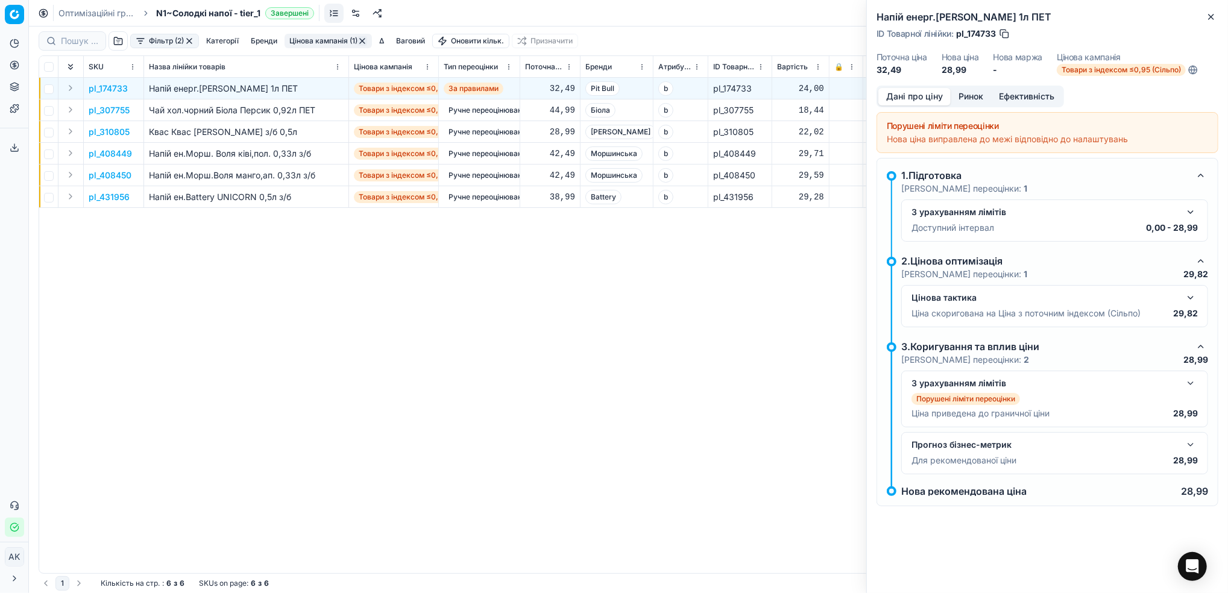
click at [968, 94] on button "Ринок" at bounding box center [971, 96] width 40 height 17
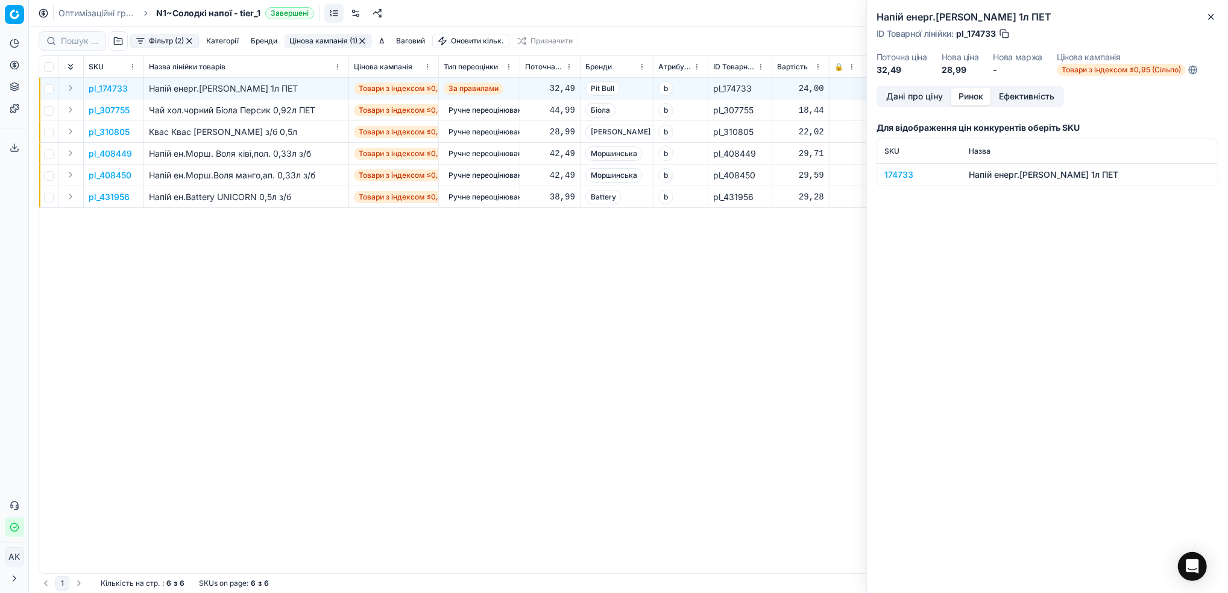
click at [899, 175] on div "174733" at bounding box center [919, 175] width 70 height 12
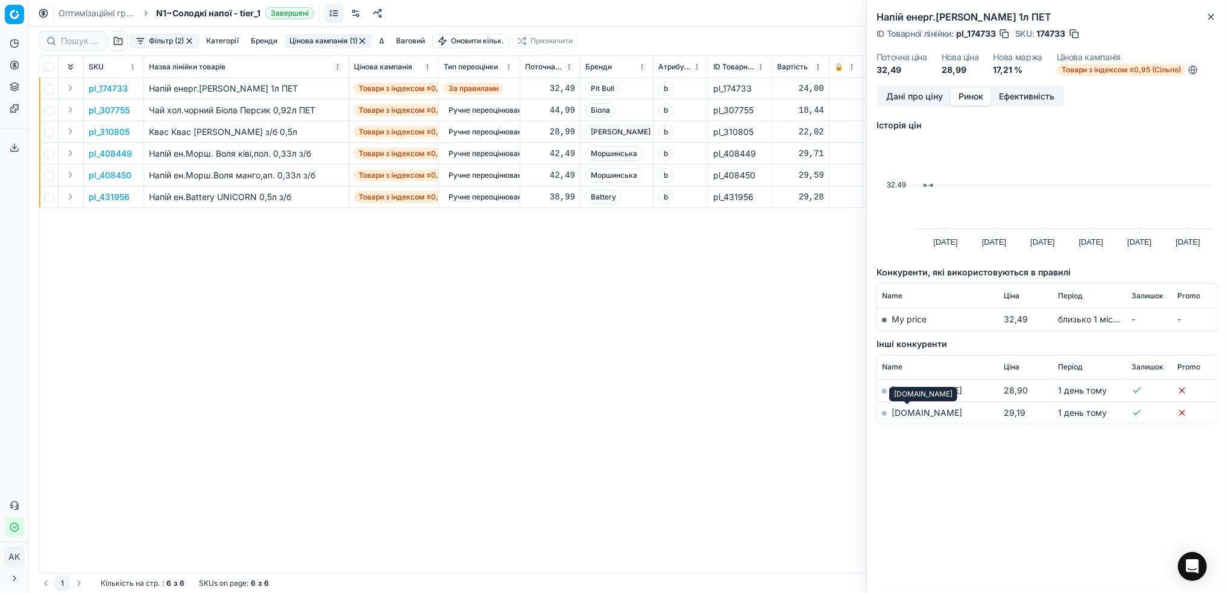
click at [910, 415] on link "[DOMAIN_NAME]" at bounding box center [927, 413] width 71 height 10
click at [1208, 16] on icon "button" at bounding box center [1211, 17] width 10 height 10
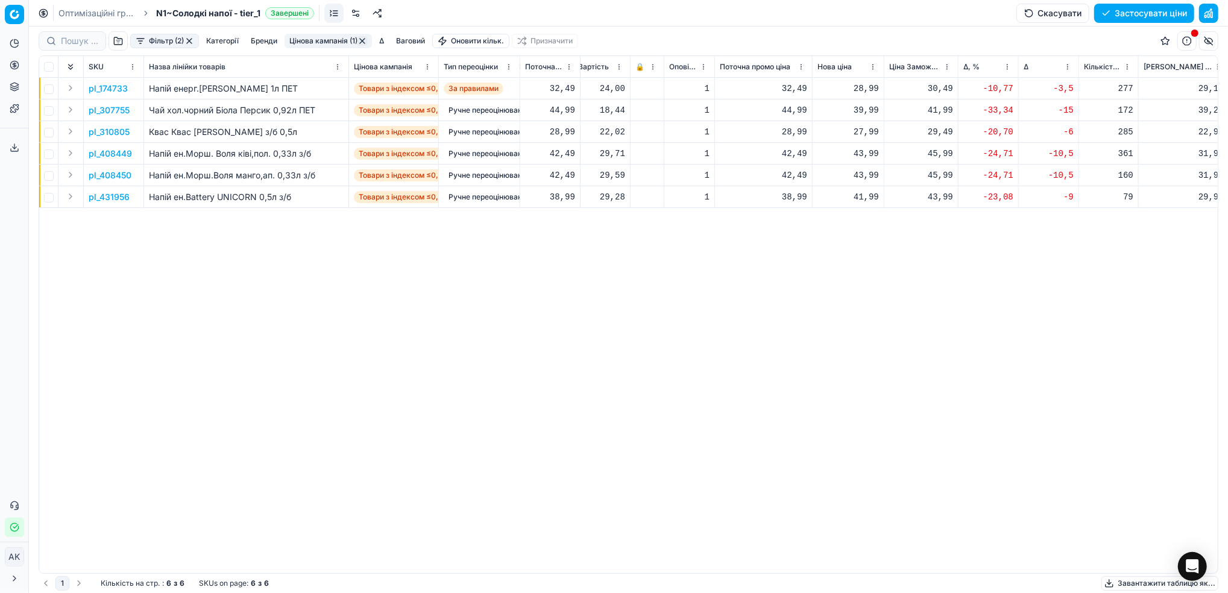
scroll to position [0, 239]
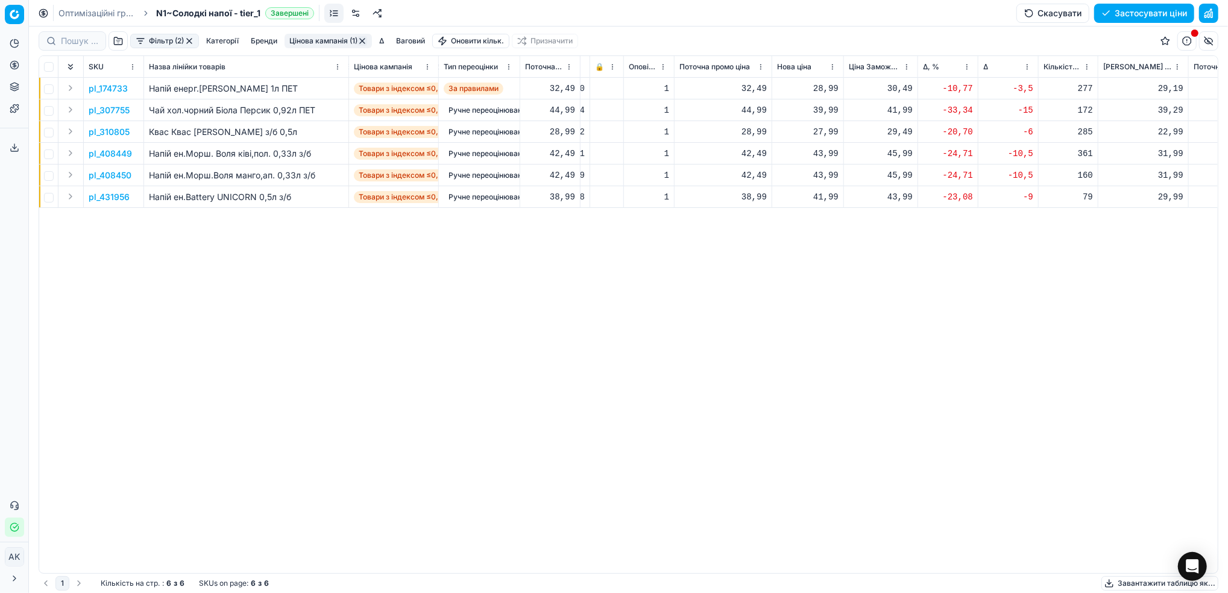
click at [820, 86] on div "28,99" at bounding box center [807, 89] width 61 height 12
click at [822, 196] on input "28.99" at bounding box center [850, 195] width 87 height 19
type input "29.99"
click at [1150, 13] on button "Зберегти" at bounding box center [1162, 13] width 66 height 19
click at [1208, 13] on button "button" at bounding box center [1208, 13] width 19 height 19
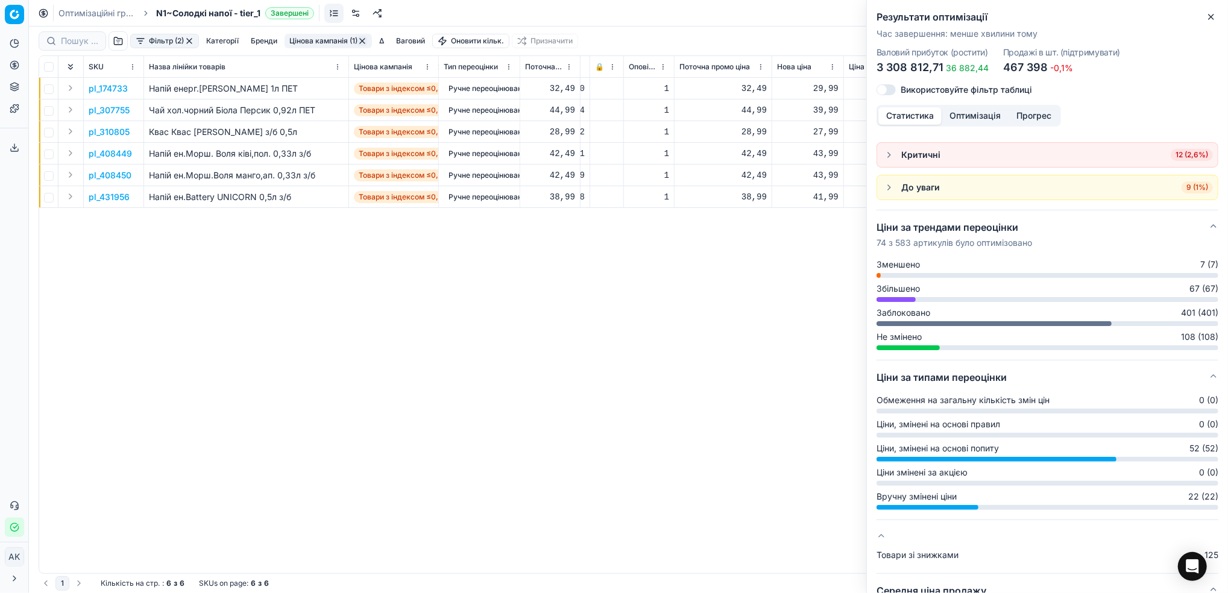
scroll to position [0, 0]
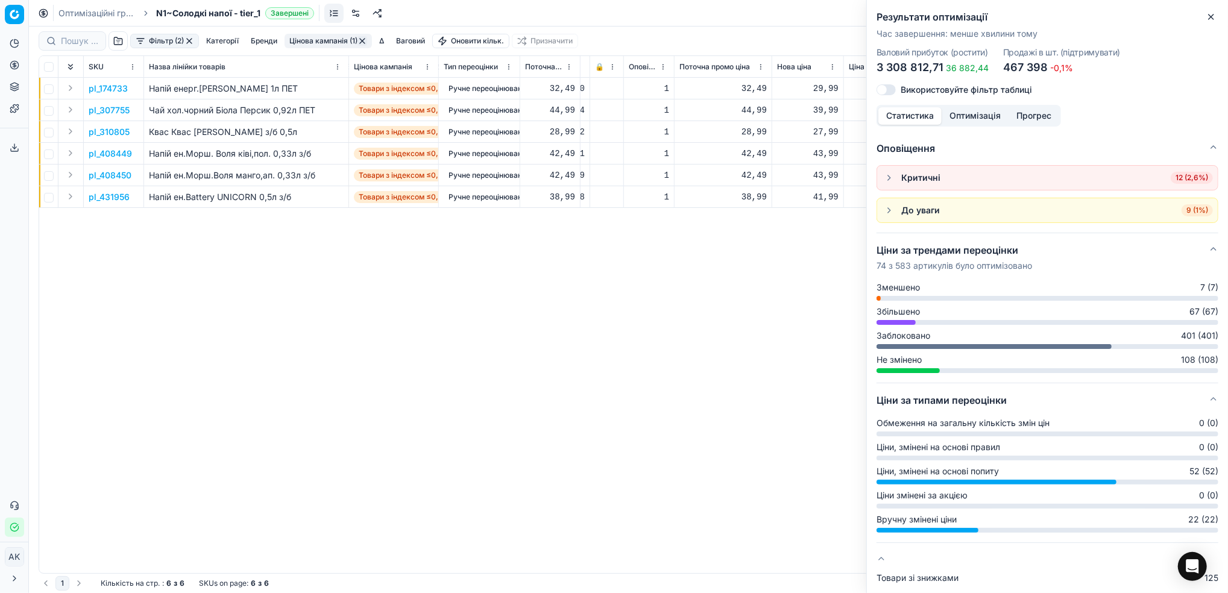
click at [1212, 19] on icon "button" at bounding box center [1211, 17] width 10 height 10
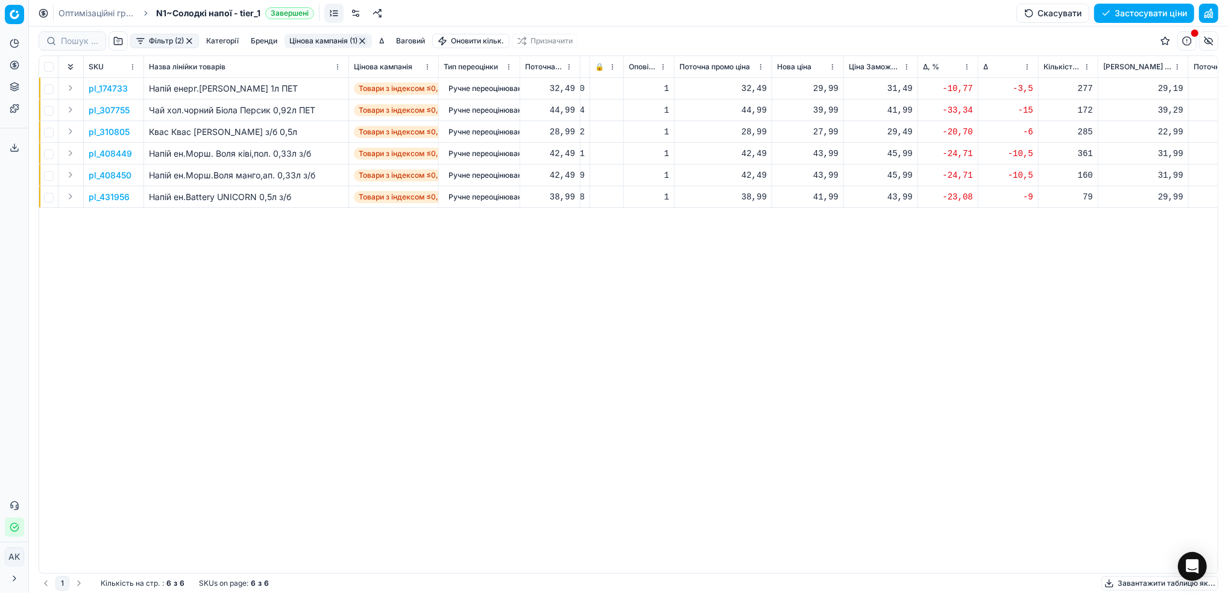
drag, startPoint x: 190, startPoint y: 41, endPoint x: 225, endPoint y: 95, distance: 64.5
click at [189, 41] on button "button" at bounding box center [189, 41] width 10 height 10
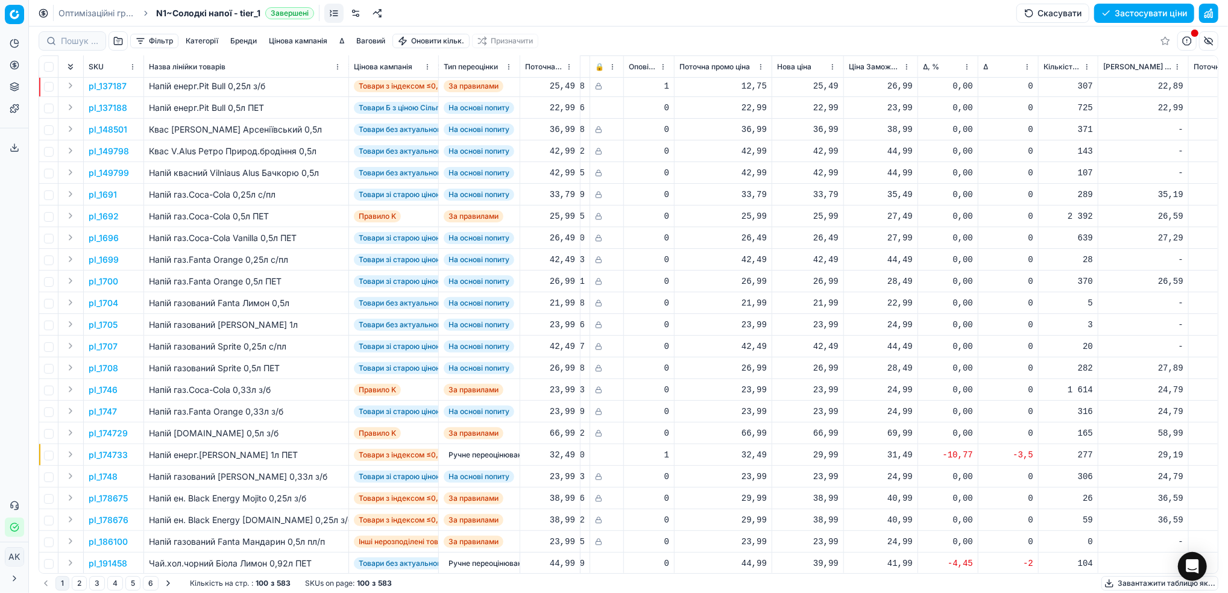
scroll to position [0, 239]
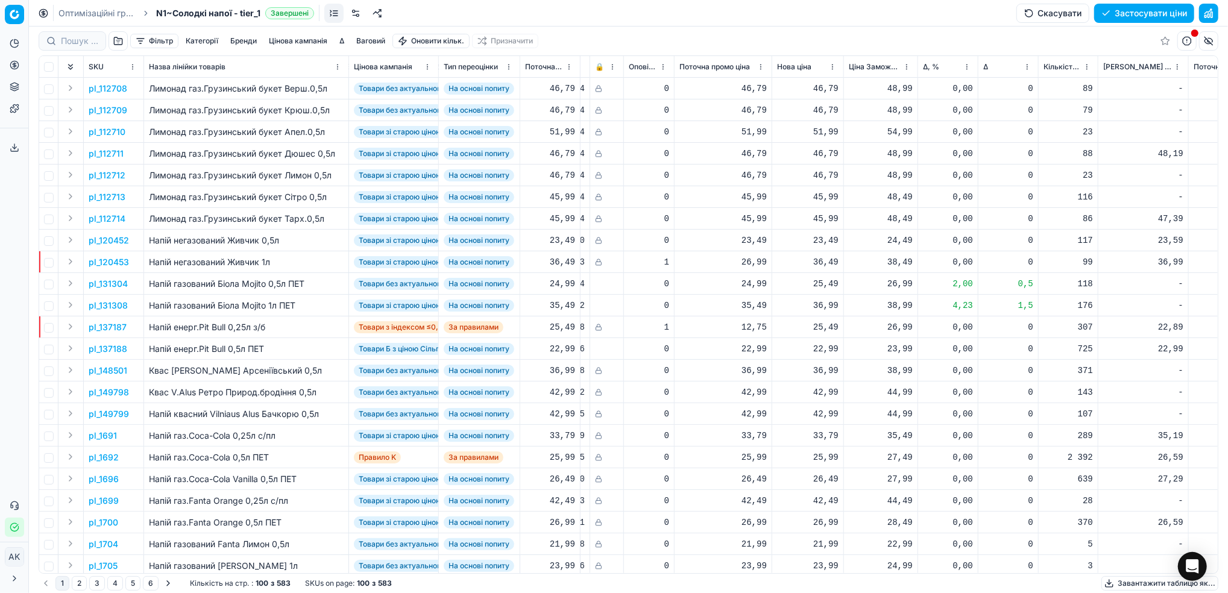
drag, startPoint x: 95, startPoint y: 10, endPoint x: 145, endPoint y: 37, distance: 57.7
click at [95, 10] on link "Оптимізаційні групи" at bounding box center [96, 13] width 77 height 12
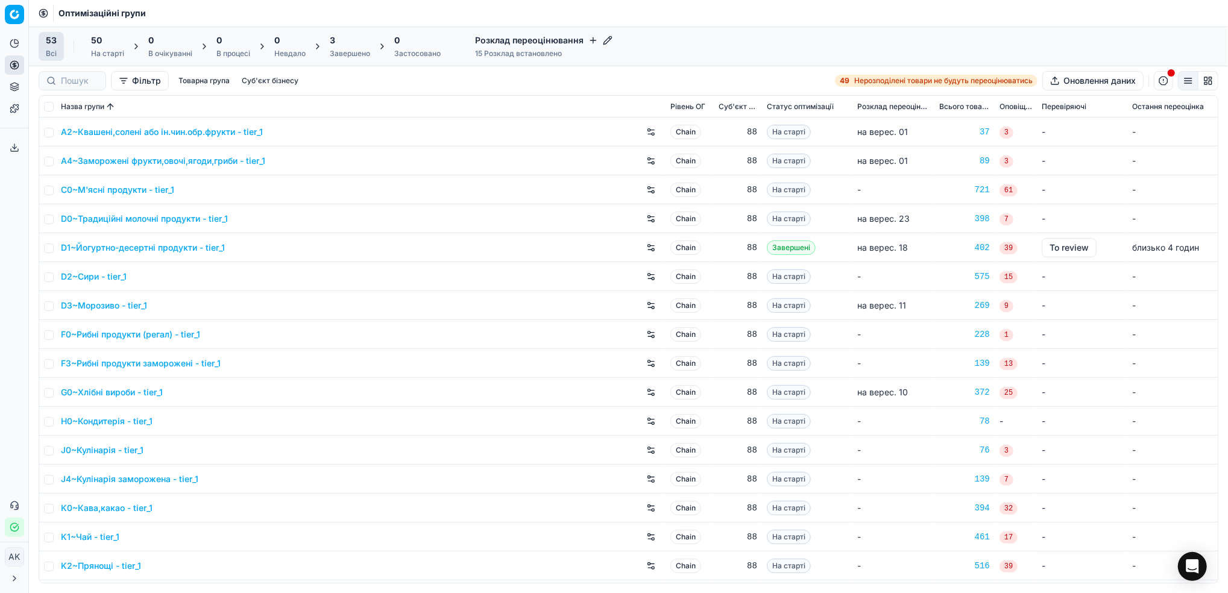
click at [342, 54] on div "Завершено" at bounding box center [350, 54] width 40 height 10
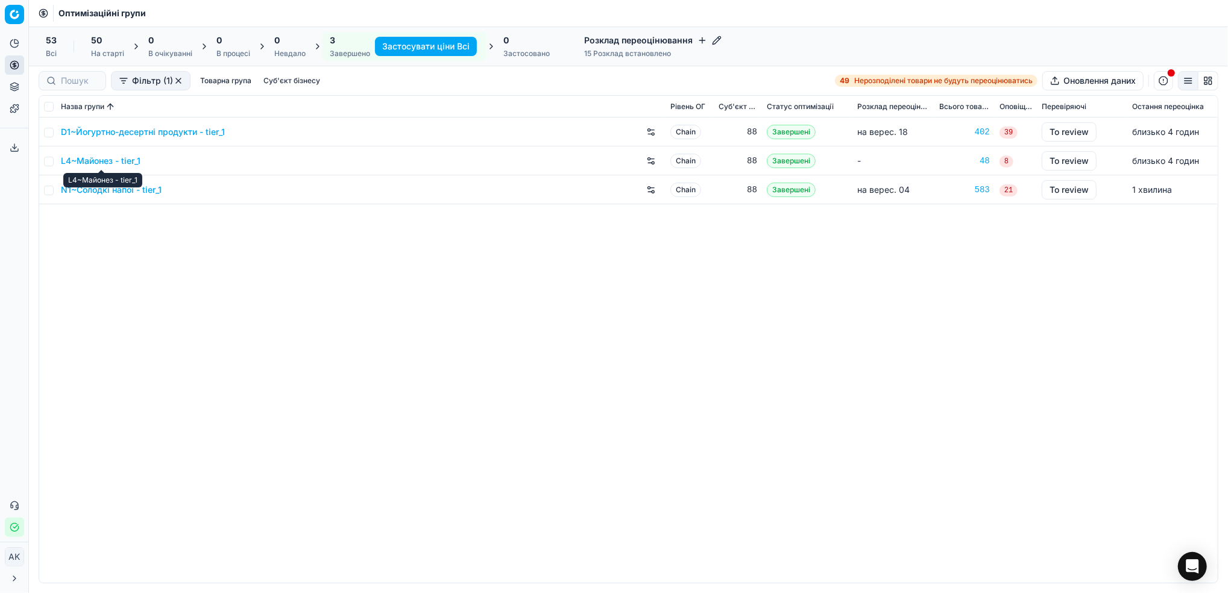
click at [93, 164] on link "L4~Майонез - tier_1" at bounding box center [101, 161] width 80 height 12
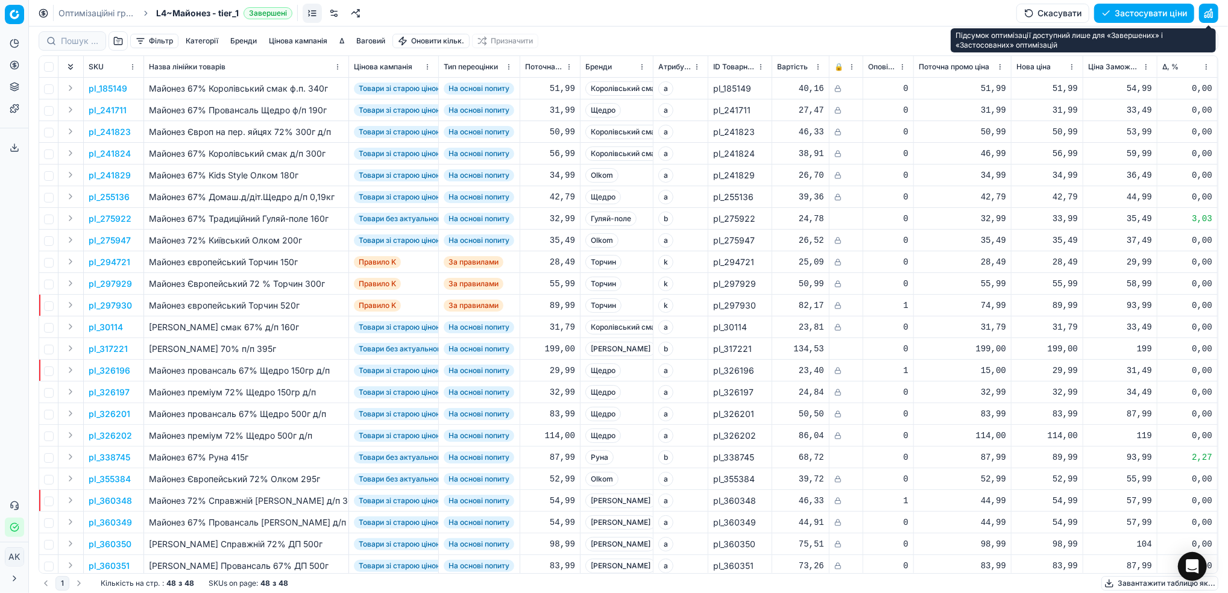
click at [1207, 15] on button "button" at bounding box center [1208, 13] width 19 height 19
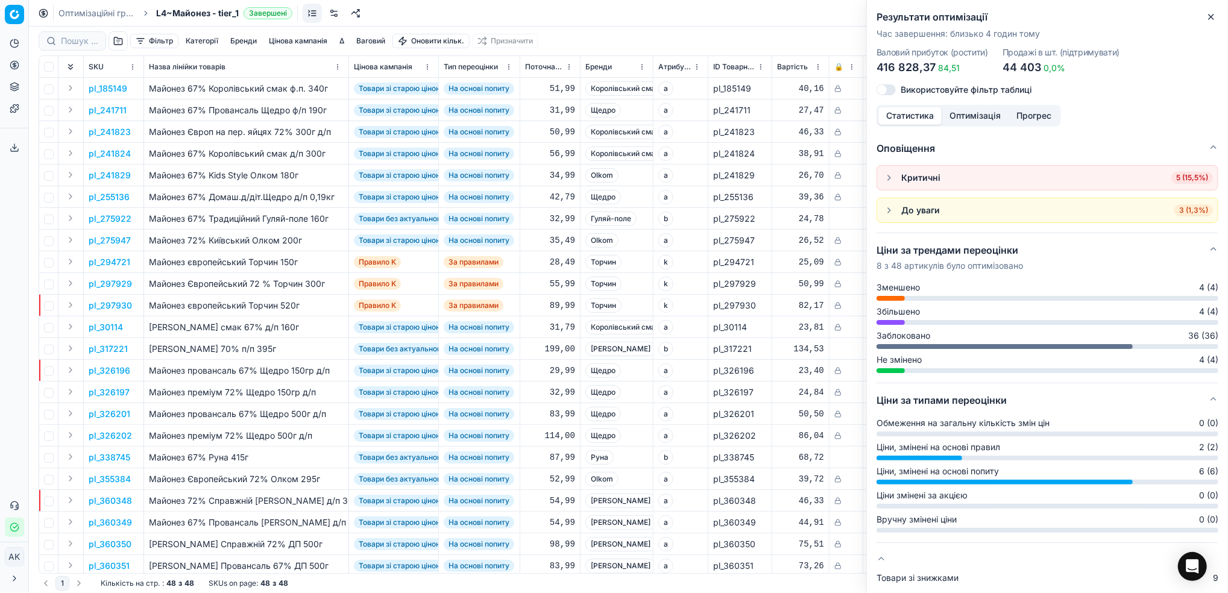
click at [1211, 17] on icon "button" at bounding box center [1211, 16] width 5 height 5
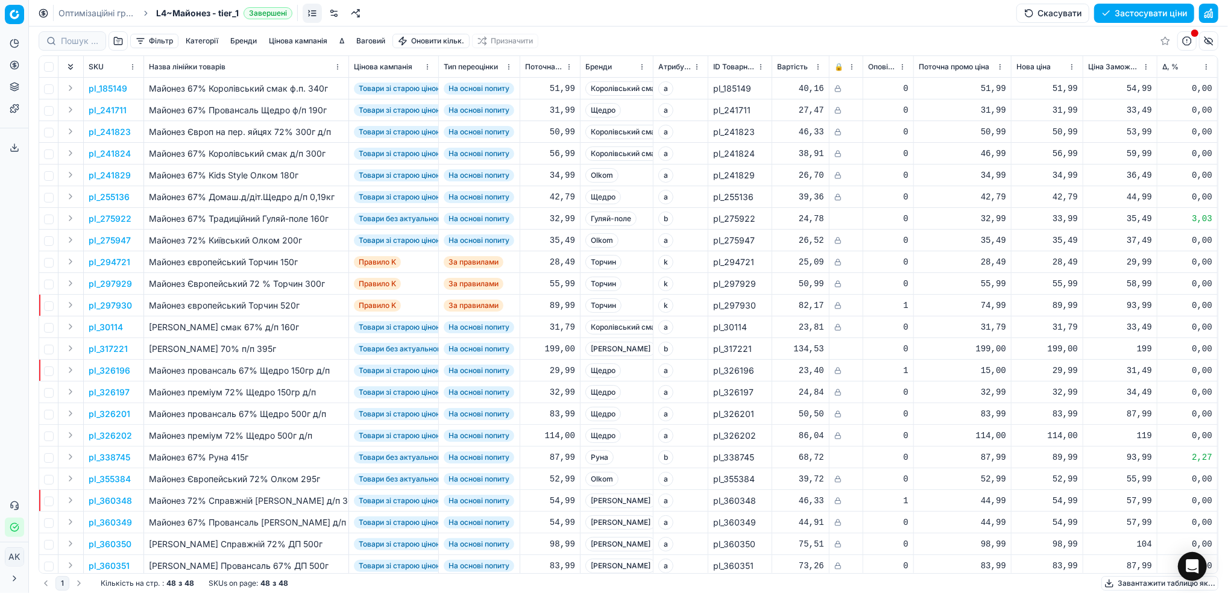
click at [167, 40] on button "Фільтр" at bounding box center [154, 41] width 48 height 14
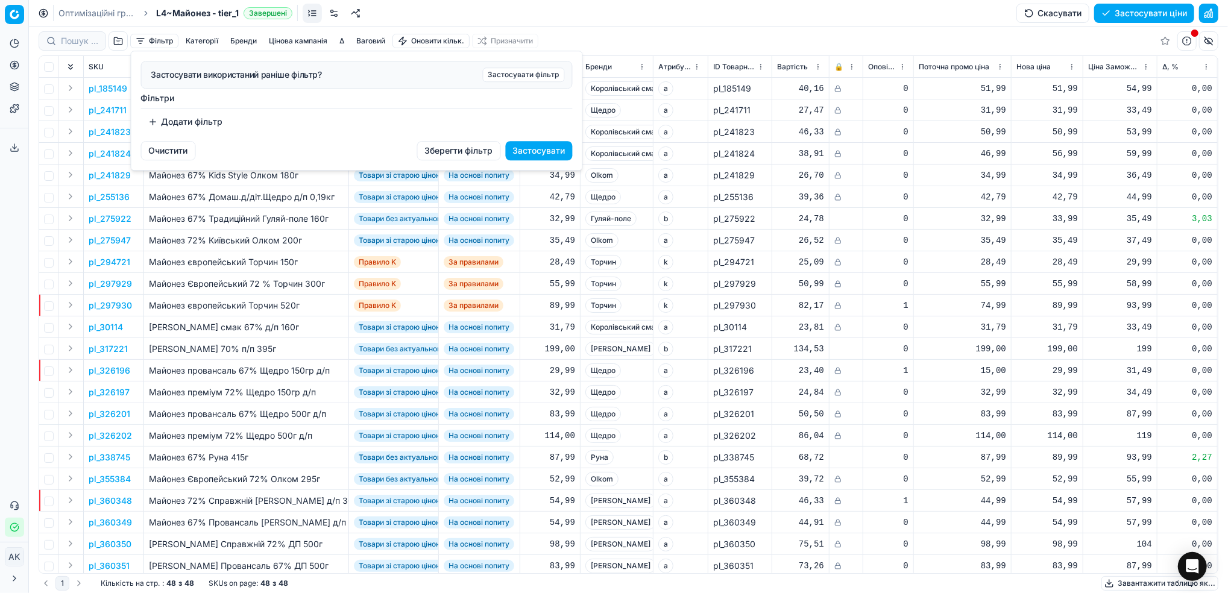
click at [169, 118] on button "Додати фільтр" at bounding box center [185, 121] width 89 height 19
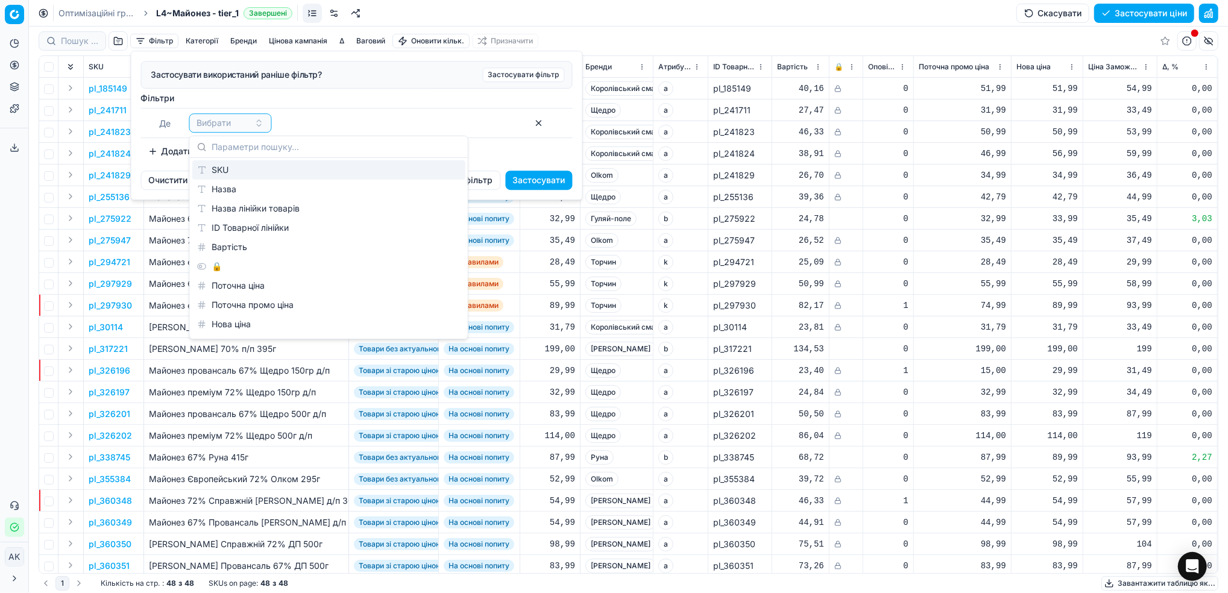
click at [233, 169] on div "SKU" at bounding box center [328, 169] width 273 height 19
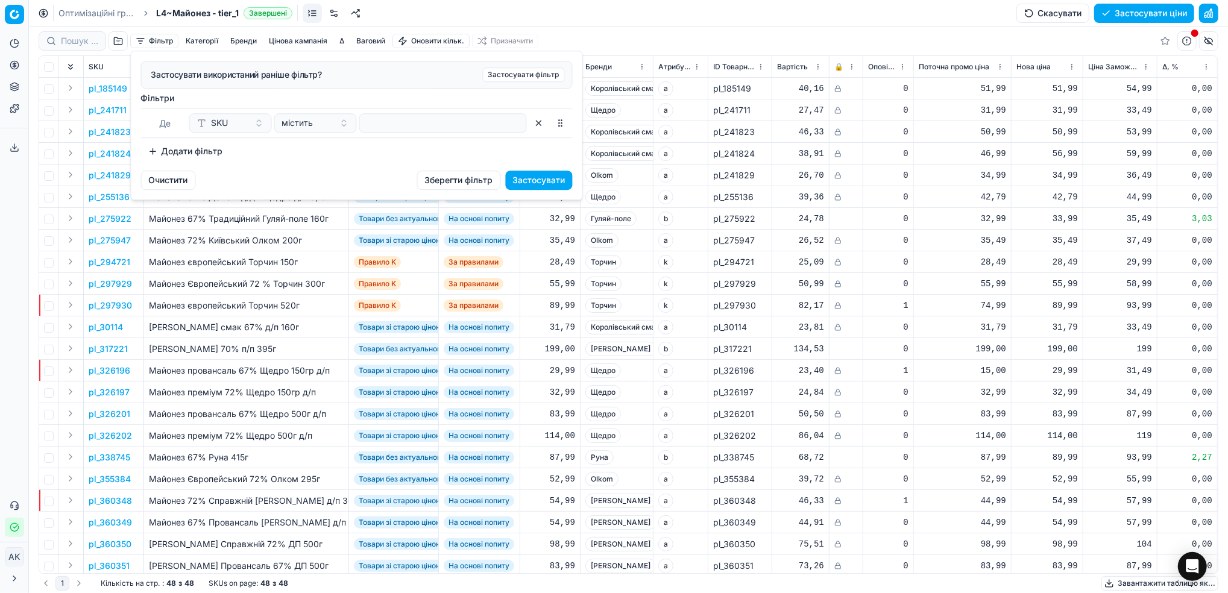
click at [413, 137] on div "Де SKU містить" at bounding box center [357, 123] width 432 height 30
click at [411, 125] on input at bounding box center [443, 123] width 157 height 18
click at [554, 185] on button "Застосувати" at bounding box center [539, 180] width 67 height 19
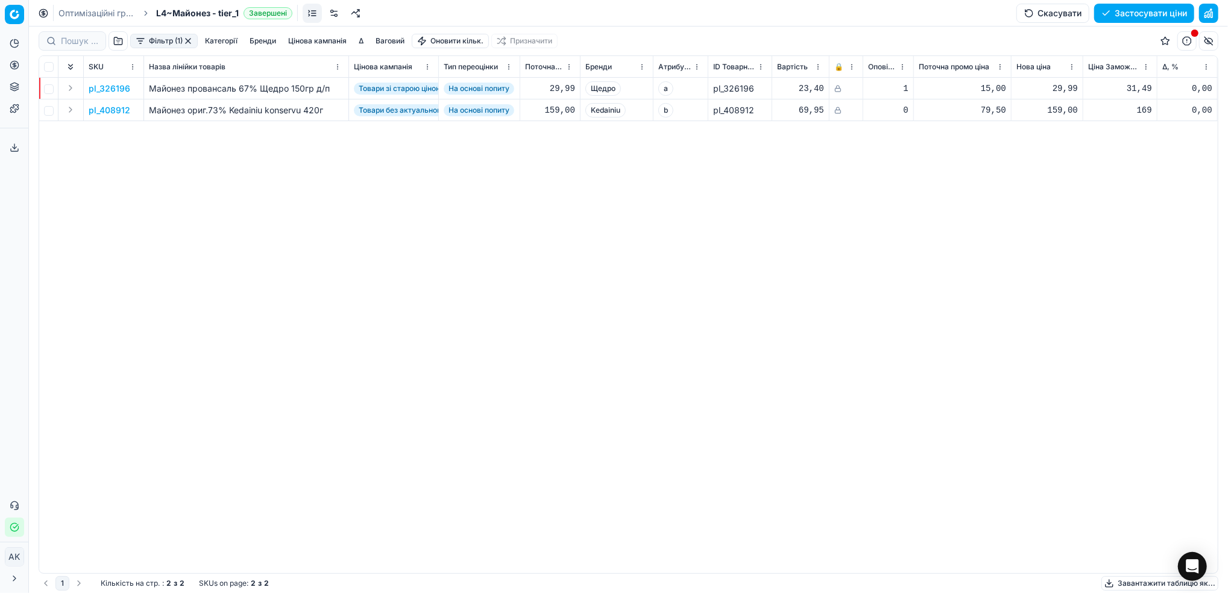
click at [190, 41] on button "button" at bounding box center [188, 41] width 10 height 10
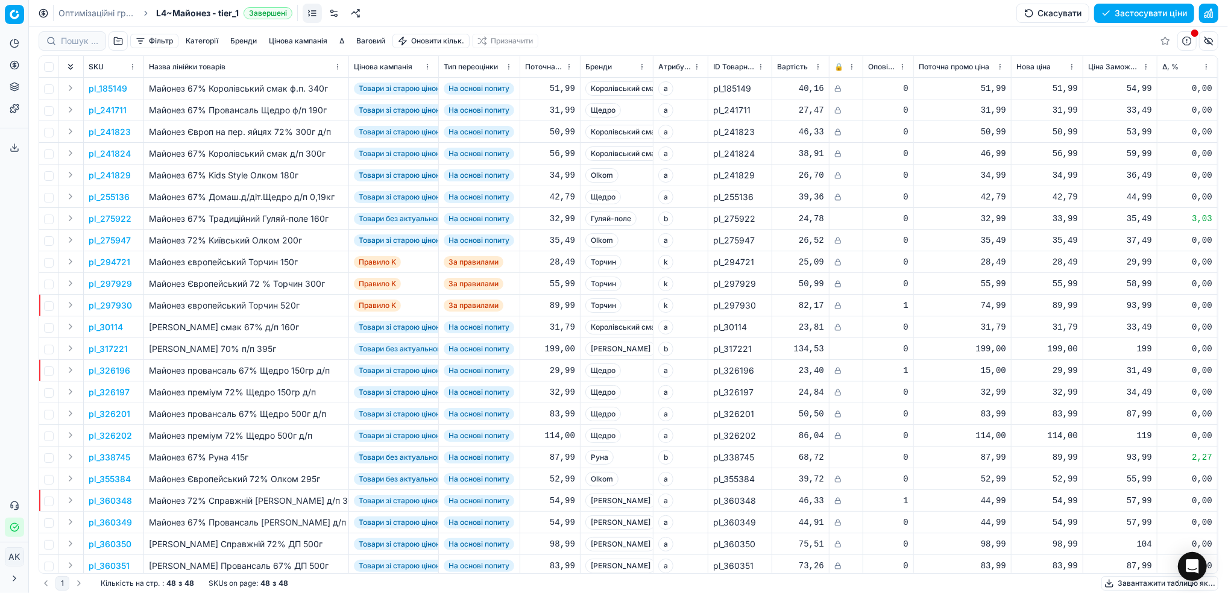
click at [160, 41] on button "Фільтр" at bounding box center [154, 41] width 48 height 14
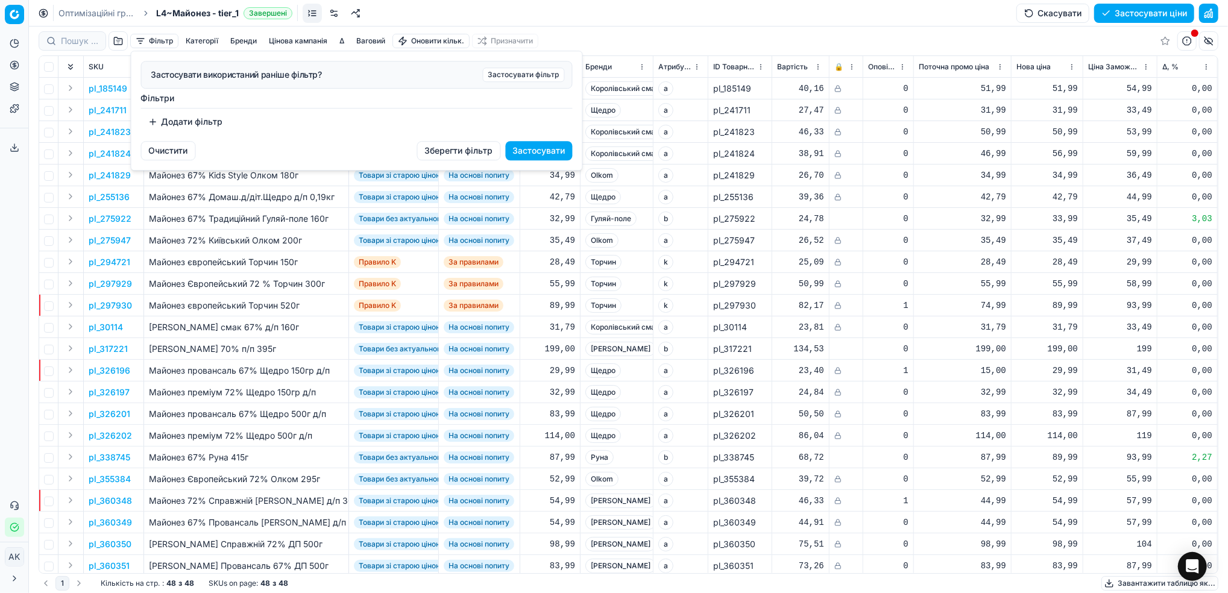
click at [180, 124] on button "Додати фільтр" at bounding box center [185, 121] width 89 height 19
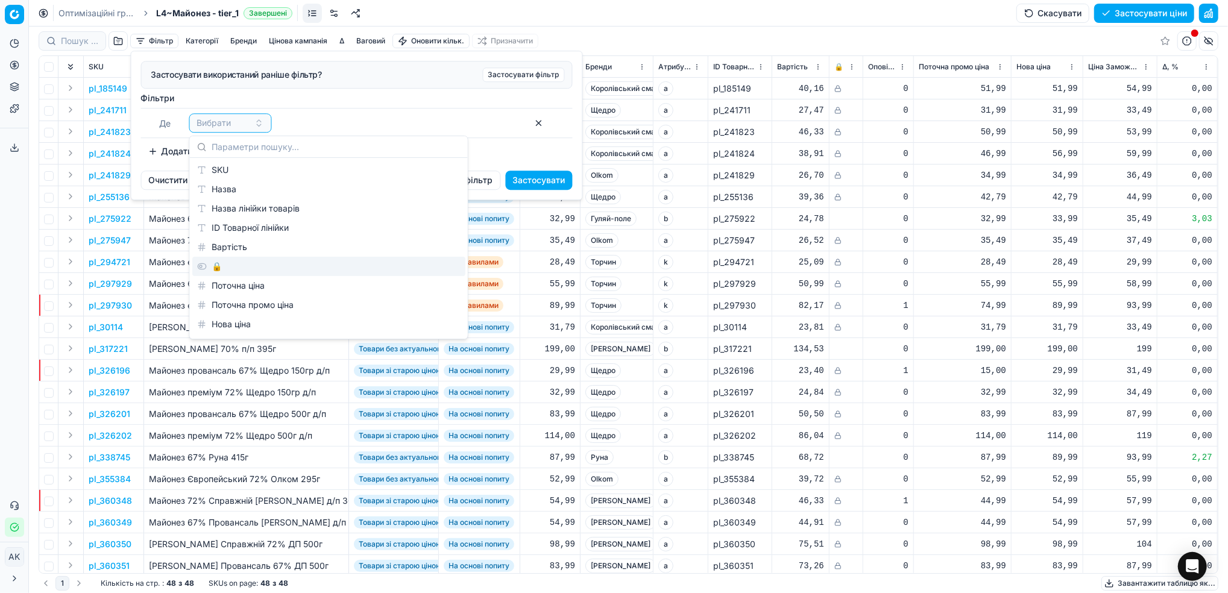
click at [222, 268] on div "🔒" at bounding box center [328, 266] width 273 height 19
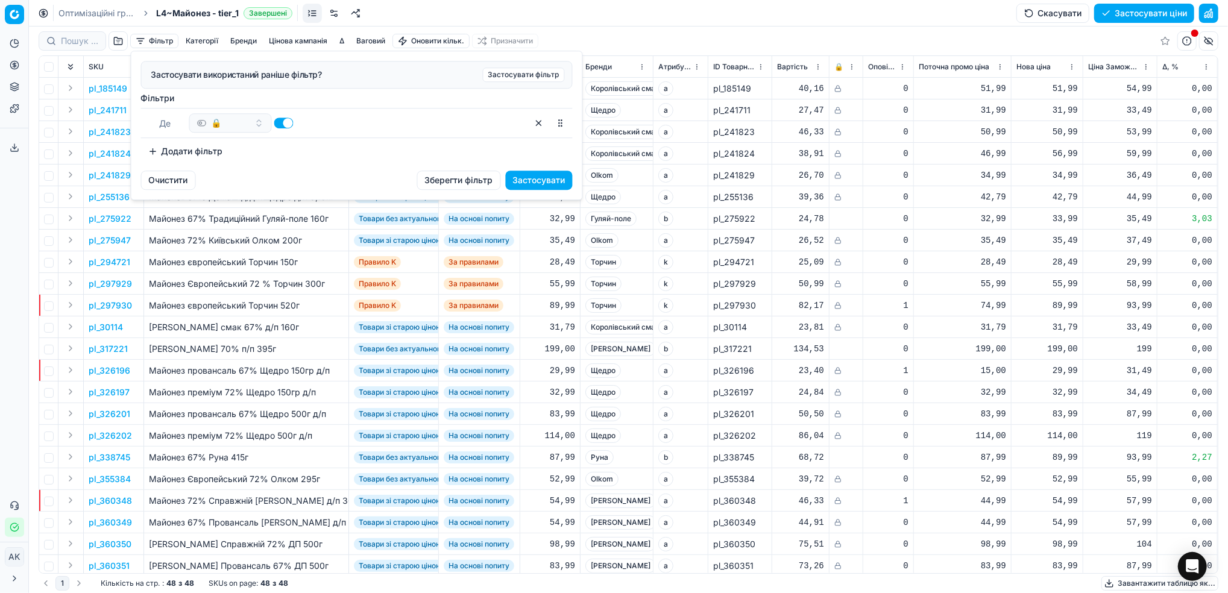
click at [282, 124] on button "button" at bounding box center [283, 123] width 19 height 11
checkbox input "false"
click at [559, 178] on button "Застосувати" at bounding box center [539, 180] width 67 height 19
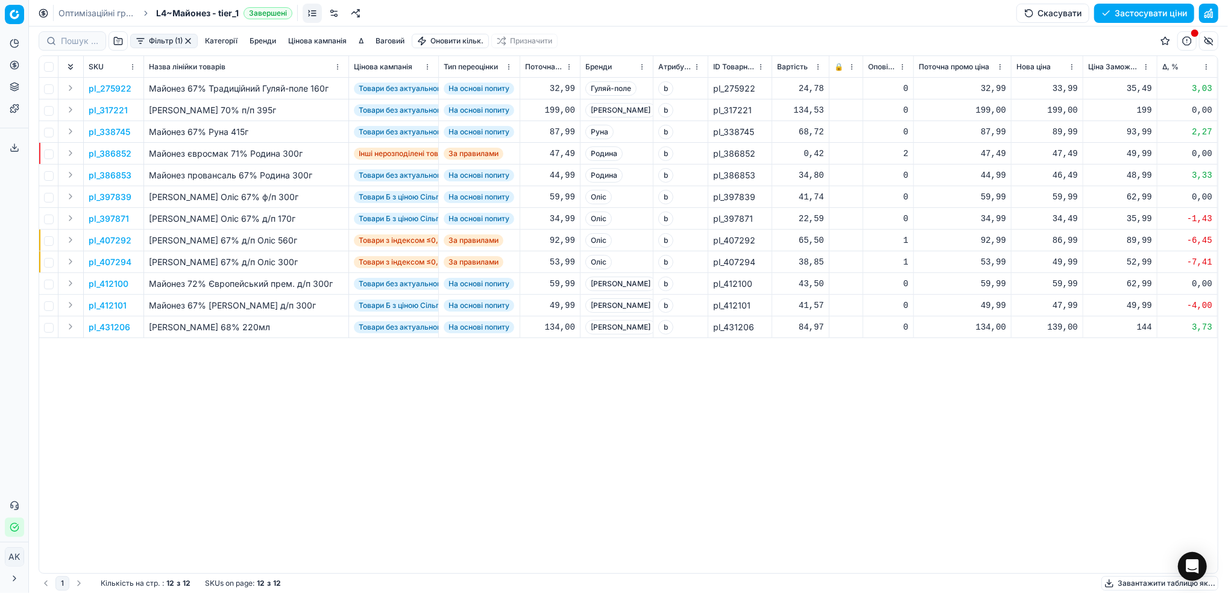
click at [641, 68] on html "Pricing platform Аналітика Цінова оптимізація Асортимент продукції Шаблони Серв…" at bounding box center [614, 296] width 1228 height 593
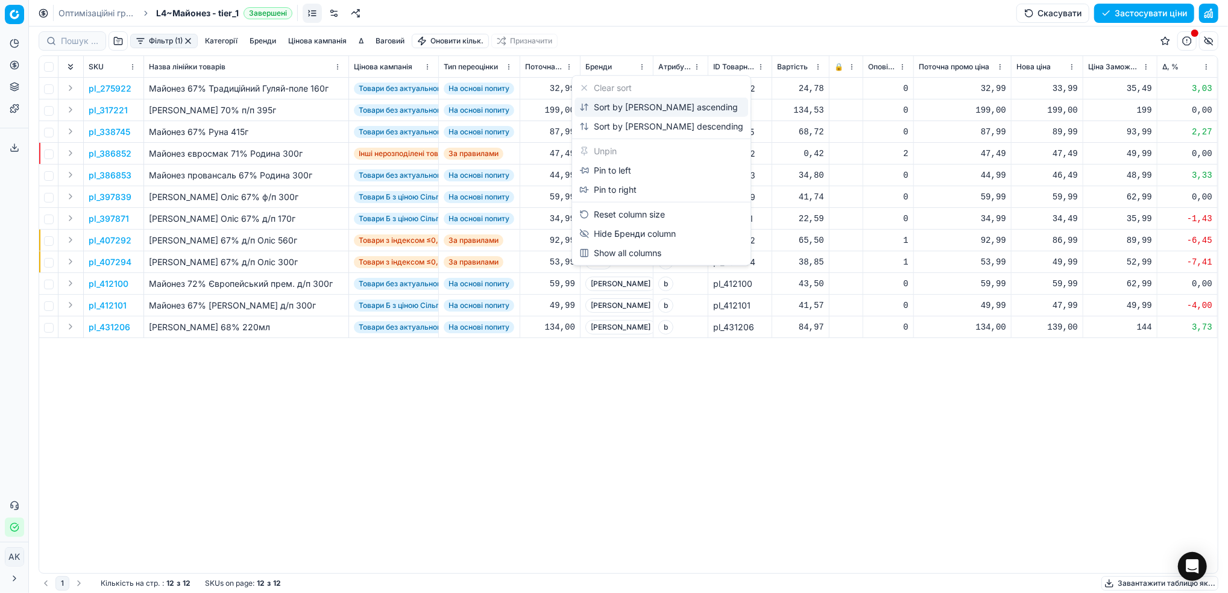
click at [633, 105] on div "Sort by Бренди ascending" at bounding box center [658, 107] width 159 height 12
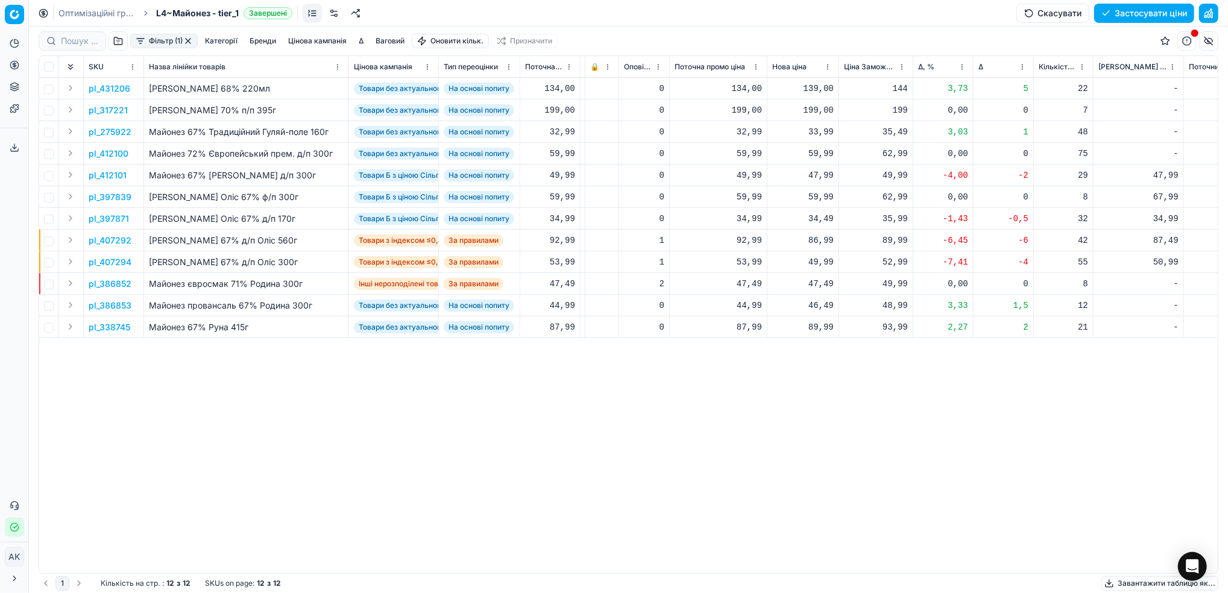
scroll to position [0, 249]
click at [297, 40] on button "Цінова кампанія" at bounding box center [317, 41] width 68 height 14
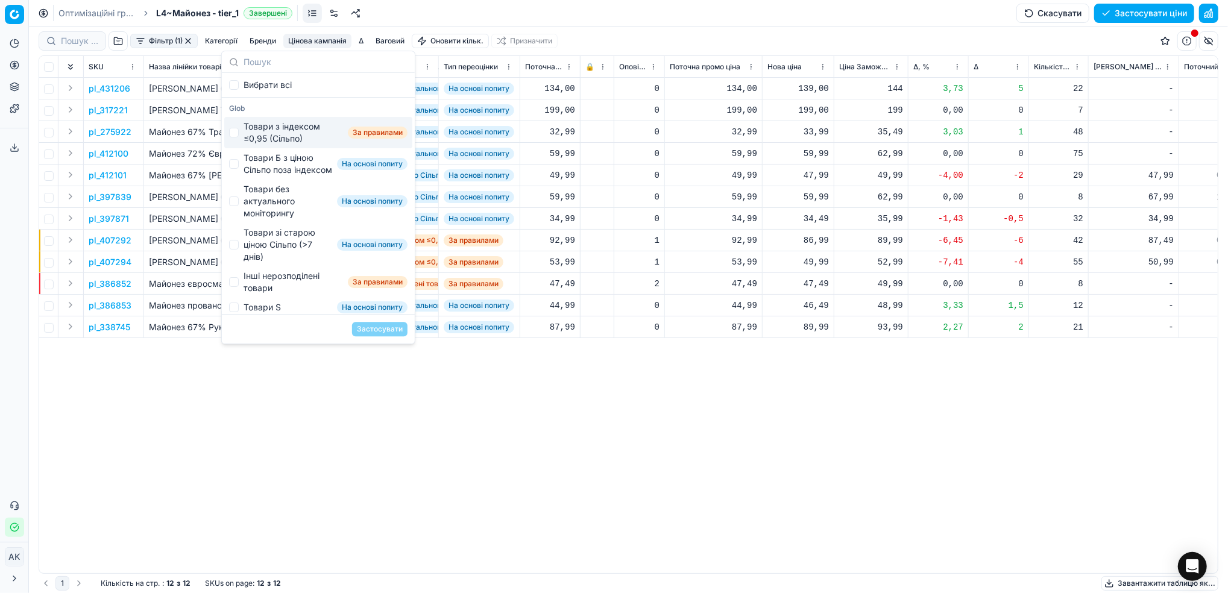
click at [241, 134] on div "Товари з індексом ≤0,95 (Сільпо) За правилами" at bounding box center [318, 132] width 188 height 31
checkbox input "true"
click at [234, 169] on input "Suggestions" at bounding box center [234, 164] width 10 height 10
checkbox input "true"
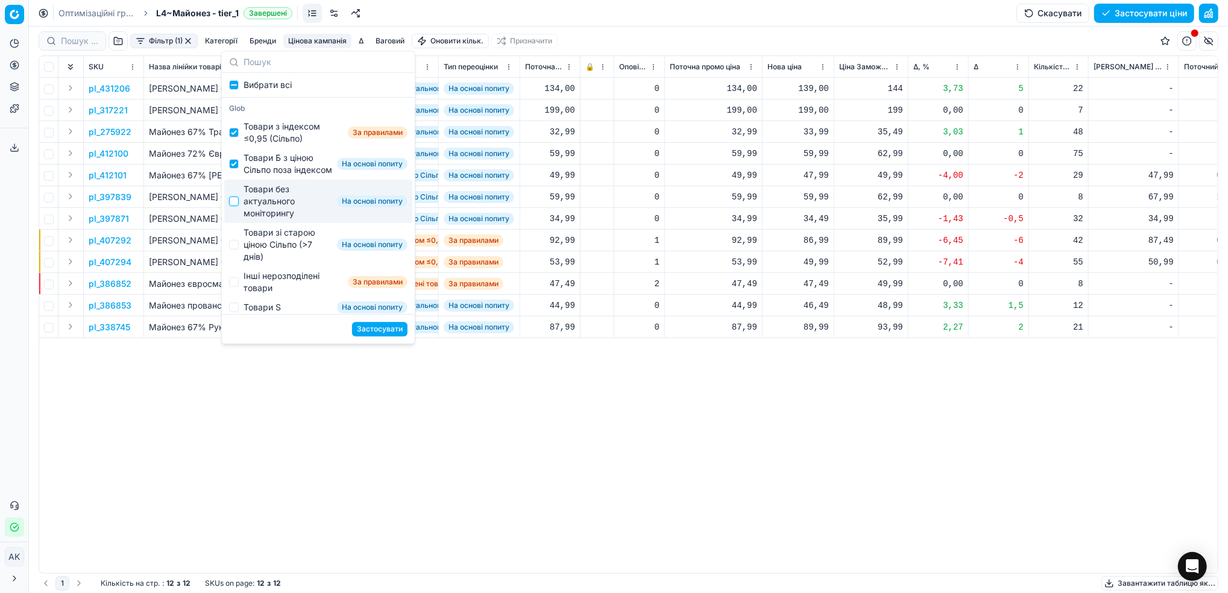
click at [239, 214] on div "Товари без актуального моніторингу На основі попиту" at bounding box center [318, 201] width 188 height 43
checkbox input "true"
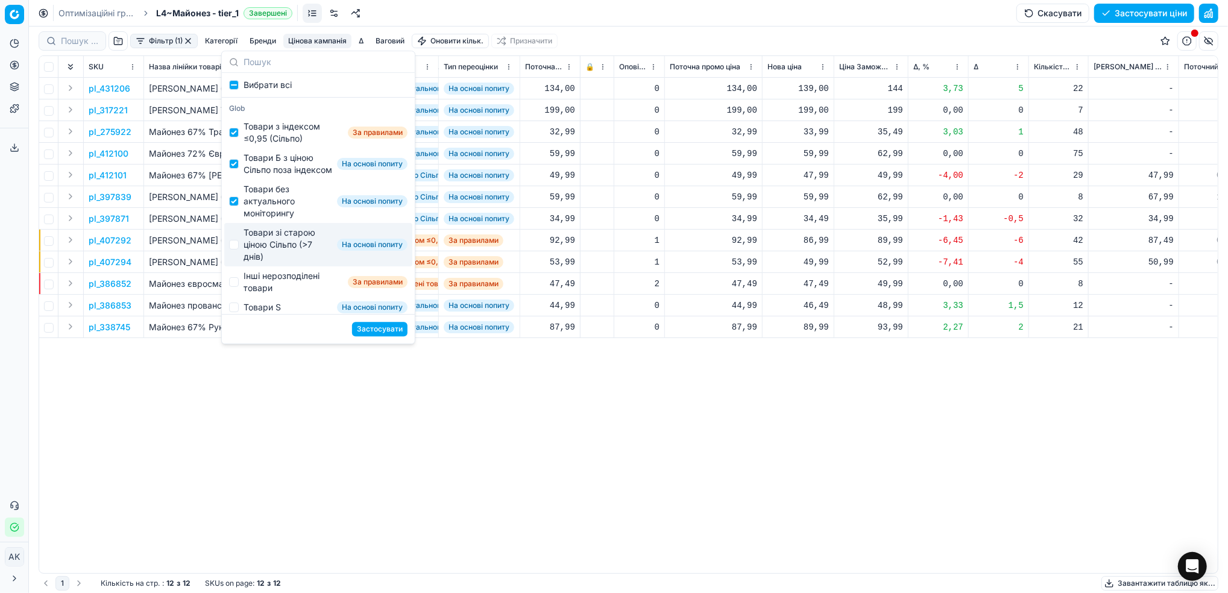
click at [242, 257] on div "Товари зі старою ціною Сільпо (>7 днів) На основі попиту" at bounding box center [318, 244] width 188 height 43
checkbox input "true"
click at [239, 296] on div "Інші нерозподілені товари За правилами" at bounding box center [318, 281] width 188 height 31
checkbox input "true"
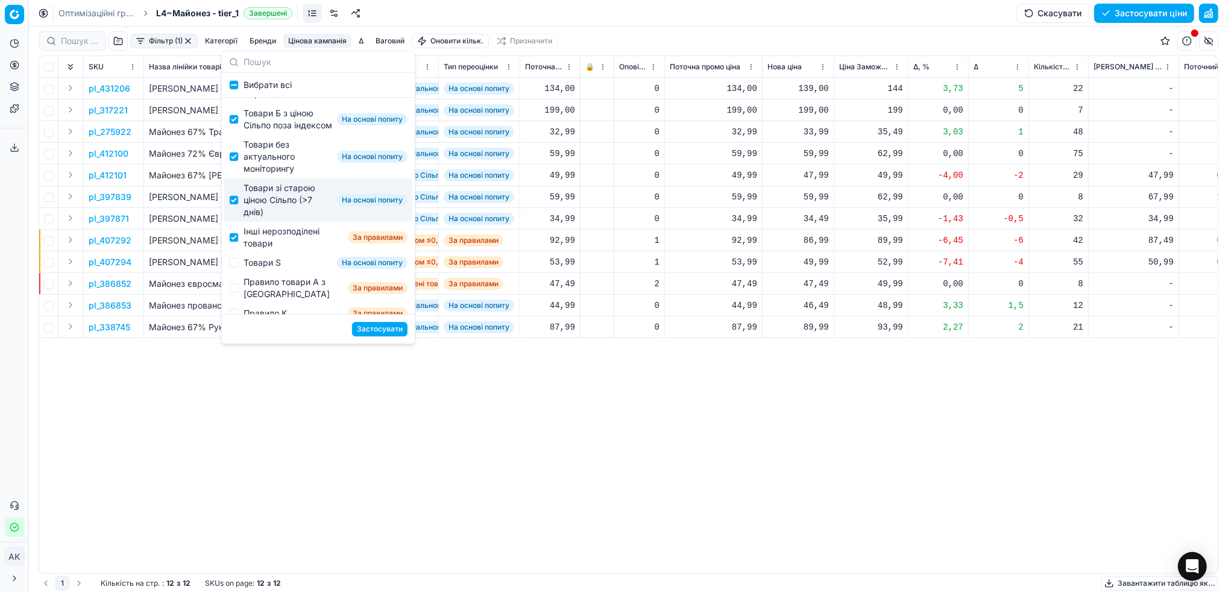
scroll to position [80, 0]
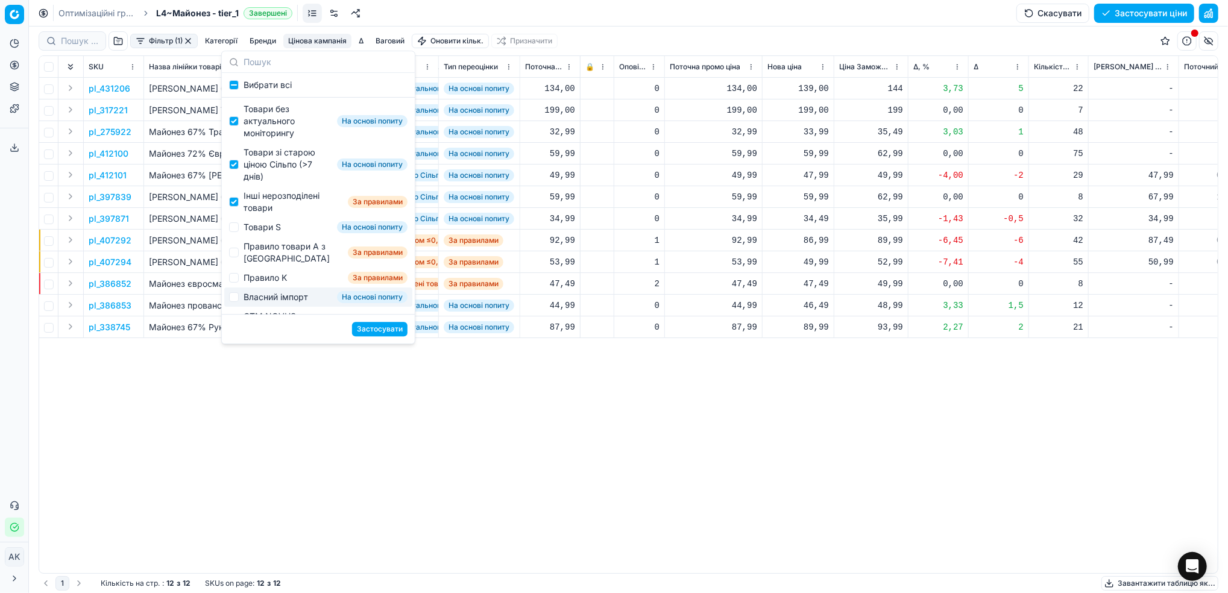
click at [377, 332] on button "Застосувати" at bounding box center [379, 329] width 55 height 14
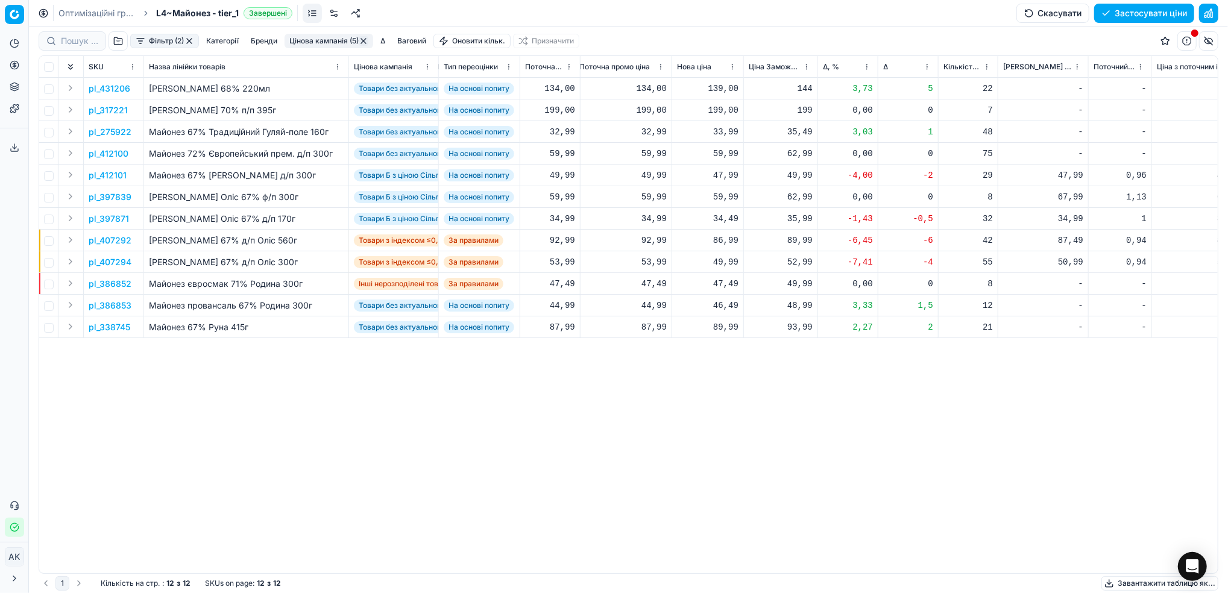
scroll to position [0, 334]
click at [872, 66] on html "Pricing platform Аналітика Цінова оптимізація Асортимент продукції Шаблони Серв…" at bounding box center [614, 296] width 1228 height 593
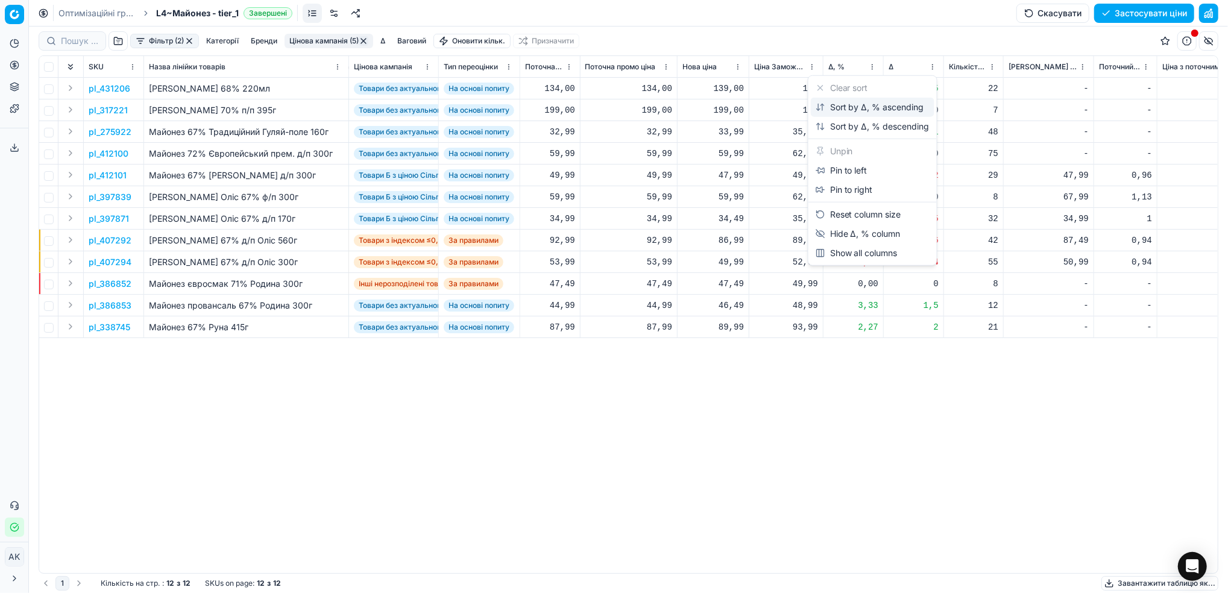
click at [847, 108] on div "Sort by Δ, % ascending" at bounding box center [870, 107] width 109 height 12
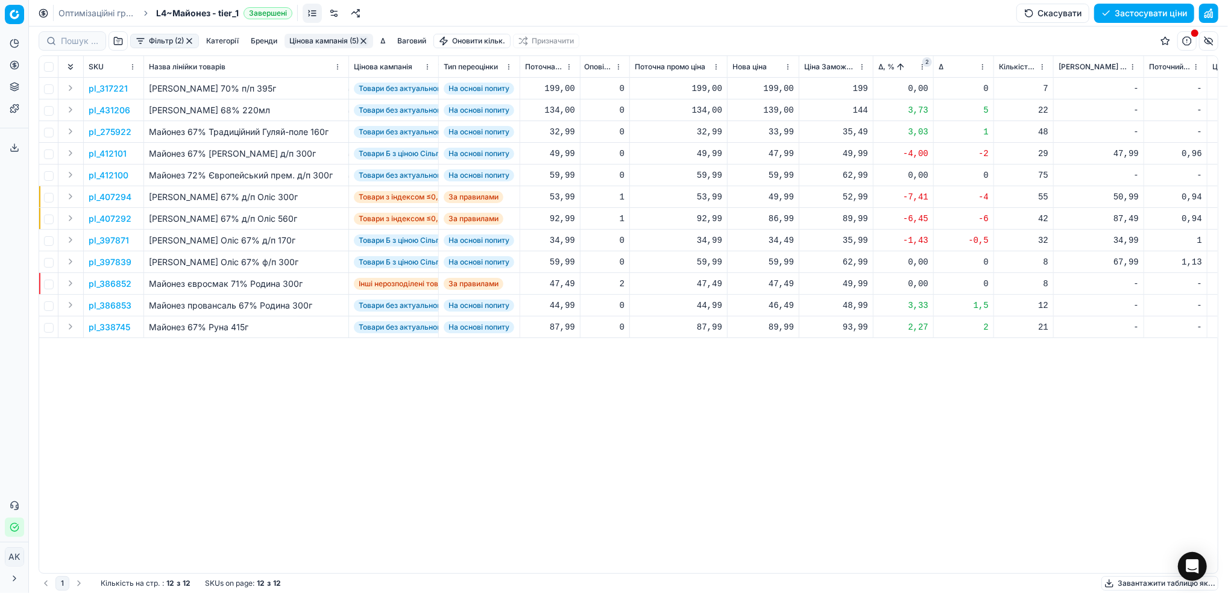
scroll to position [0, 264]
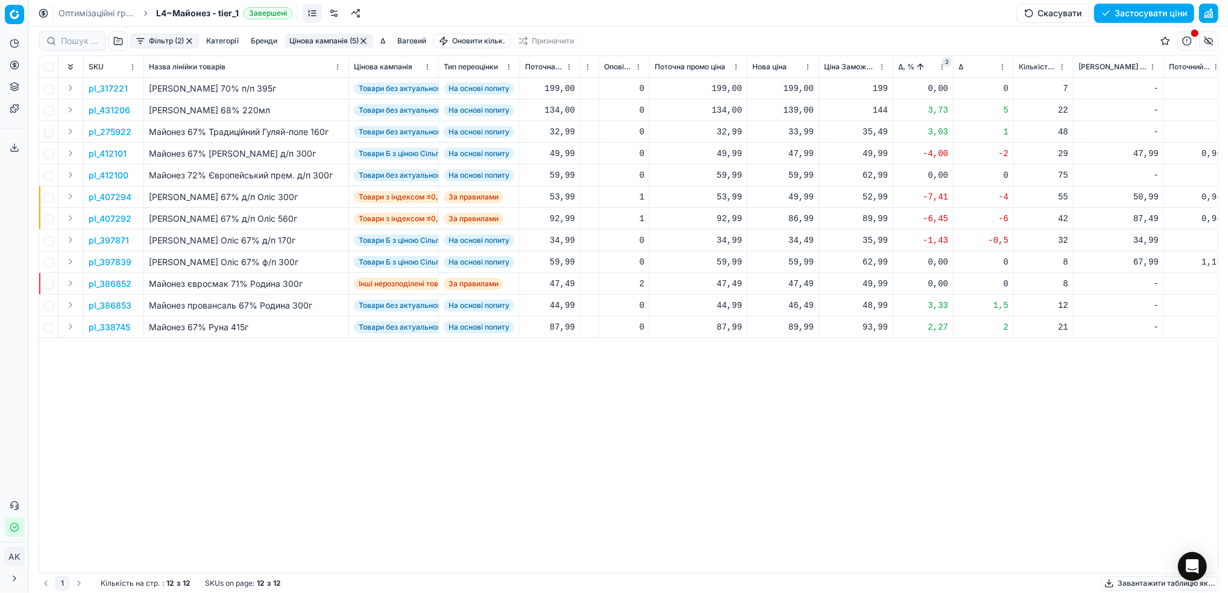
click at [116, 112] on p "pl_431206" at bounding box center [110, 110] width 42 height 12
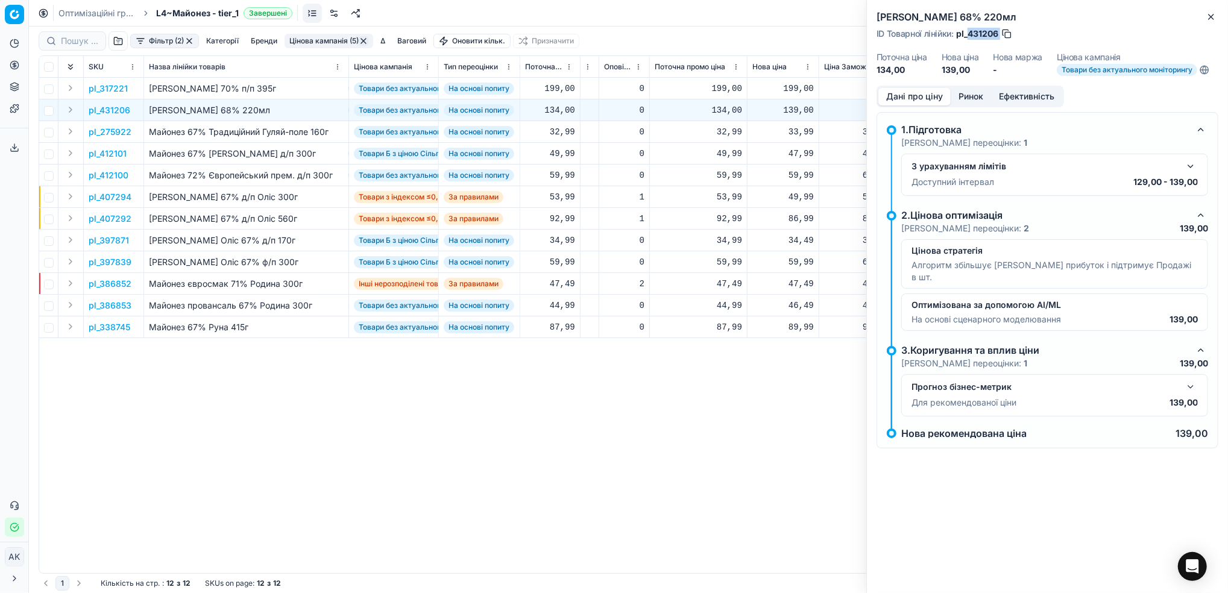
drag, startPoint x: 1000, startPoint y: 34, endPoint x: 970, endPoint y: 38, distance: 29.8
click at [970, 38] on div "ID Товарної лінійки : pl_431206" at bounding box center [945, 34] width 136 height 12
copy div "431206"
click at [1211, 13] on icon "button" at bounding box center [1211, 17] width 10 height 10
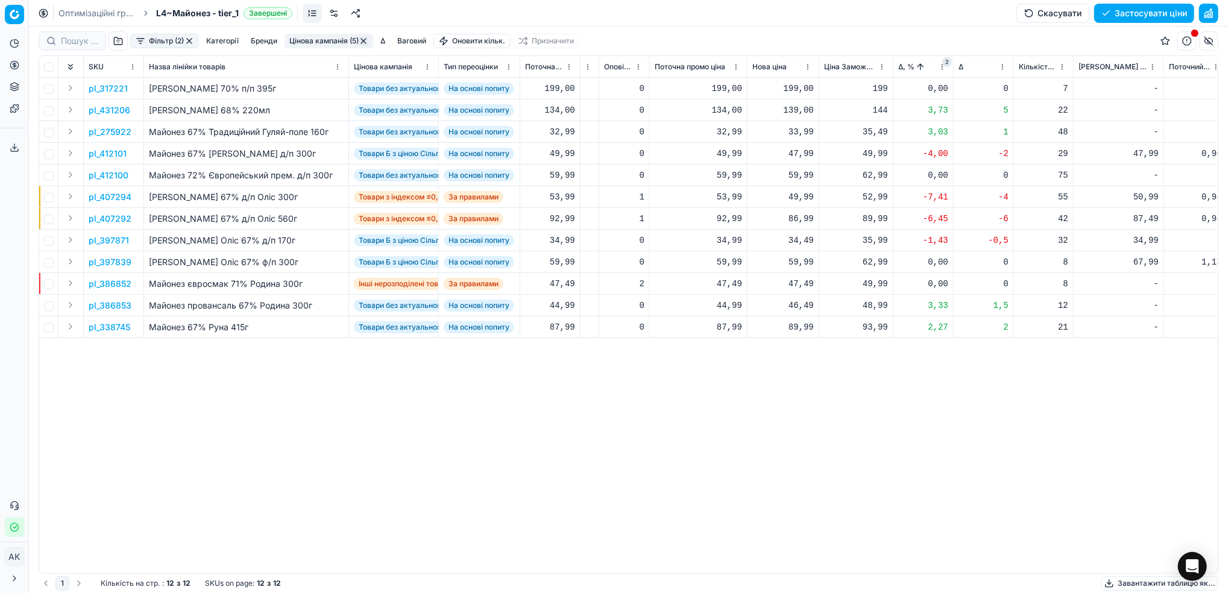
click at [107, 154] on p "pl_412101" at bounding box center [108, 154] width 38 height 12
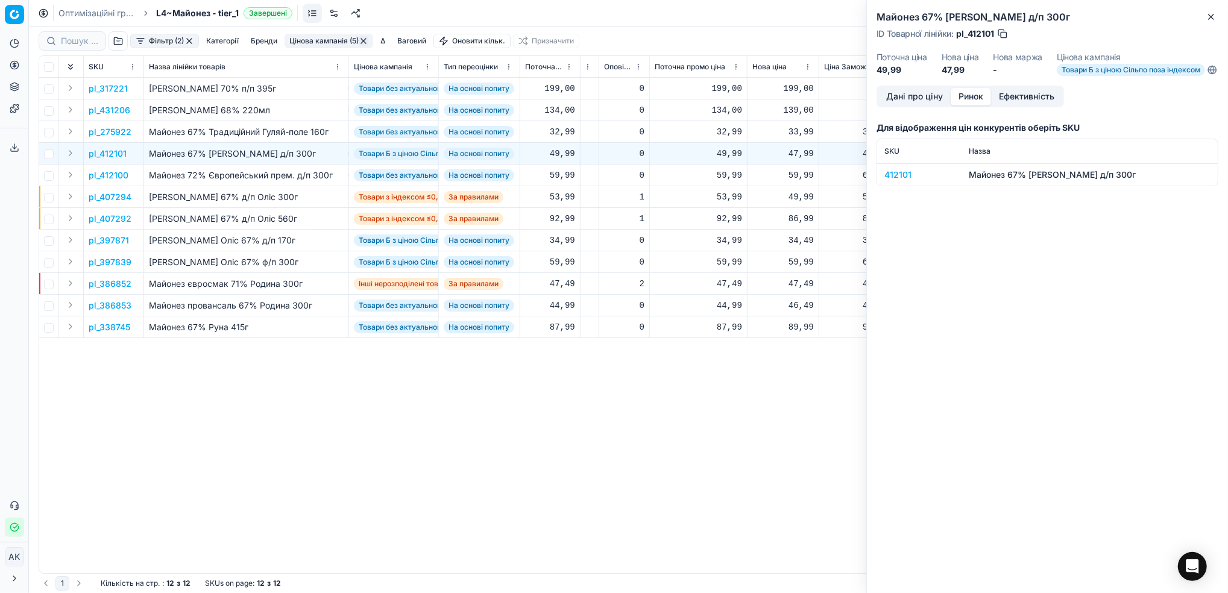
click at [975, 105] on button "Ринок" at bounding box center [971, 96] width 40 height 17
click at [900, 181] on div "412101" at bounding box center [919, 175] width 70 height 12
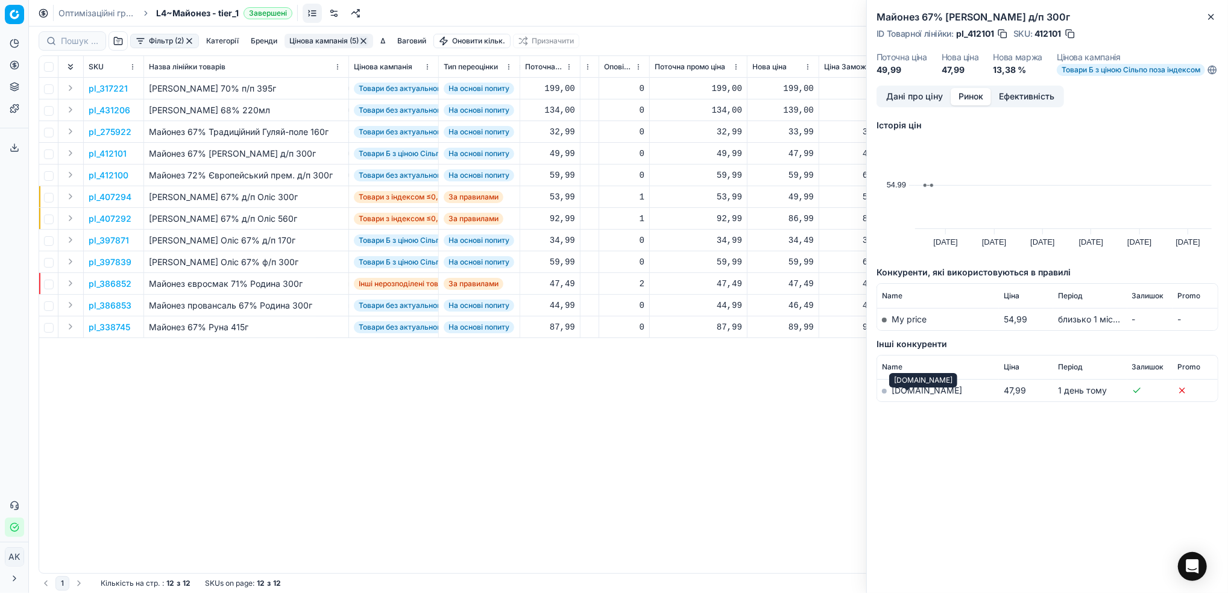
click at [903, 395] on link "[DOMAIN_NAME]" at bounding box center [927, 390] width 71 height 10
click at [1214, 18] on icon "button" at bounding box center [1211, 17] width 10 height 10
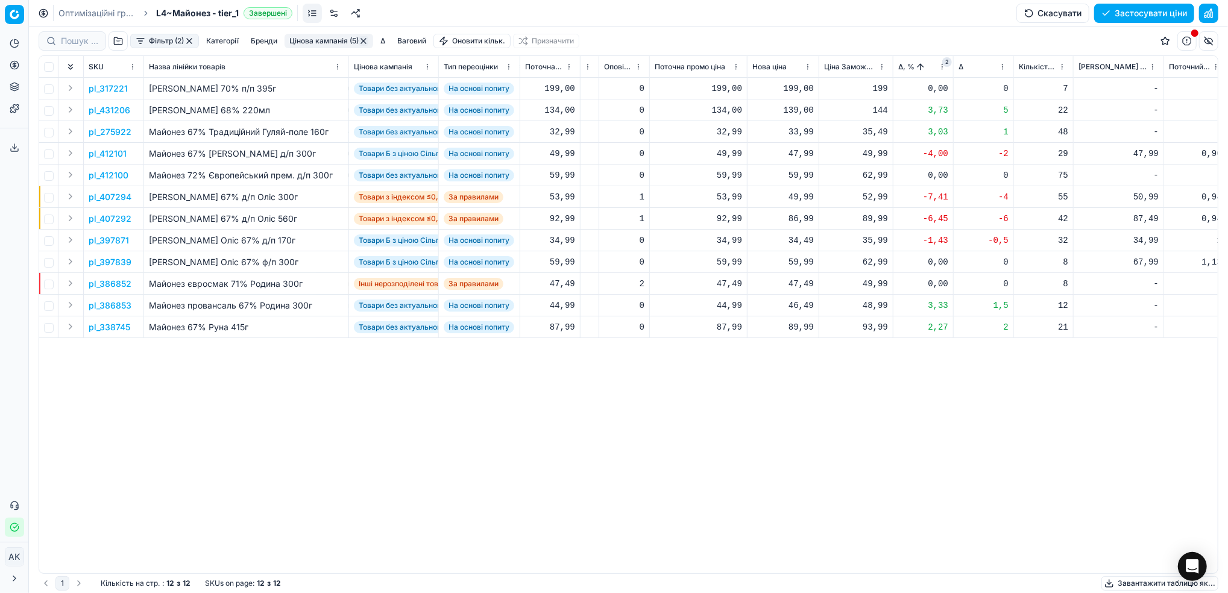
click at [107, 194] on p "pl_407294" at bounding box center [110, 197] width 43 height 12
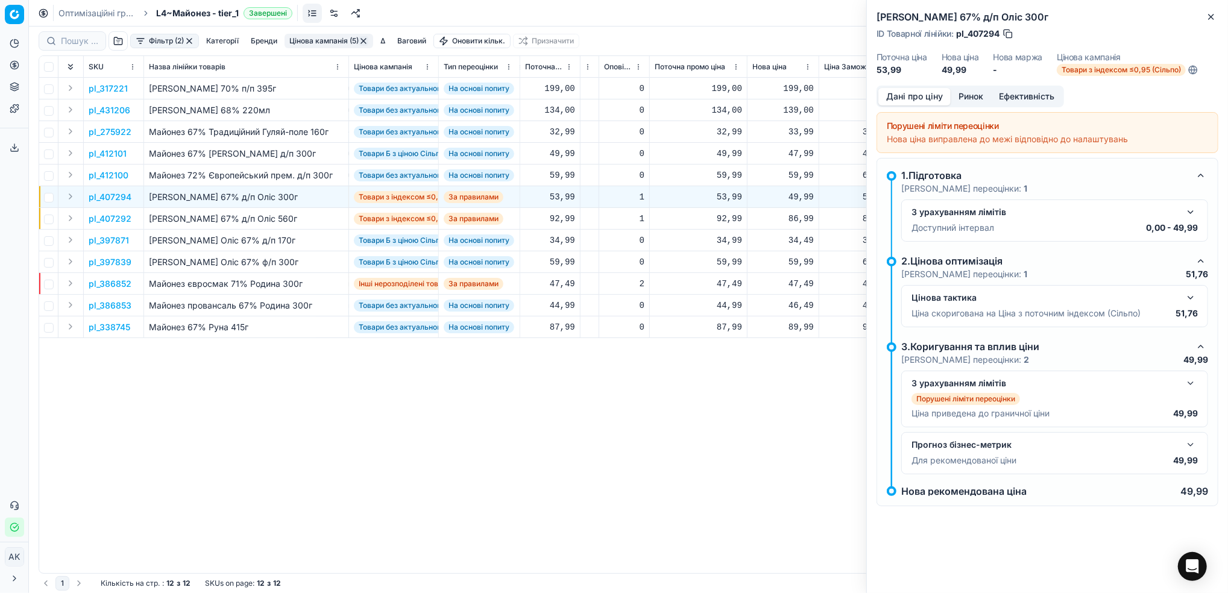
click at [1191, 209] on button "button" at bounding box center [1190, 212] width 14 height 14
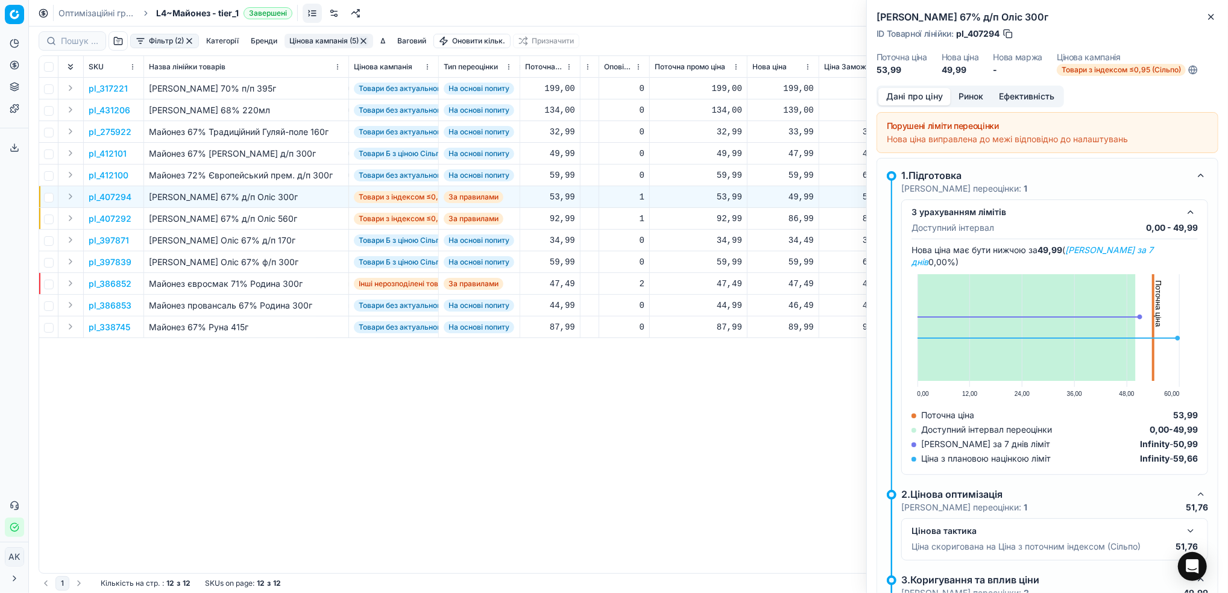
click at [976, 93] on button "Ринок" at bounding box center [971, 96] width 40 height 17
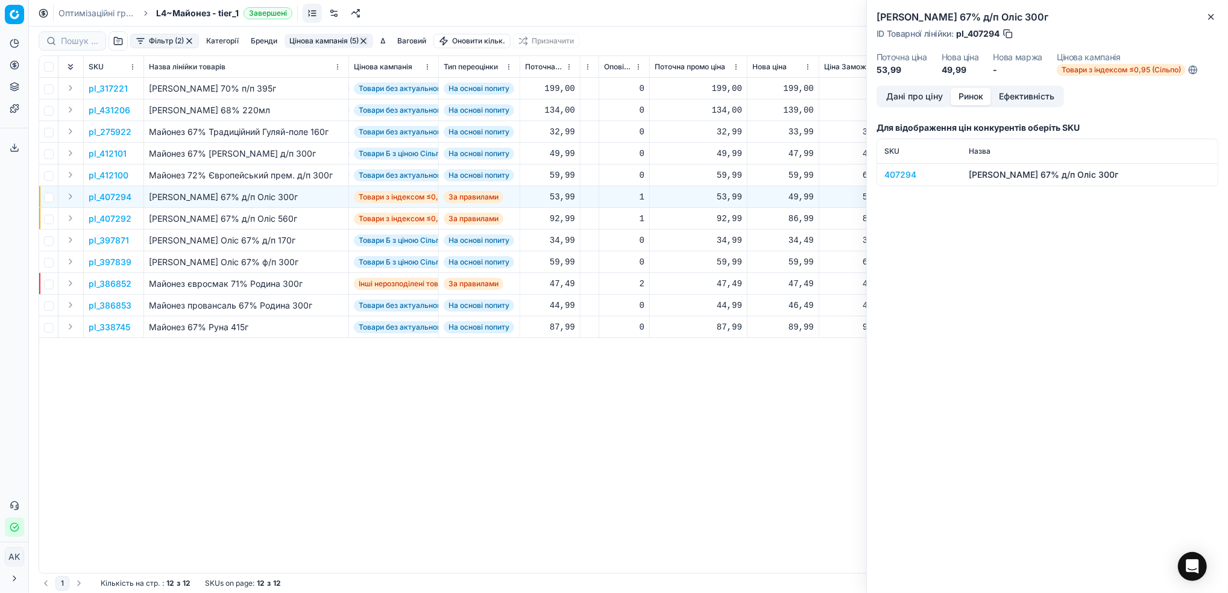
click at [899, 180] on div "407294" at bounding box center [919, 175] width 70 height 12
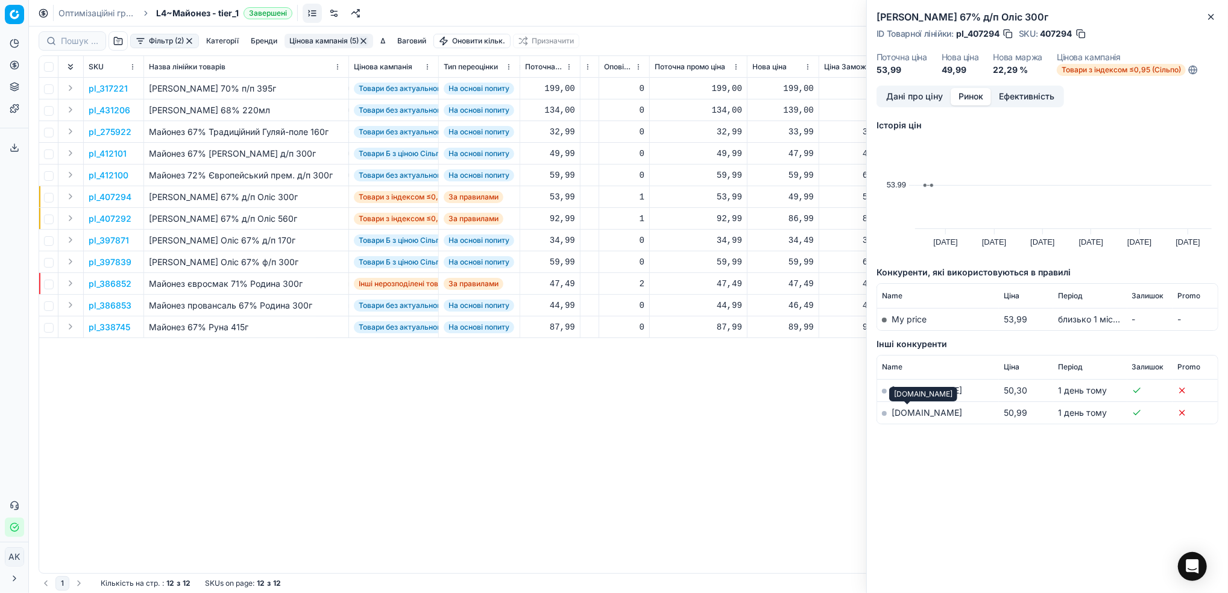
click at [899, 409] on link "[DOMAIN_NAME]" at bounding box center [927, 413] width 71 height 10
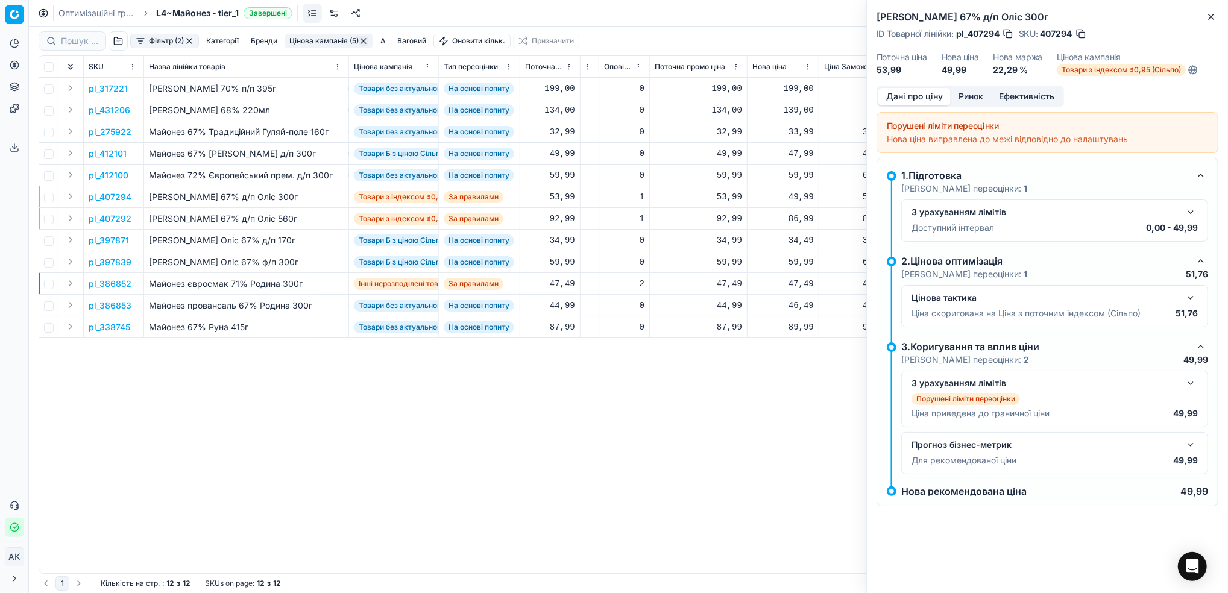
click at [890, 93] on button "Дані про ціну" at bounding box center [914, 96] width 72 height 17
click at [1212, 16] on icon "button" at bounding box center [1211, 16] width 5 height 5
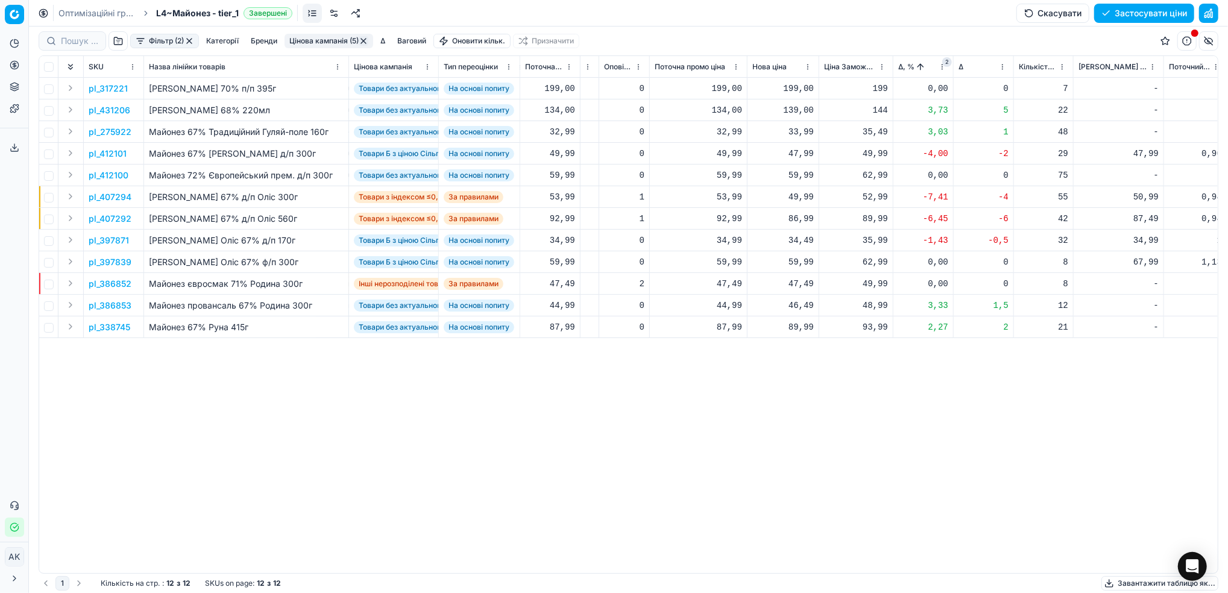
click at [107, 221] on p "pl_407292" at bounding box center [110, 219] width 43 height 12
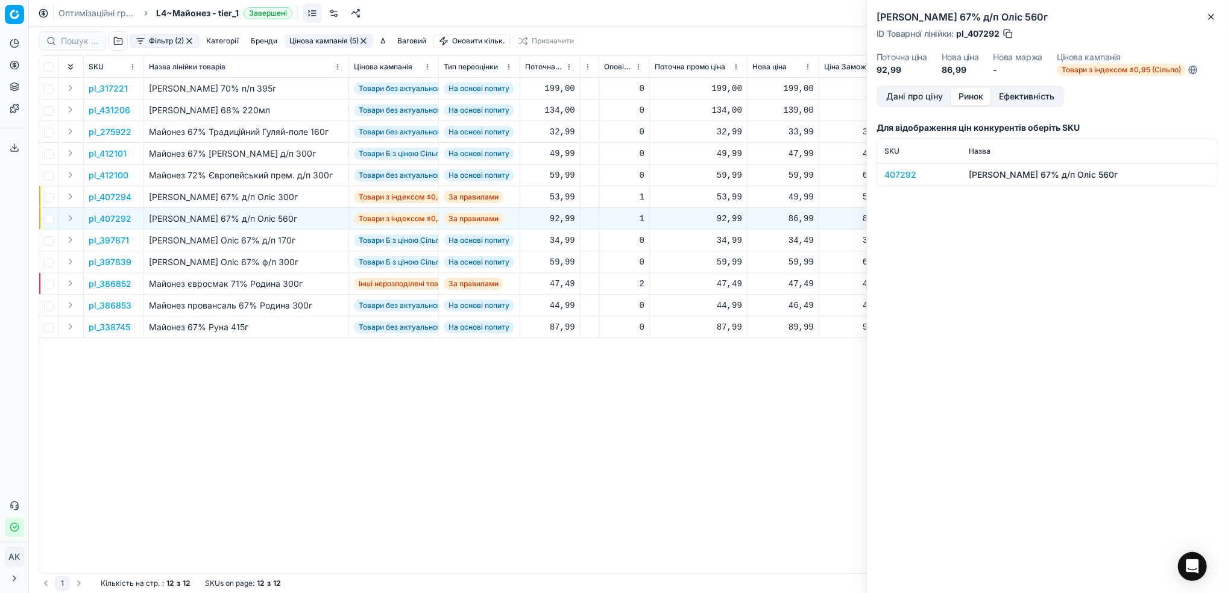
click at [978, 94] on button "Ринок" at bounding box center [971, 96] width 40 height 17
click at [899, 174] on div "407292" at bounding box center [919, 175] width 70 height 12
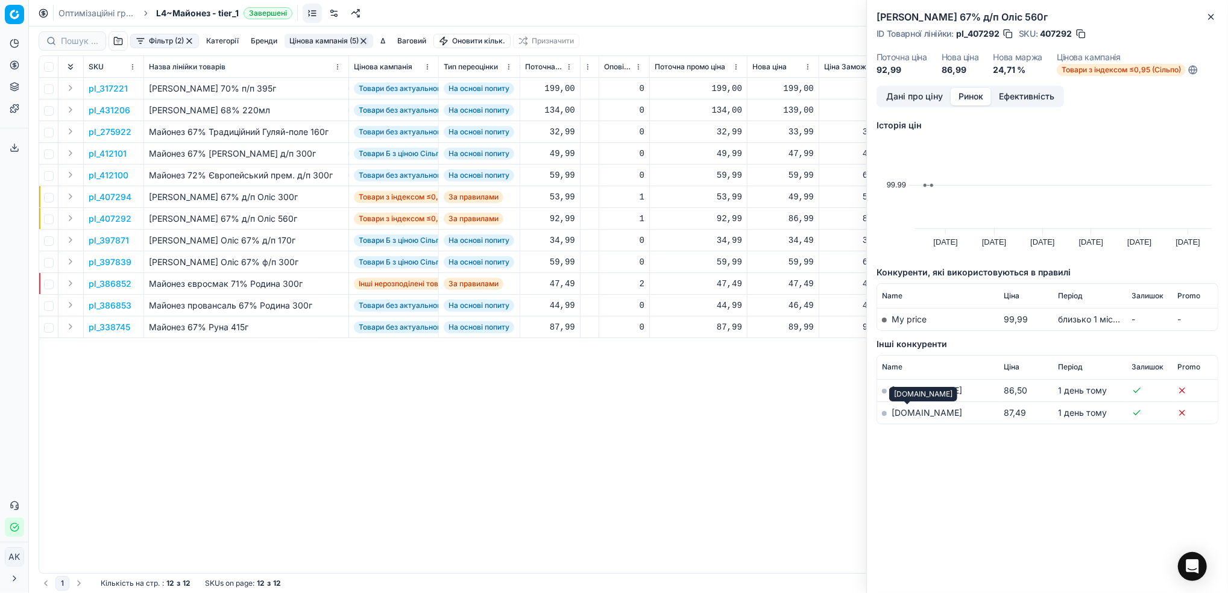
click at [902, 412] on link "[DOMAIN_NAME]" at bounding box center [927, 413] width 71 height 10
click at [1210, 15] on icon "button" at bounding box center [1211, 17] width 10 height 10
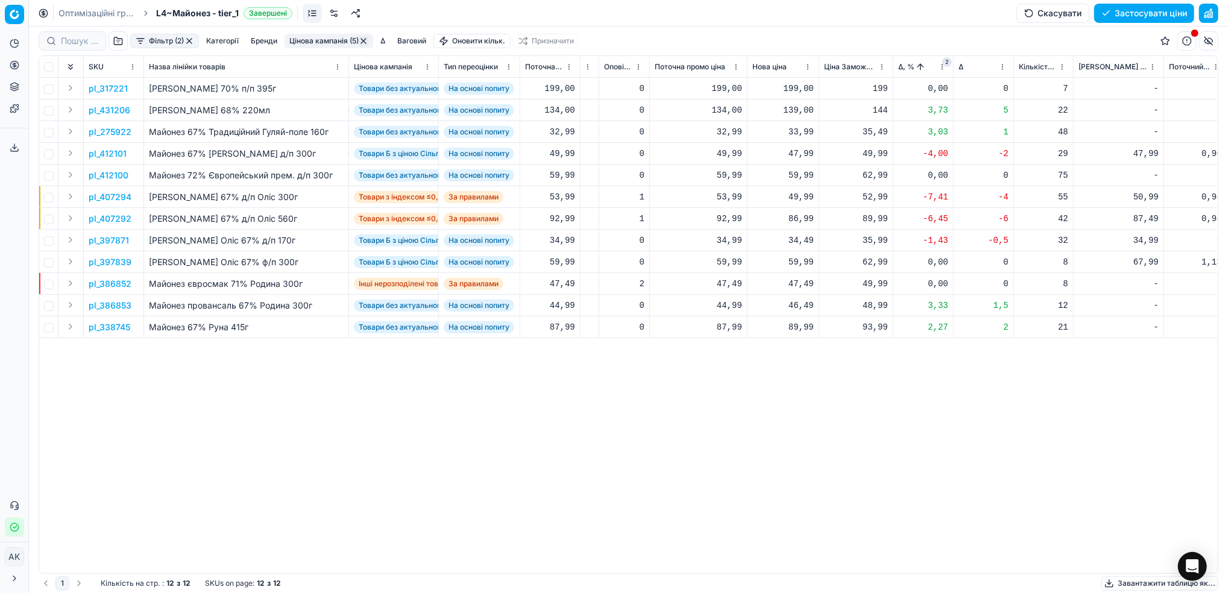
click at [799, 219] on div "86,99" at bounding box center [782, 219] width 61 height 12
click at [798, 325] on input "86.99" at bounding box center [825, 324] width 87 height 19
type input "87.99"
click at [793, 195] on div "49,99" at bounding box center [782, 197] width 61 height 12
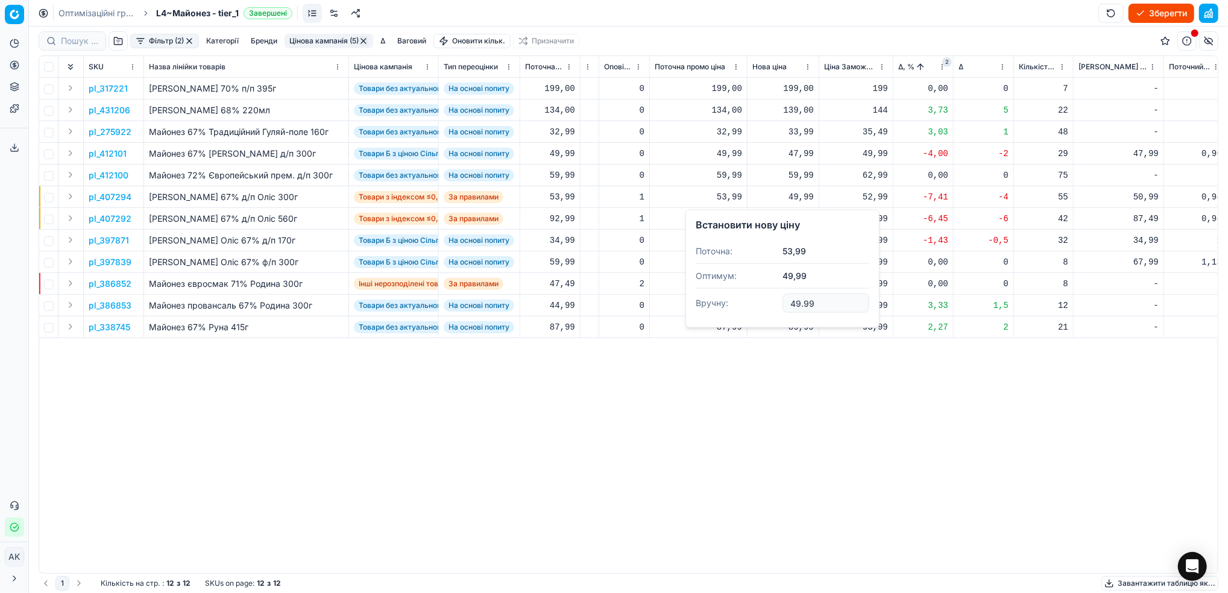
drag, startPoint x: 799, startPoint y: 306, endPoint x: 792, endPoint y: 308, distance: 7.6
click at [792, 308] on input "49.99" at bounding box center [825, 303] width 87 height 19
type input "51.99"
click at [111, 239] on p "pl_397871" at bounding box center [109, 241] width 40 height 12
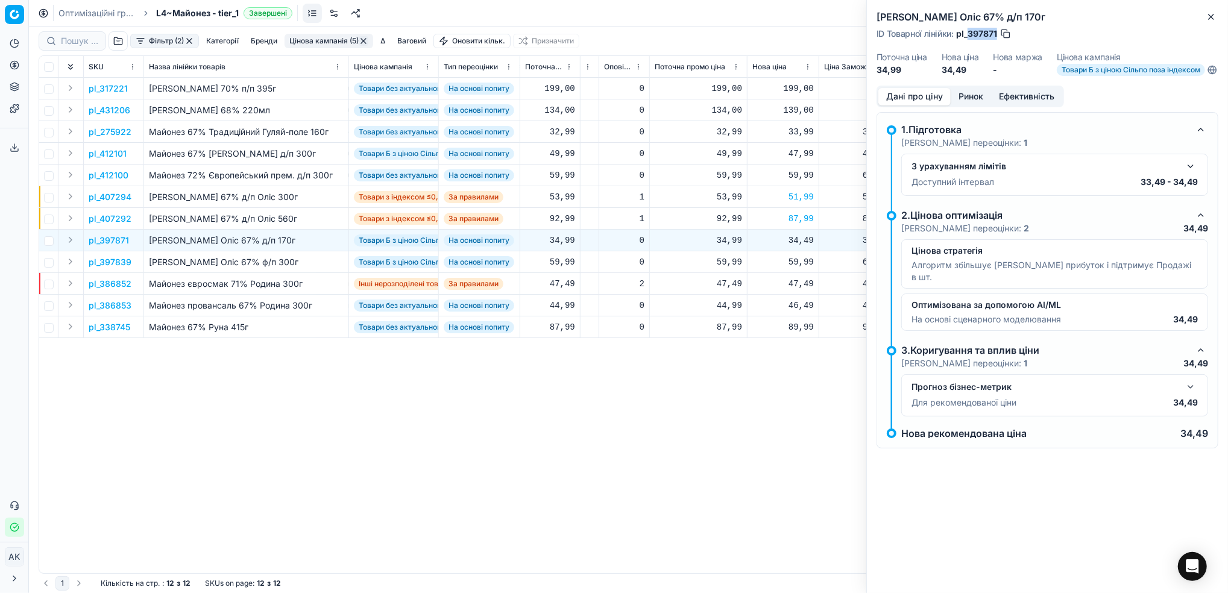
drag, startPoint x: 997, startPoint y: 34, endPoint x: 969, endPoint y: 37, distance: 27.9
click at [969, 37] on span "pl_397871" at bounding box center [976, 34] width 41 height 12
copy span "397871"
click at [1208, 21] on icon "button" at bounding box center [1211, 17] width 10 height 10
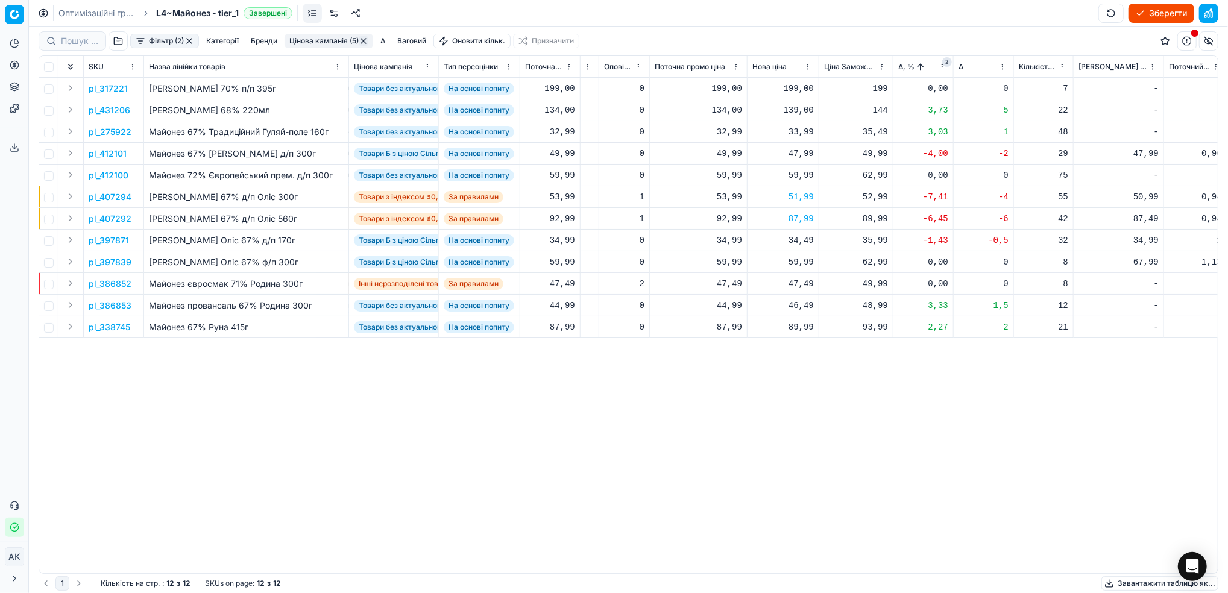
click at [101, 242] on p "pl_397871" at bounding box center [109, 241] width 40 height 12
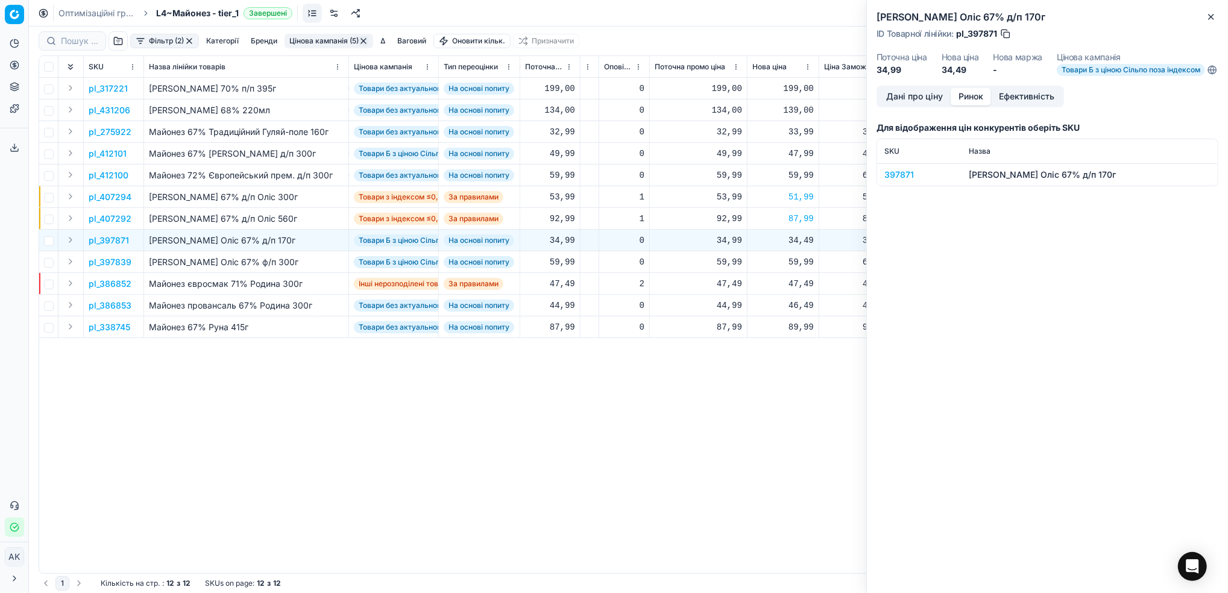
click at [977, 103] on button "Ринок" at bounding box center [971, 96] width 40 height 17
click at [897, 180] on div "397871" at bounding box center [919, 175] width 70 height 12
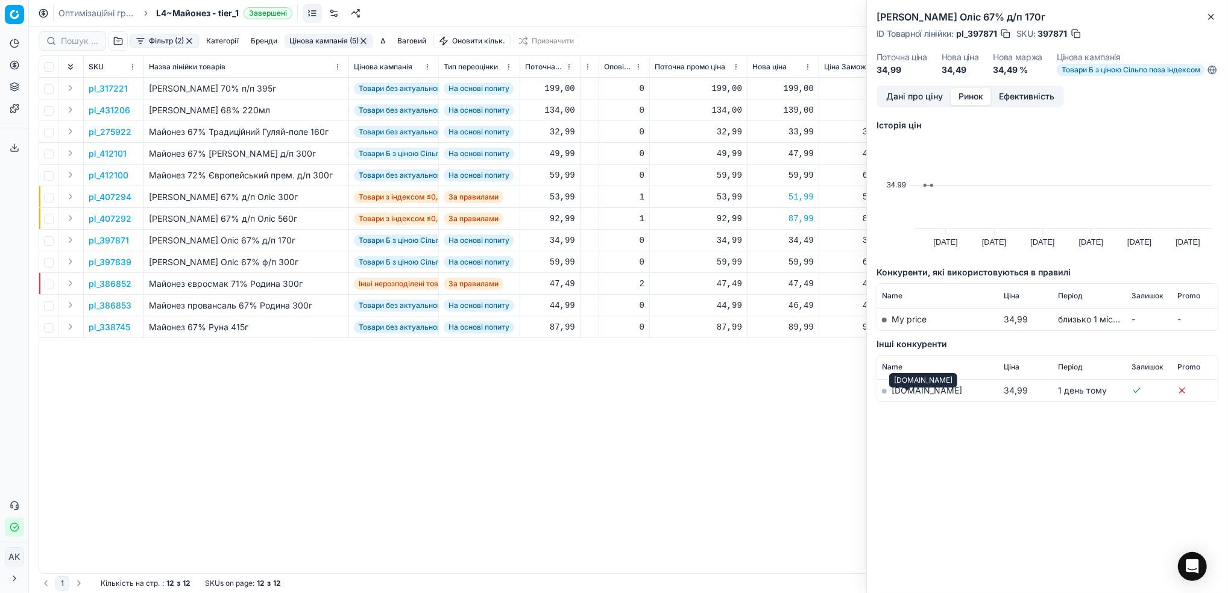
click at [899, 395] on link "[DOMAIN_NAME]" at bounding box center [927, 390] width 71 height 10
click at [1212, 17] on icon "button" at bounding box center [1211, 17] width 10 height 10
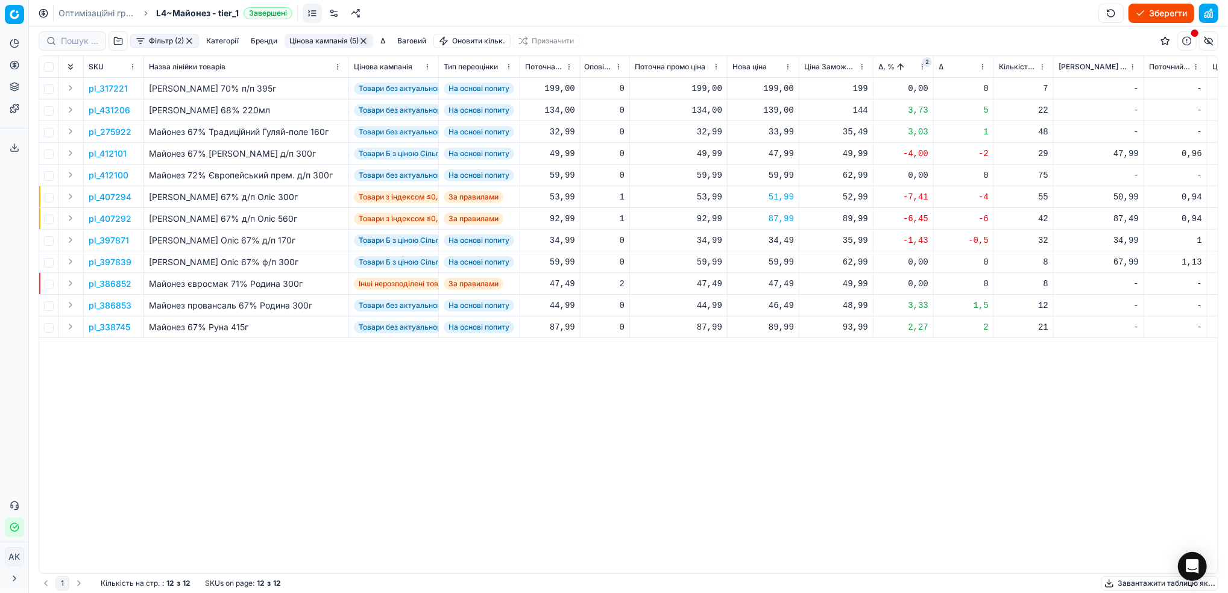
scroll to position [0, 309]
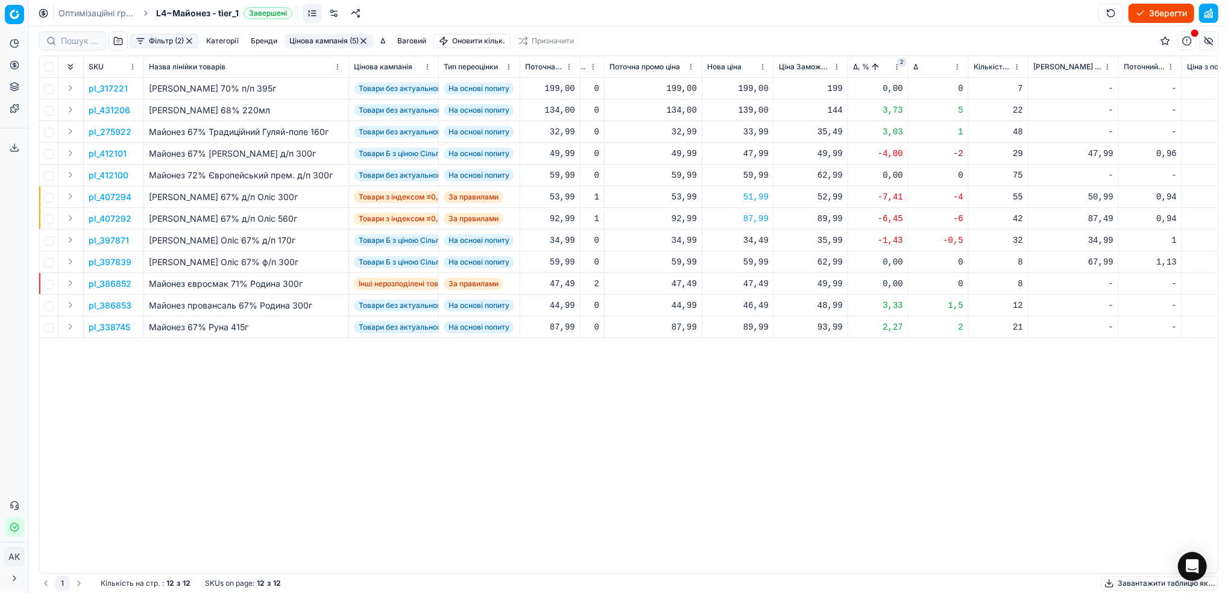
click at [760, 240] on div "34,49" at bounding box center [737, 241] width 61 height 12
click at [760, 349] on input "34.49" at bounding box center [780, 346] width 87 height 19
type input "34.99"
click at [102, 263] on p "pl_397839" at bounding box center [110, 262] width 43 height 12
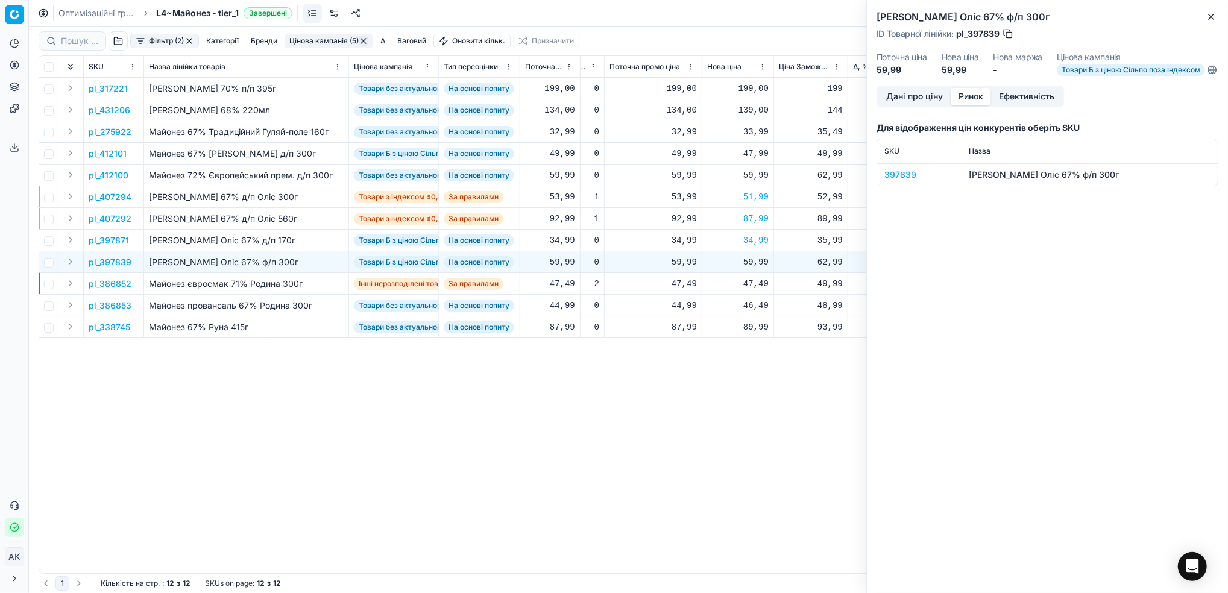
click at [971, 100] on button "Ринок" at bounding box center [971, 96] width 40 height 17
click at [887, 181] on div "397839" at bounding box center [919, 175] width 70 height 12
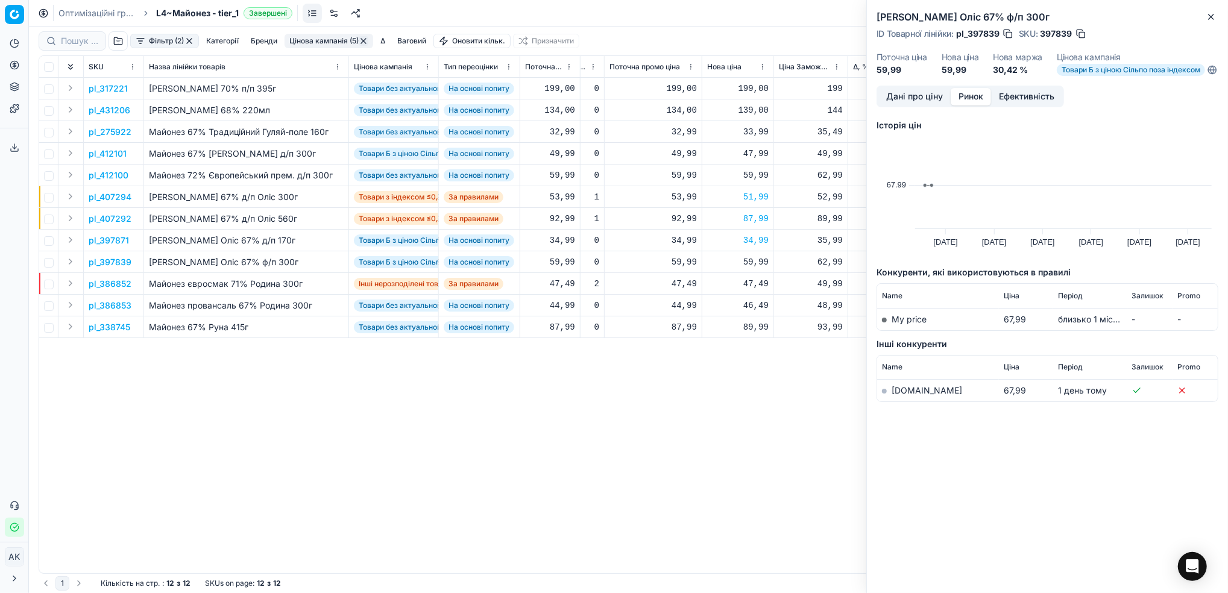
click at [905, 395] on link "[DOMAIN_NAME]" at bounding box center [927, 390] width 71 height 10
click at [917, 99] on button "Дані про ціну" at bounding box center [914, 96] width 72 height 17
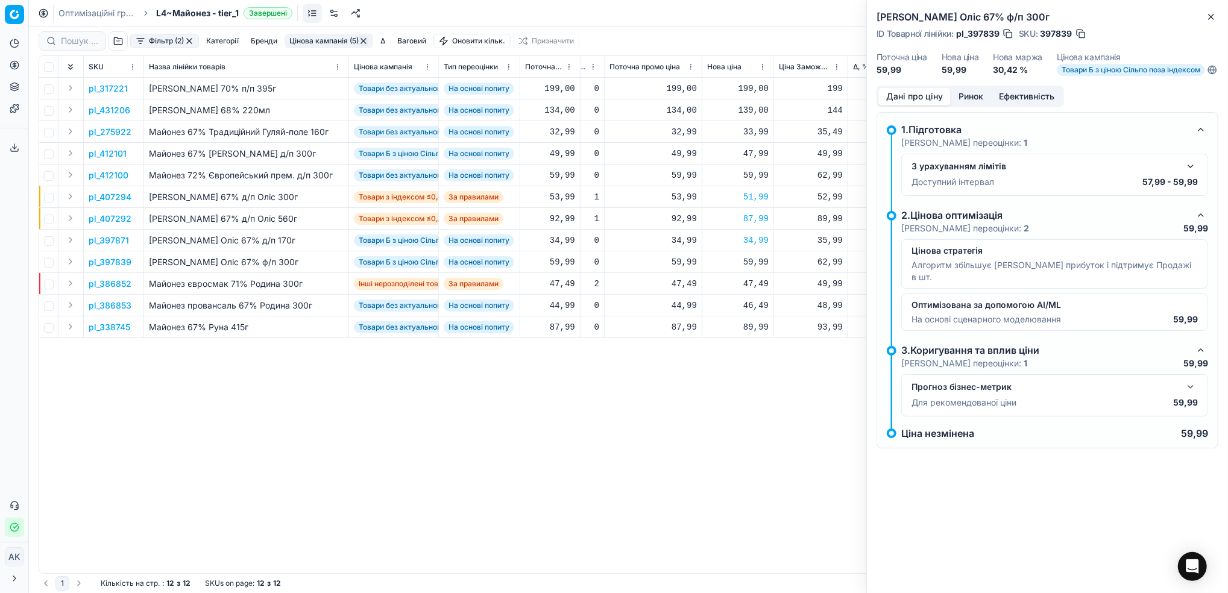
click at [1187, 174] on button "button" at bounding box center [1190, 166] width 14 height 14
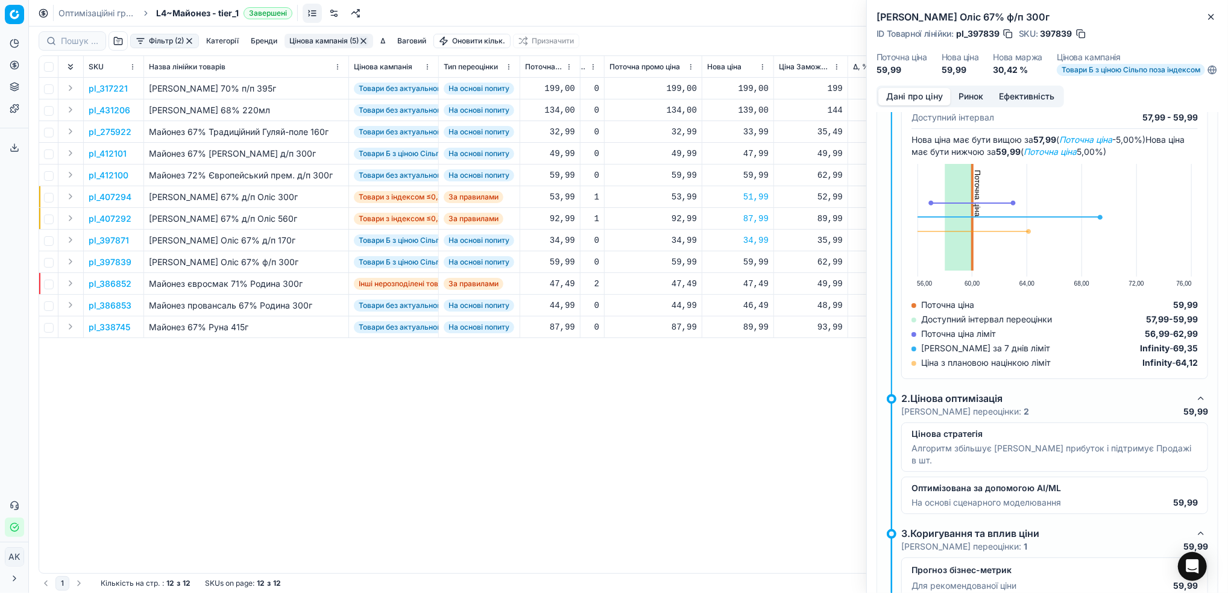
scroll to position [0, 0]
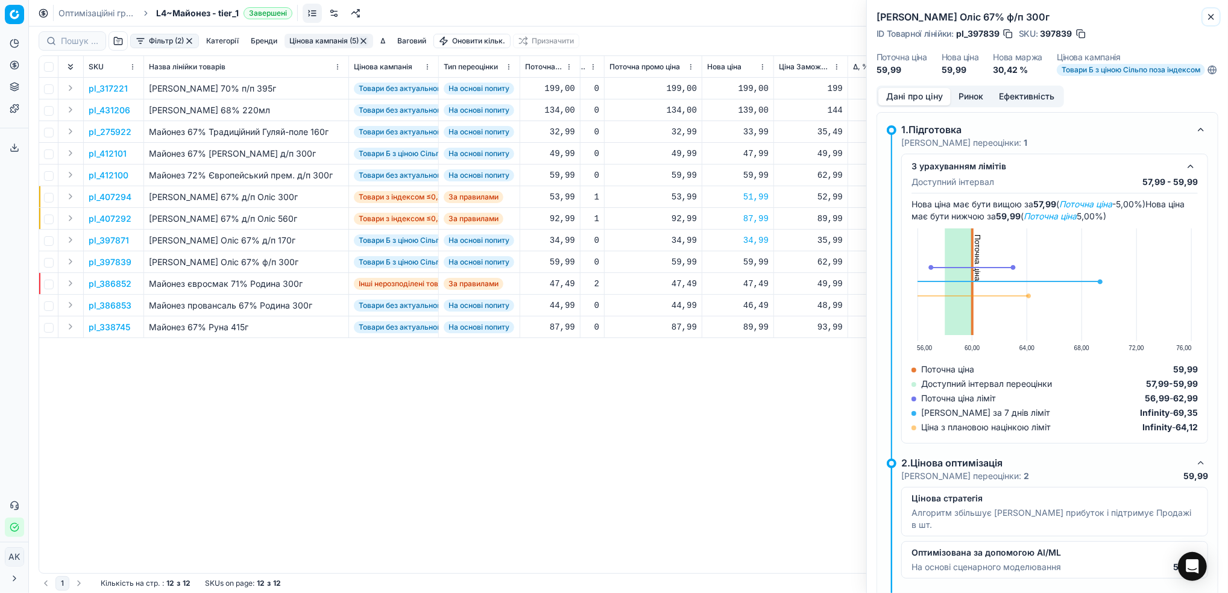
click at [1211, 14] on icon "button" at bounding box center [1211, 17] width 10 height 10
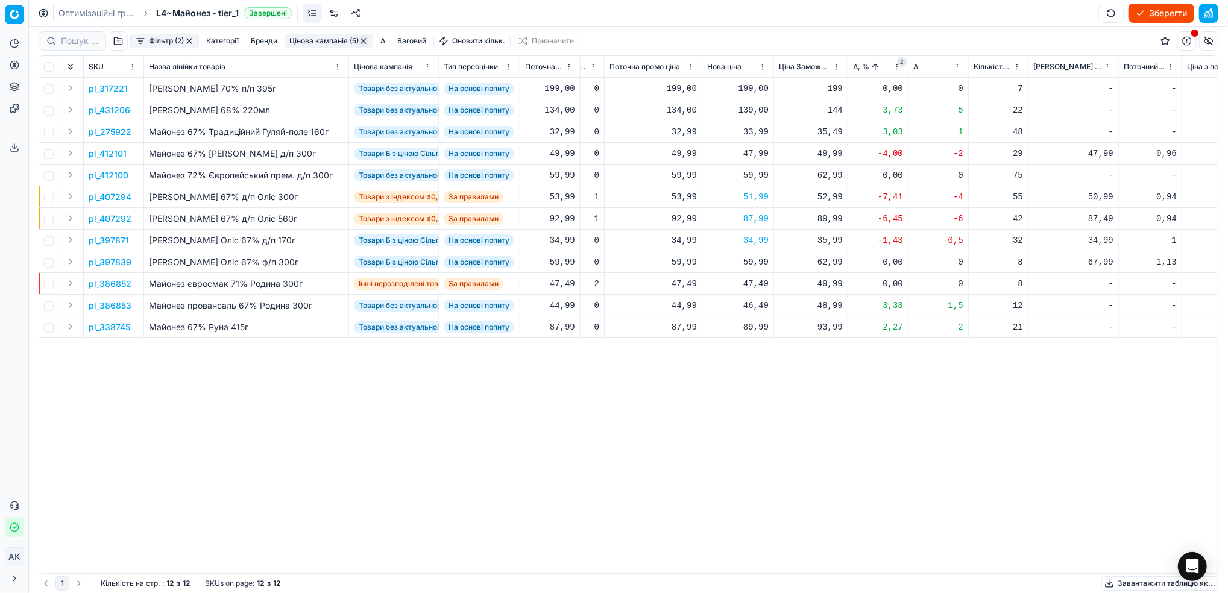
click at [114, 260] on p "pl_397839" at bounding box center [110, 262] width 43 height 12
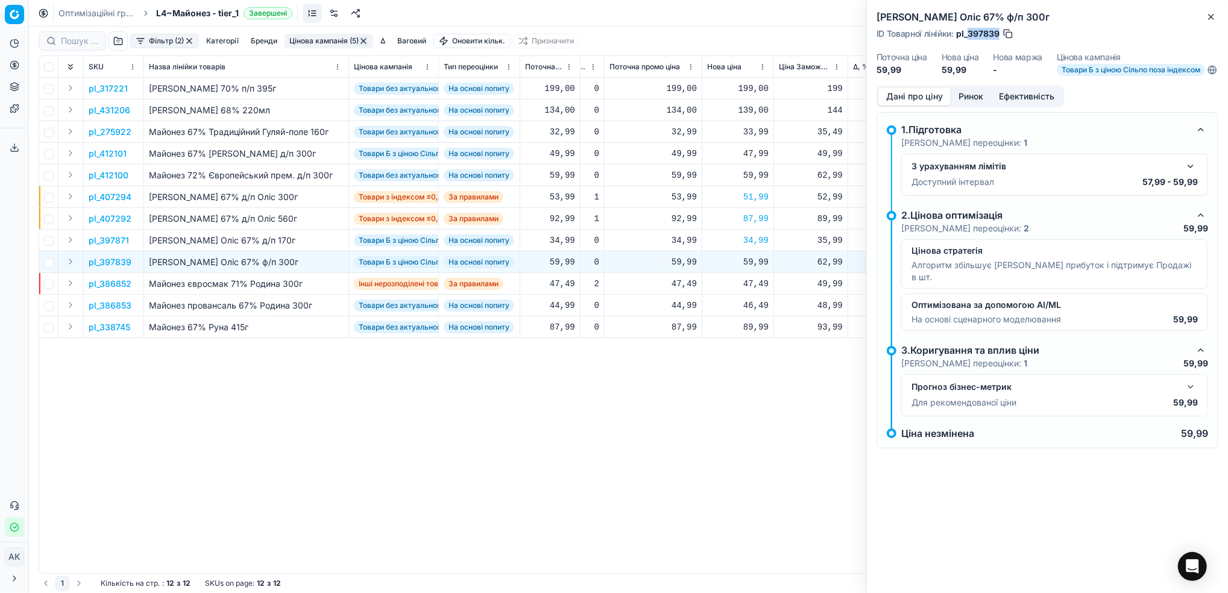
drag, startPoint x: 998, startPoint y: 34, endPoint x: 967, endPoint y: 37, distance: 31.5
click at [967, 37] on span "pl_397839" at bounding box center [977, 34] width 43 height 12
copy span "397839"
click at [1212, 12] on icon "button" at bounding box center [1211, 17] width 10 height 10
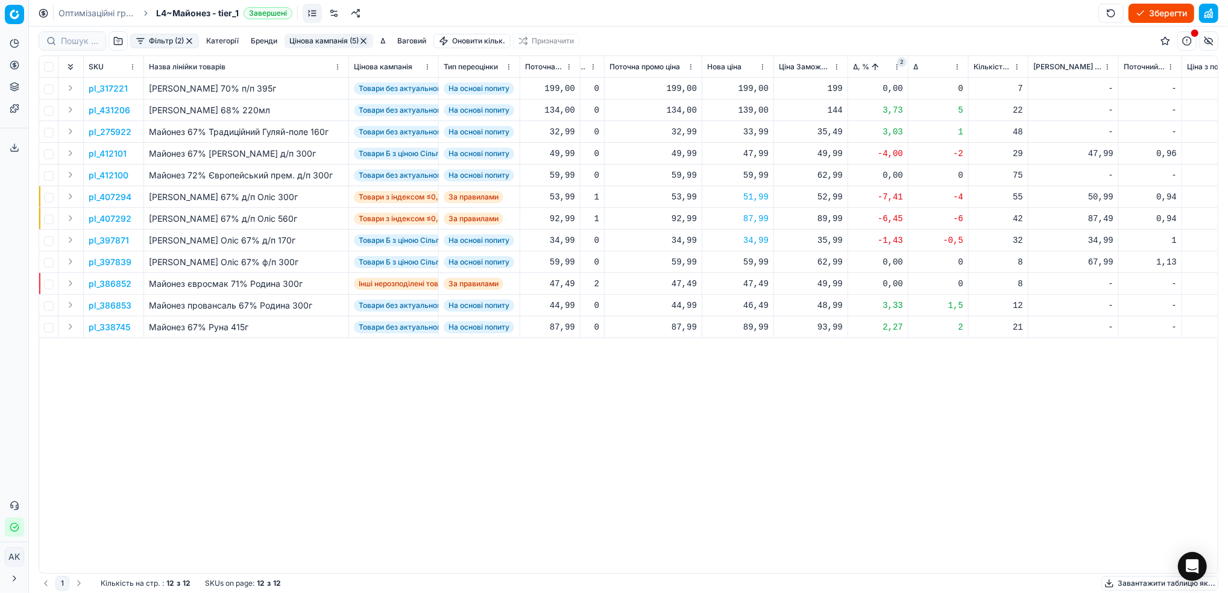
click at [121, 308] on p "pl_386853" at bounding box center [110, 306] width 43 height 12
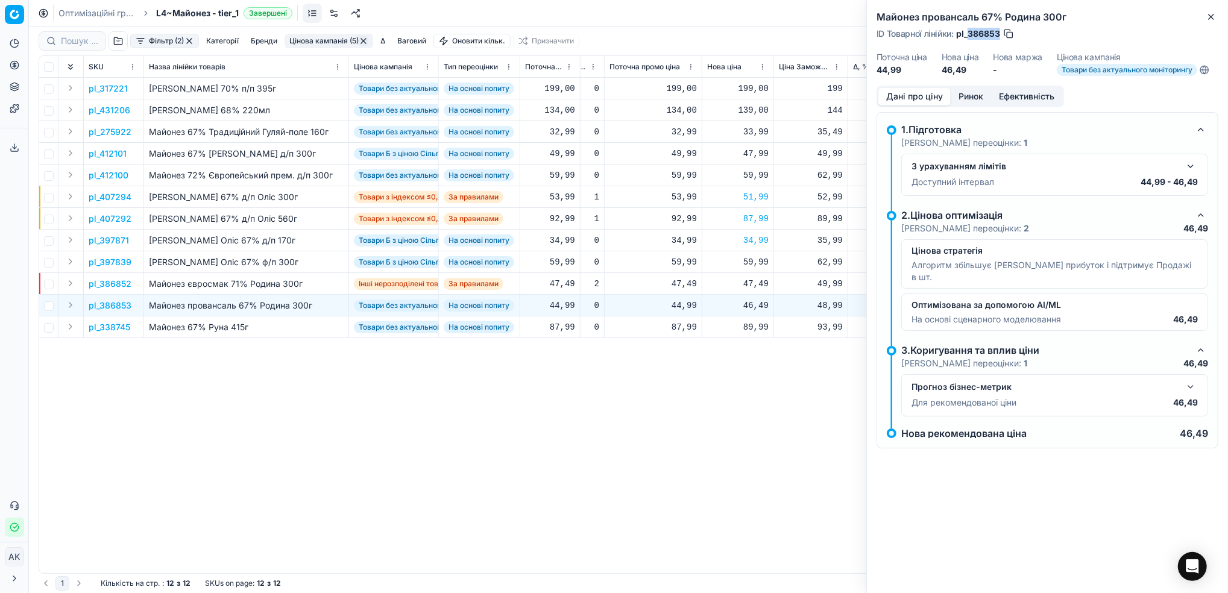
drag, startPoint x: 1000, startPoint y: 34, endPoint x: 970, endPoint y: 40, distance: 30.0
click at [970, 40] on div "Майонез провансаль 67% Родина 300г ID Товарної лінійки : pl_386853 Поточна ціна…" at bounding box center [1047, 43] width 361 height 86
copy span "386853"
click at [1214, 13] on icon "button" at bounding box center [1211, 17] width 10 height 10
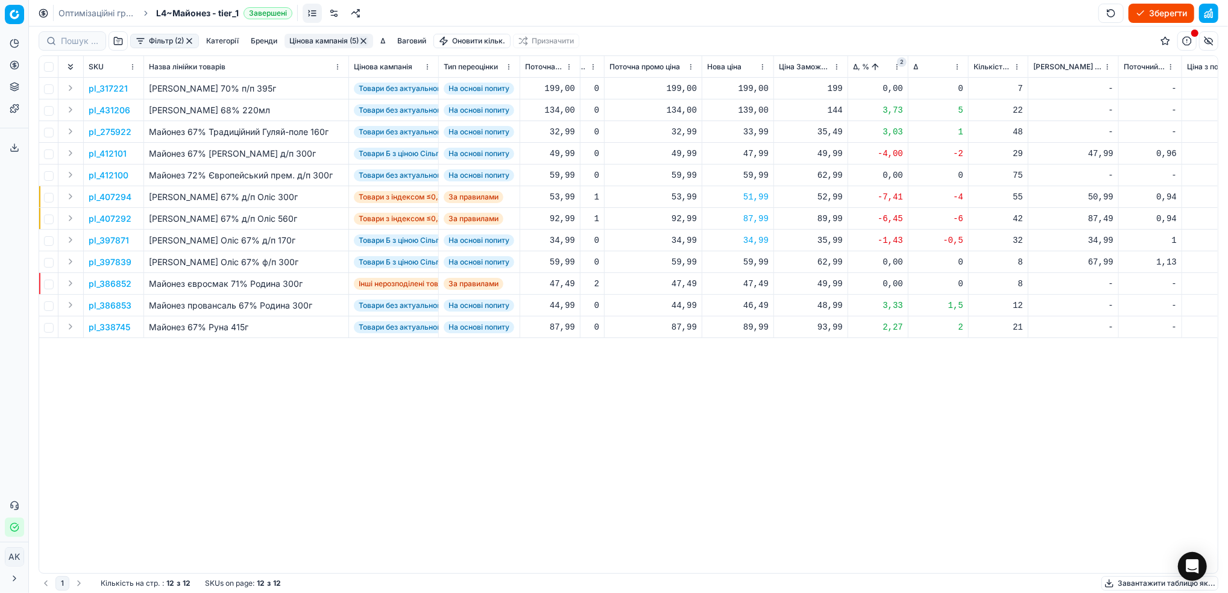
click at [748, 309] on div "46,49" at bounding box center [737, 306] width 61 height 12
click at [751, 413] on input "46.49" at bounding box center [780, 411] width 87 height 19
click at [760, 411] on input "44.49" at bounding box center [780, 411] width 87 height 19
type input "44.99"
click at [107, 301] on p "pl_386853" at bounding box center [110, 306] width 43 height 12
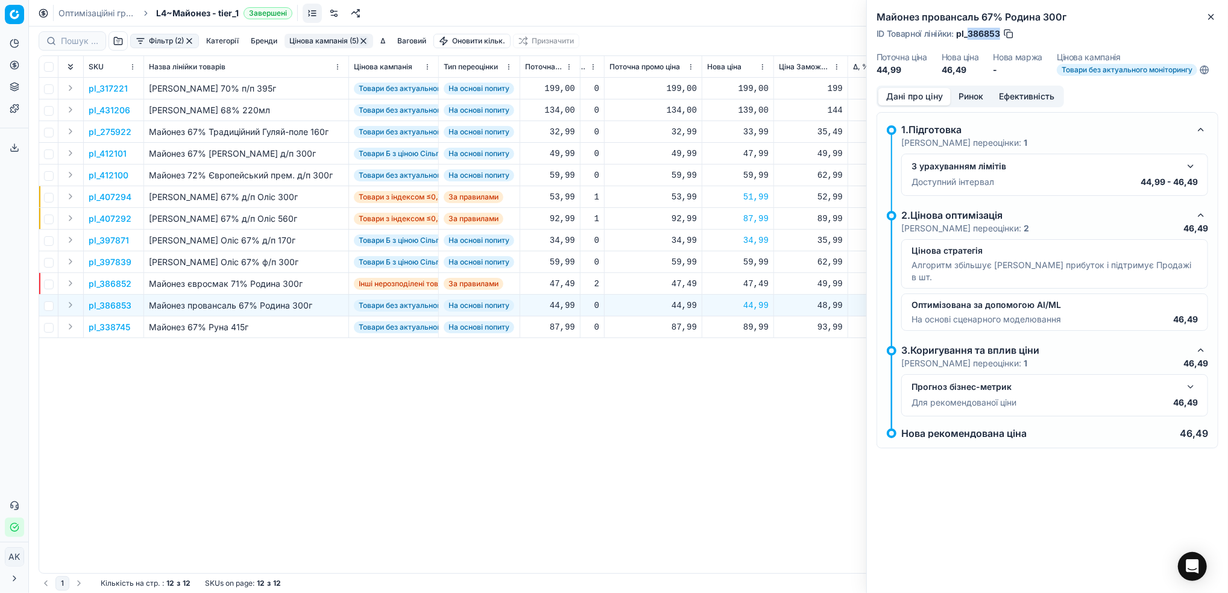
drag, startPoint x: 1000, startPoint y: 30, endPoint x: 970, endPoint y: 28, distance: 30.2
click at [970, 28] on div "ID Товарної лінійки : pl_386853" at bounding box center [946, 34] width 138 height 12
copy span "386853"
click at [1217, 17] on button "Close" at bounding box center [1211, 17] width 14 height 14
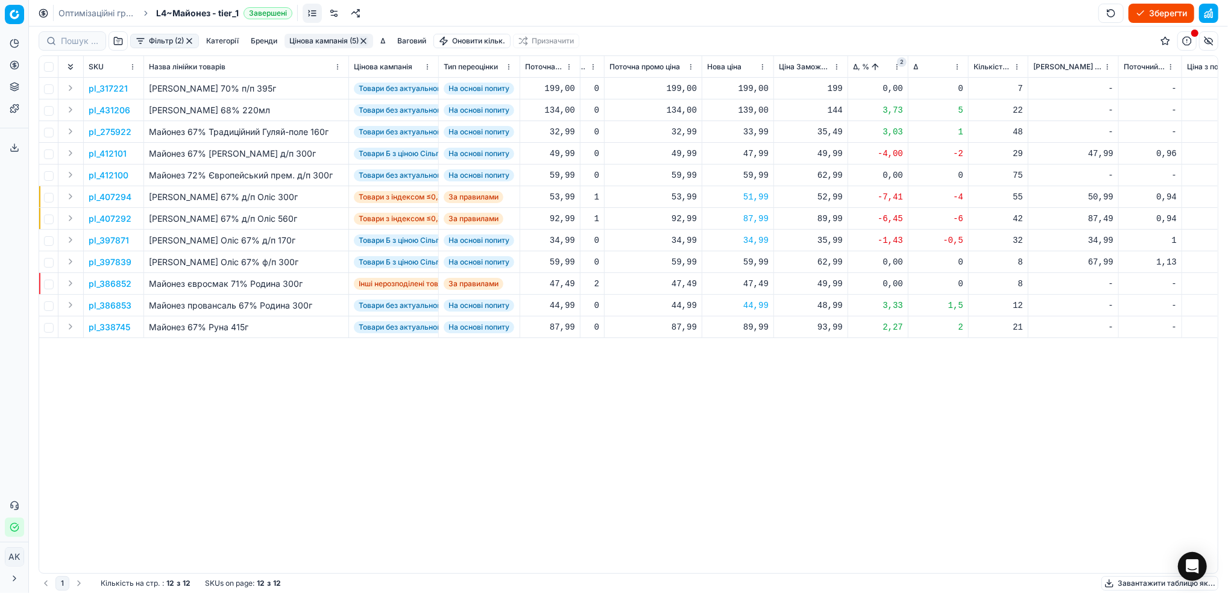
click at [119, 328] on p "pl_338745" at bounding box center [110, 327] width 42 height 12
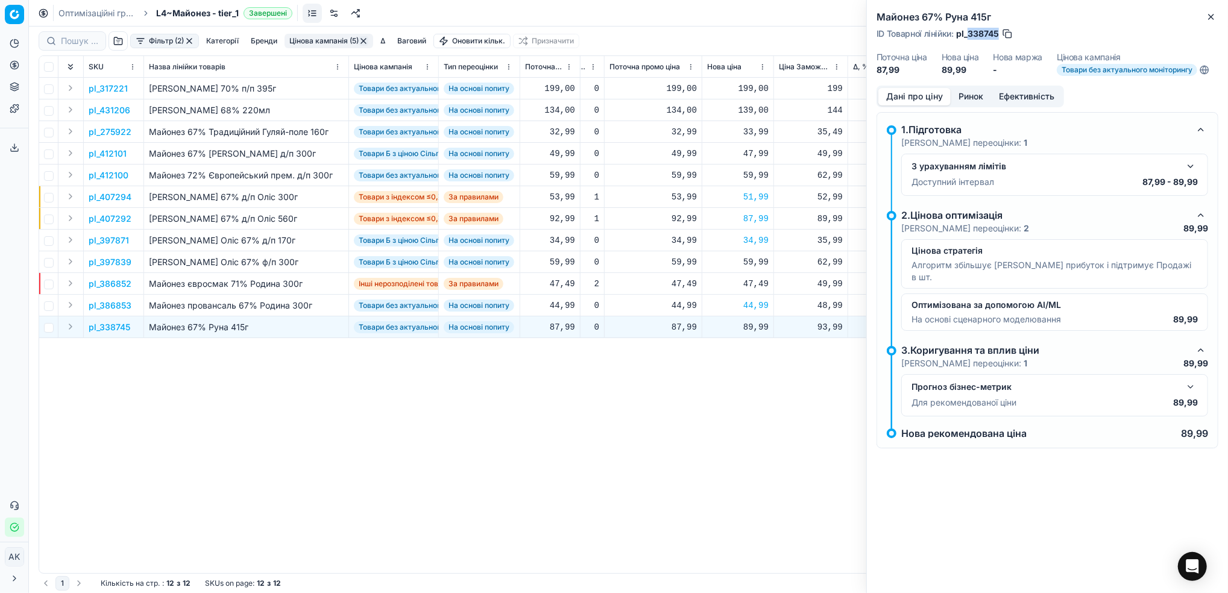
drag, startPoint x: 999, startPoint y: 33, endPoint x: 969, endPoint y: 35, distance: 30.2
click at [969, 35] on span "pl_338745" at bounding box center [977, 34] width 43 height 12
copy span "338745"
click at [1207, 16] on icon "button" at bounding box center [1211, 17] width 10 height 10
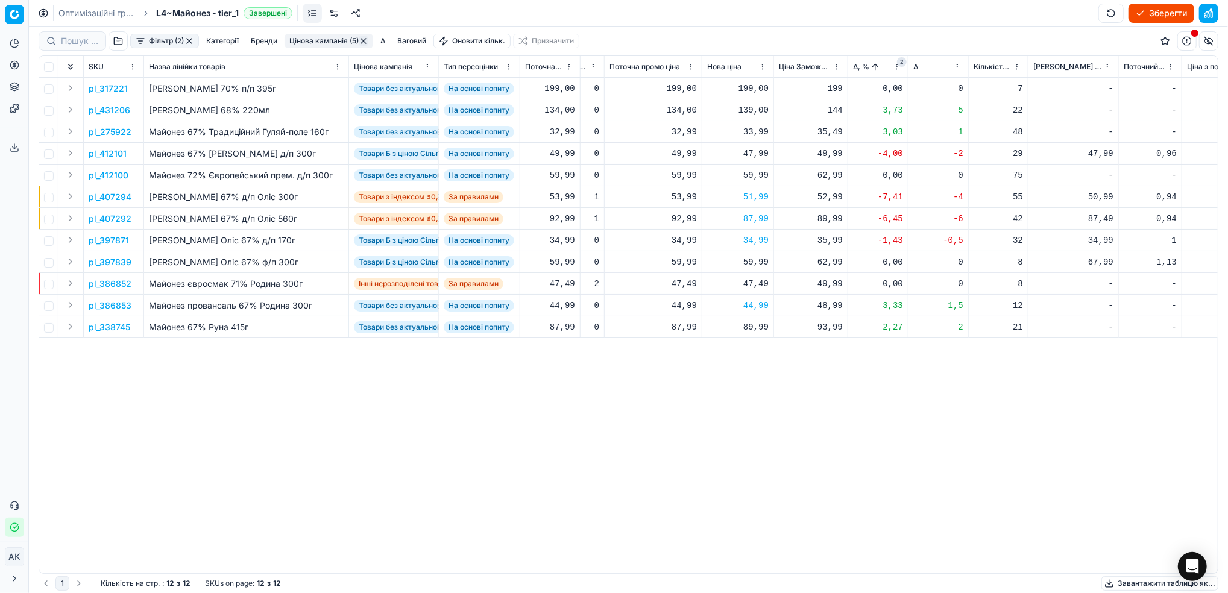
click at [363, 45] on button "button" at bounding box center [364, 41] width 10 height 10
click at [312, 46] on button "Цінова кампанія" at bounding box center [317, 41] width 68 height 14
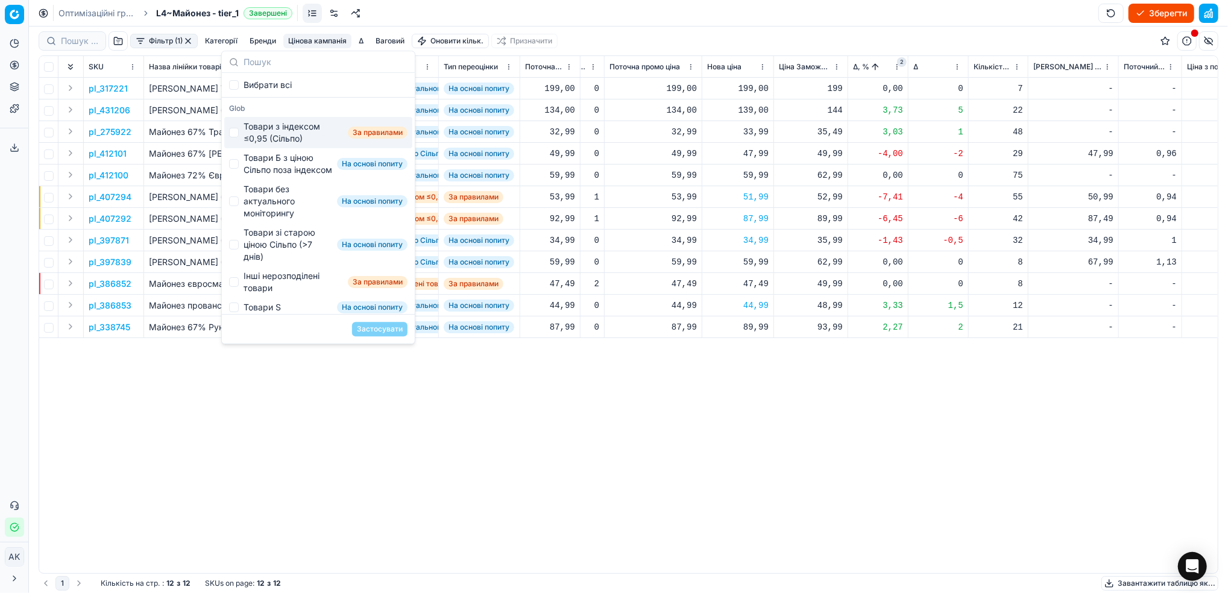
click at [258, 128] on div "Товари з індексом ≤0,95 (Сільпо)" at bounding box center [293, 133] width 99 height 24
checkbox input "true"
click at [376, 329] on button "Застосувати" at bounding box center [379, 329] width 55 height 14
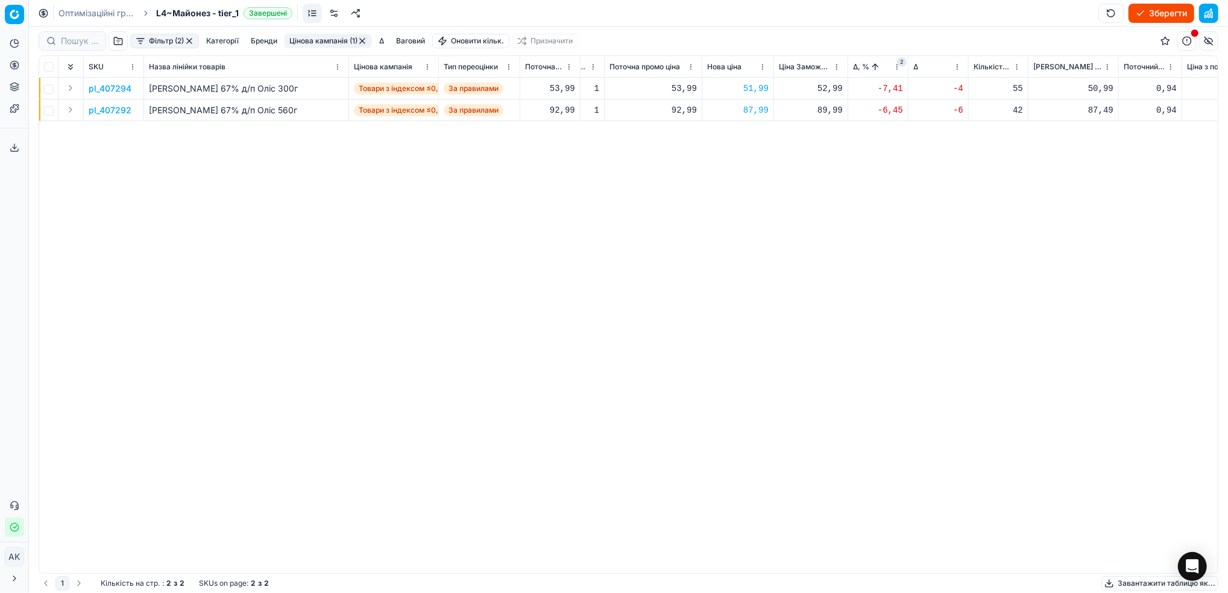
click at [367, 40] on button "button" at bounding box center [362, 41] width 10 height 10
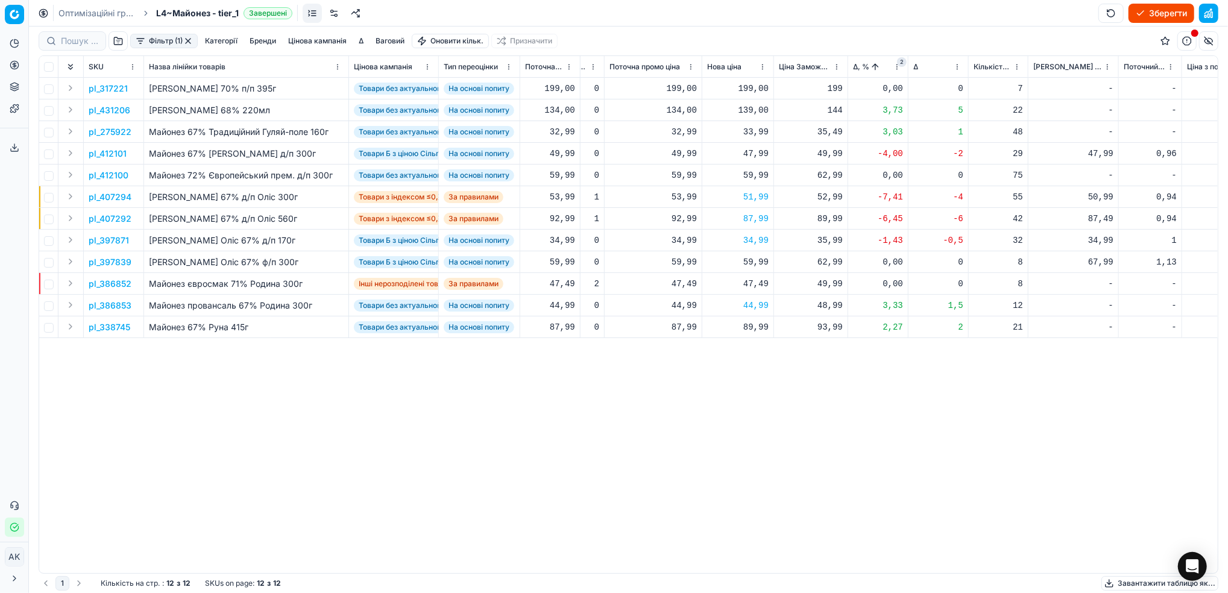
click at [190, 39] on button "button" at bounding box center [188, 41] width 10 height 10
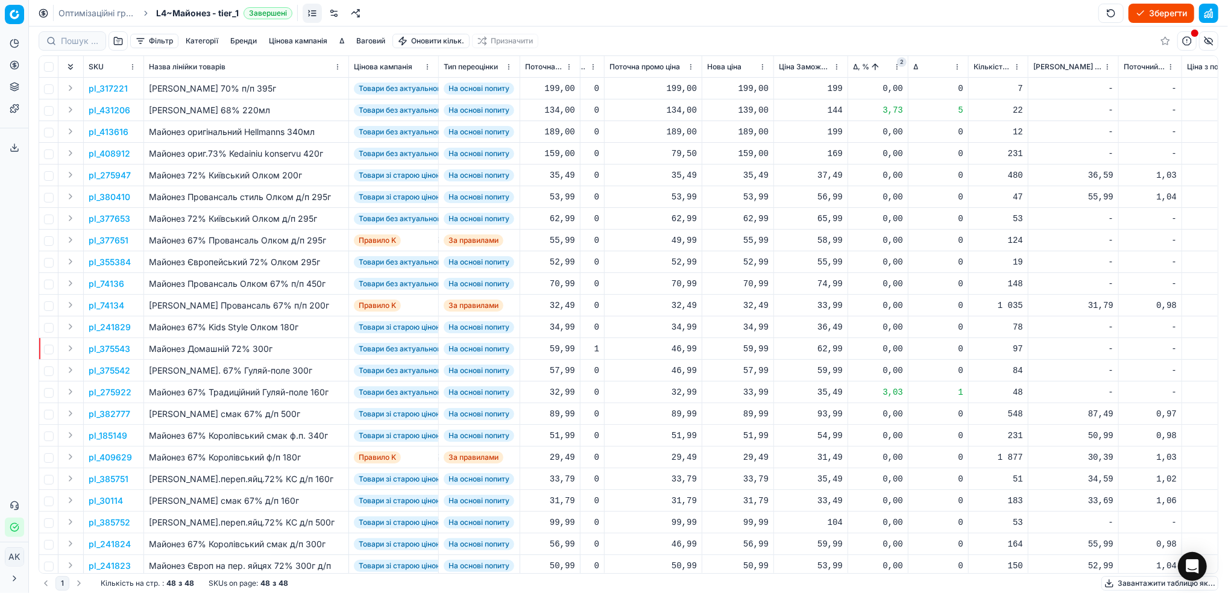
click at [1144, 12] on button "Зберегти" at bounding box center [1162, 13] width 66 height 19
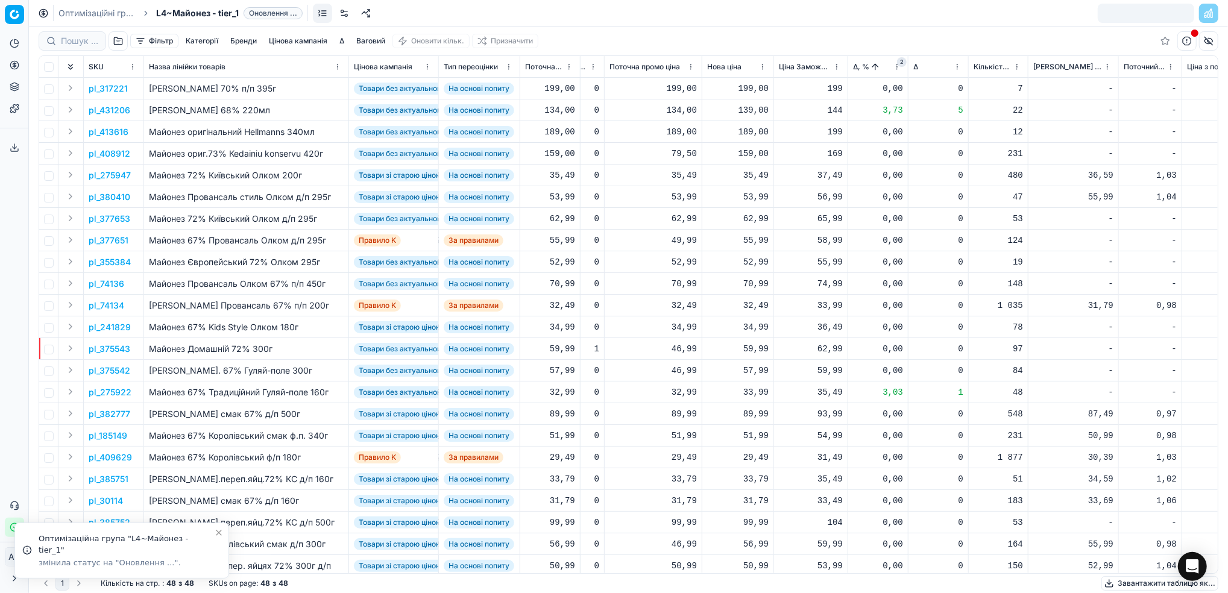
drag, startPoint x: 82, startPoint y: 11, endPoint x: 233, endPoint y: 96, distance: 173.8
click at [82, 11] on link "Оптимізаційні групи" at bounding box center [96, 13] width 77 height 12
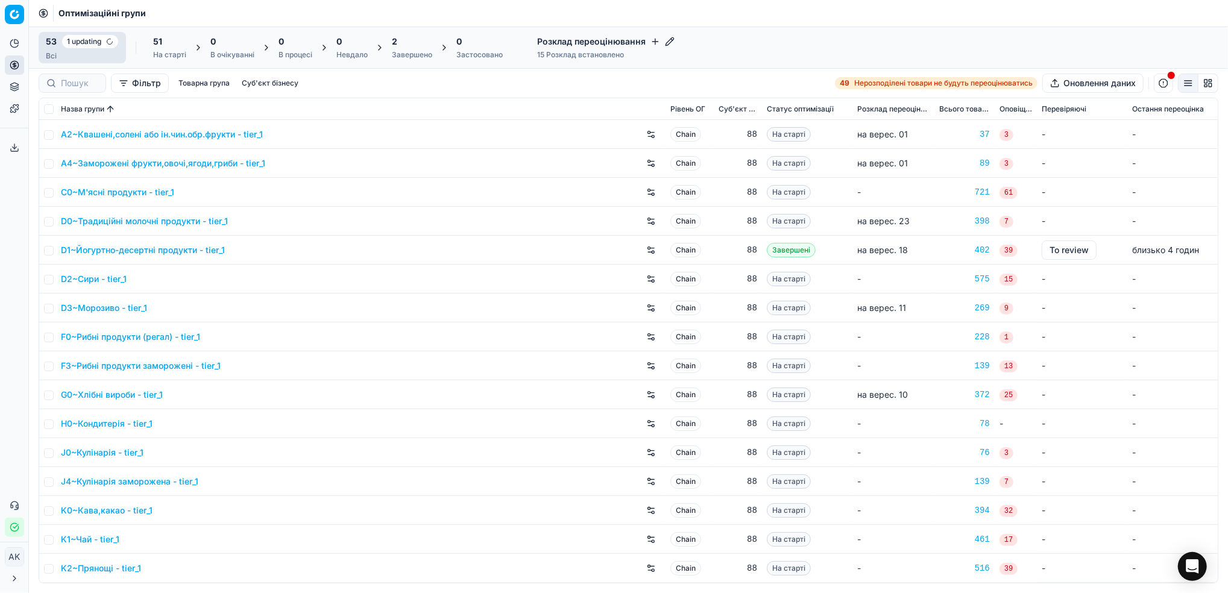
click at [412, 57] on div "Завершено" at bounding box center [412, 55] width 40 height 10
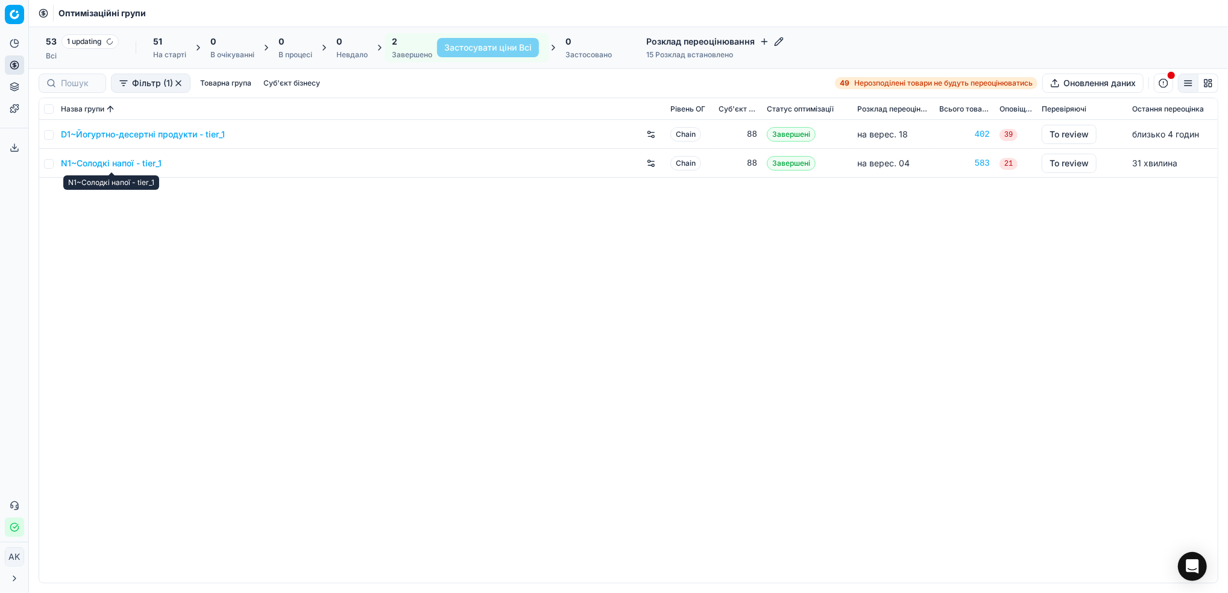
click at [105, 164] on link "N1~Солодкі напої - tier_1" at bounding box center [111, 163] width 101 height 12
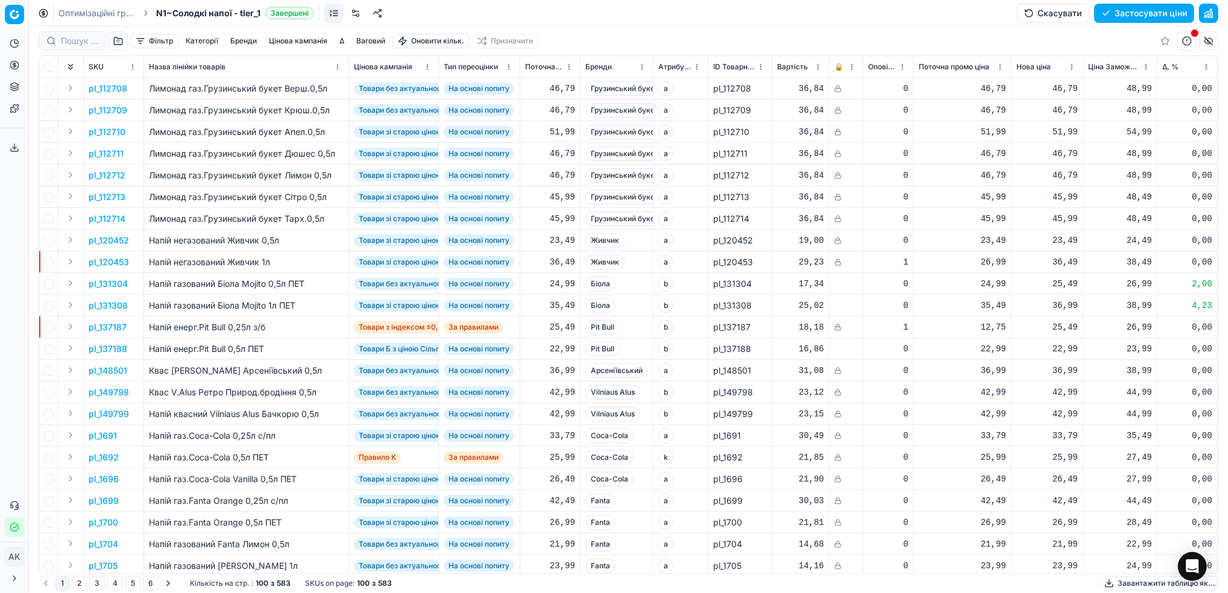
click at [1212, 9] on button "button" at bounding box center [1208, 13] width 19 height 19
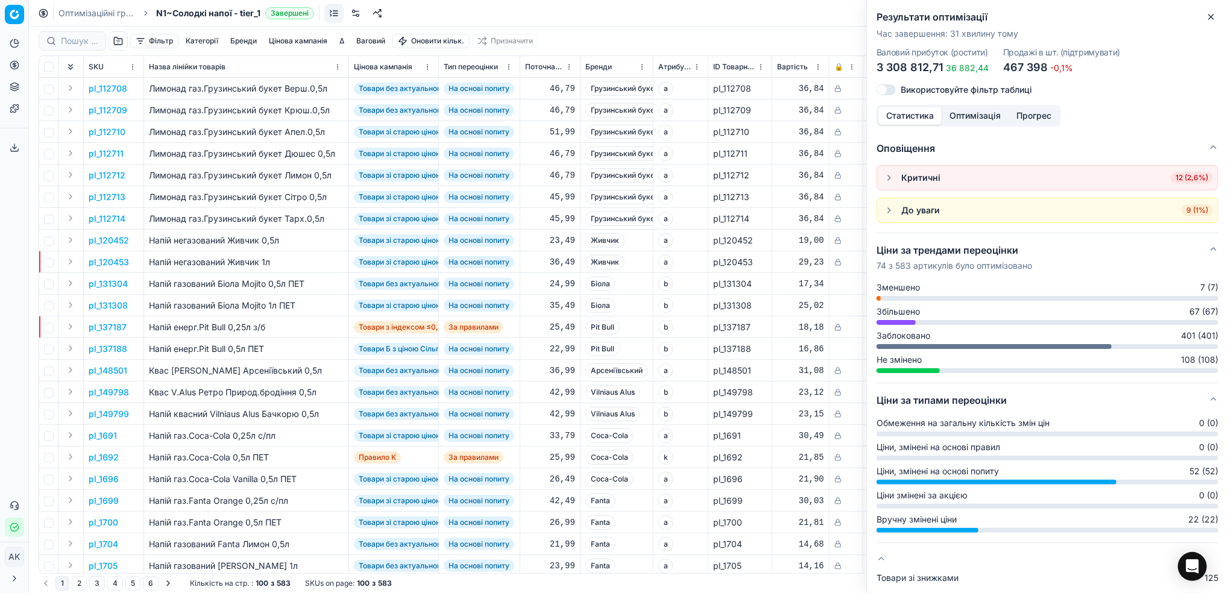
click at [1210, 13] on icon "button" at bounding box center [1211, 17] width 10 height 10
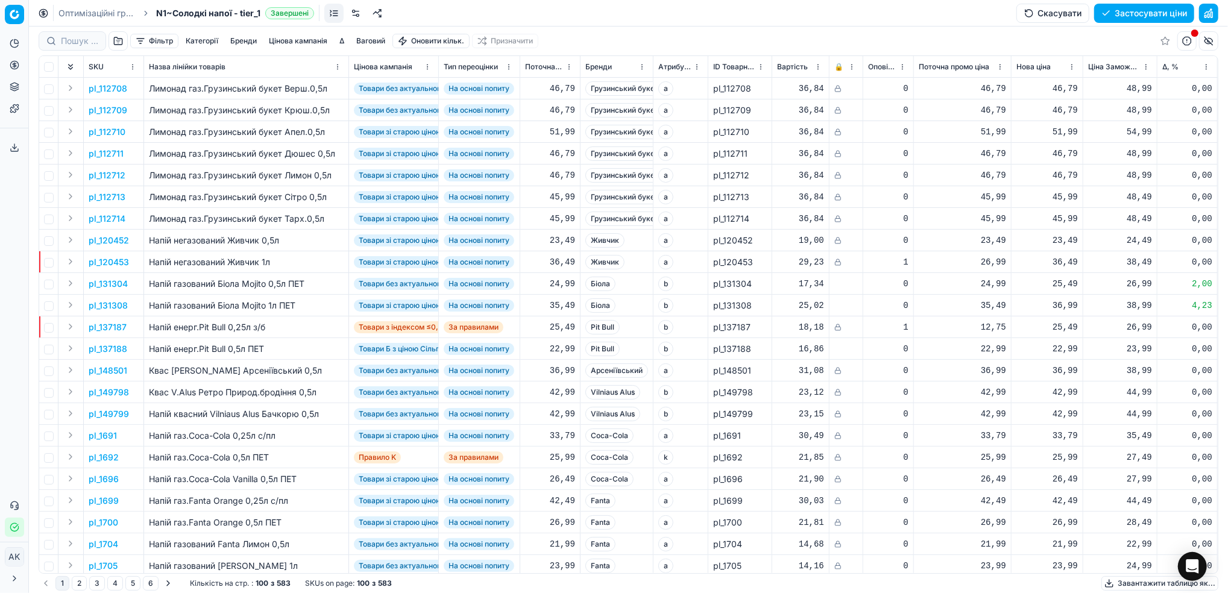
click at [297, 37] on button "Цінова кампанія" at bounding box center [298, 41] width 68 height 14
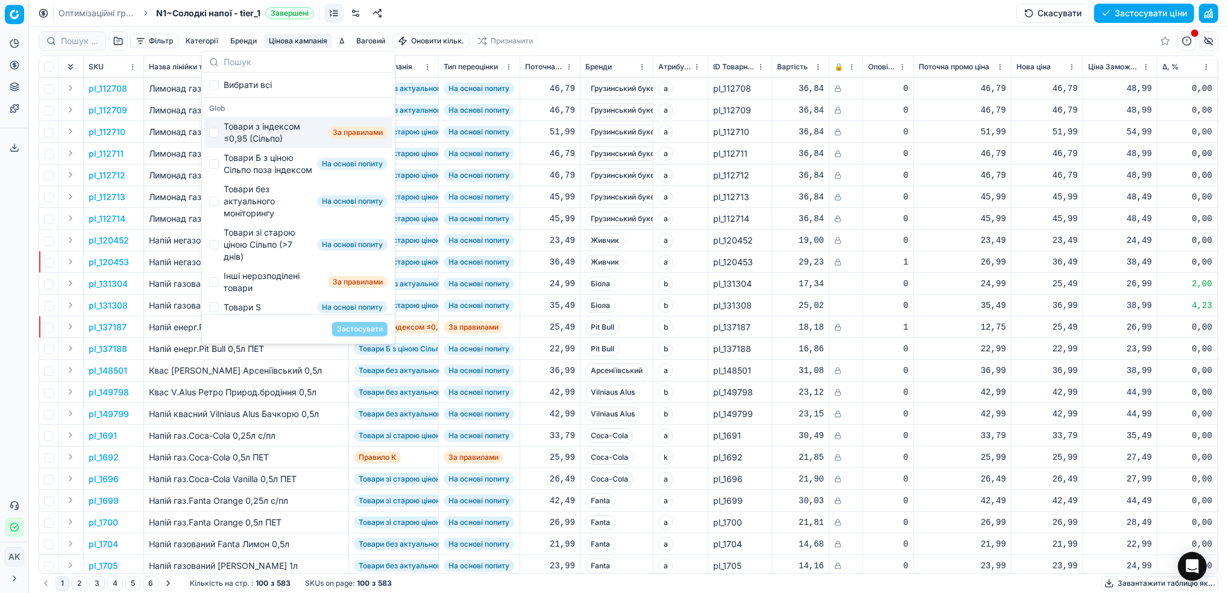
click at [227, 127] on div "Товари з індексом ≤0,95 (Сільпо)" at bounding box center [273, 133] width 99 height 24
checkbox input "true"
click at [364, 332] on button "Застосувати" at bounding box center [359, 329] width 55 height 14
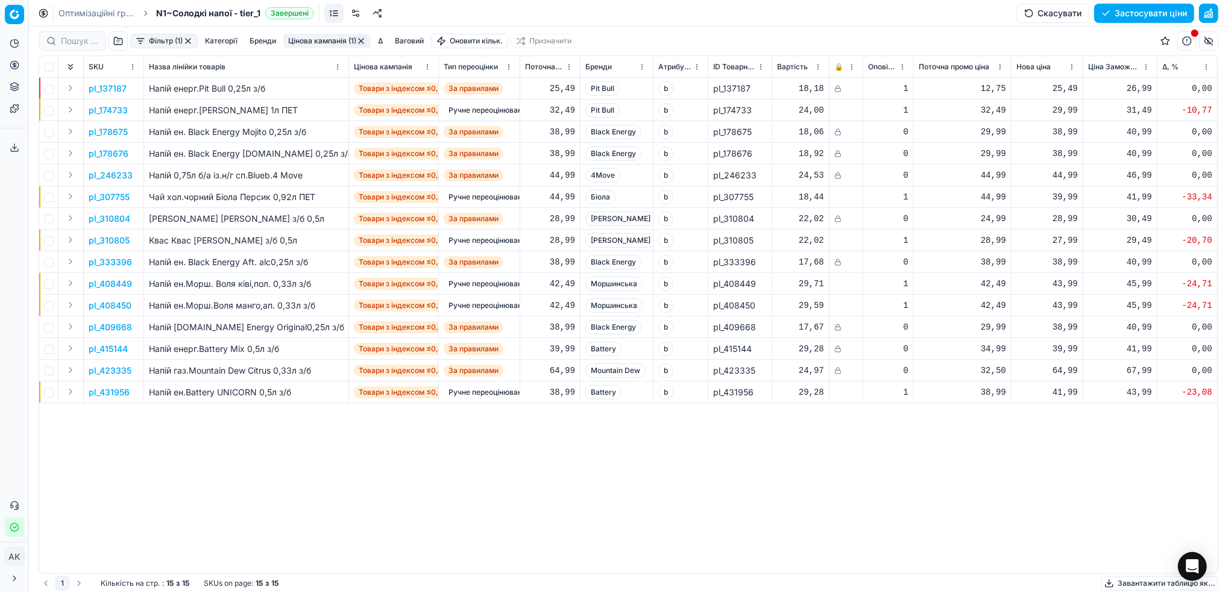
click at [172, 40] on button "Фільтр (1)" at bounding box center [164, 41] width 68 height 14
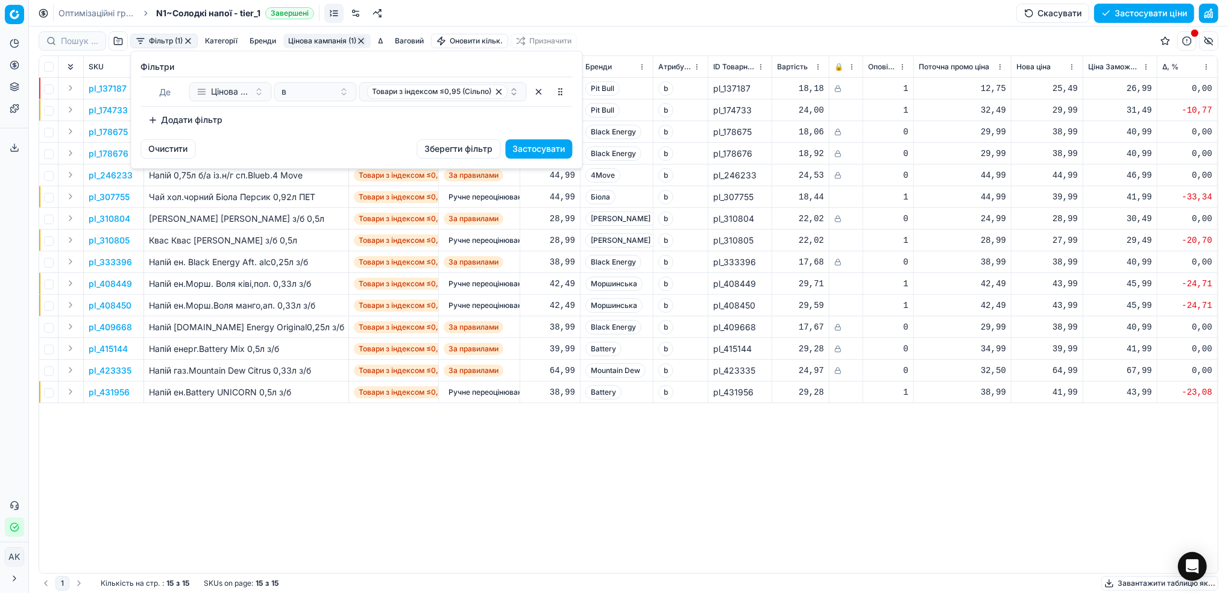
click at [177, 118] on button "Додати фільтр" at bounding box center [185, 119] width 89 height 19
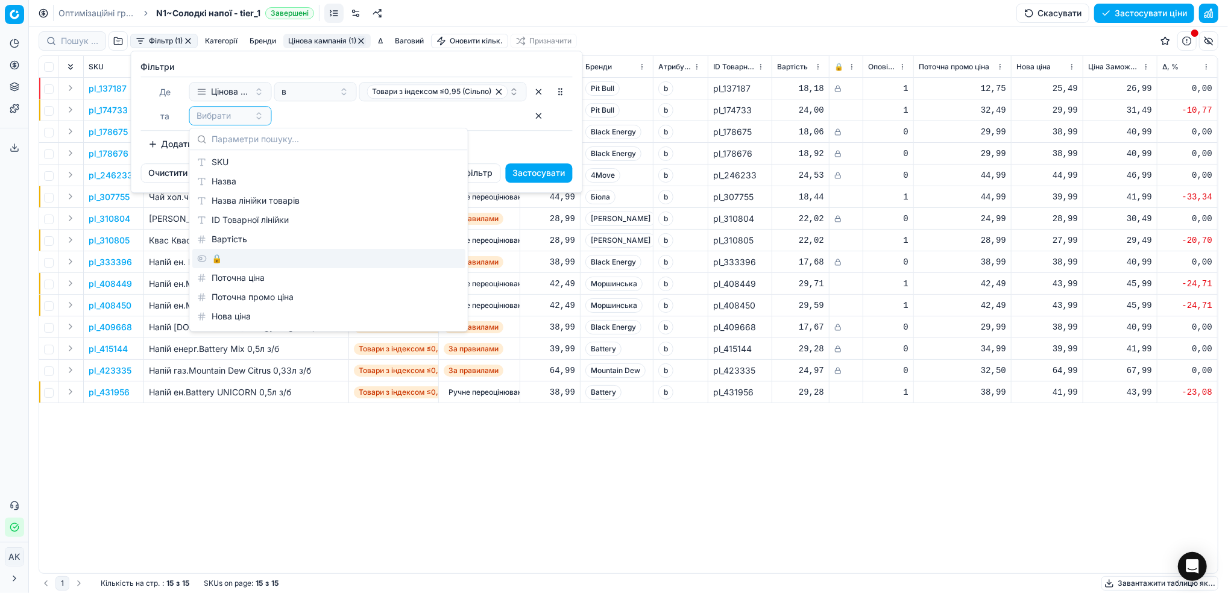
click at [218, 260] on div "🔒" at bounding box center [328, 258] width 273 height 19
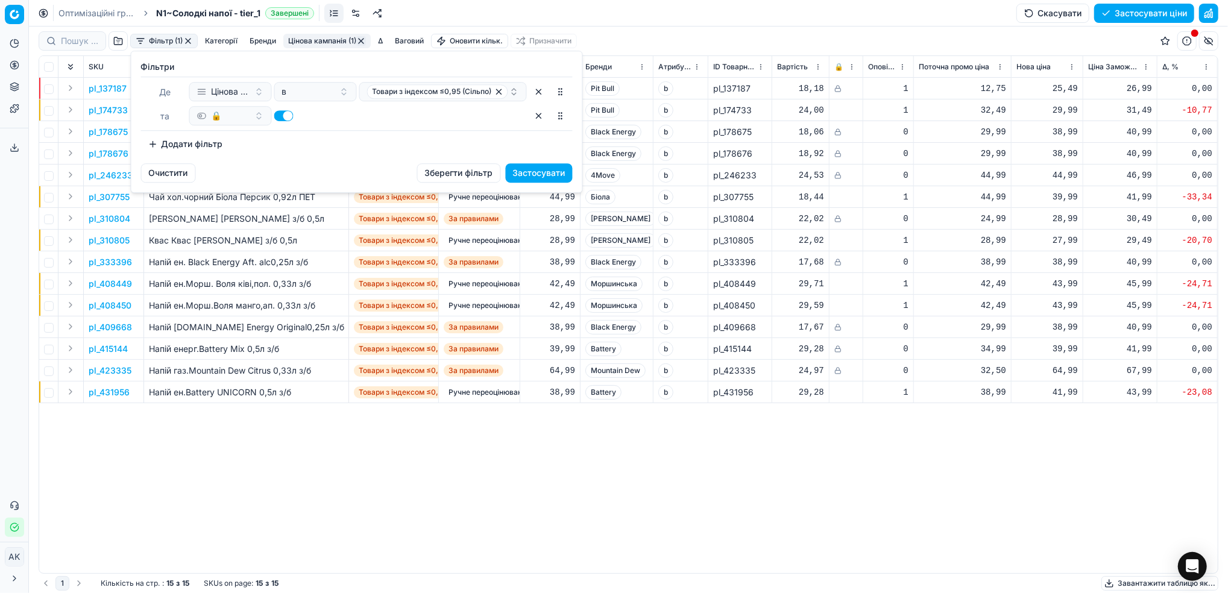
click at [283, 119] on button "button" at bounding box center [283, 115] width 19 height 11
checkbox input "false"
click at [534, 172] on button "Застосувати" at bounding box center [539, 172] width 67 height 19
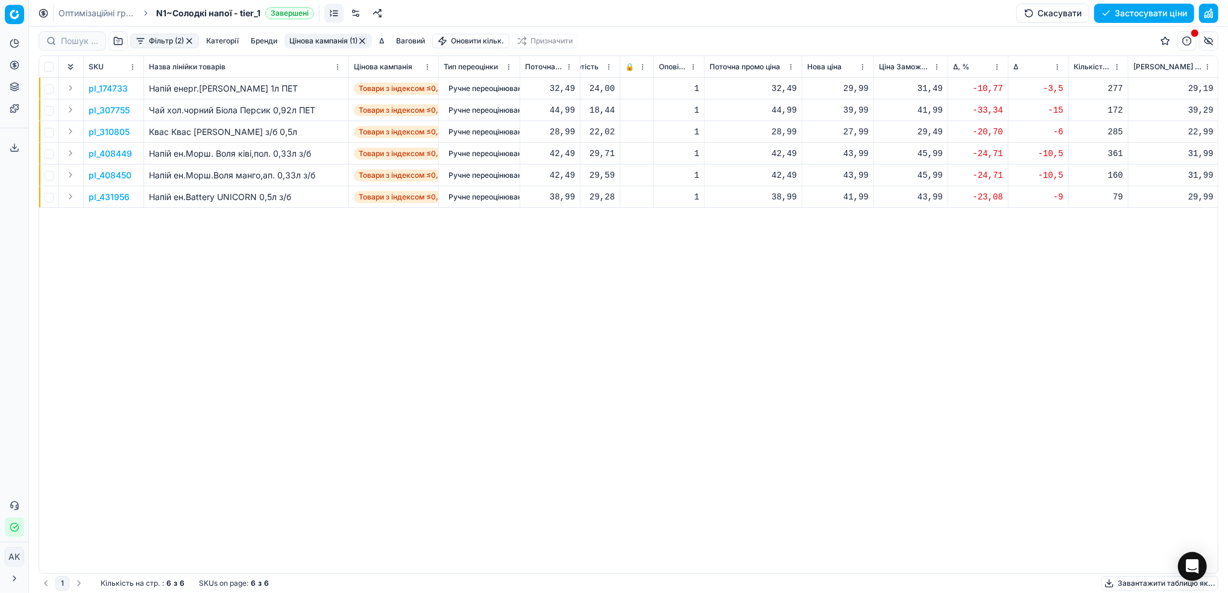
scroll to position [0, 219]
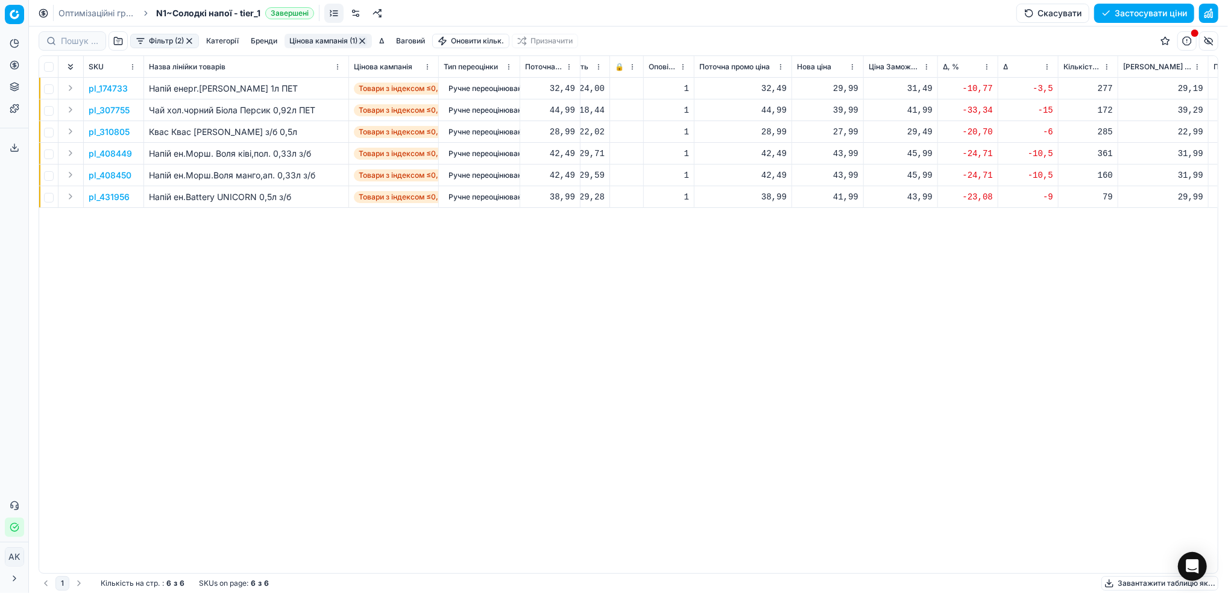
click at [191, 43] on button "button" at bounding box center [189, 41] width 10 height 10
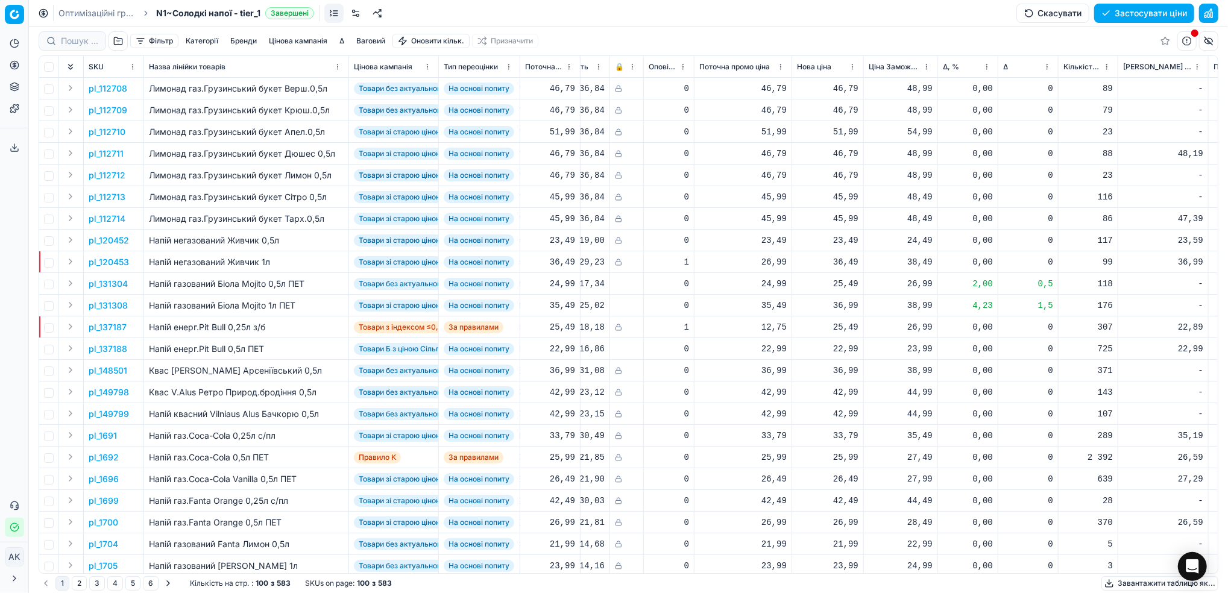
click at [1131, 13] on button "Застосувати ціни" at bounding box center [1144, 13] width 100 height 19
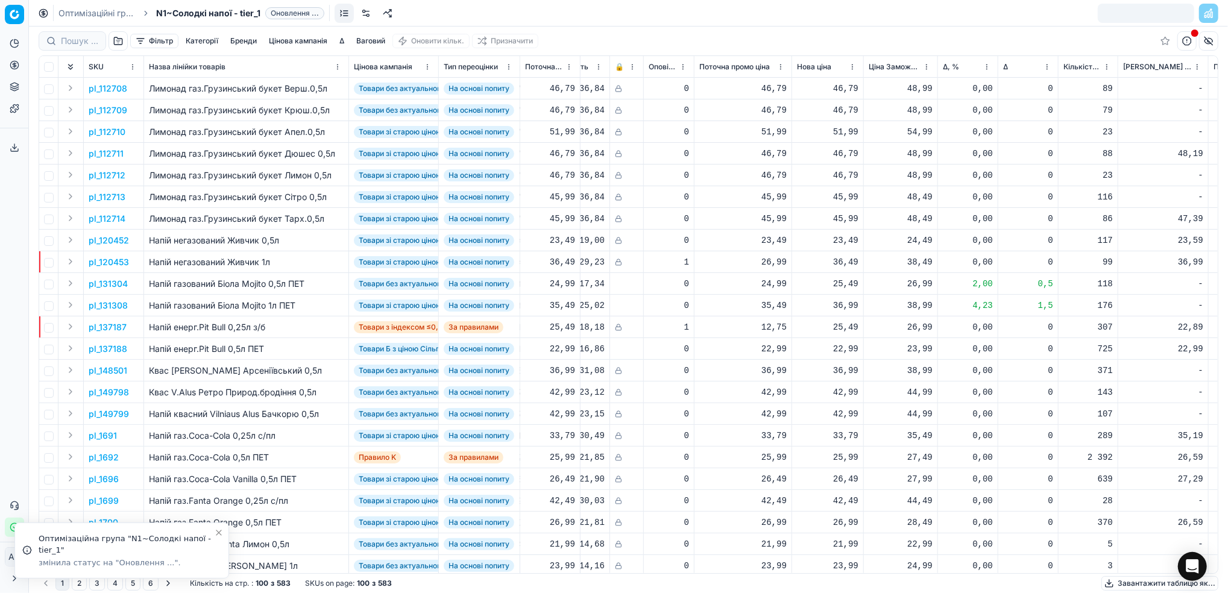
drag, startPoint x: 84, startPoint y: 13, endPoint x: 358, endPoint y: 86, distance: 283.8
click at [84, 12] on link "Оптимізаційні групи" at bounding box center [96, 13] width 77 height 12
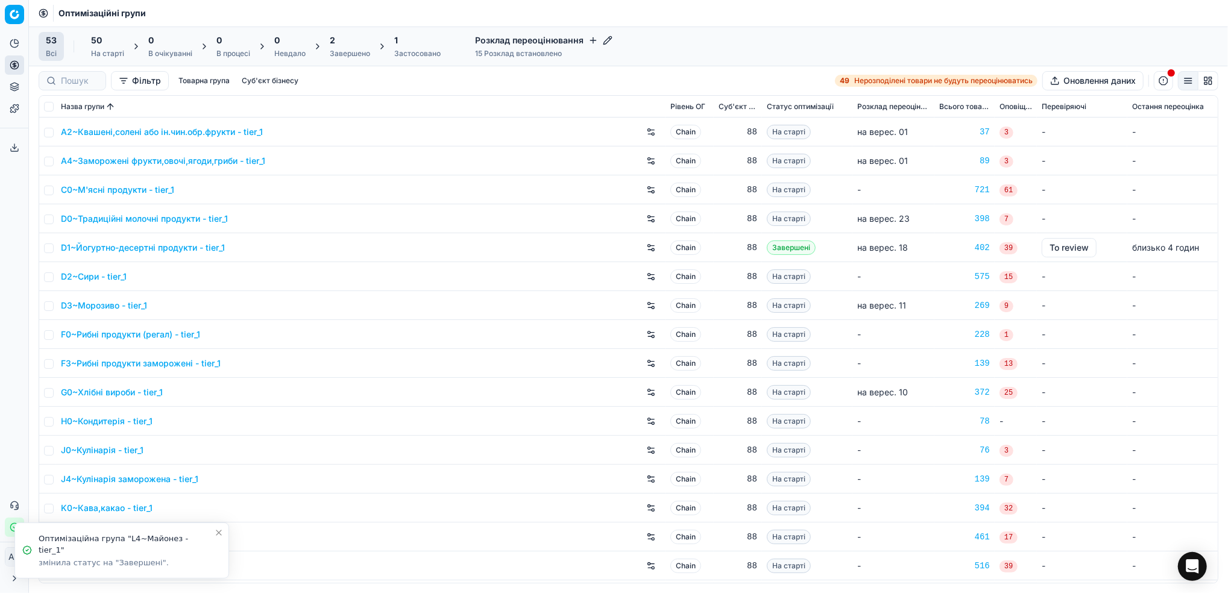
click at [352, 49] on div "Завершено" at bounding box center [350, 54] width 40 height 10
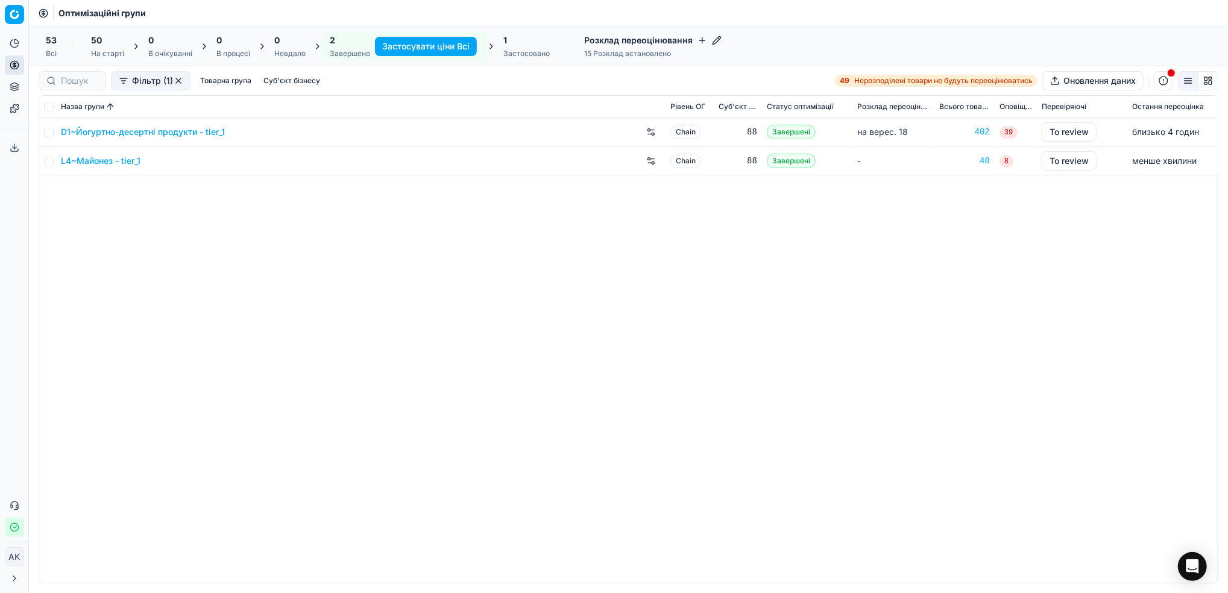
click at [80, 166] on link "L4~Майонез - tier_1" at bounding box center [101, 161] width 80 height 12
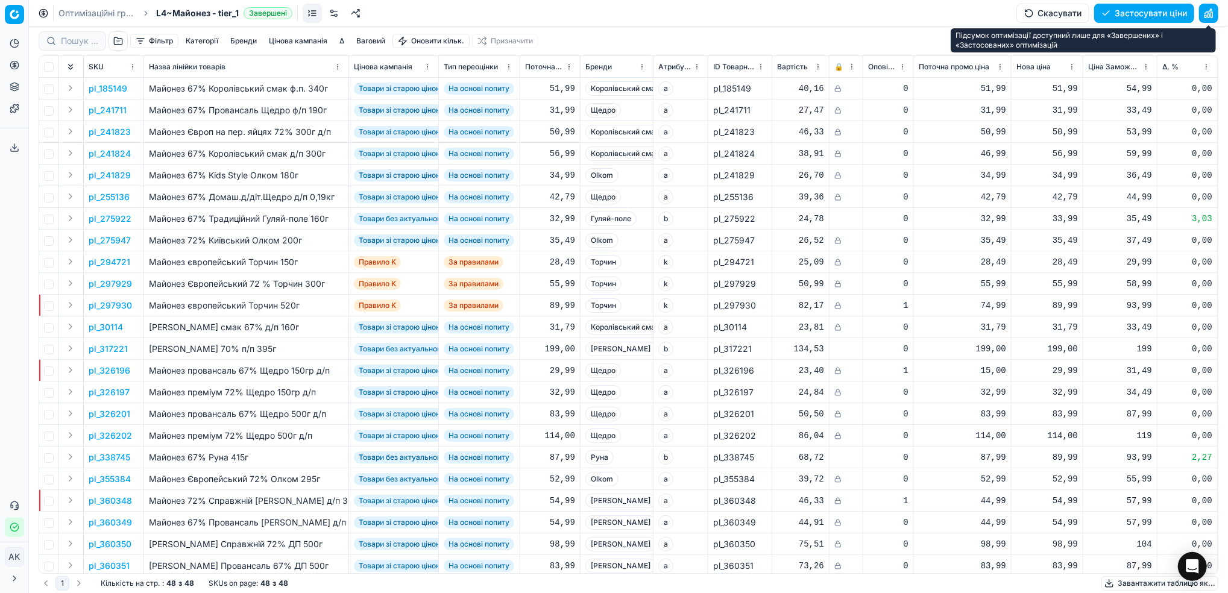
click at [1208, 12] on button "button" at bounding box center [1208, 13] width 19 height 19
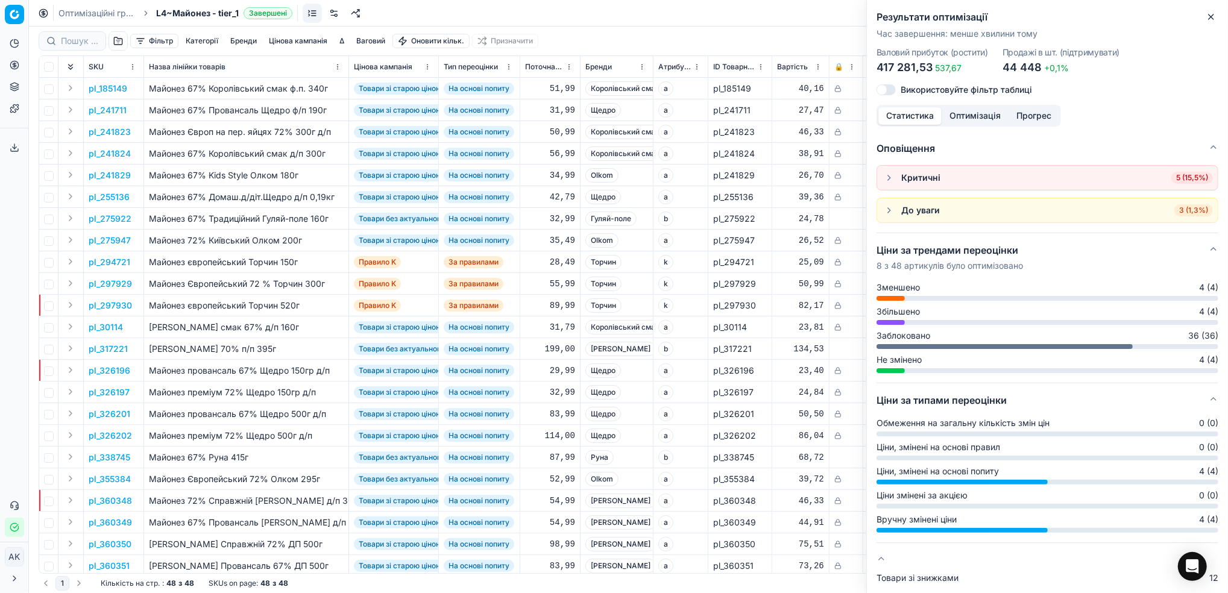
click at [1212, 16] on icon "button" at bounding box center [1211, 16] width 5 height 5
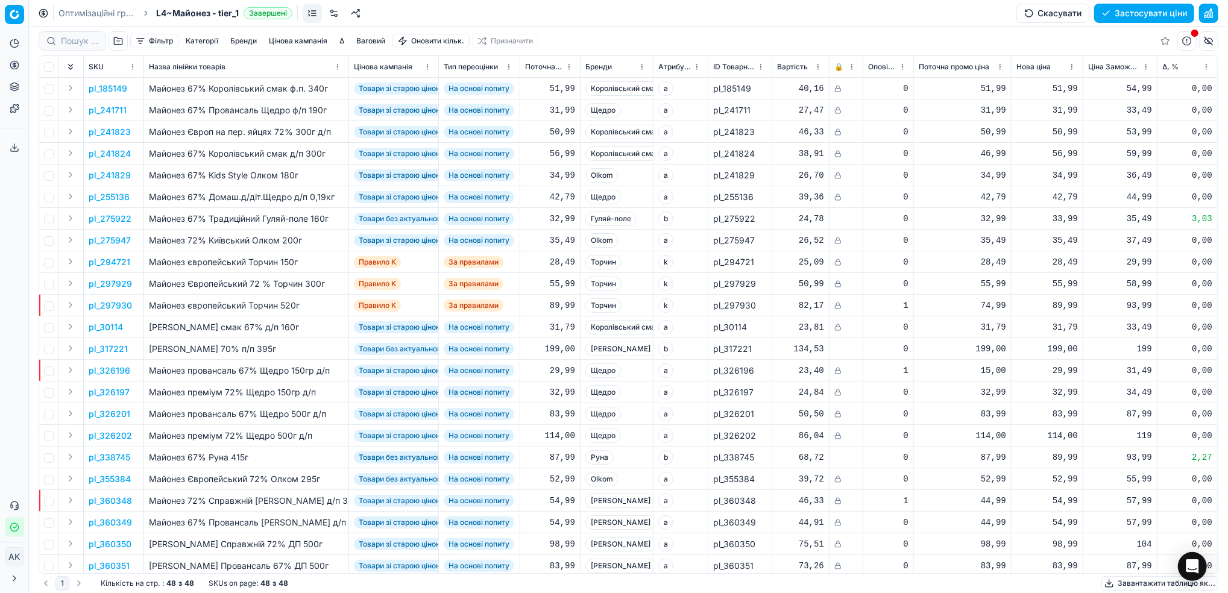
click at [1143, 17] on button "Застосувати ціни" at bounding box center [1144, 13] width 100 height 19
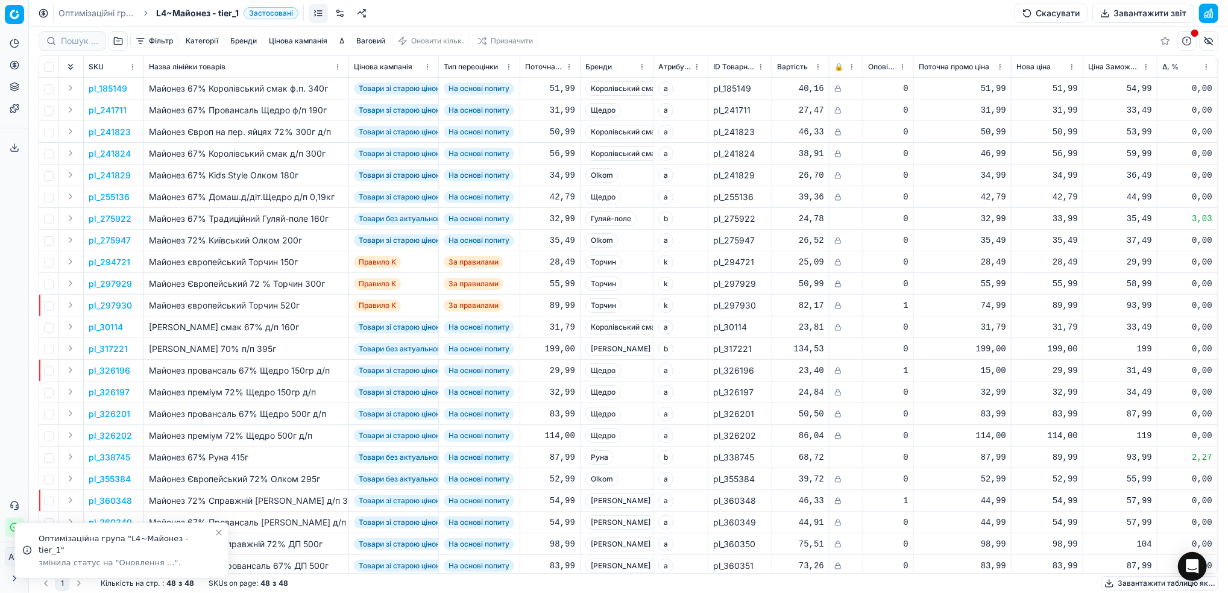
click at [90, 14] on link "Оптимізаційні групи" at bounding box center [96, 13] width 77 height 12
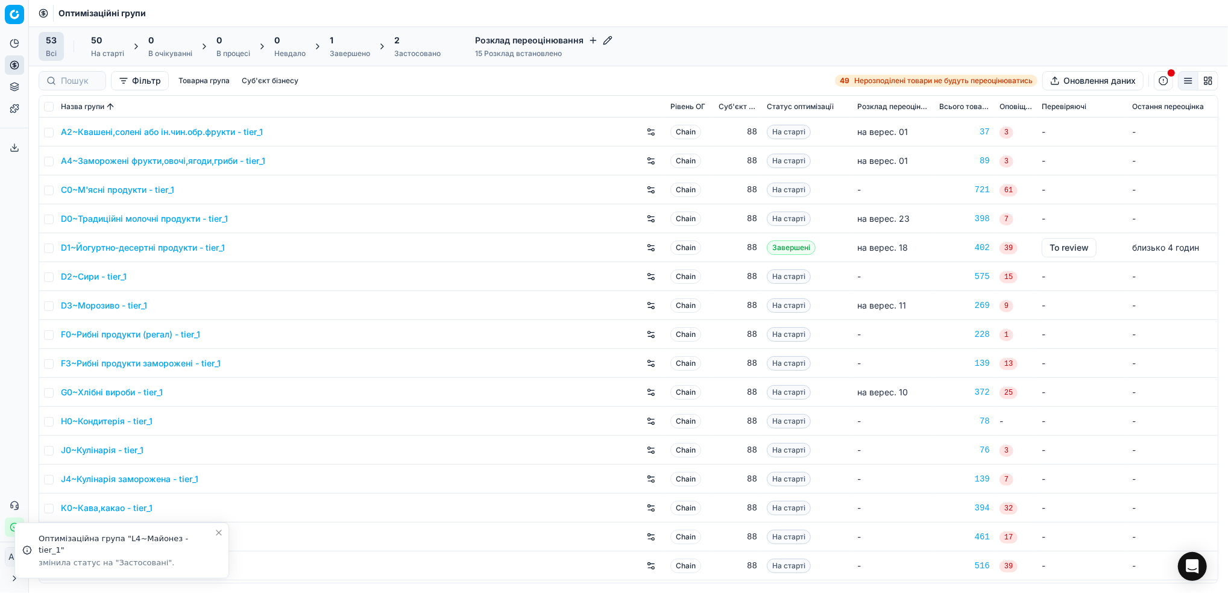
click at [414, 45] on div "2" at bounding box center [417, 40] width 46 height 12
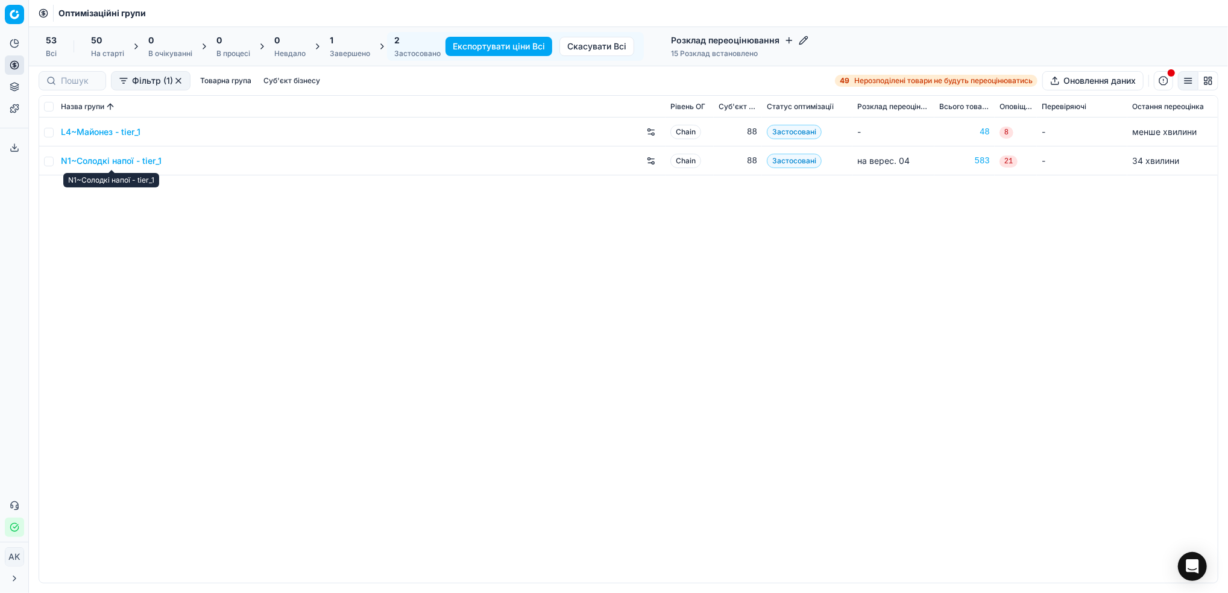
click at [92, 162] on link "N1~Солодкі напої - tier_1" at bounding box center [111, 161] width 101 height 12
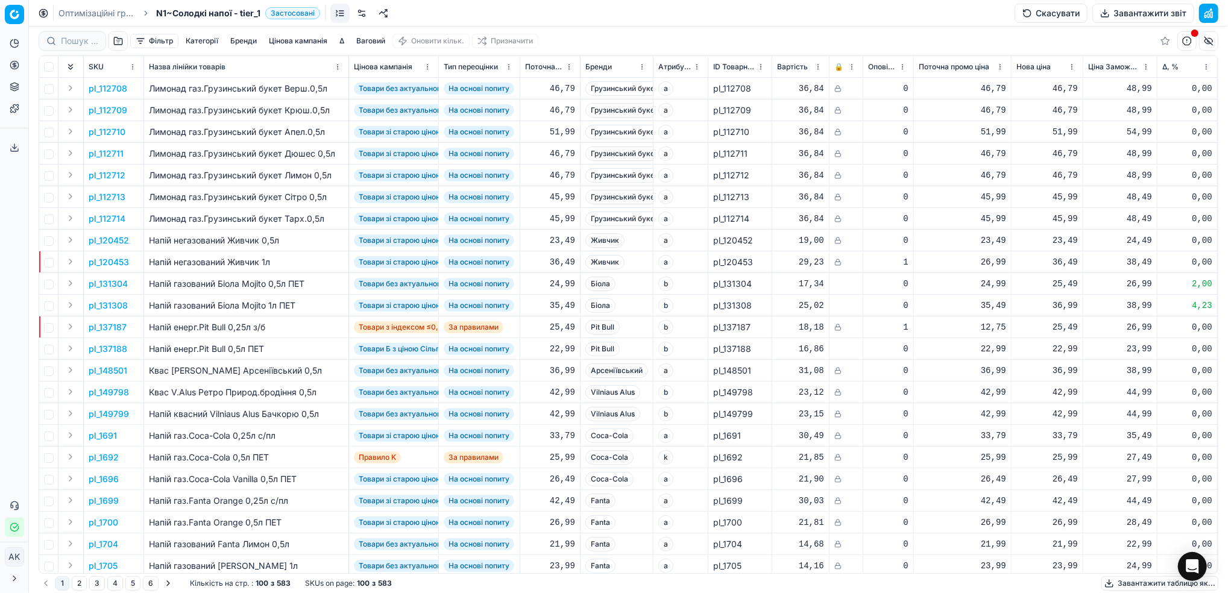
click at [1111, 11] on button "Завантажити звіт" at bounding box center [1143, 13] width 102 height 19
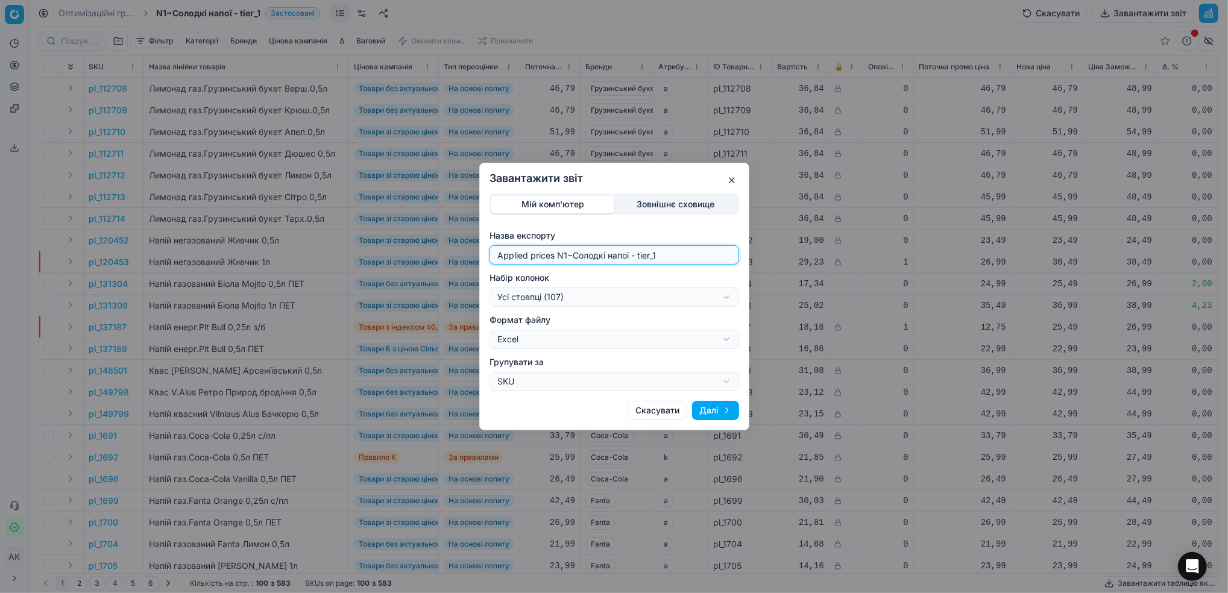
drag, startPoint x: 567, startPoint y: 253, endPoint x: 444, endPoint y: 253, distance: 123.0
click at [444, 253] on div "Завантажити звіт Мій комп'ютер Зовнішнє сховище Назва експорту Applied prices N…" at bounding box center [614, 296] width 1228 height 593
type input "20250918~Солодкі напої - tier_1"
click at [719, 297] on div "Завантажити звіт Мій комп'ютер Зовнішнє сховище Назва експорту 20250918~Солодкі…" at bounding box center [614, 296] width 1228 height 593
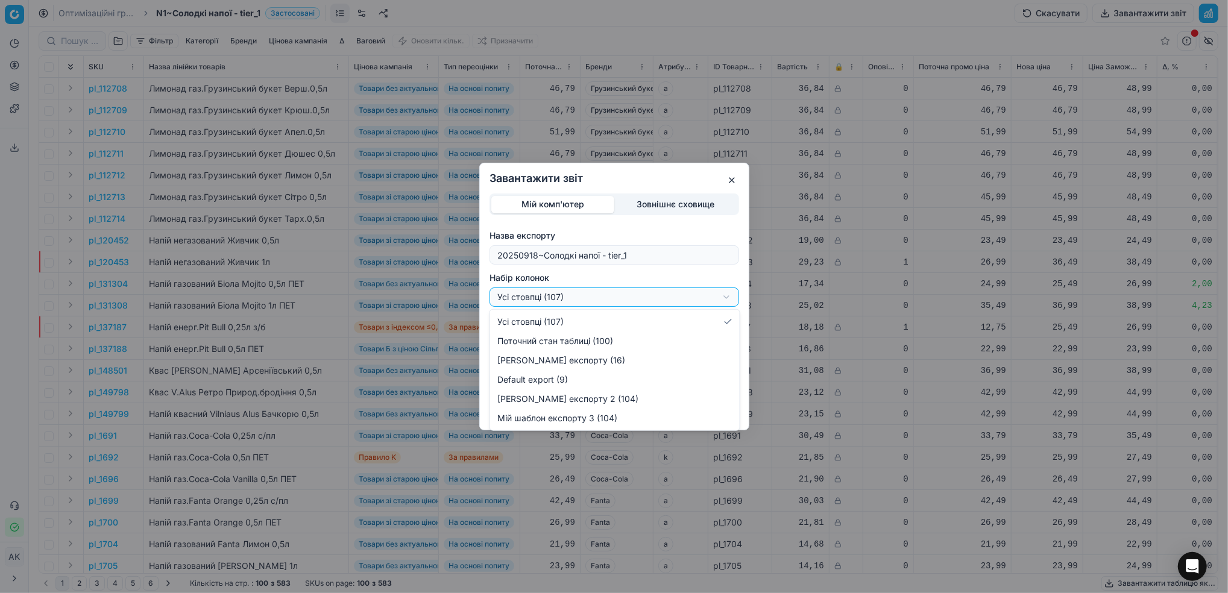
select select "custom"
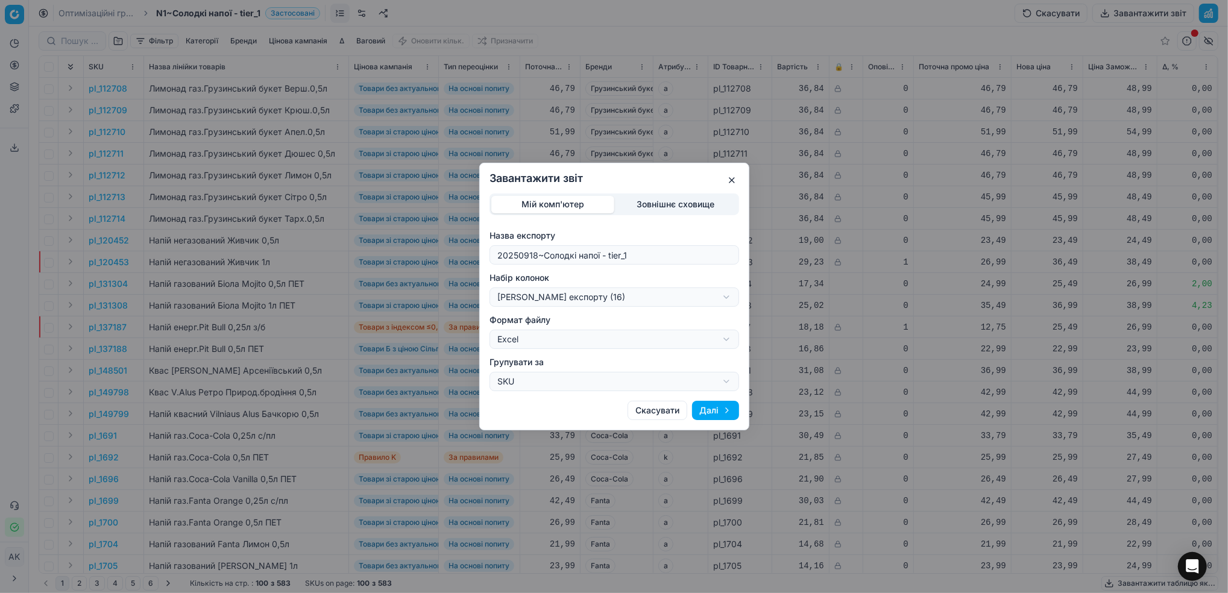
click at [721, 410] on button "Далі" at bounding box center [715, 410] width 47 height 19
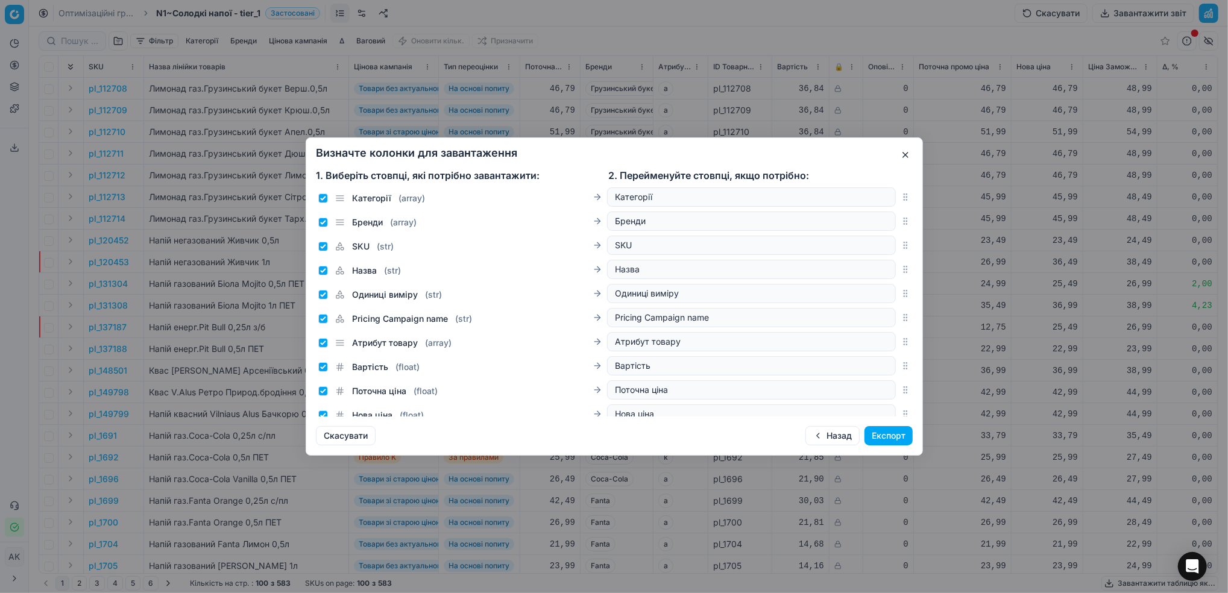
click at [889, 436] on button "Експорт" at bounding box center [888, 435] width 48 height 19
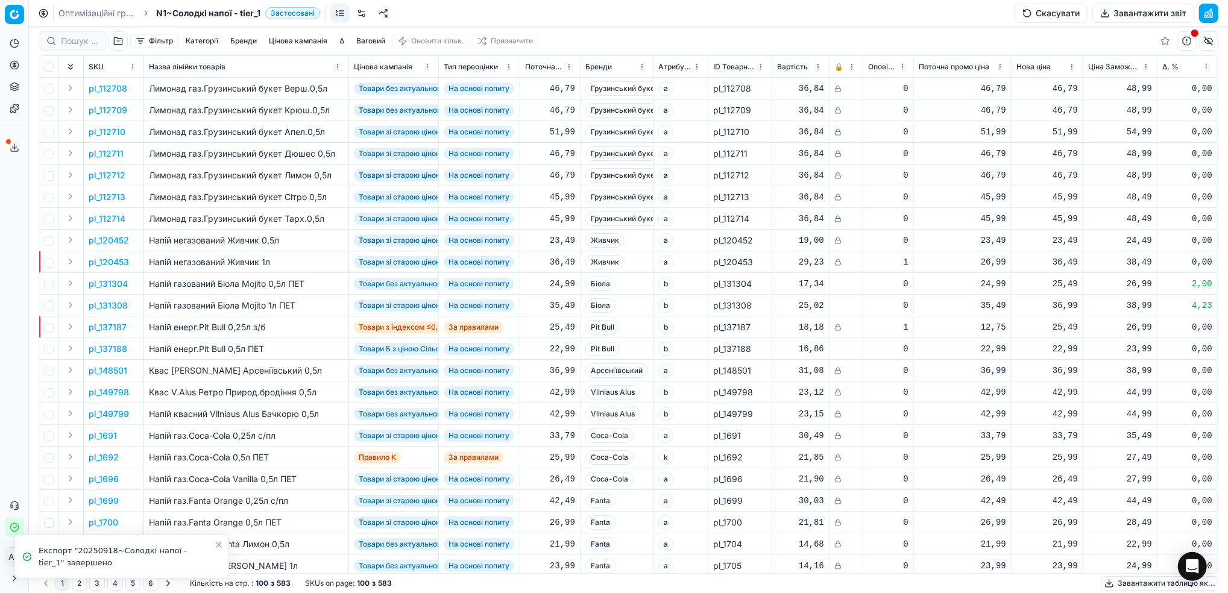
click at [16, 143] on icon at bounding box center [15, 148] width 10 height 10
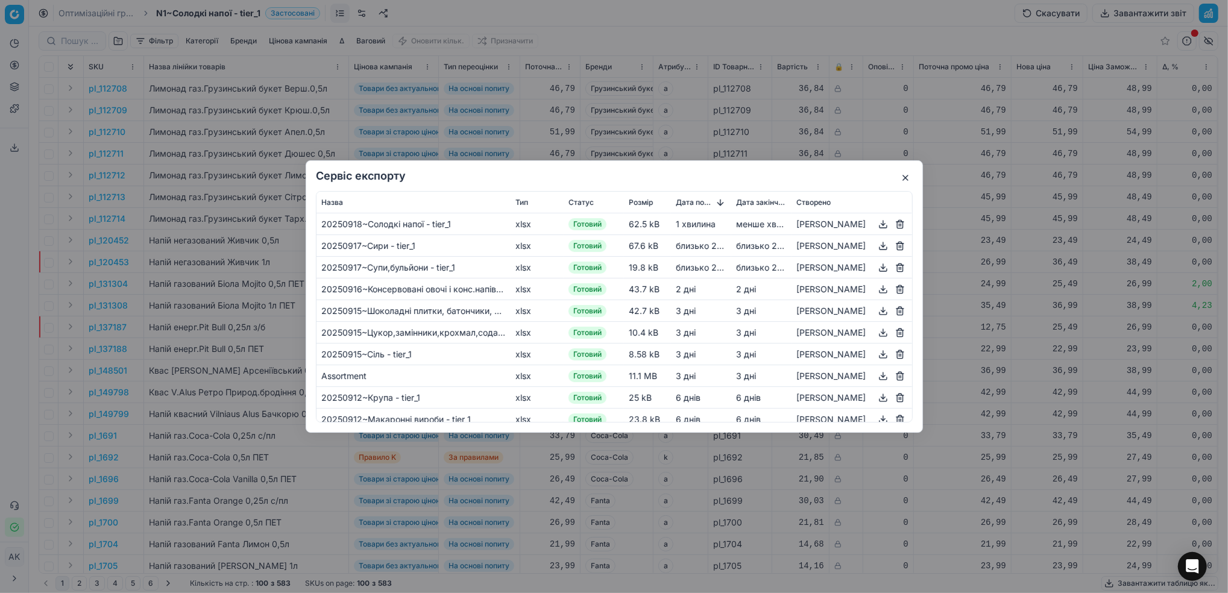
click at [881, 228] on button "button" at bounding box center [883, 224] width 14 height 14
click at [596, 32] on div "Сервіс експорту Назва Тип Статус Розмір Дата початку Дата закінчення Створено 2…" at bounding box center [614, 296] width 1228 height 593
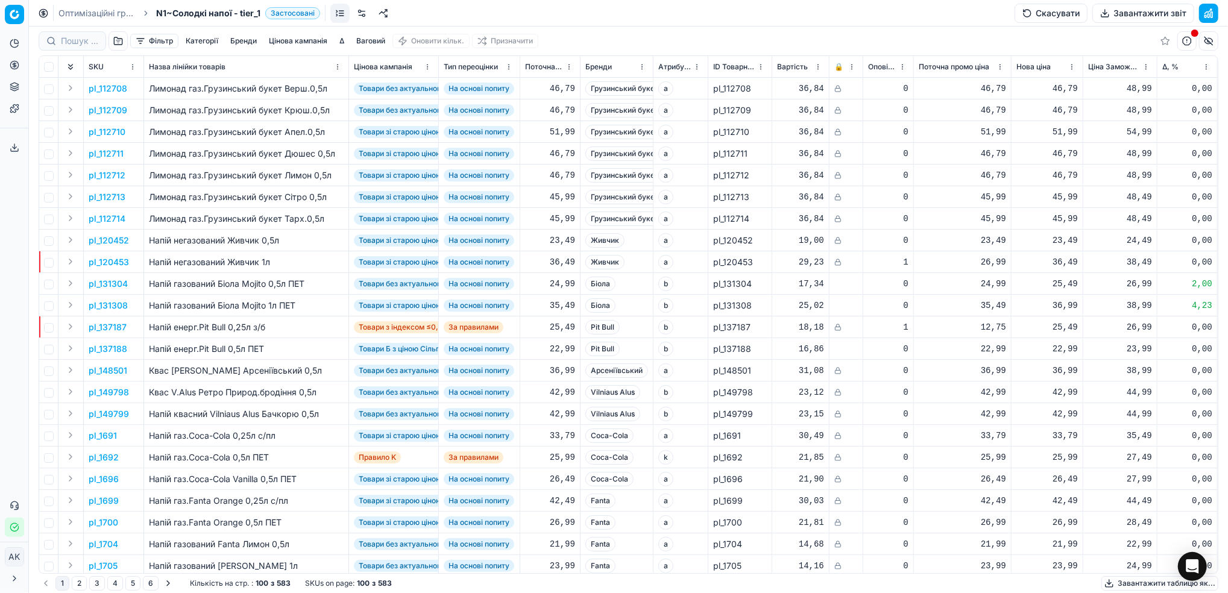
click at [99, 13] on link "Оптимізаційні групи" at bounding box center [96, 13] width 77 height 12
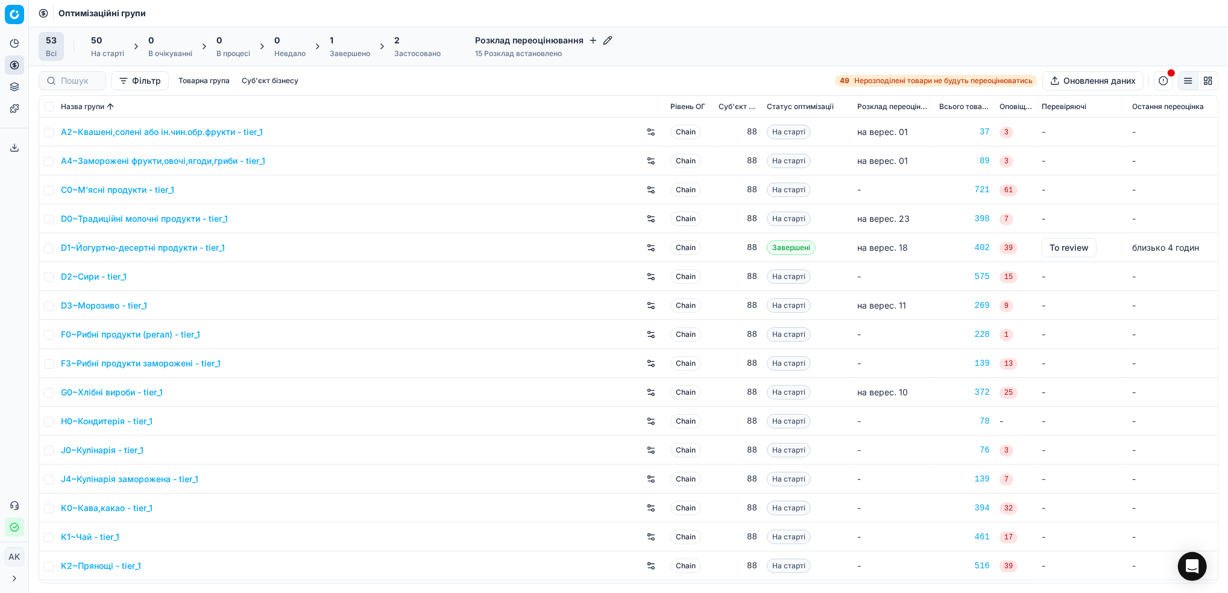
click at [415, 54] on div "Застосовано" at bounding box center [417, 54] width 46 height 10
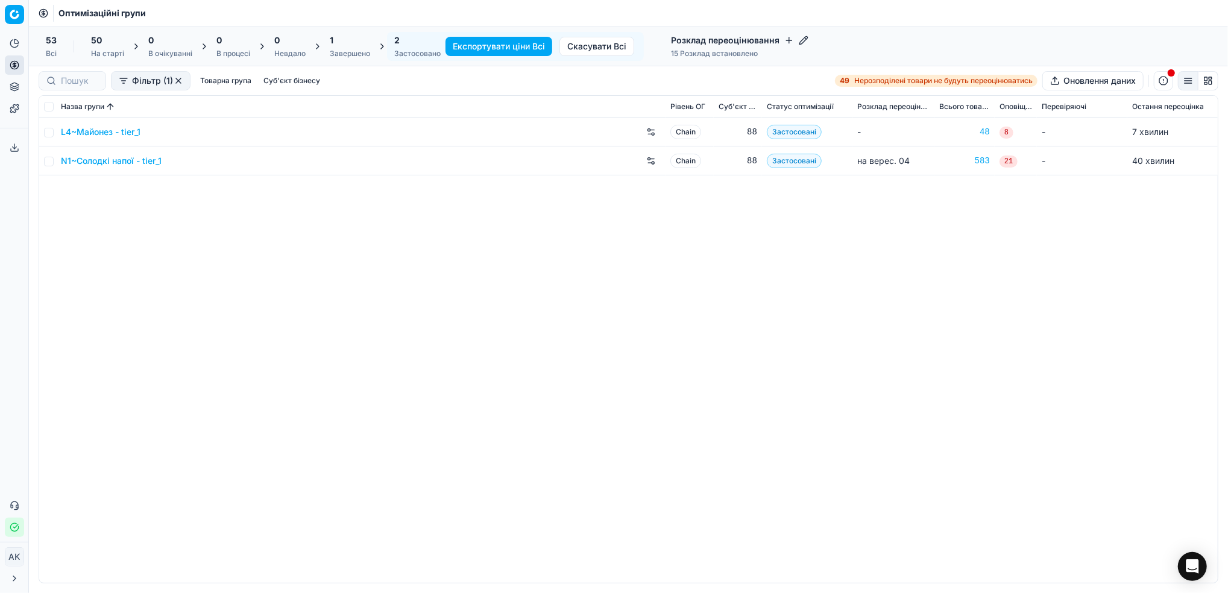
click at [92, 134] on link "L4~Майонез - tier_1" at bounding box center [101, 132] width 80 height 12
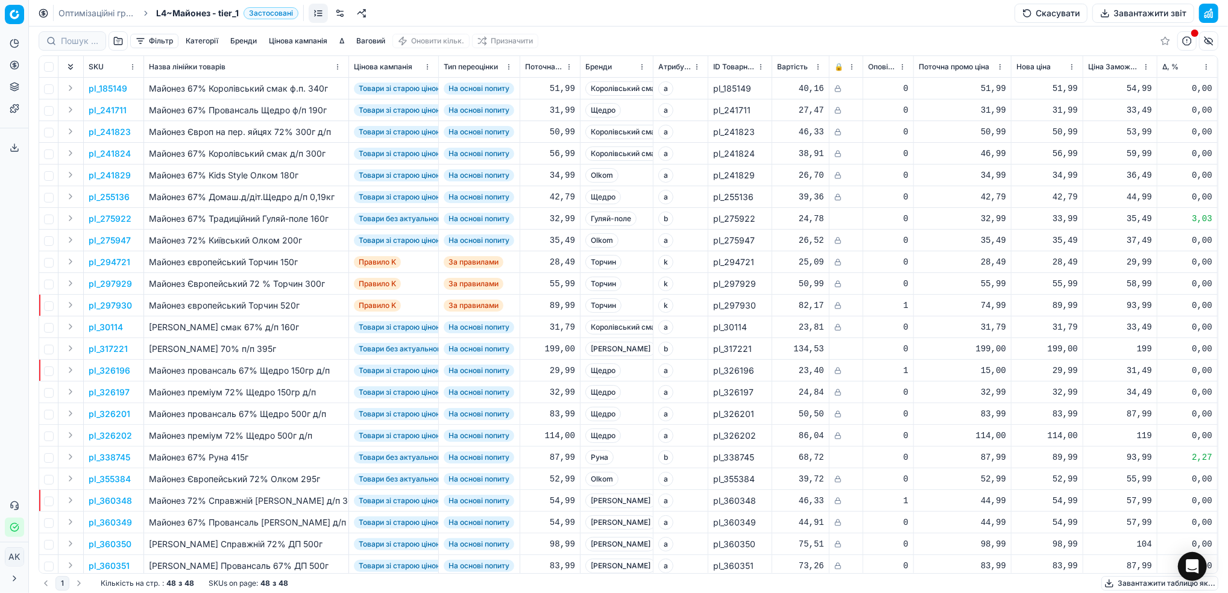
click at [1130, 12] on button "Завантажити звіт" at bounding box center [1143, 13] width 102 height 19
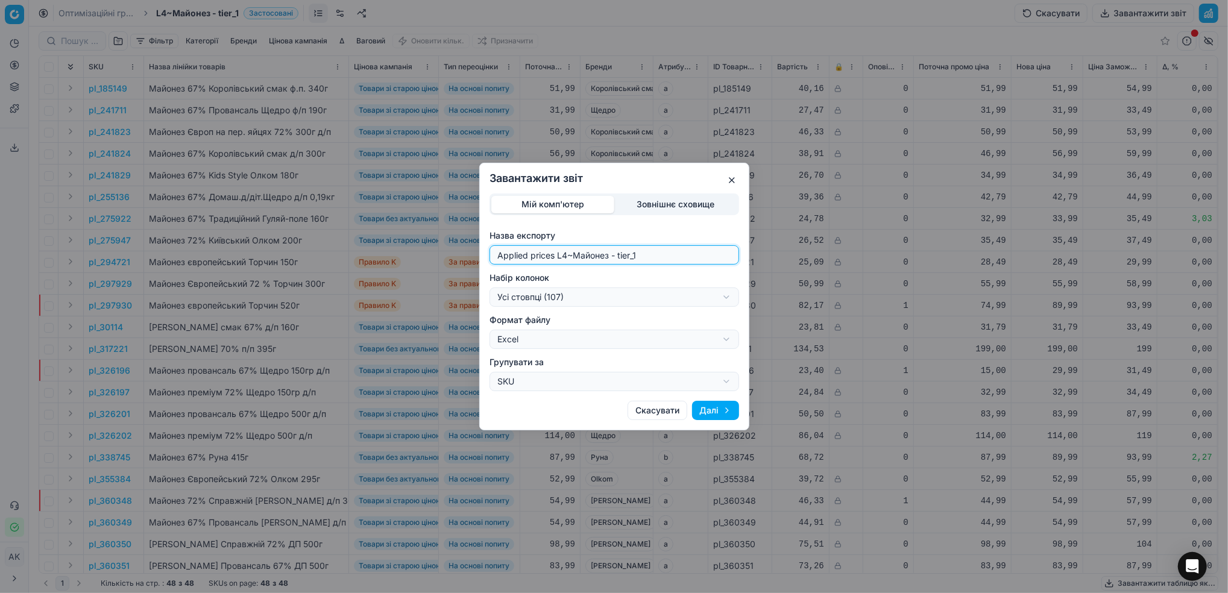
drag, startPoint x: 566, startPoint y: 257, endPoint x: 478, endPoint y: 261, distance: 88.1
click at [478, 261] on div "Завантажити звіт Мій комп'ютер Зовнішнє сховище Назва експорту Applied prices L…" at bounding box center [614, 296] width 1228 height 593
type input "20250918~Майонез - tier_1"
click at [722, 300] on div "Завантажити звіт Мій комп'ютер Зовнішнє сховище Назва експорту 20250918~Майонез…" at bounding box center [614, 296] width 1228 height 593
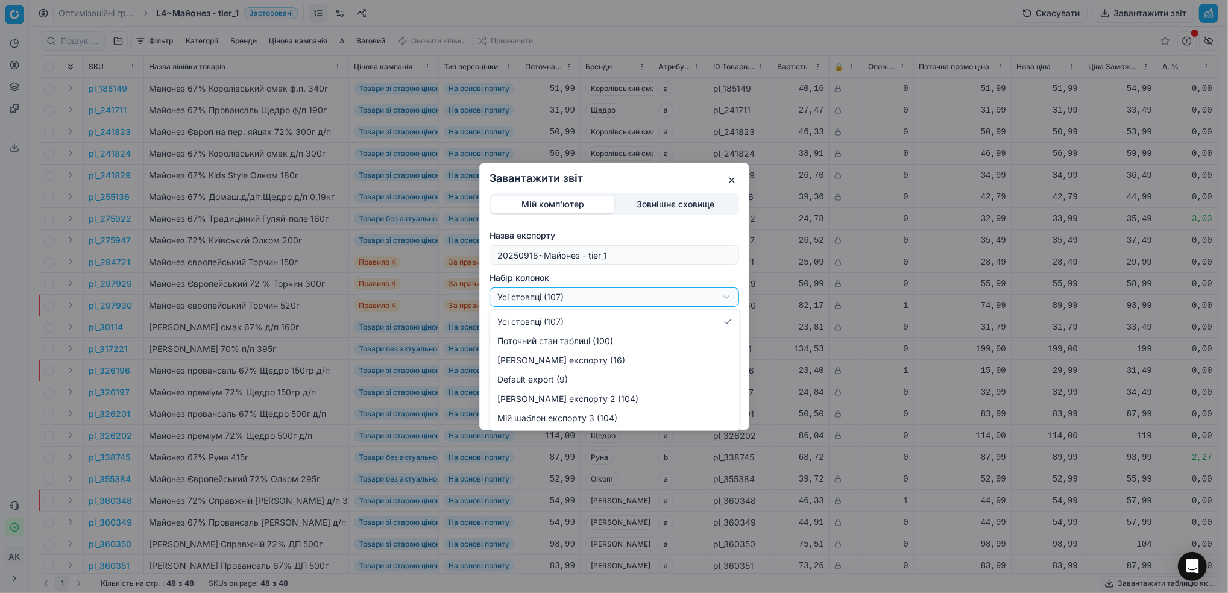
select select "custom"
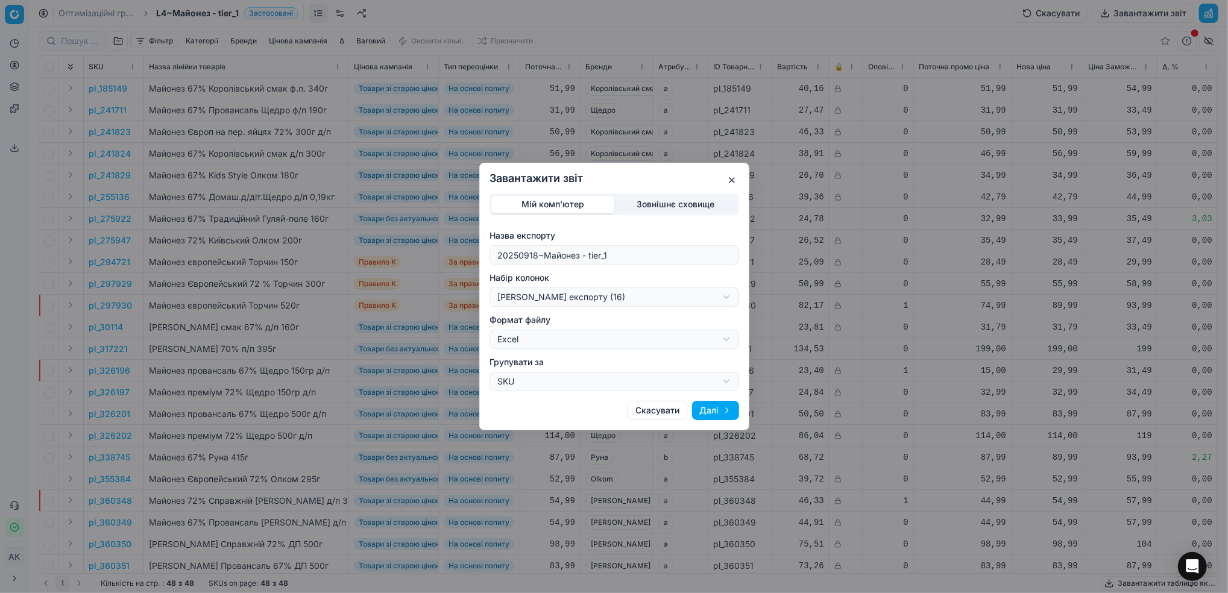
click at [719, 415] on button "Далі" at bounding box center [715, 410] width 47 height 19
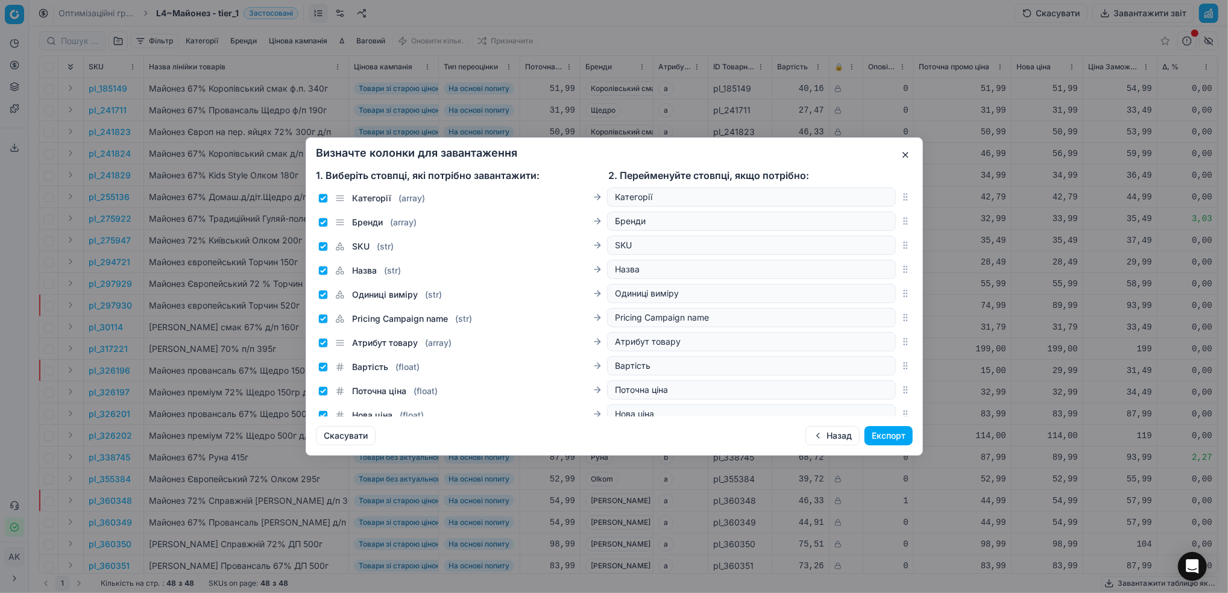
click at [882, 436] on button "Експорт" at bounding box center [888, 435] width 48 height 19
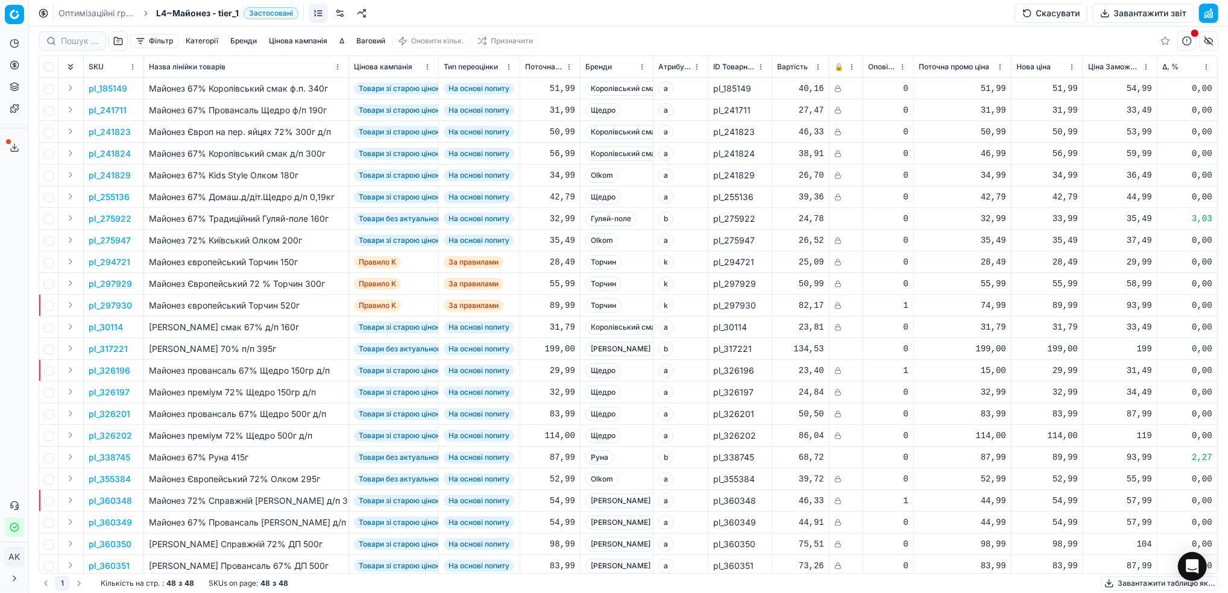
click at [83, 15] on link "Оптимізаційні групи" at bounding box center [96, 13] width 77 height 12
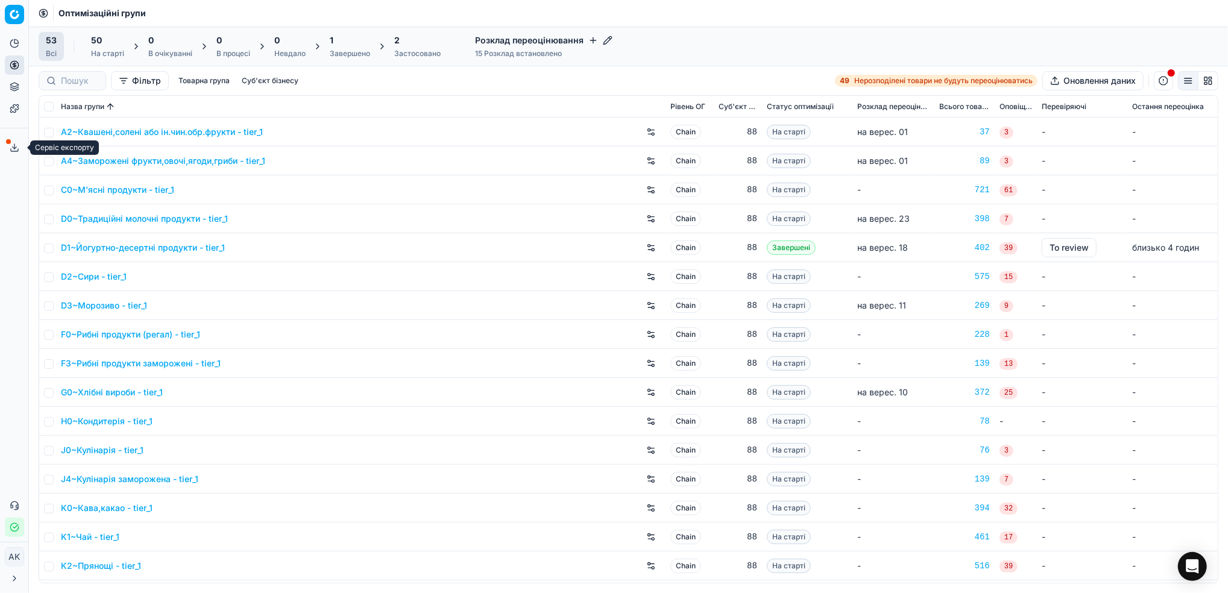
click at [6, 142] on span at bounding box center [8, 141] width 5 height 5
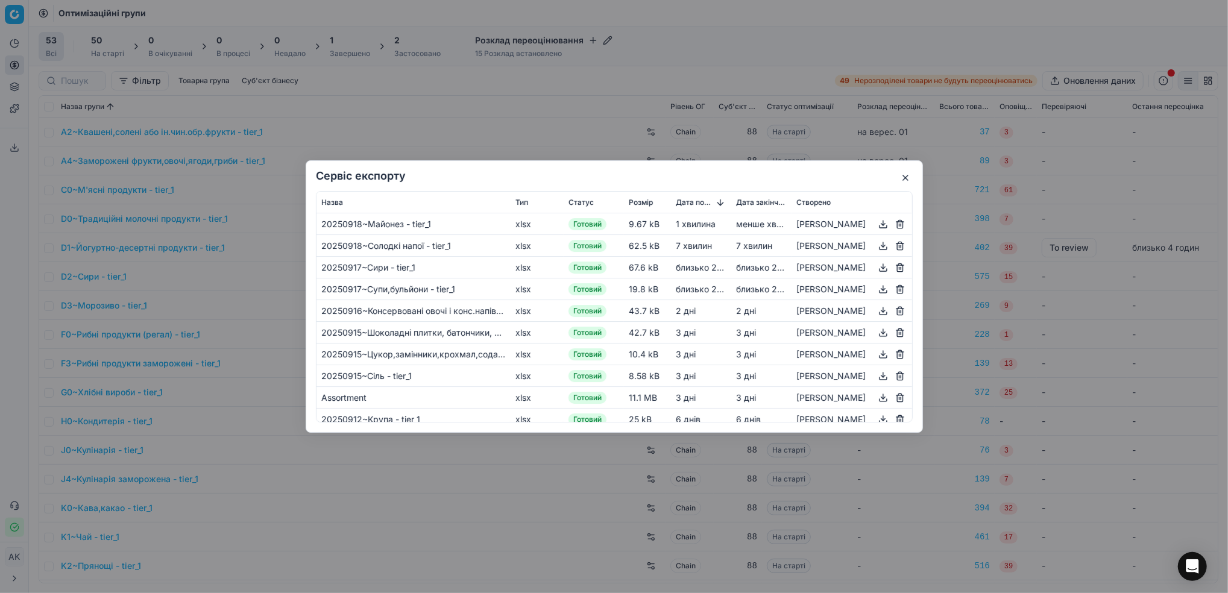
click at [878, 228] on button "button" at bounding box center [883, 224] width 14 height 14
click at [903, 178] on button "button" at bounding box center [905, 178] width 14 height 14
